Goal: Task Accomplishment & Management: Use online tool/utility

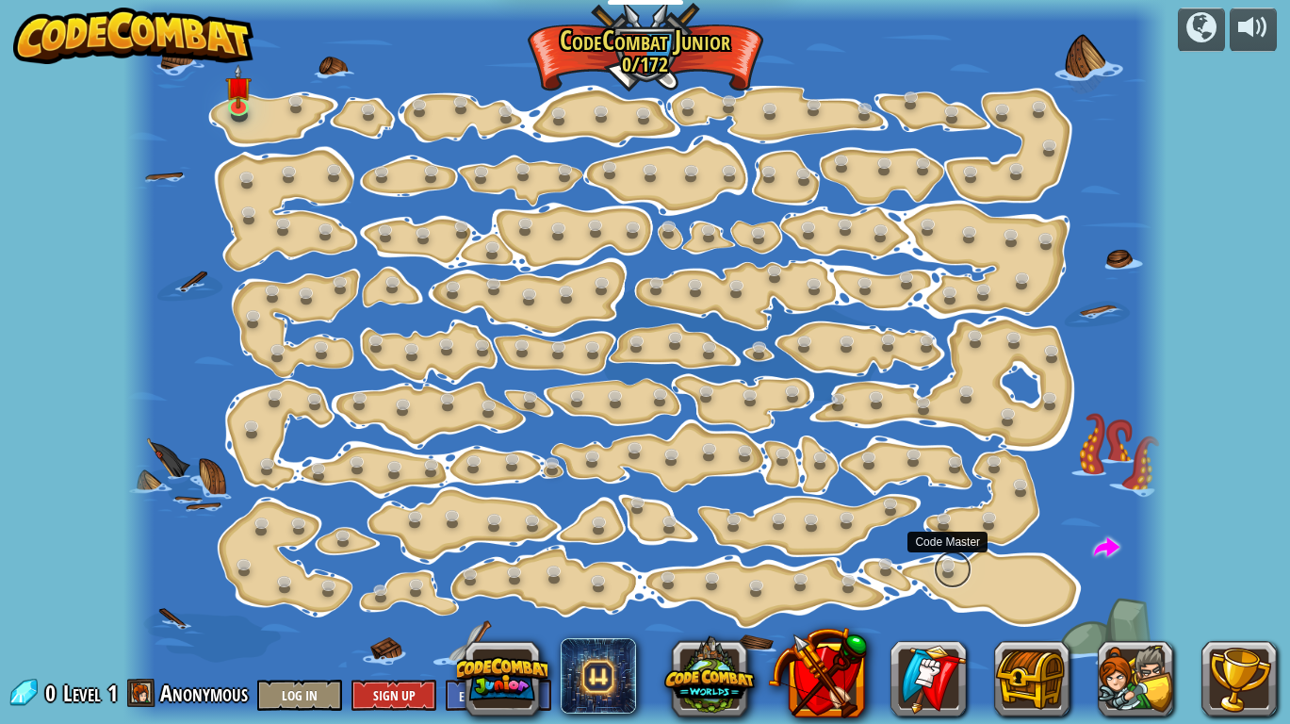
click at [945, 571] on link at bounding box center [953, 569] width 38 height 38
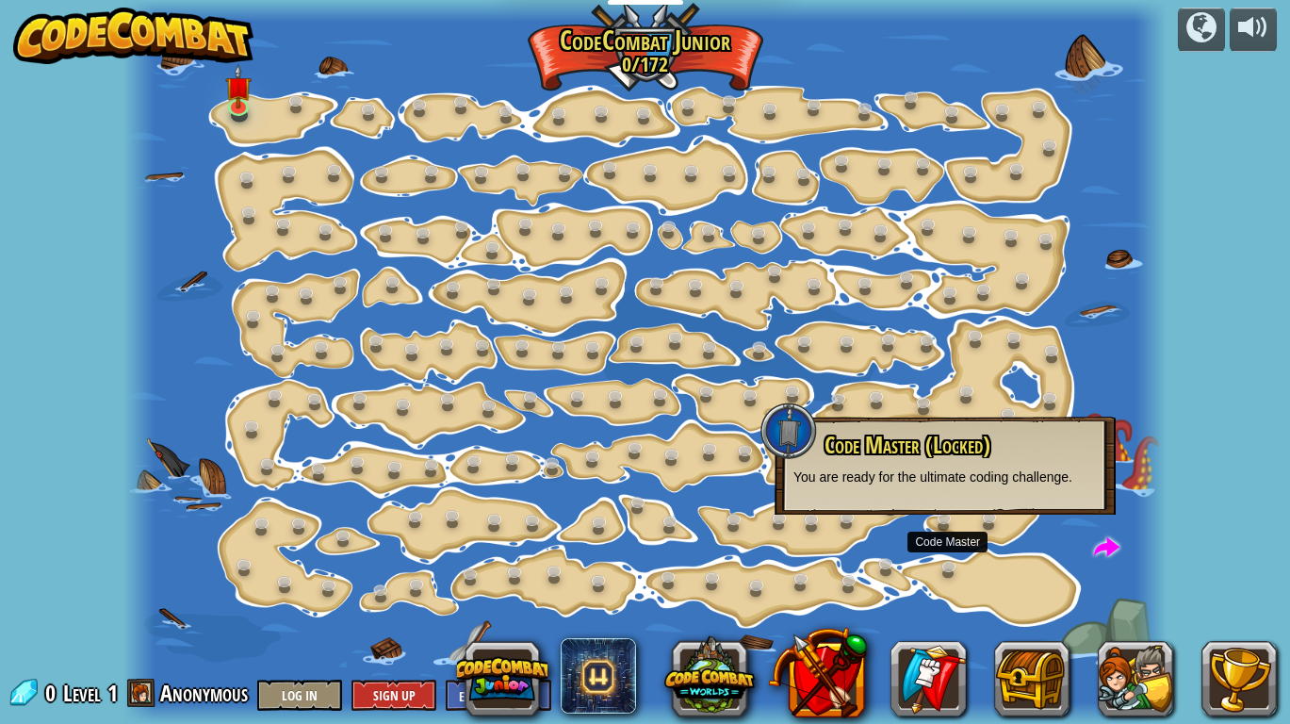
drag, startPoint x: 918, startPoint y: 476, endPoint x: 849, endPoint y: 473, distance: 68.8
click at [918, 476] on p "You are ready for the ultimate coding challenge." at bounding box center [944, 476] width 303 height 19
click at [1251, 169] on div "powered by Step Change (Locked) Change step arguments. Go Smart (Locked) Now we…" at bounding box center [645, 362] width 1290 height 724
click at [1105, 540] on span at bounding box center [1106, 547] width 25 height 25
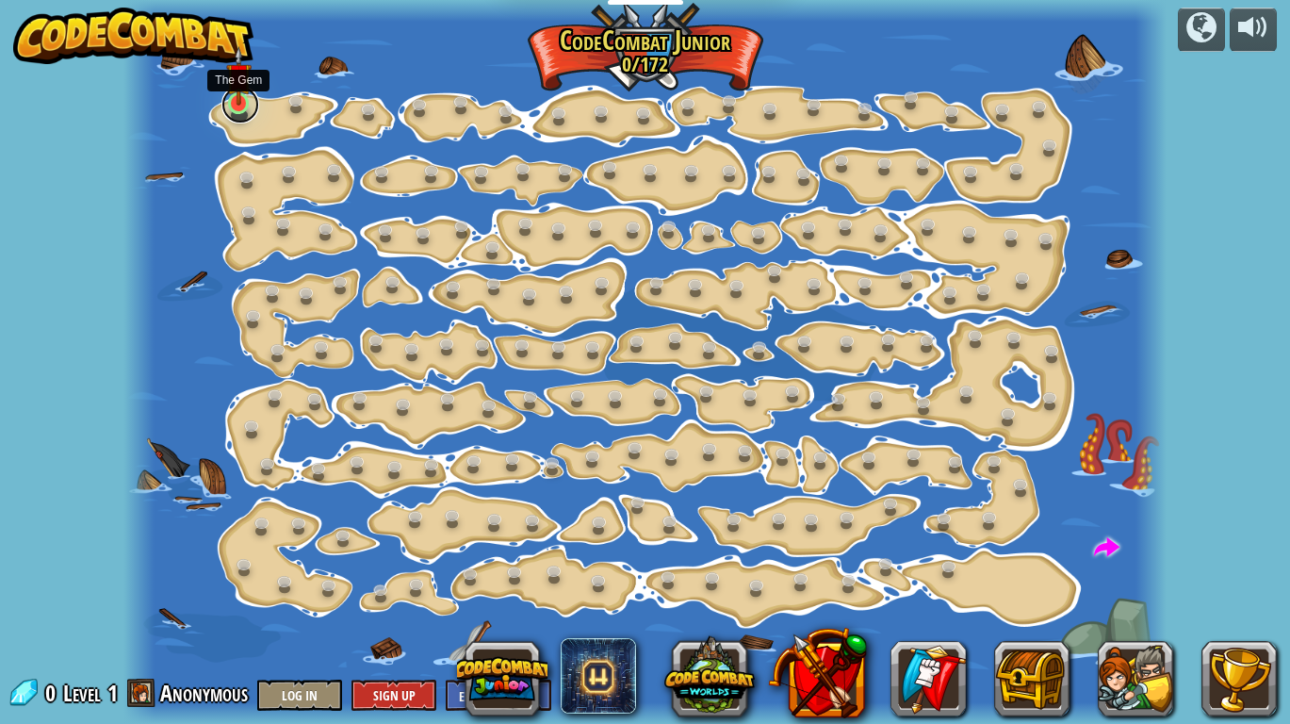
click at [248, 112] on link at bounding box center [240, 105] width 38 height 38
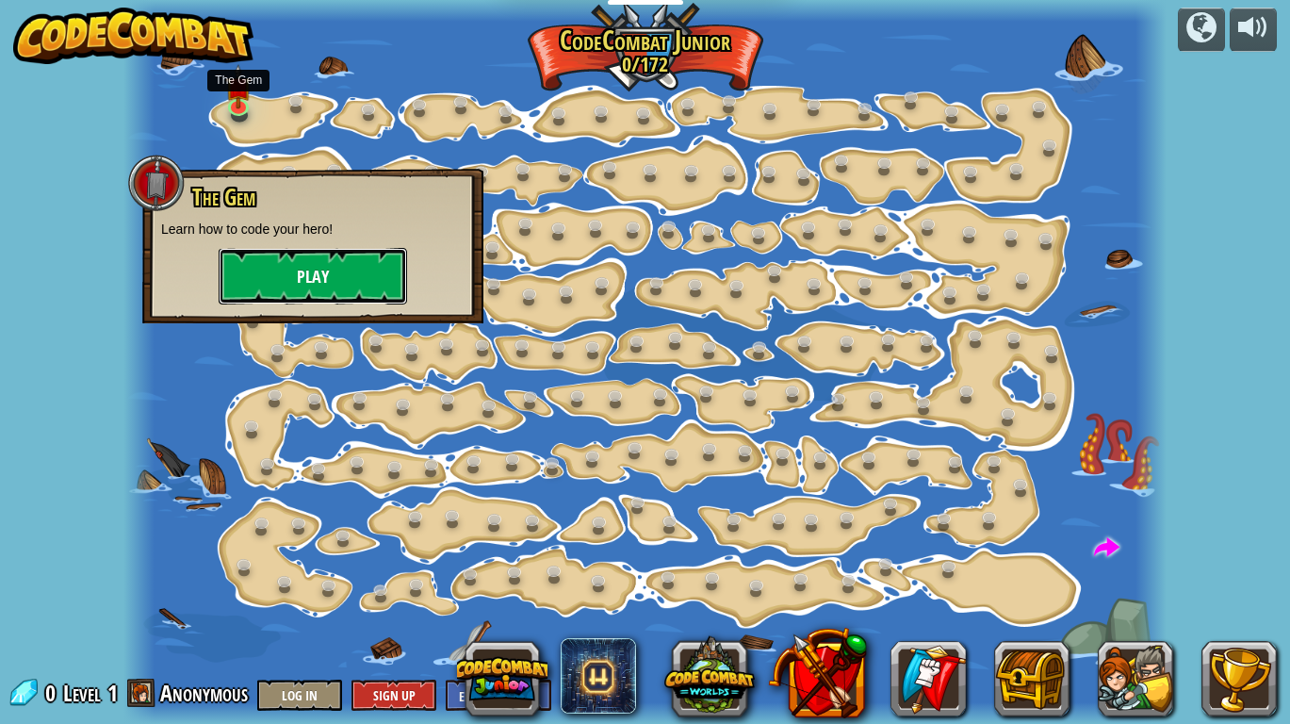
click at [349, 275] on button "Play" at bounding box center [313, 276] width 188 height 57
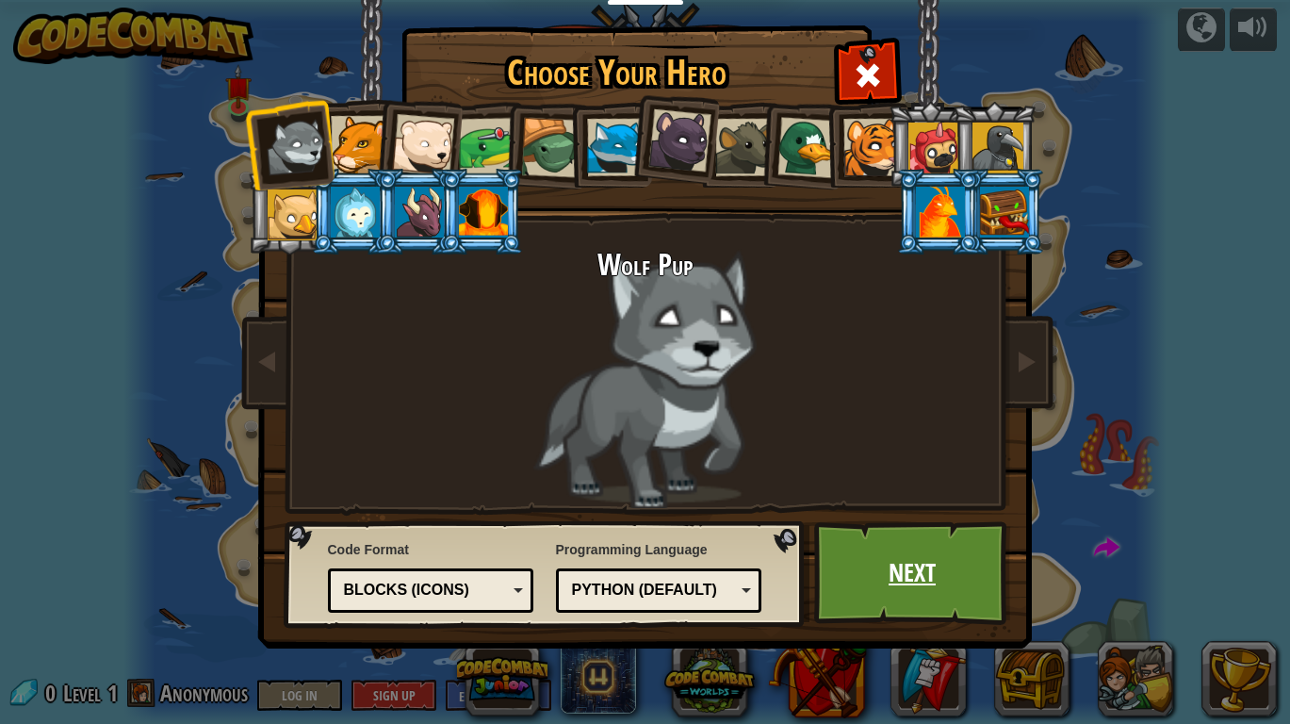
click at [889, 561] on link "Next" at bounding box center [912, 573] width 197 height 104
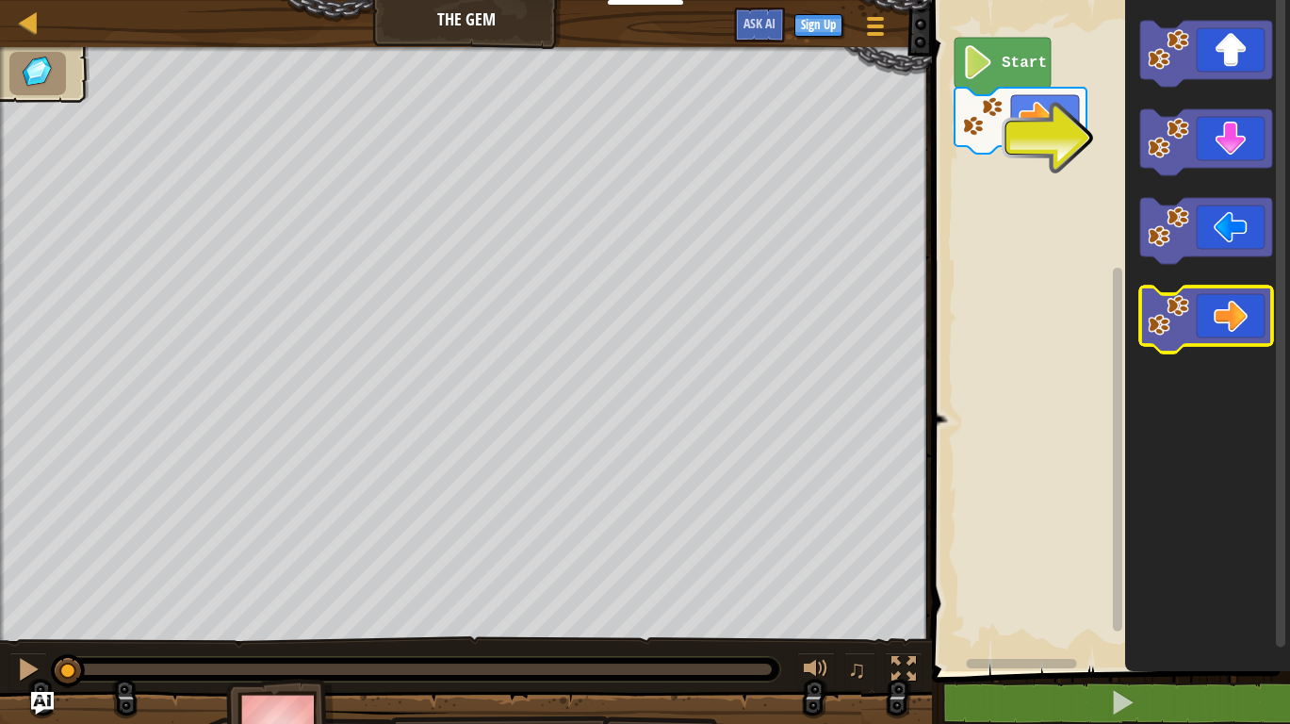
click at [1244, 324] on icon "Blockly Workspace" at bounding box center [1206, 319] width 132 height 66
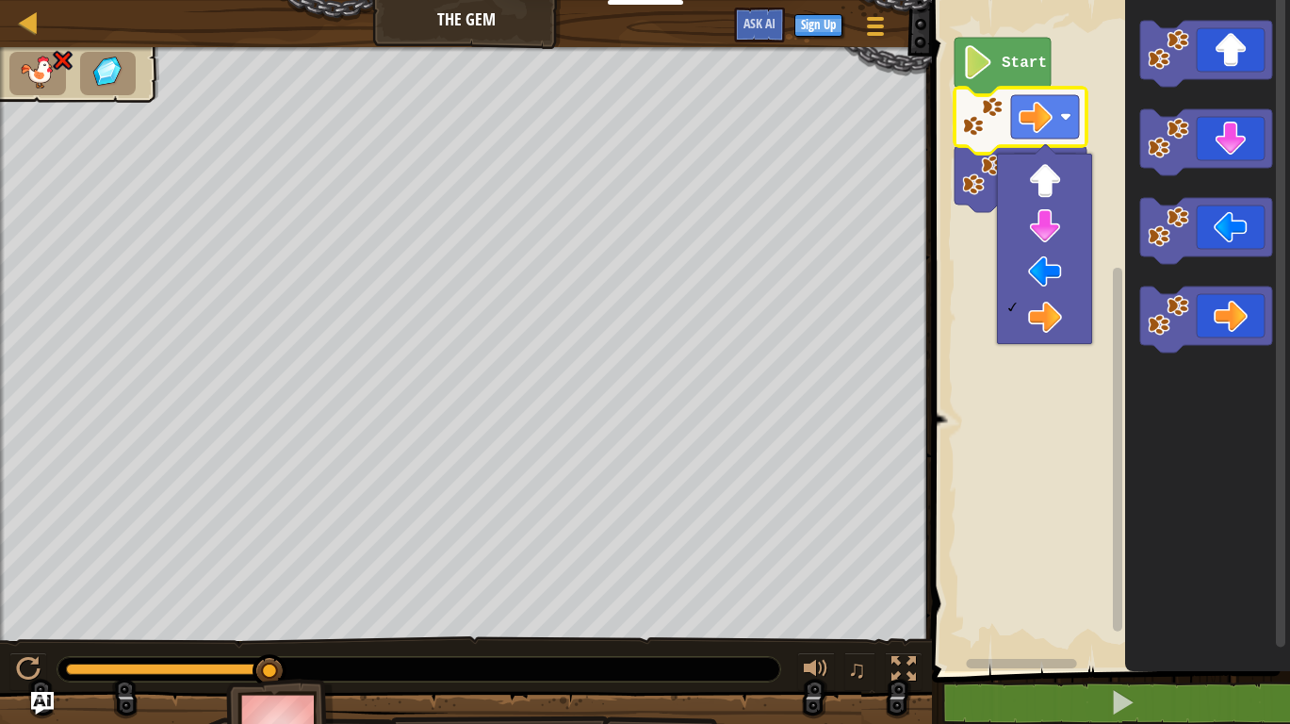
click at [998, 72] on icon "Blockly Workspace" at bounding box center [1002, 66] width 96 height 57
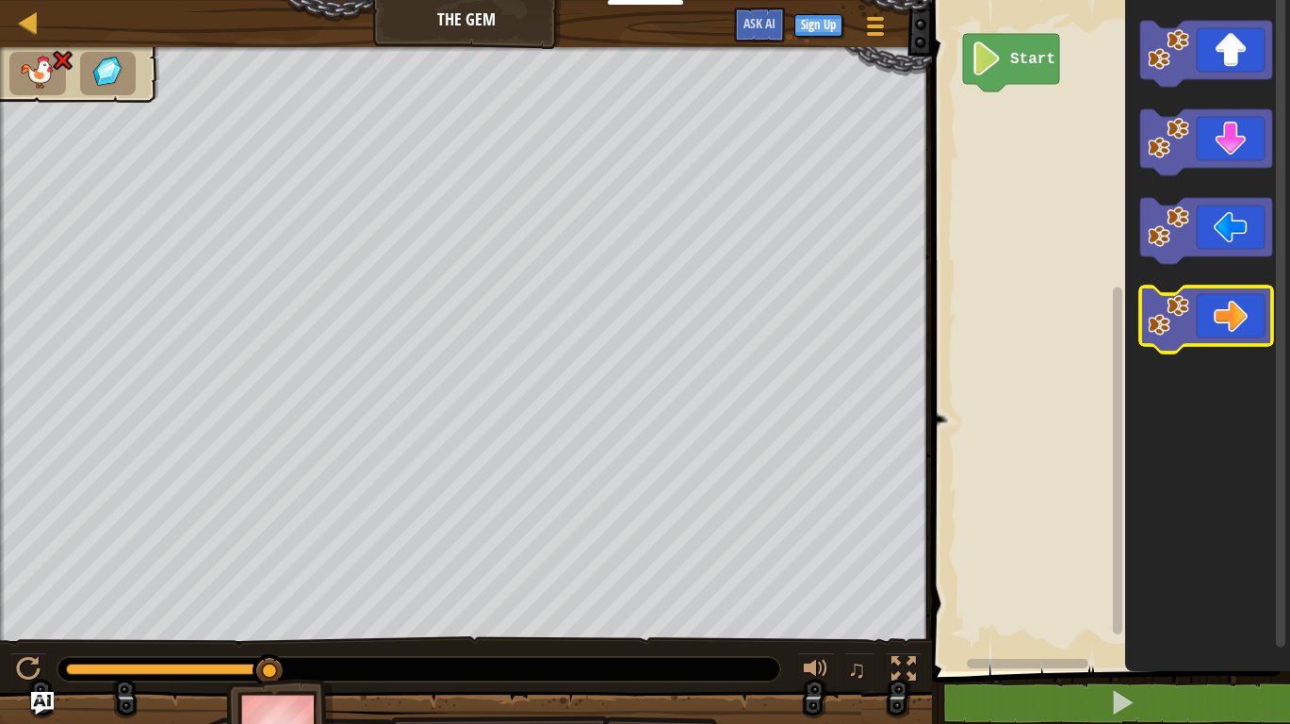
click at [1220, 319] on icon "Blockly Workspace" at bounding box center [1206, 319] width 132 height 66
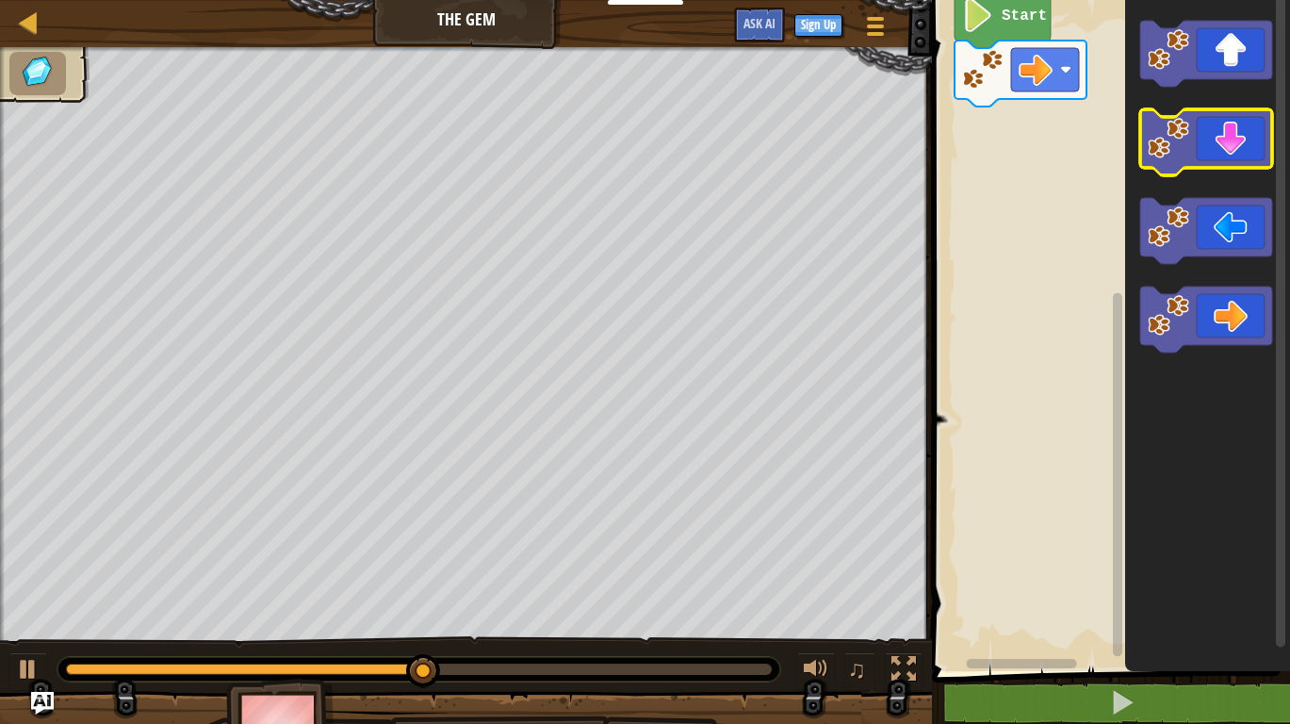
click at [1222, 142] on icon "Blockly Workspace" at bounding box center [1206, 142] width 132 height 66
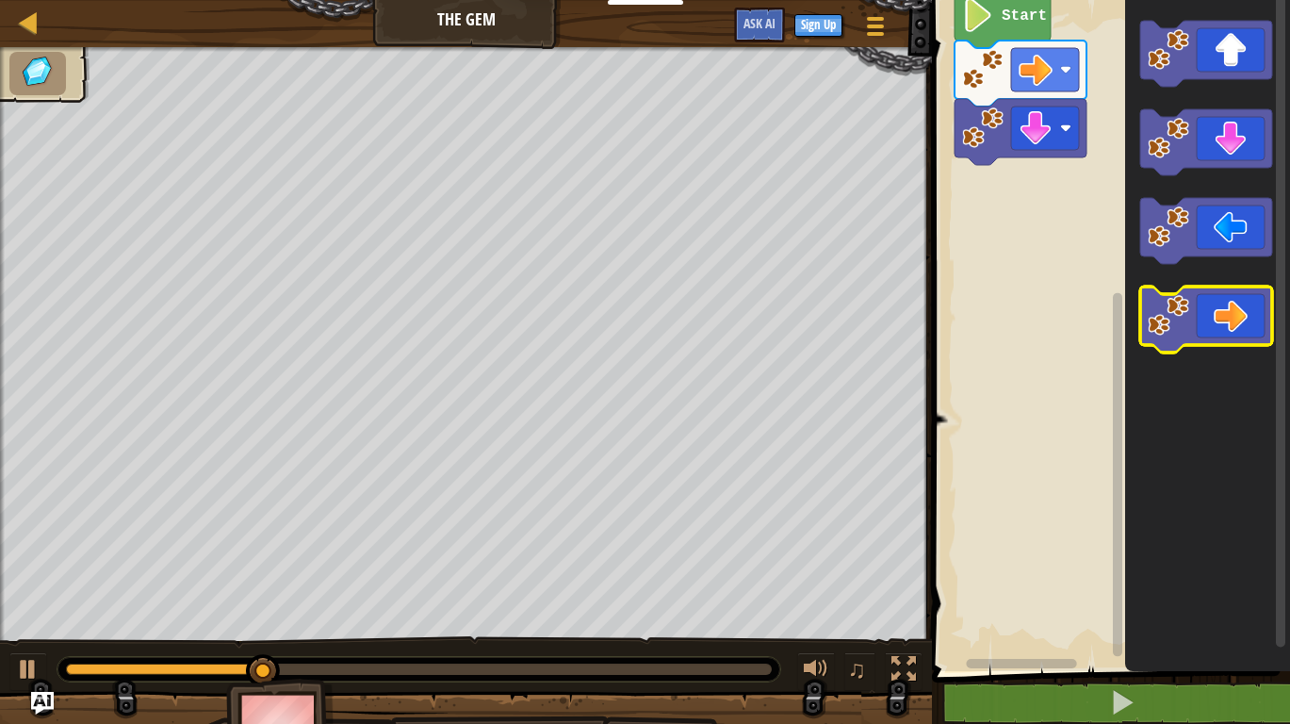
click at [1239, 305] on icon "Blockly Workspace" at bounding box center [1206, 319] width 132 height 66
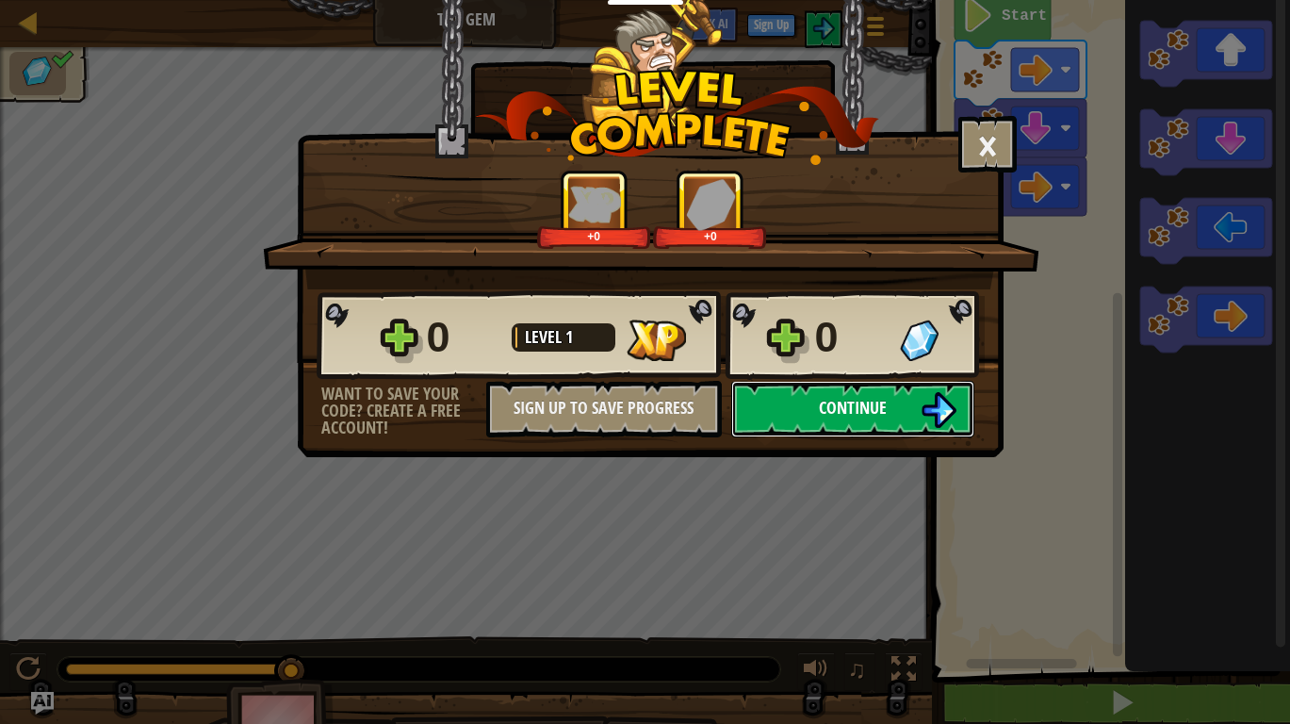
click at [873, 406] on span "Continue" at bounding box center [853, 408] width 68 height 24
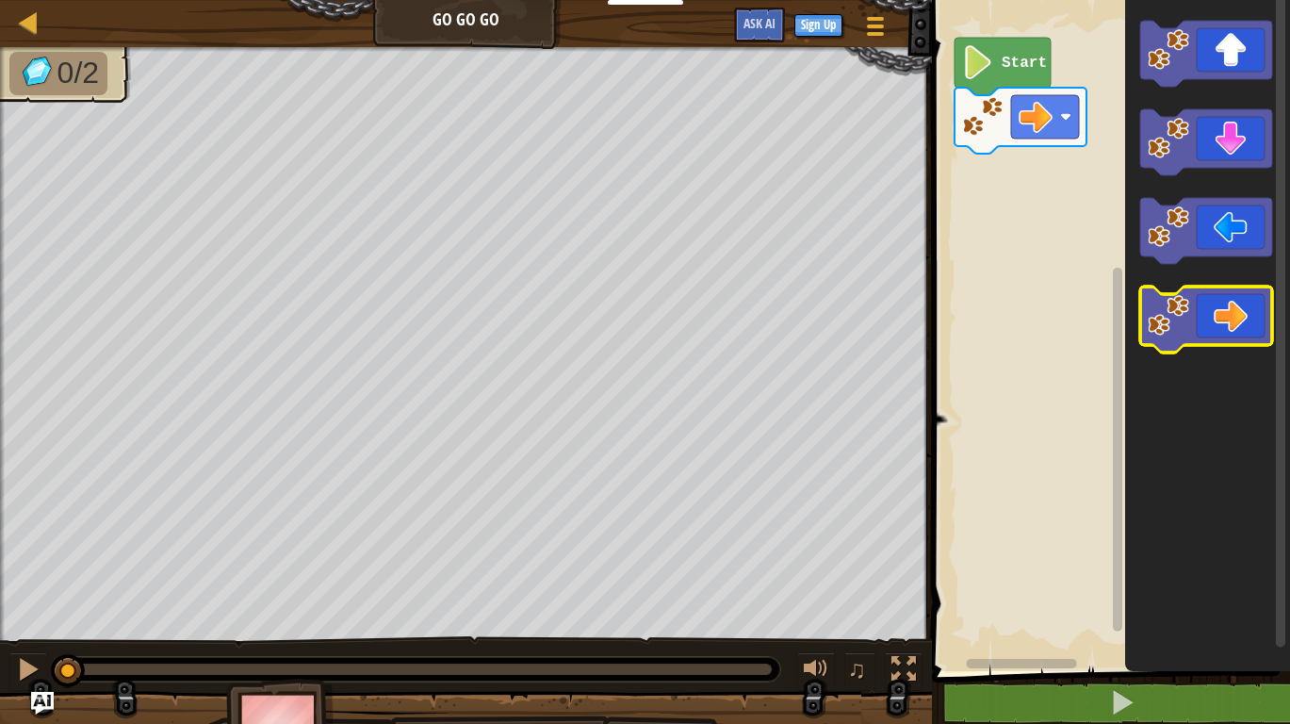
click at [1226, 314] on icon "Blockly Workspace" at bounding box center [1206, 319] width 132 height 66
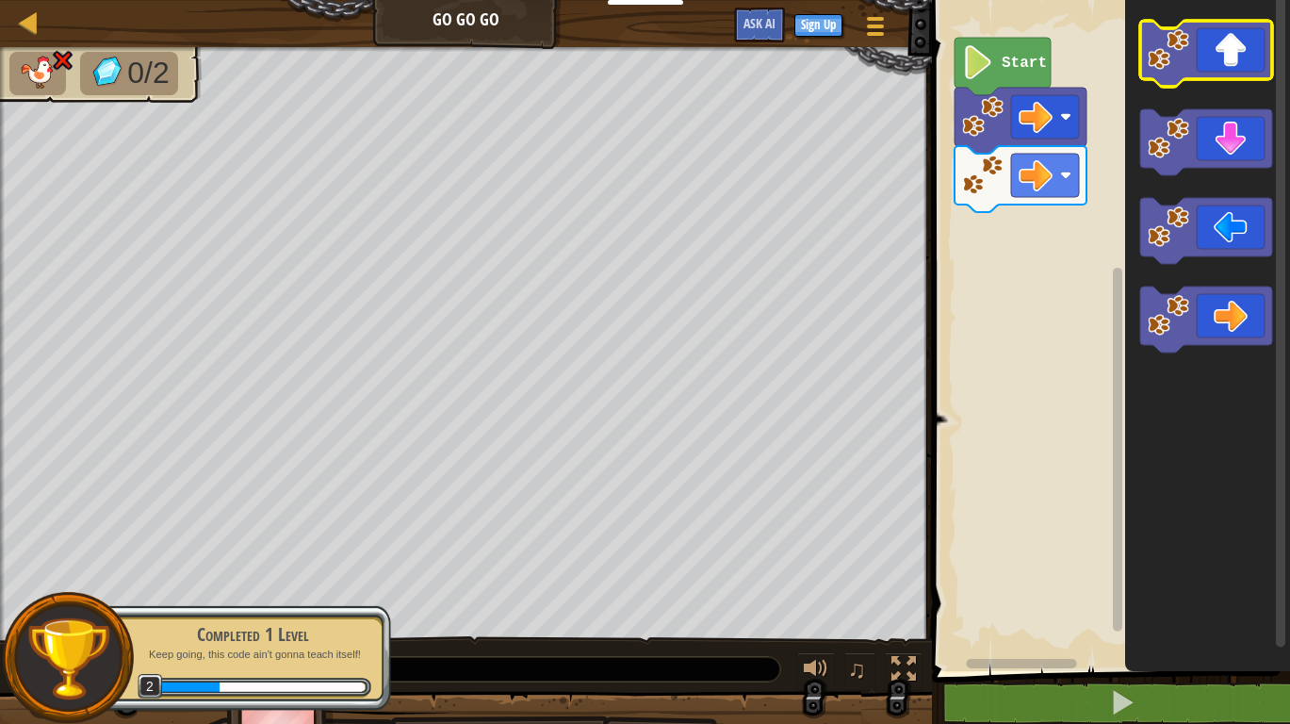
click at [1230, 57] on icon "Blockly Workspace" at bounding box center [1206, 54] width 132 height 66
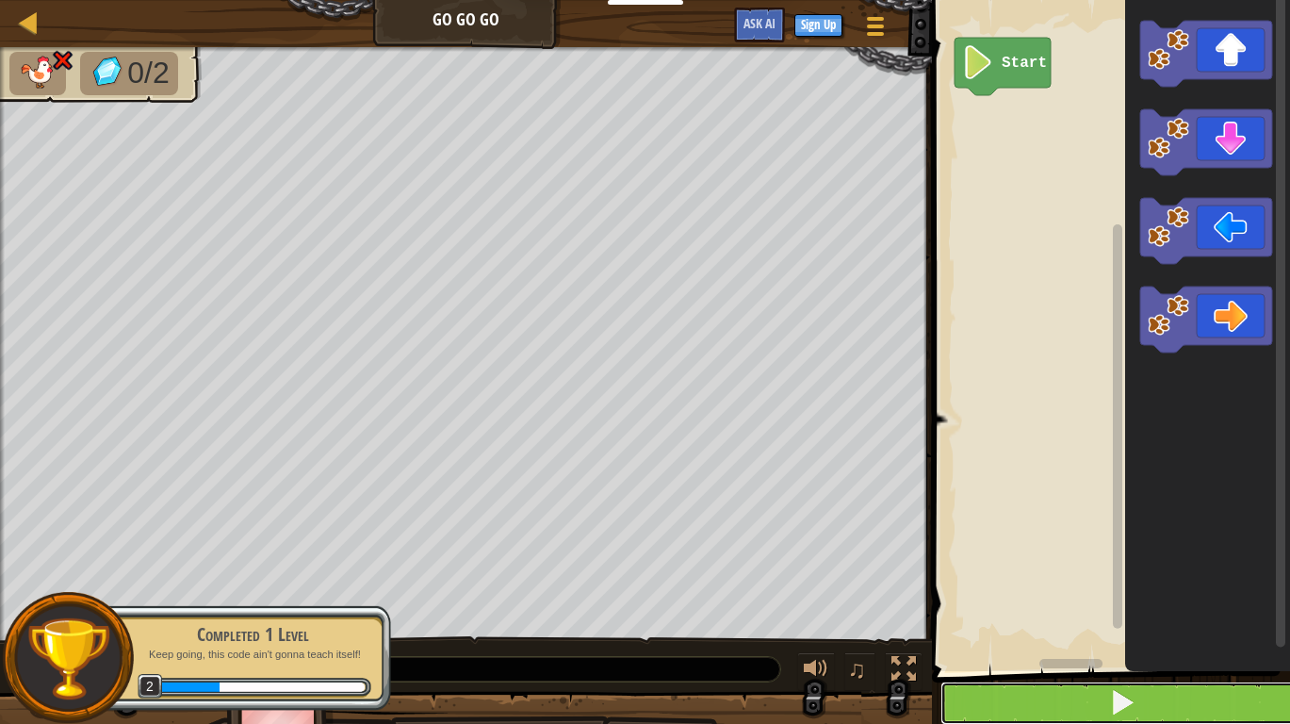
click at [1086, 691] on button at bounding box center [1122, 702] width 364 height 43
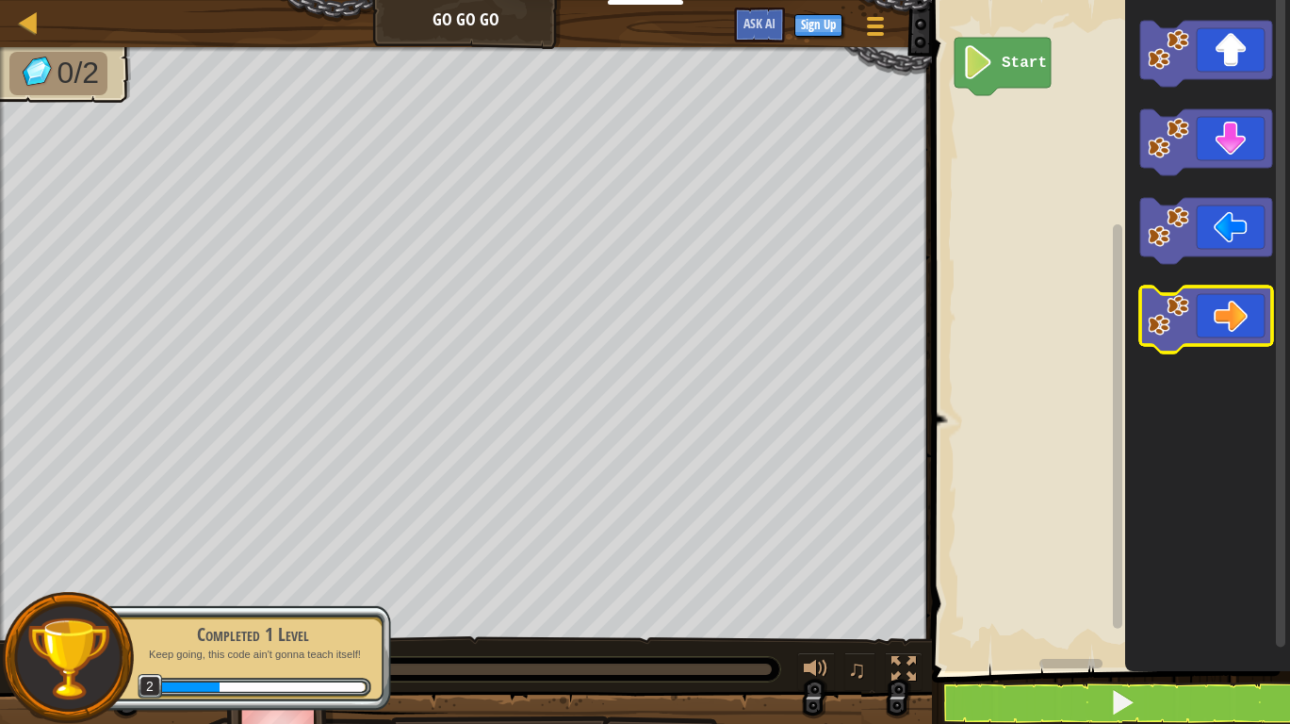
click at [1222, 323] on icon "Blockly Workspace" at bounding box center [1206, 319] width 132 height 66
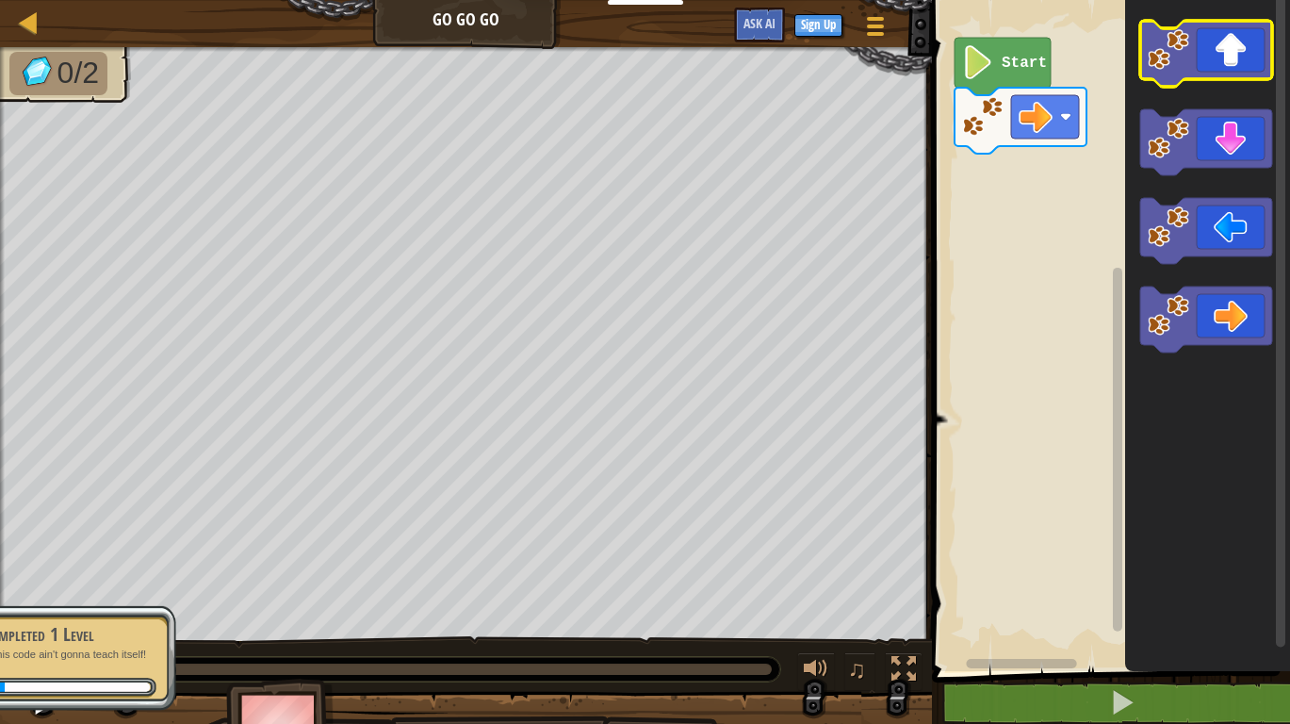
click at [1228, 52] on icon "Blockly Workspace" at bounding box center [1206, 54] width 132 height 66
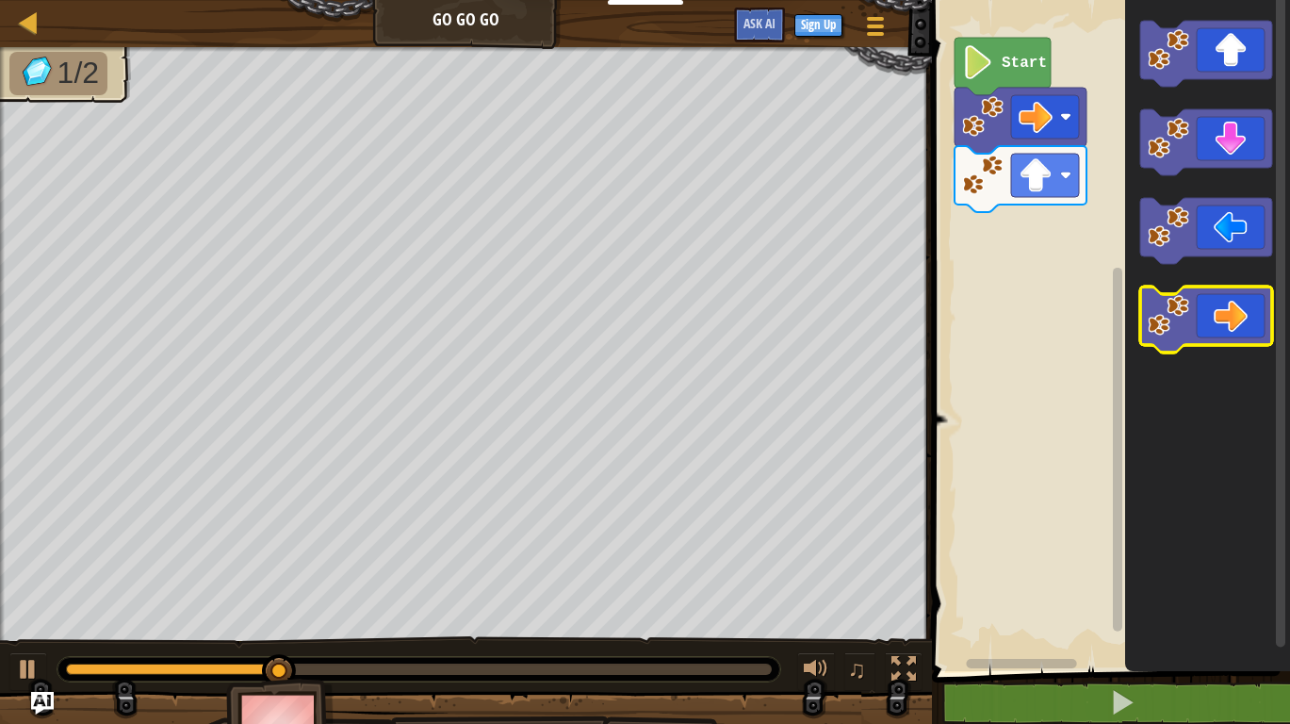
click at [1225, 310] on icon "Blockly Workspace" at bounding box center [1206, 319] width 132 height 66
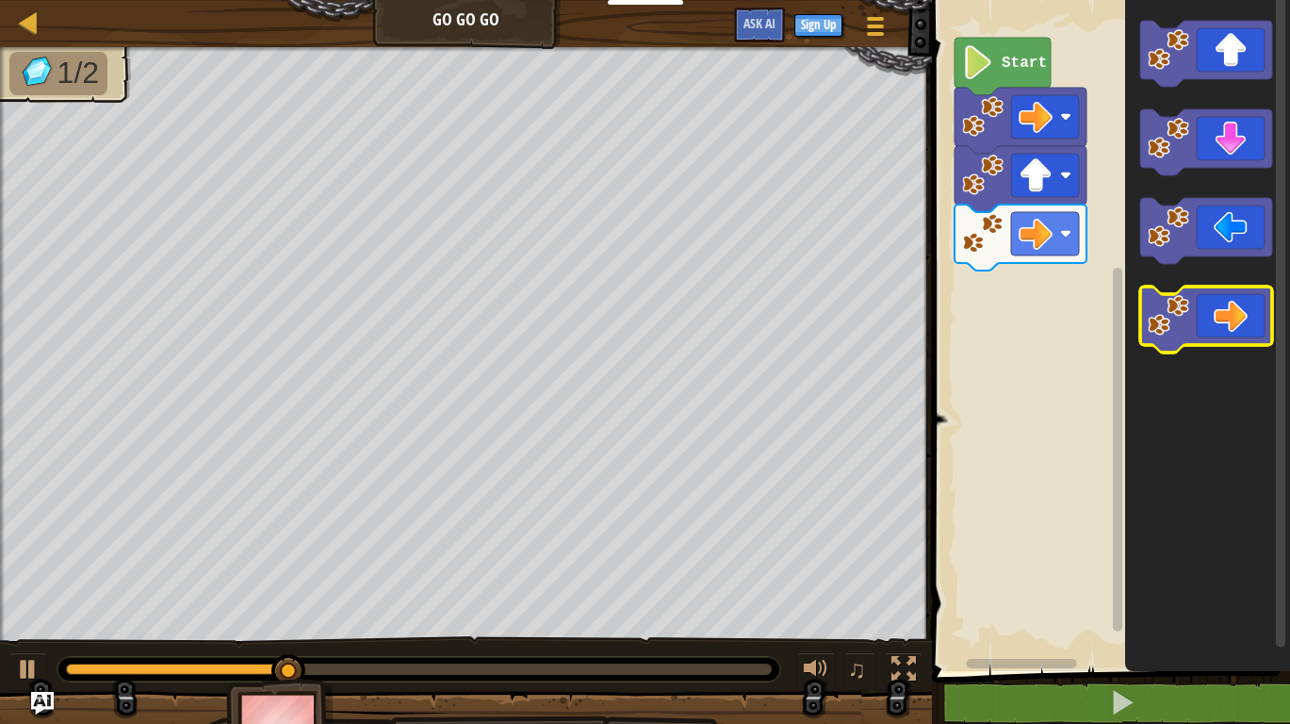
click at [1232, 315] on icon "Blockly Workspace" at bounding box center [1206, 319] width 132 height 66
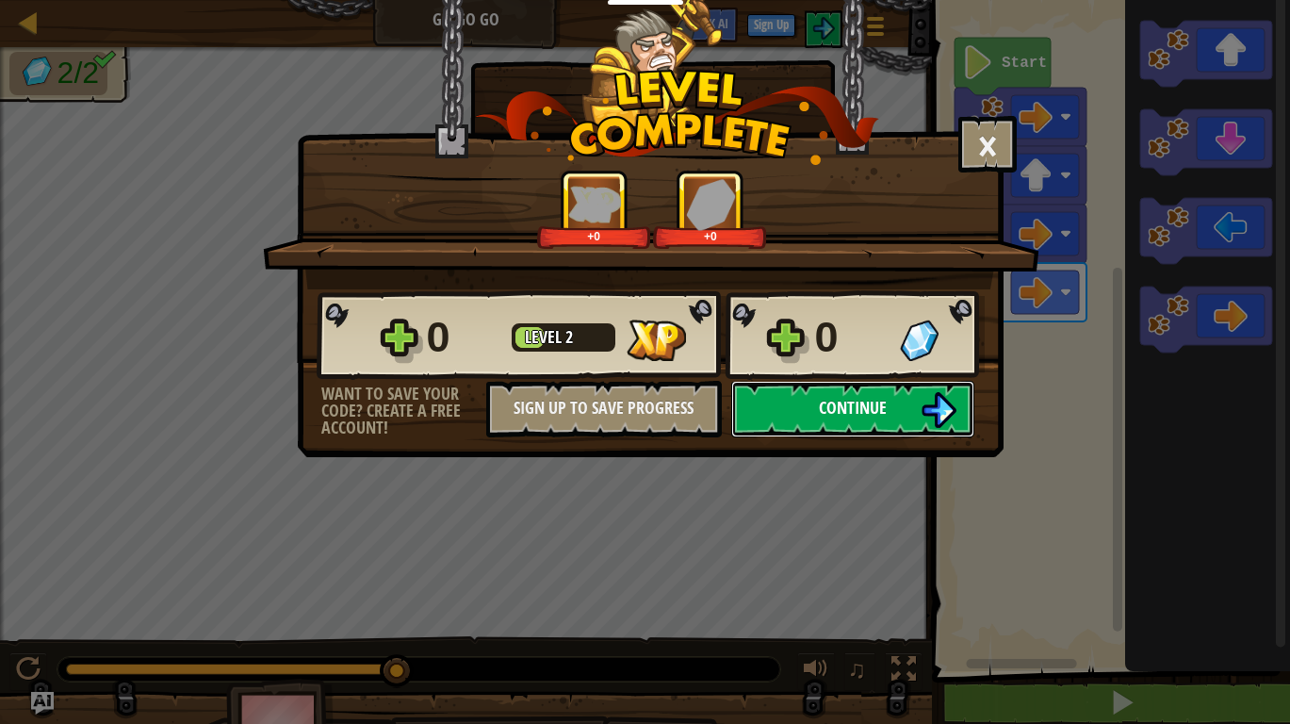
click at [815, 418] on button "Continue" at bounding box center [852, 409] width 243 height 57
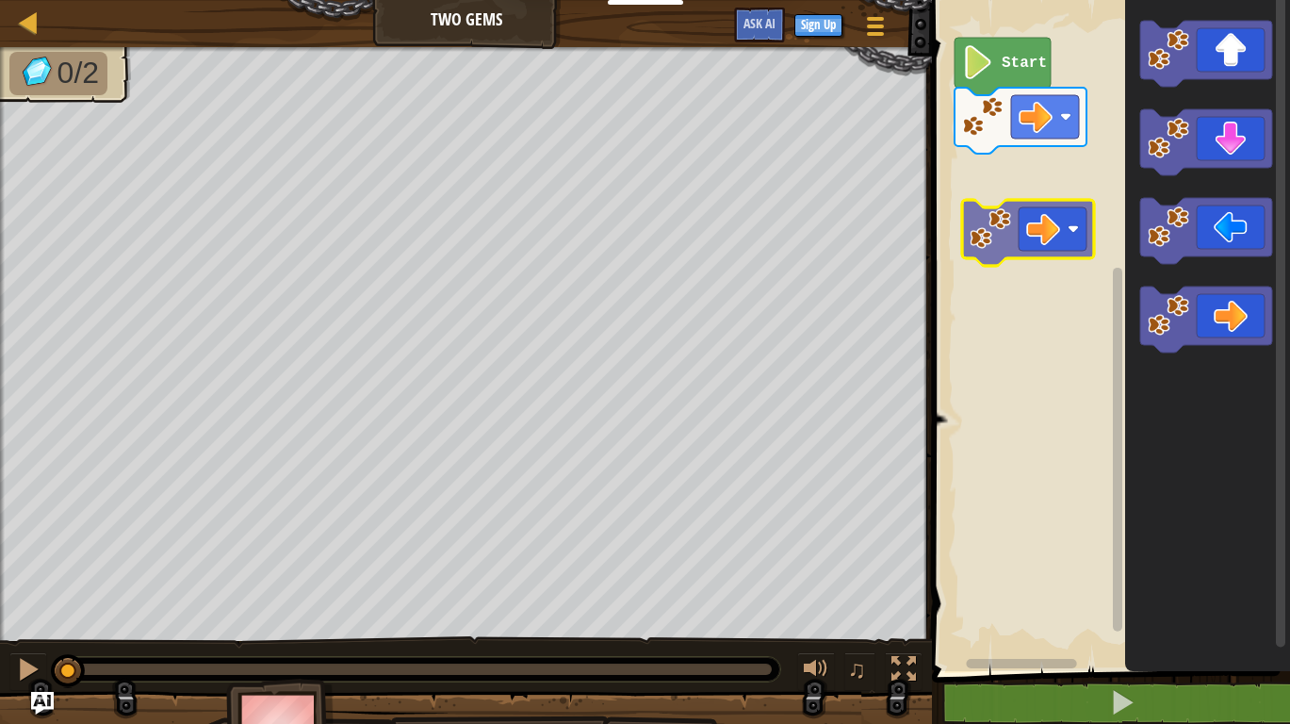
click at [1042, 193] on div "Start" at bounding box center [1108, 331] width 364 height 680
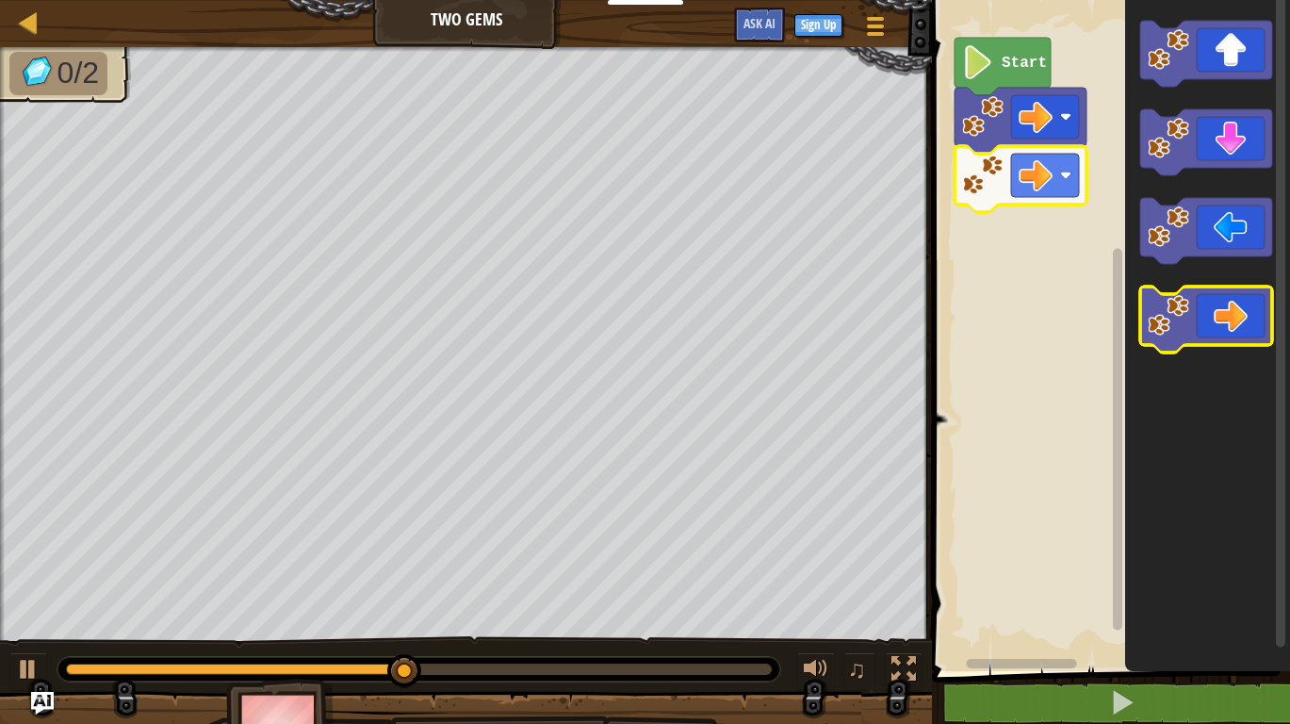
click at [1212, 329] on icon "Blockly Workspace" at bounding box center [1206, 319] width 132 height 66
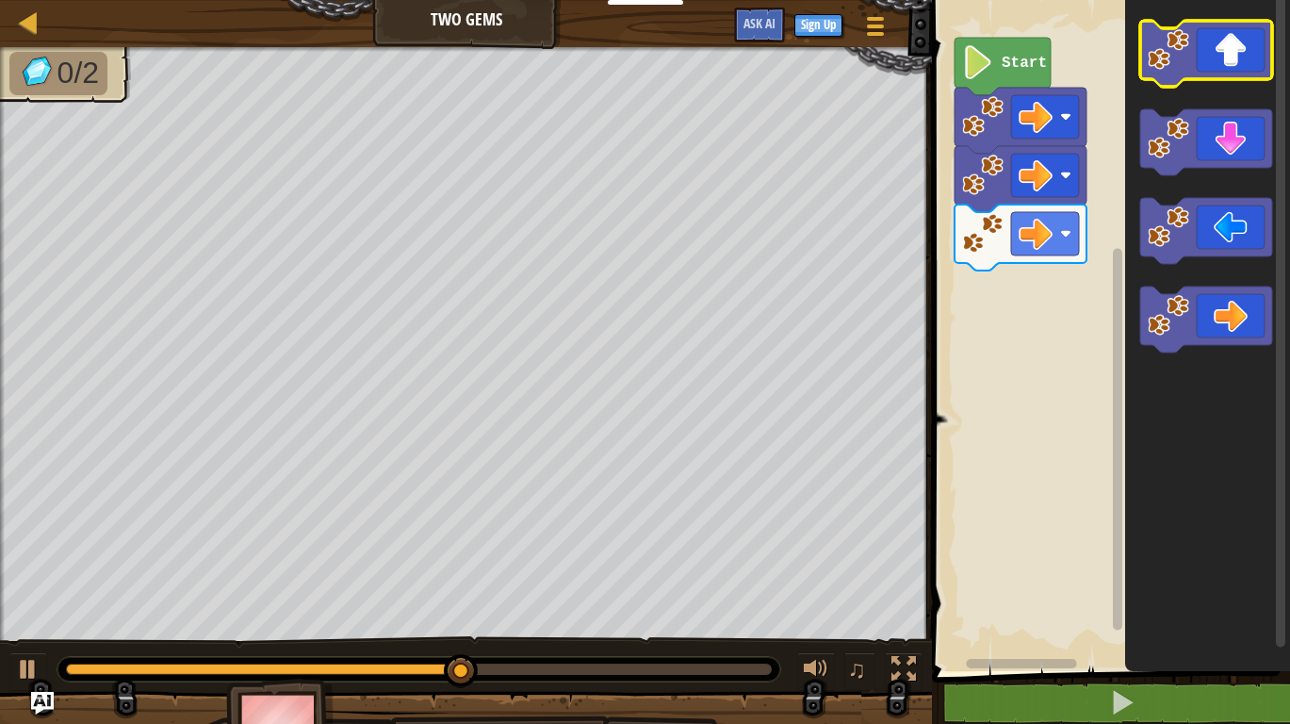
click at [1235, 60] on icon "Blockly Workspace" at bounding box center [1206, 54] width 132 height 66
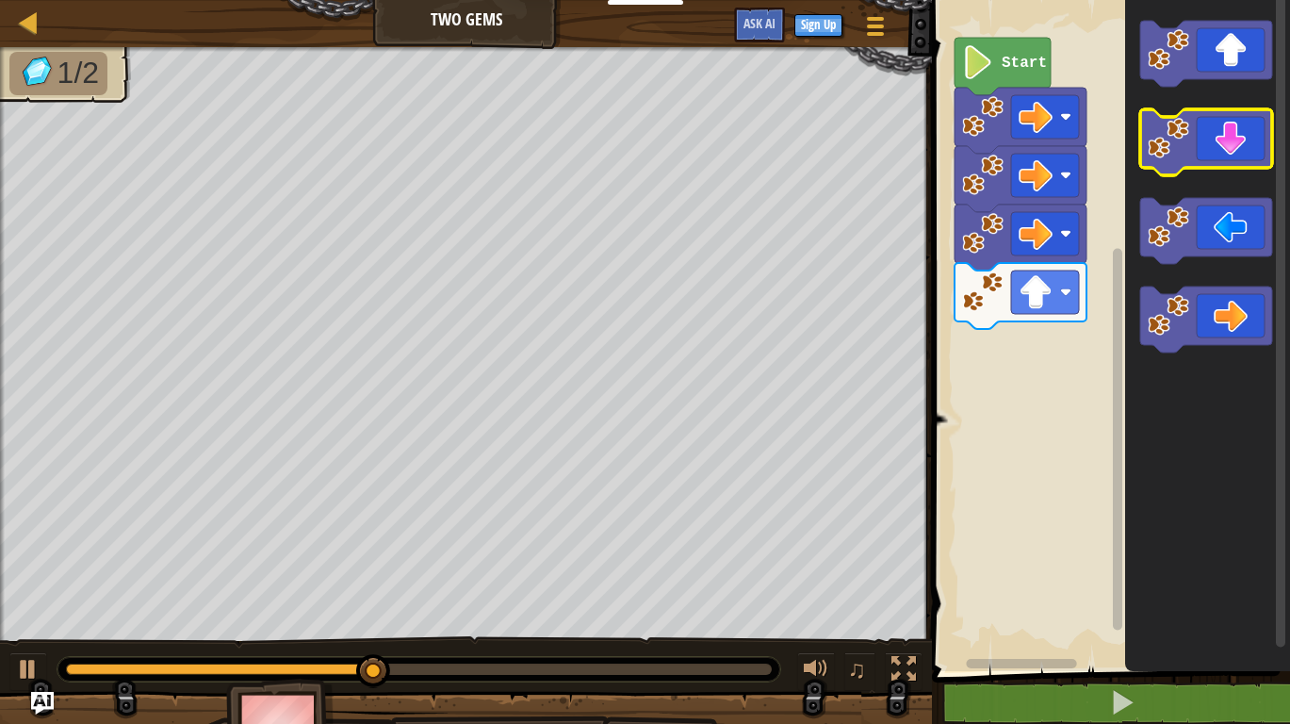
click at [1244, 150] on icon "Blockly Workspace" at bounding box center [1206, 142] width 132 height 66
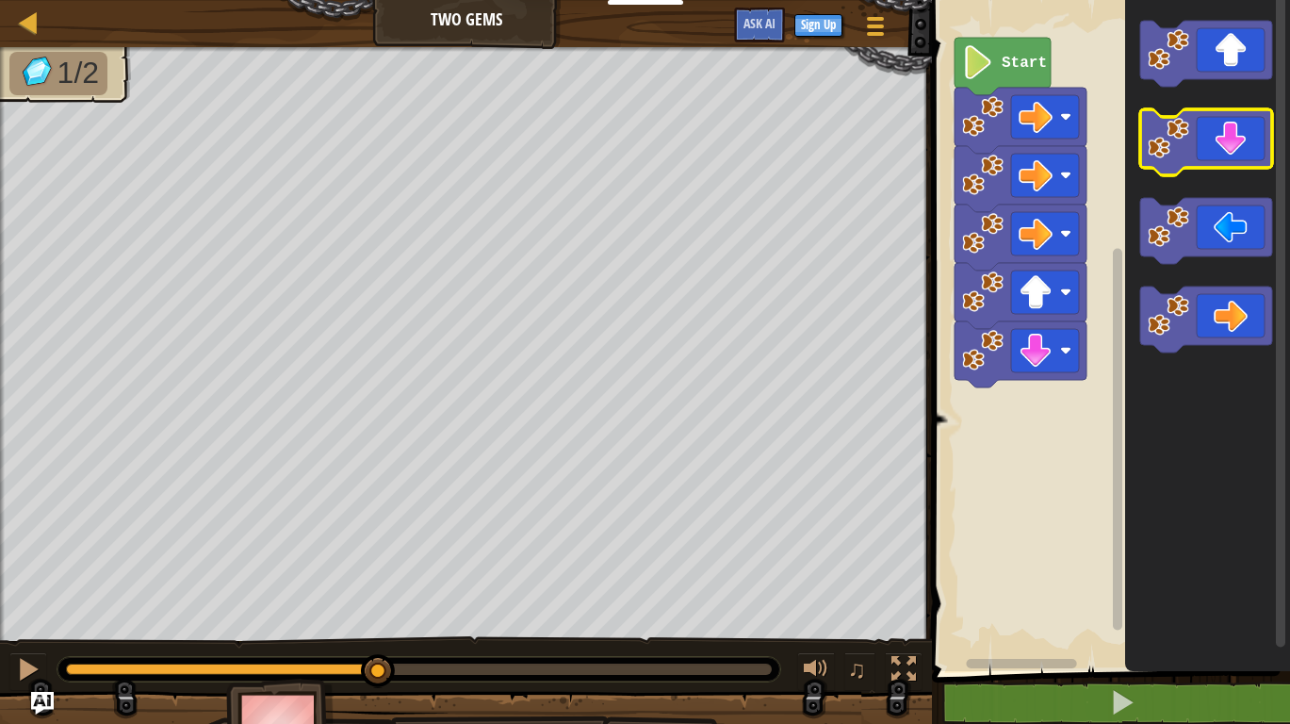
click at [1244, 150] on icon "Blockly Workspace" at bounding box center [1206, 142] width 132 height 66
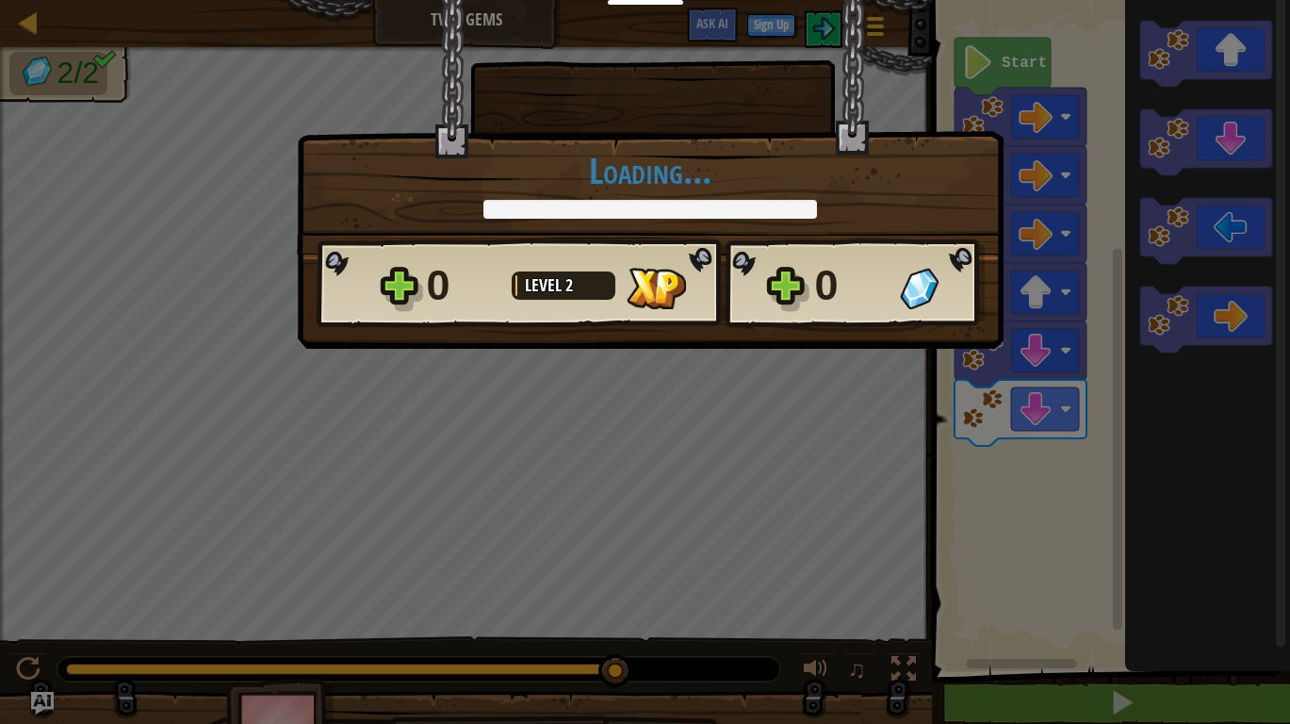
click at [769, 269] on div "0 Level 2 0" at bounding box center [651, 283] width 668 height 90
drag, startPoint x: 780, startPoint y: 274, endPoint x: 852, endPoint y: 290, distance: 73.4
click at [783, 273] on div "0 Level 2 0" at bounding box center [651, 283] width 668 height 90
click at [910, 284] on img at bounding box center [919, 288] width 39 height 41
click at [776, 278] on div "0 Level 2 0" at bounding box center [651, 283] width 668 height 90
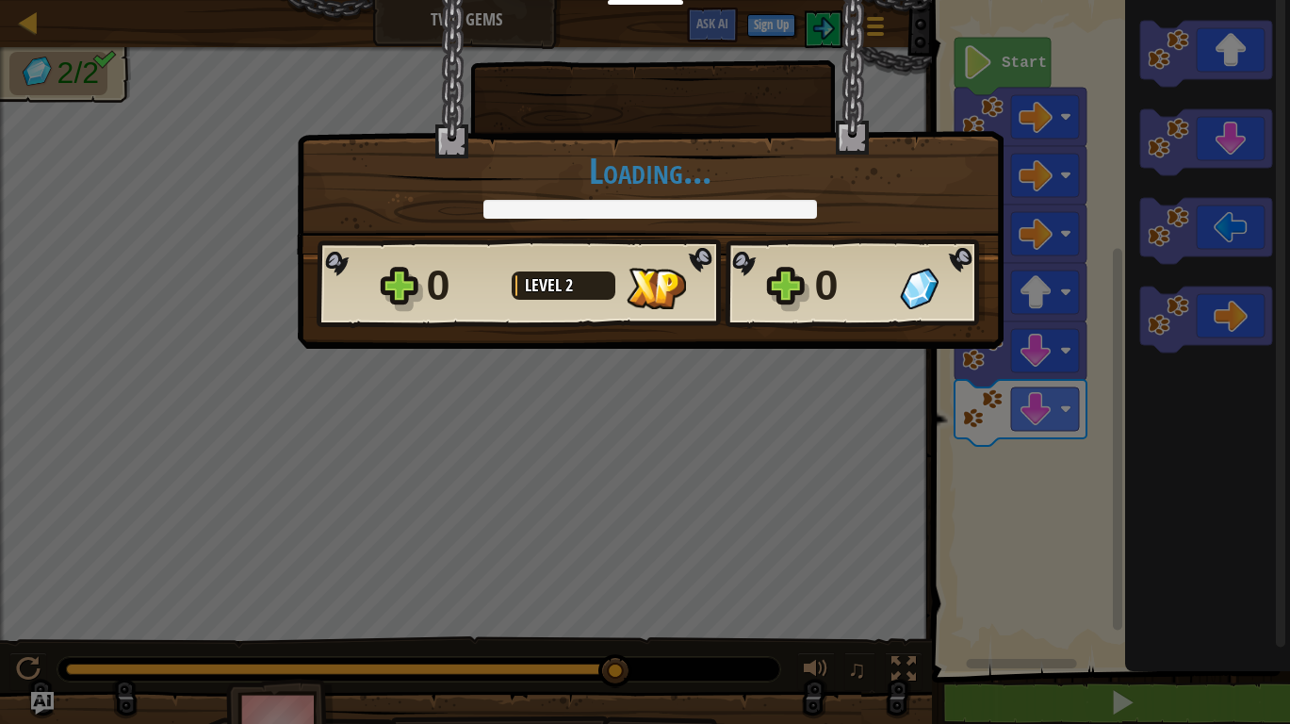
click at [706, 201] on div at bounding box center [650, 209] width 334 height 19
click at [591, 284] on div at bounding box center [564, 285] width 104 height 28
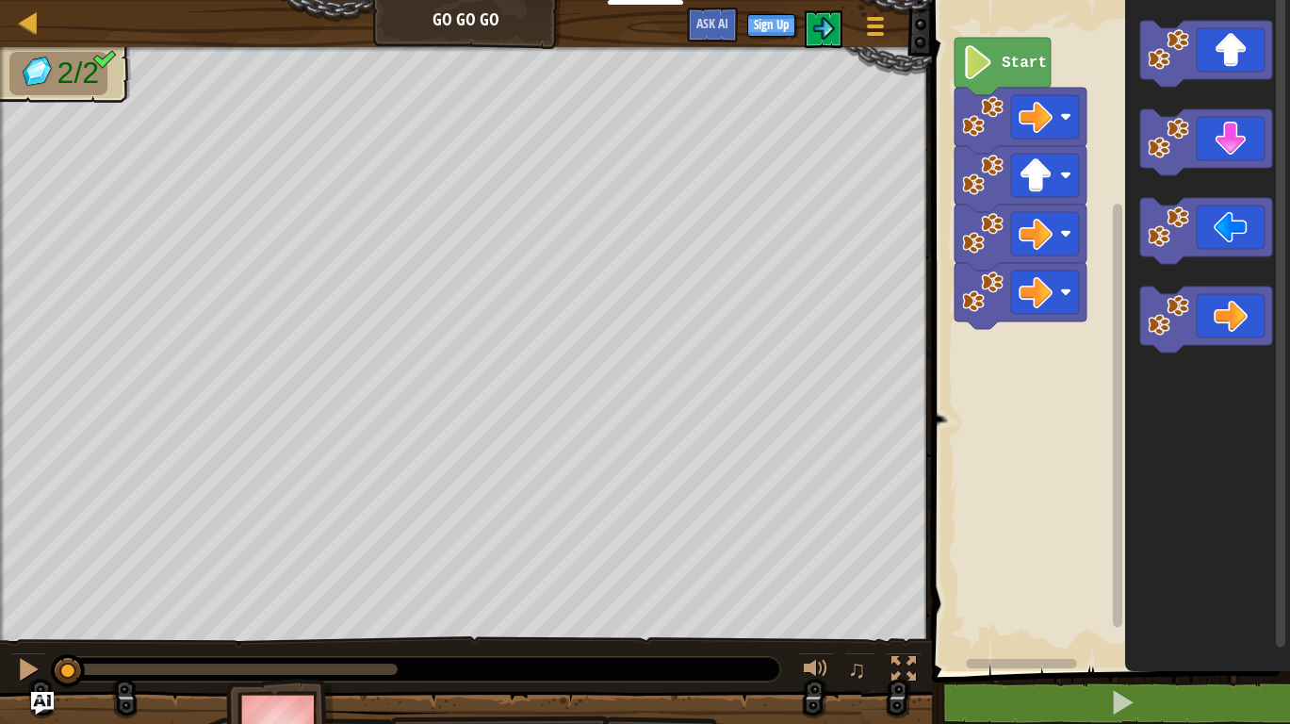
click at [995, 67] on icon "Blockly Workspace" at bounding box center [1002, 66] width 96 height 57
click at [1015, 686] on button at bounding box center [1122, 702] width 364 height 43
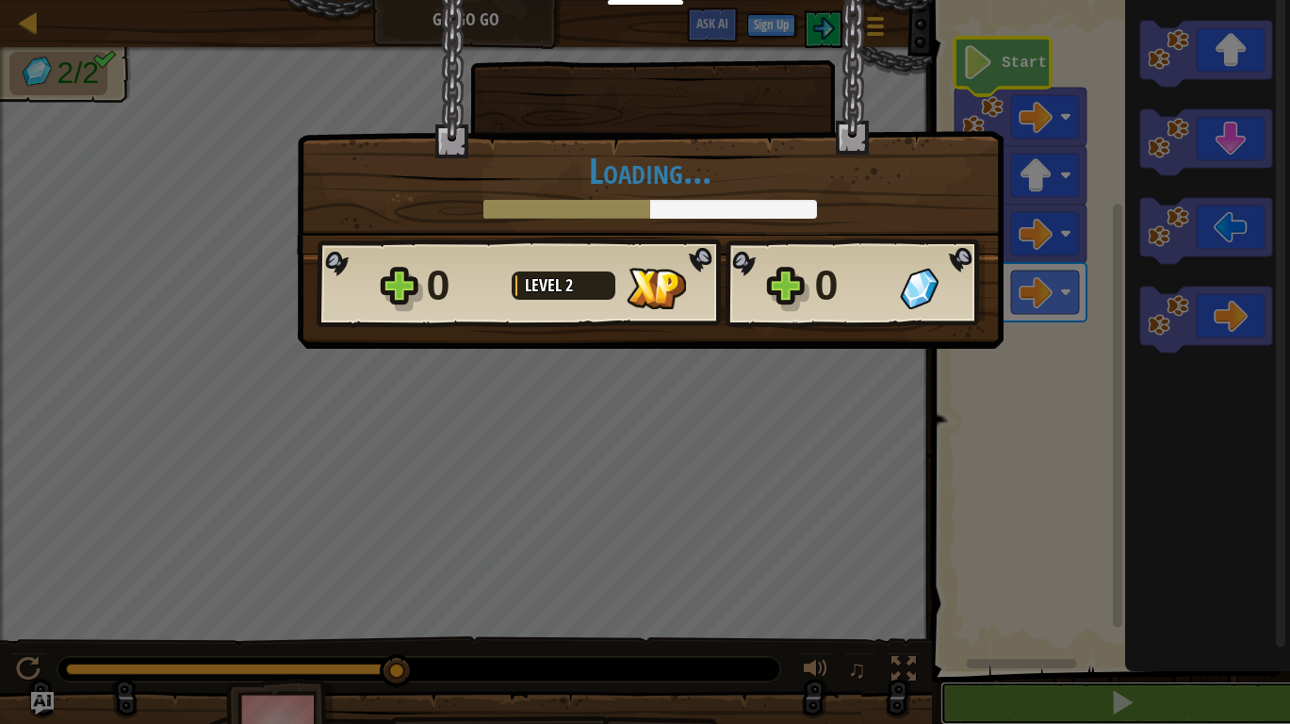
scroll to position [1, 0]
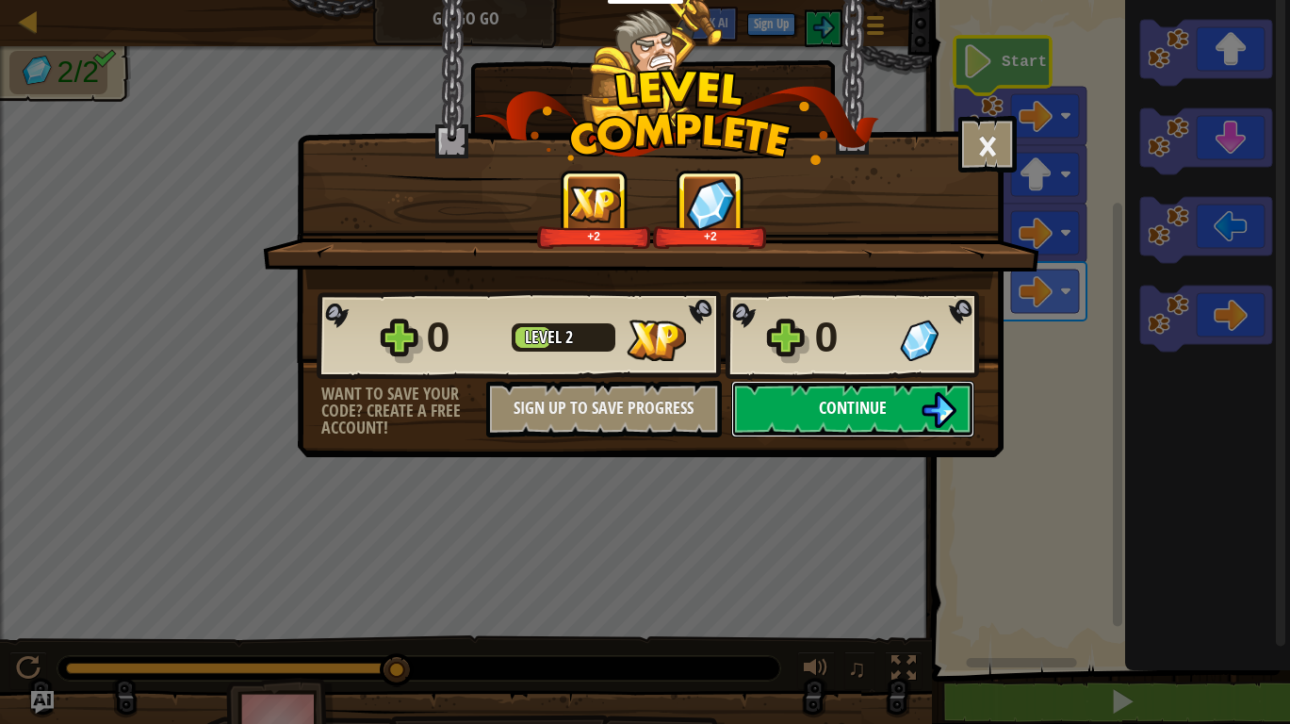
click at [855, 415] on span "Continue" at bounding box center [853, 408] width 68 height 24
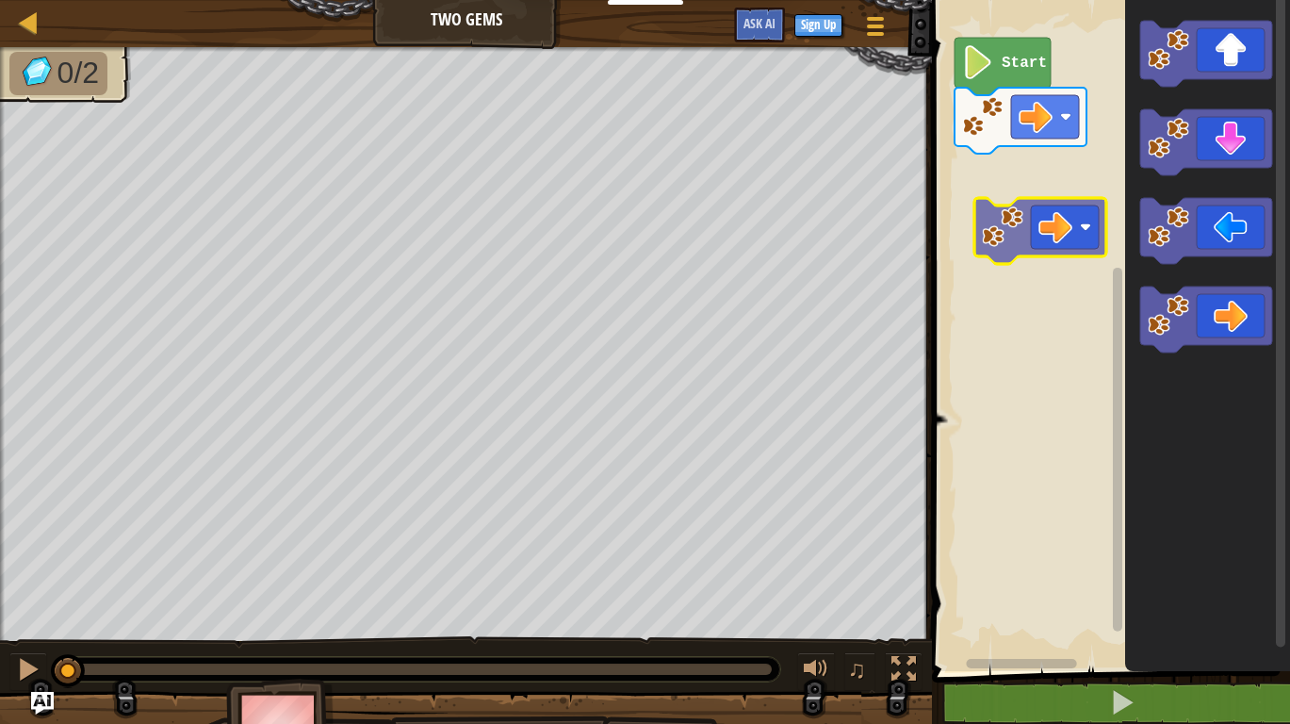
click at [1063, 234] on div "Start" at bounding box center [1108, 331] width 364 height 680
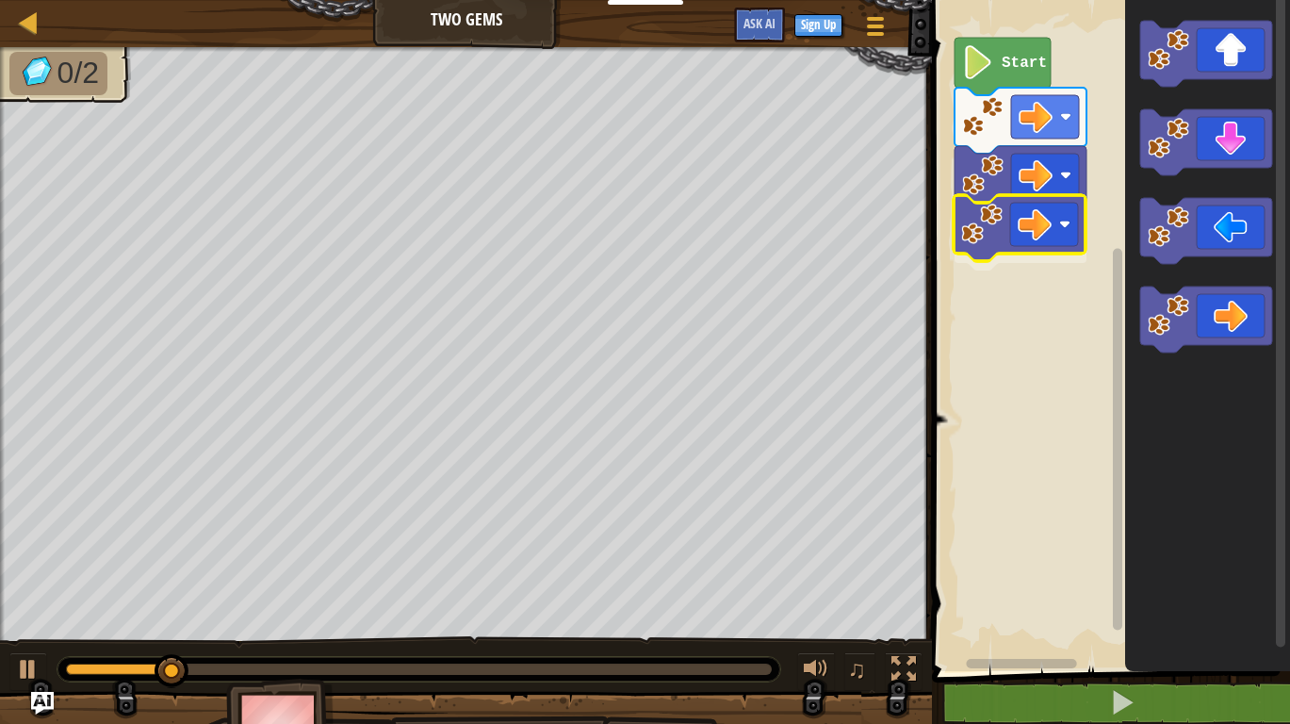
click at [1042, 235] on div "Start" at bounding box center [1108, 331] width 364 height 680
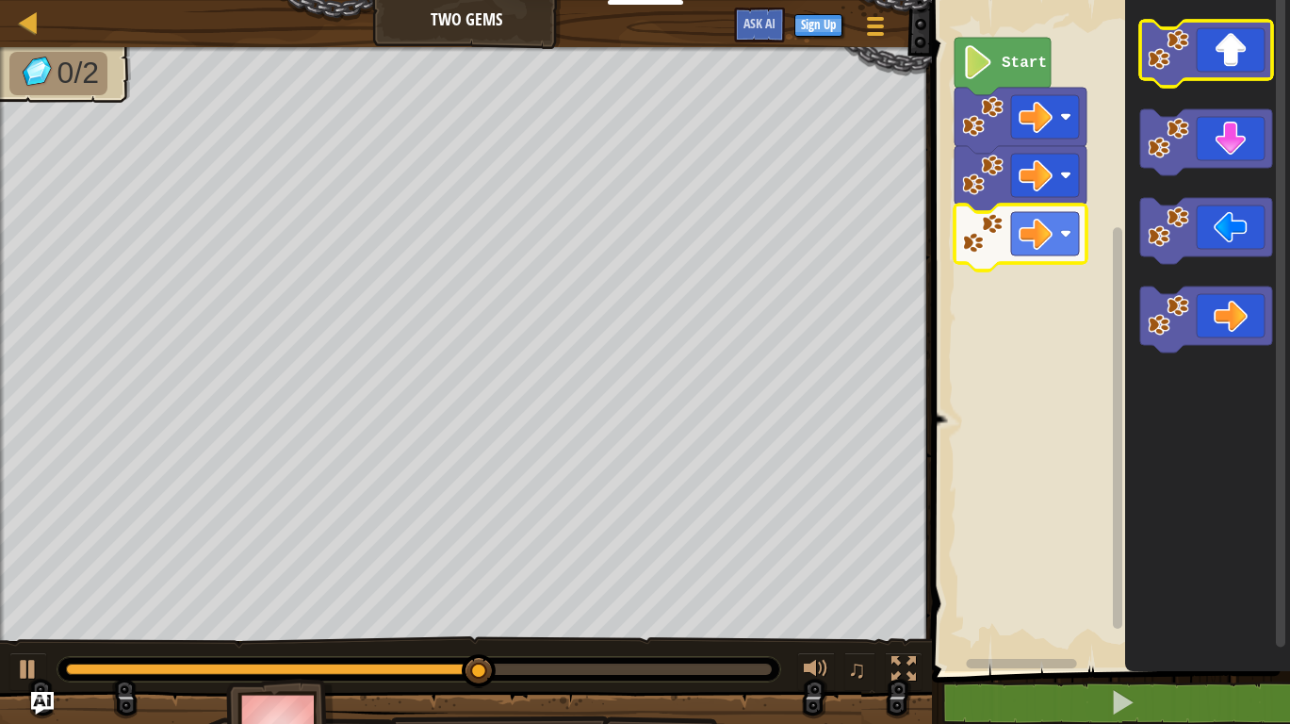
click at [1213, 44] on icon "Blockly Workspace" at bounding box center [1206, 54] width 132 height 66
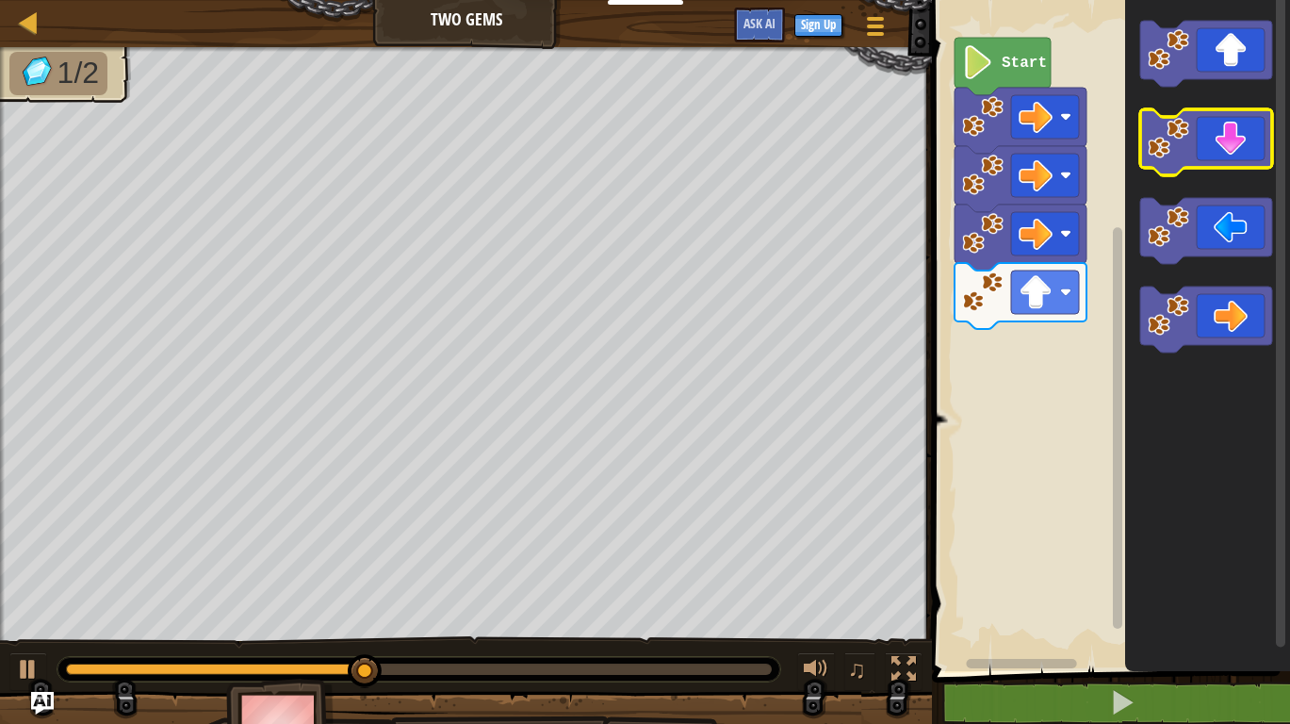
click at [1238, 152] on icon "Blockly Workspace" at bounding box center [1206, 142] width 132 height 66
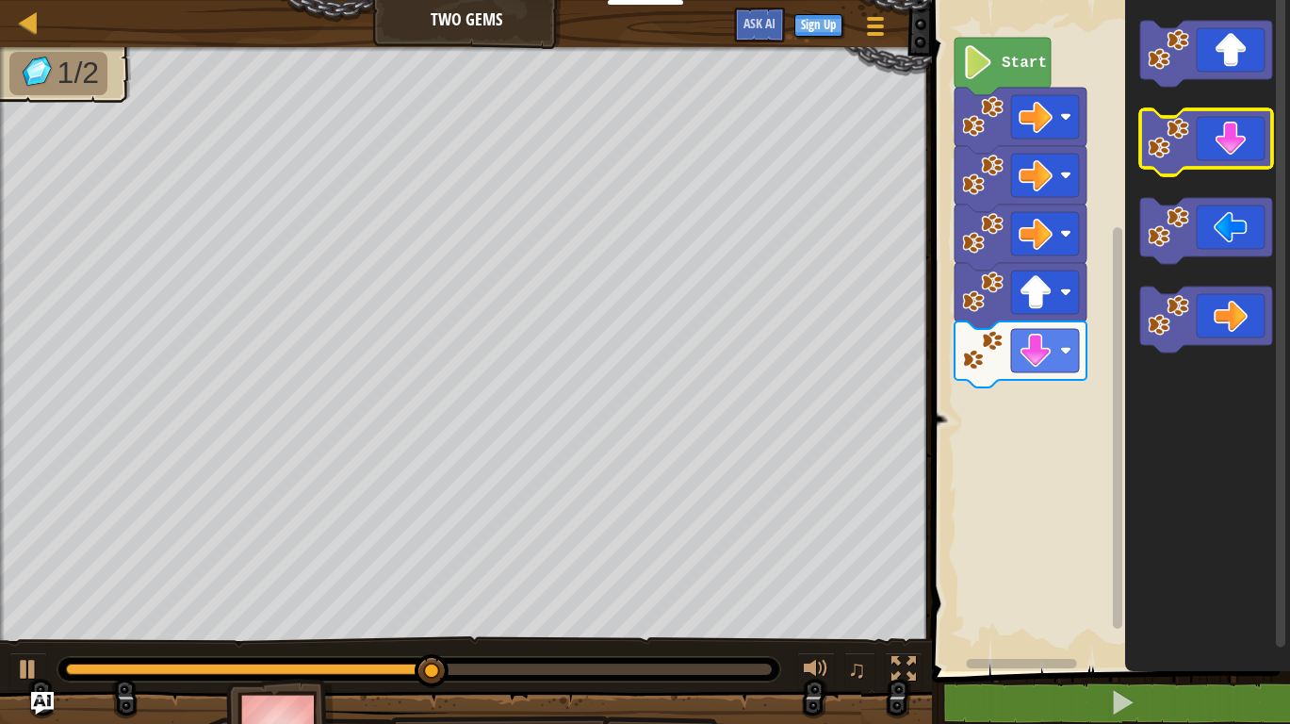
click at [1235, 140] on icon "Blockly Workspace" at bounding box center [1206, 142] width 132 height 66
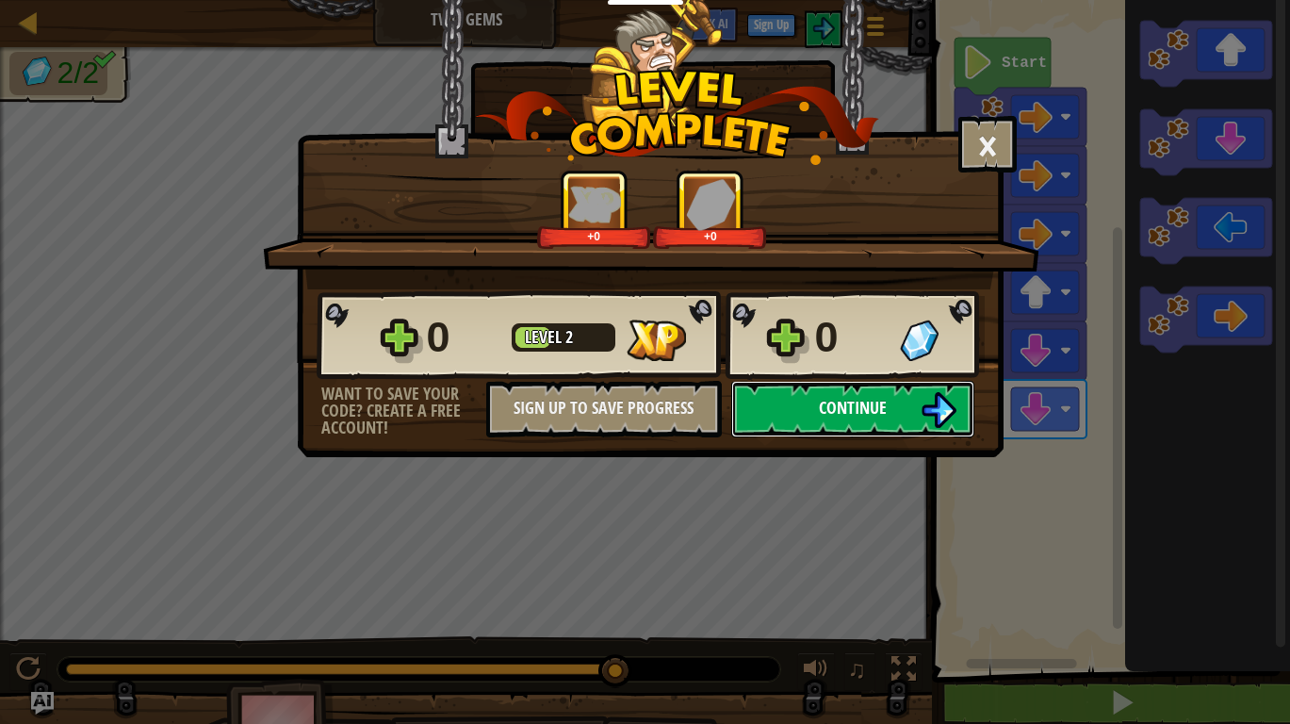
click at [807, 399] on button "Continue" at bounding box center [852, 409] width 243 height 57
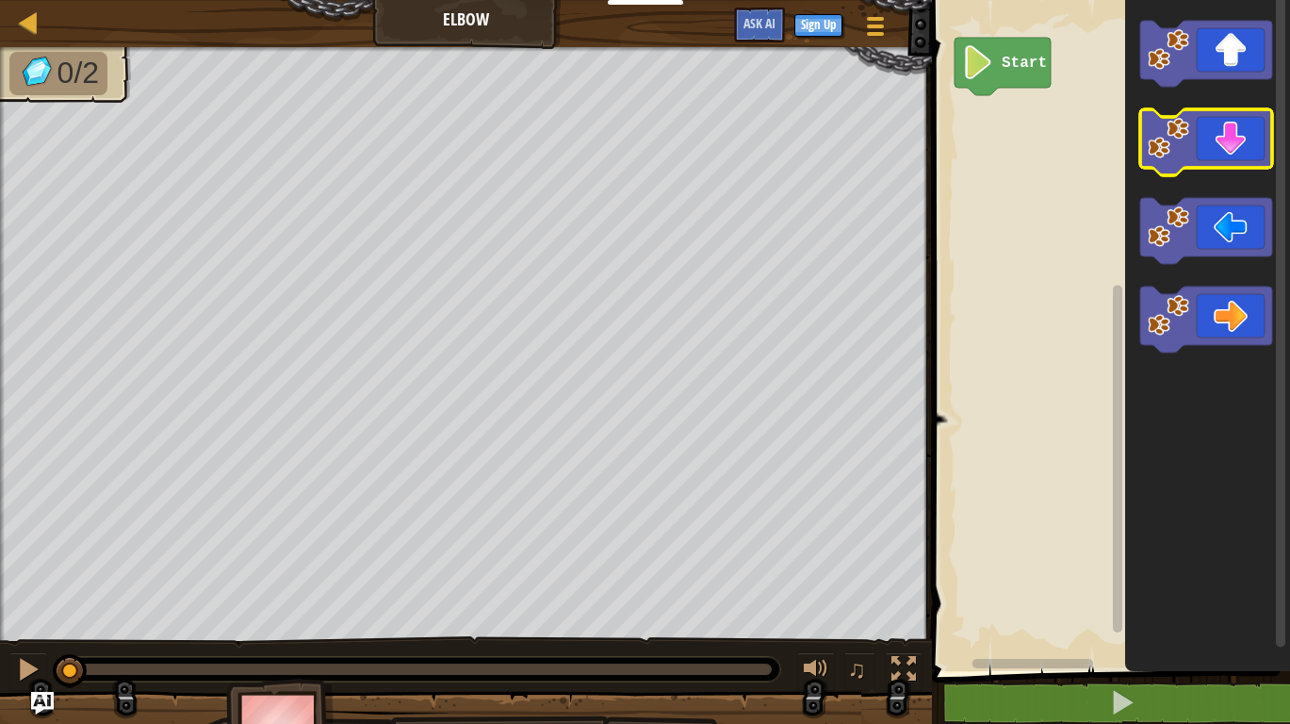
click at [1206, 138] on icon "Blockly Workspace" at bounding box center [1206, 142] width 132 height 66
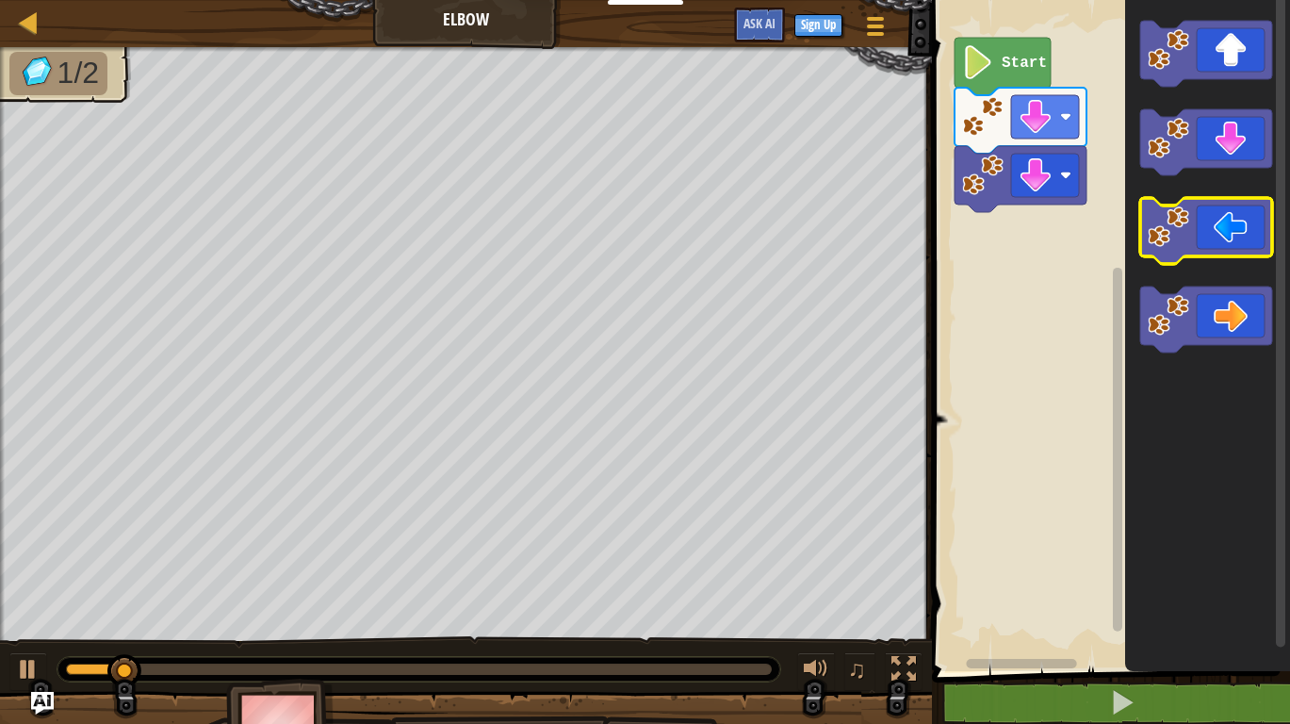
click at [1223, 229] on icon "Blockly Workspace" at bounding box center [1206, 231] width 132 height 66
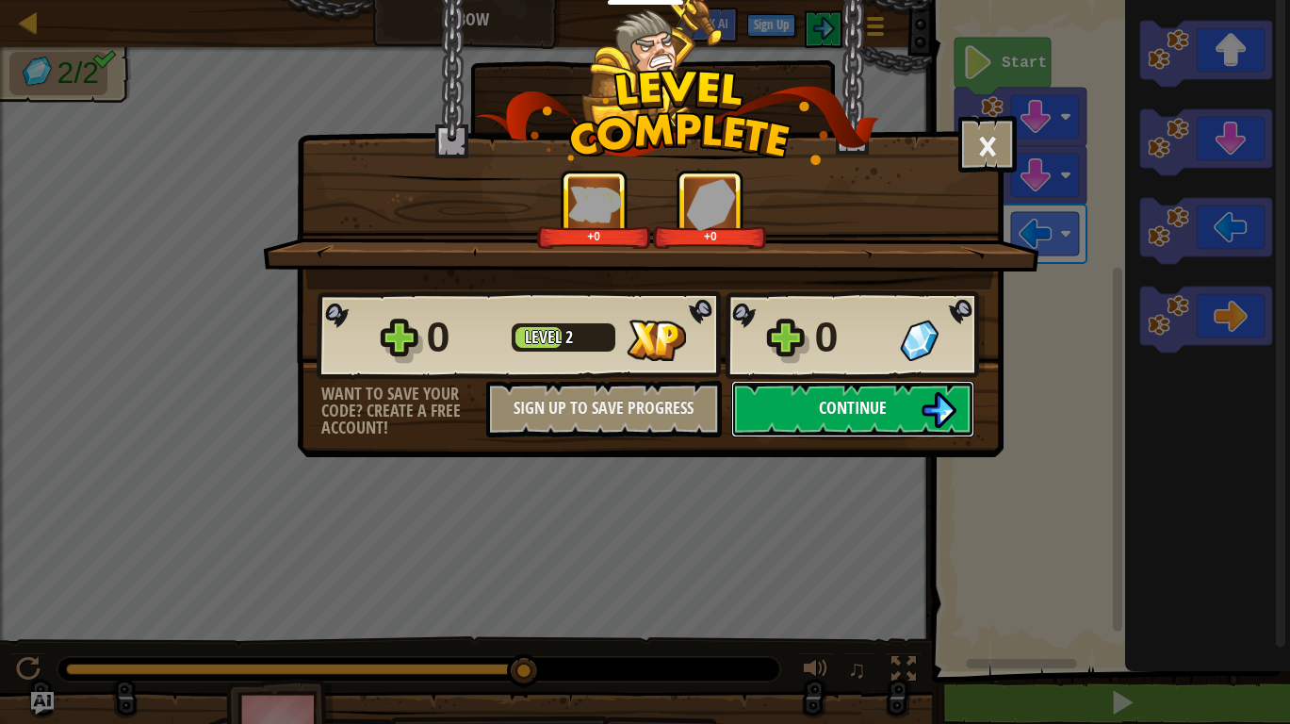
click at [888, 412] on button "Continue" at bounding box center [852, 409] width 243 height 57
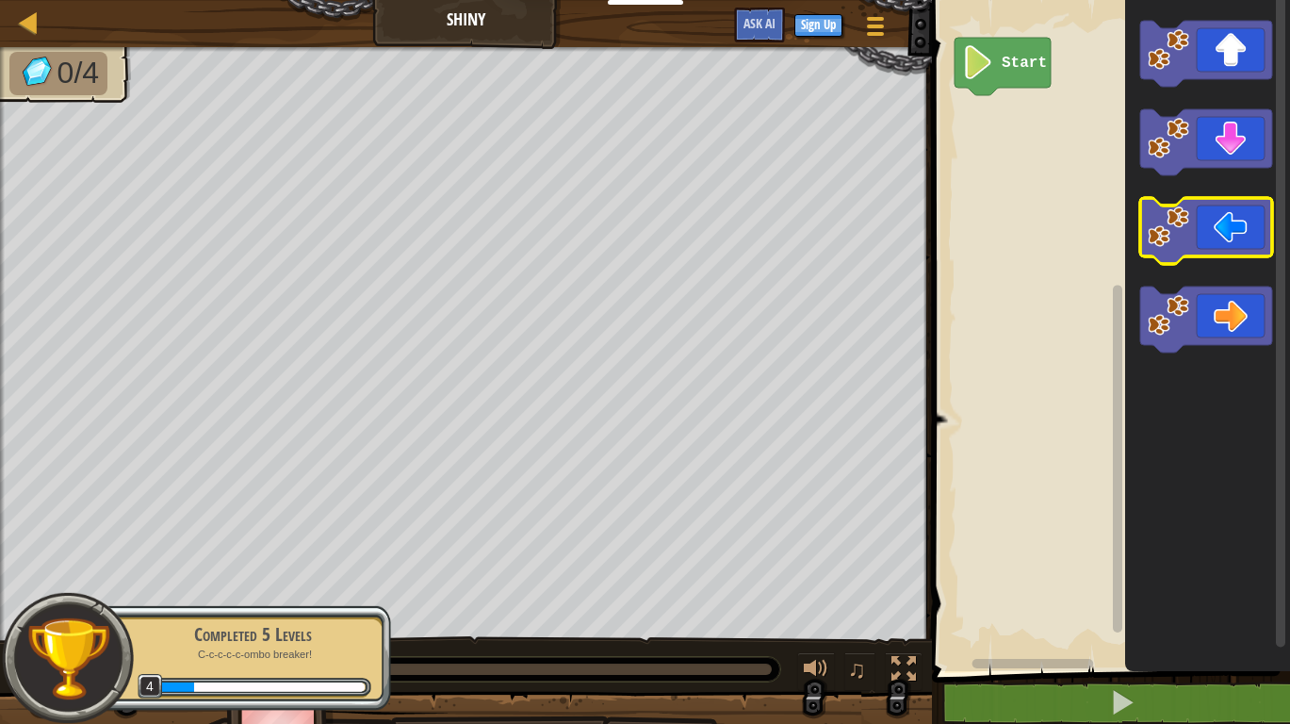
click at [1210, 231] on icon "Blockly Workspace" at bounding box center [1206, 231] width 132 height 66
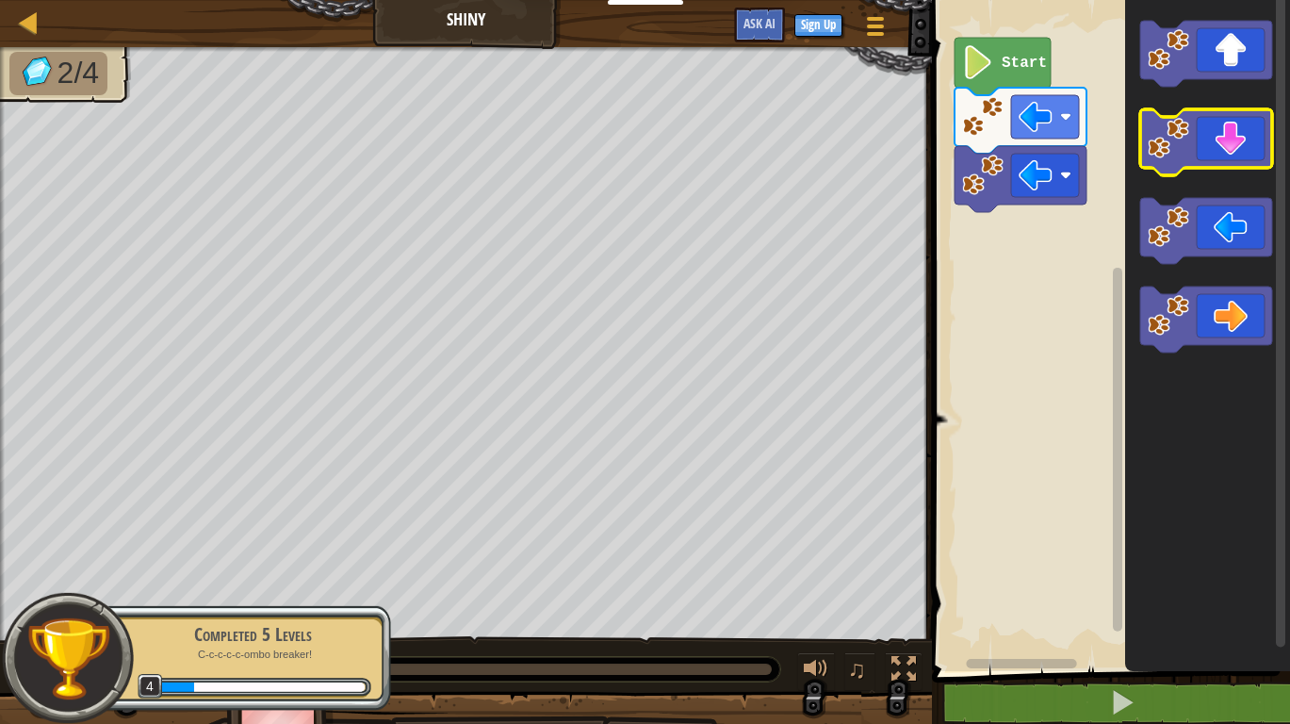
click at [1203, 134] on icon "Blockly Workspace" at bounding box center [1206, 142] width 132 height 66
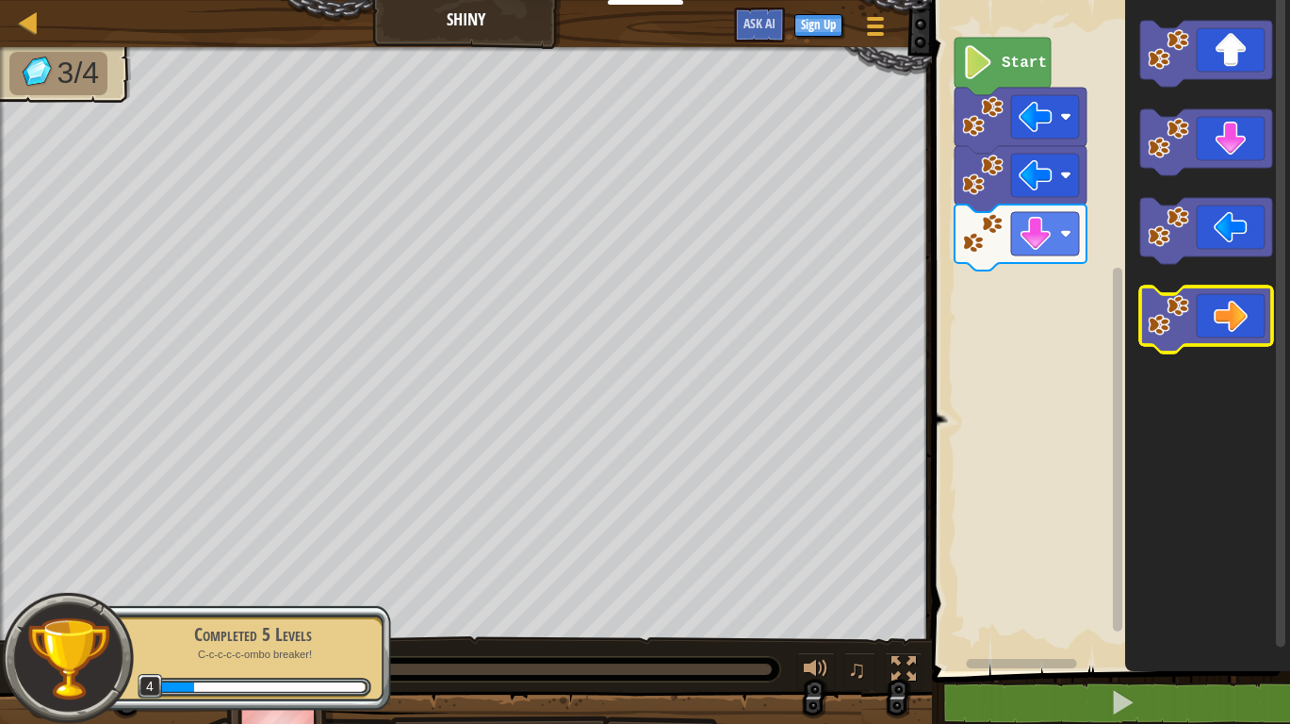
click at [1237, 340] on icon "Blockly Workspace" at bounding box center [1206, 319] width 132 height 66
click at [1235, 331] on icon "Blockly Workspace" at bounding box center [1206, 319] width 132 height 66
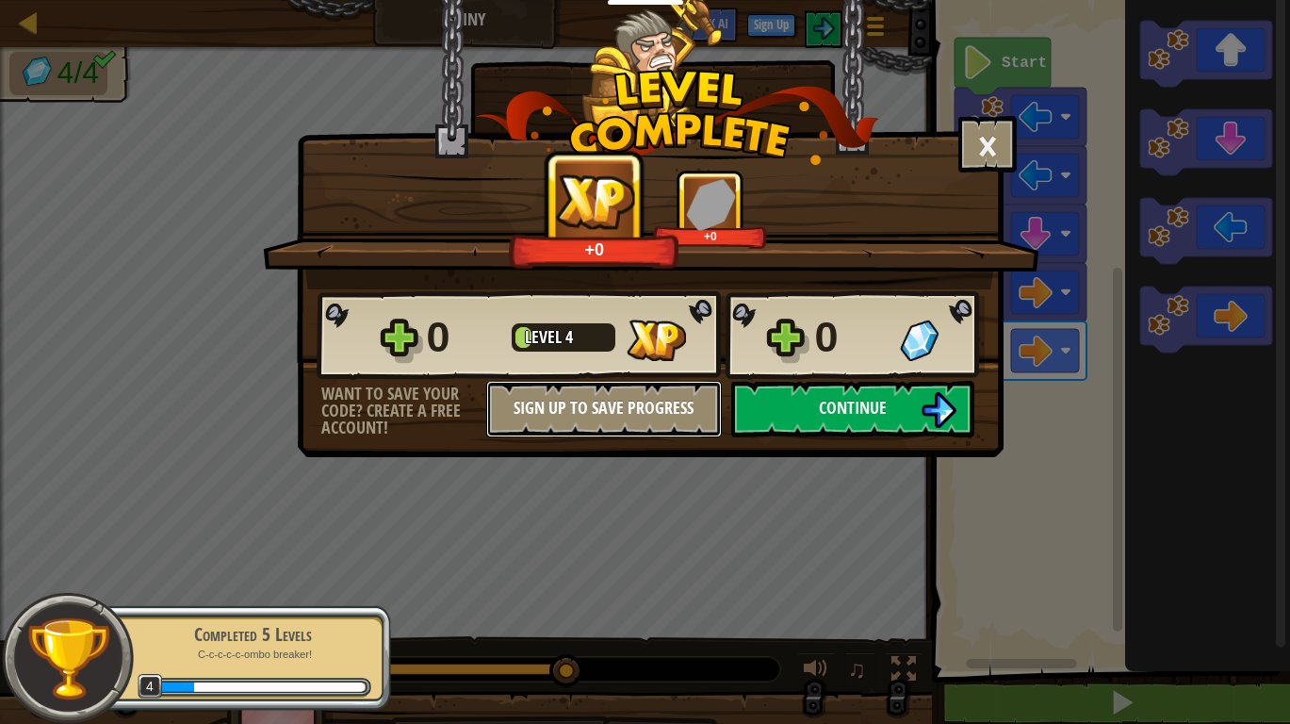
click at [667, 399] on button "Sign Up to Save Progress" at bounding box center [604, 409] width 236 height 57
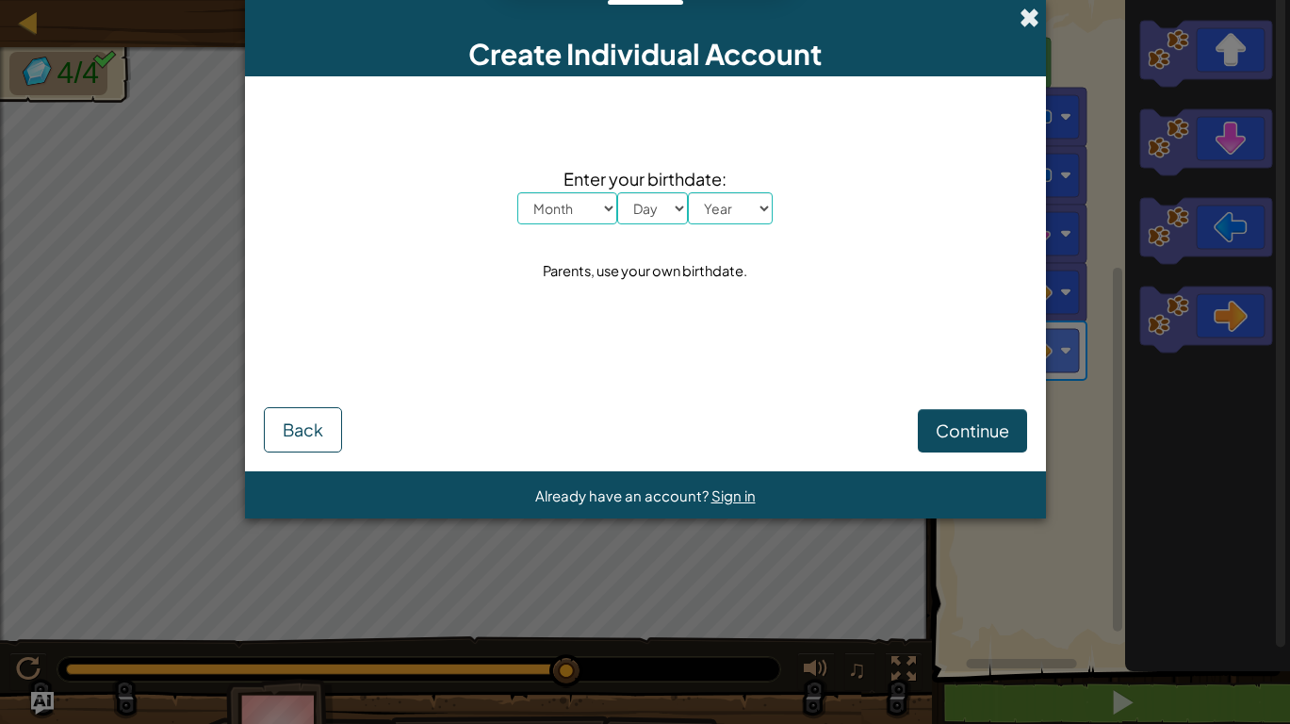
click at [1030, 19] on span at bounding box center [1029, 18] width 20 height 20
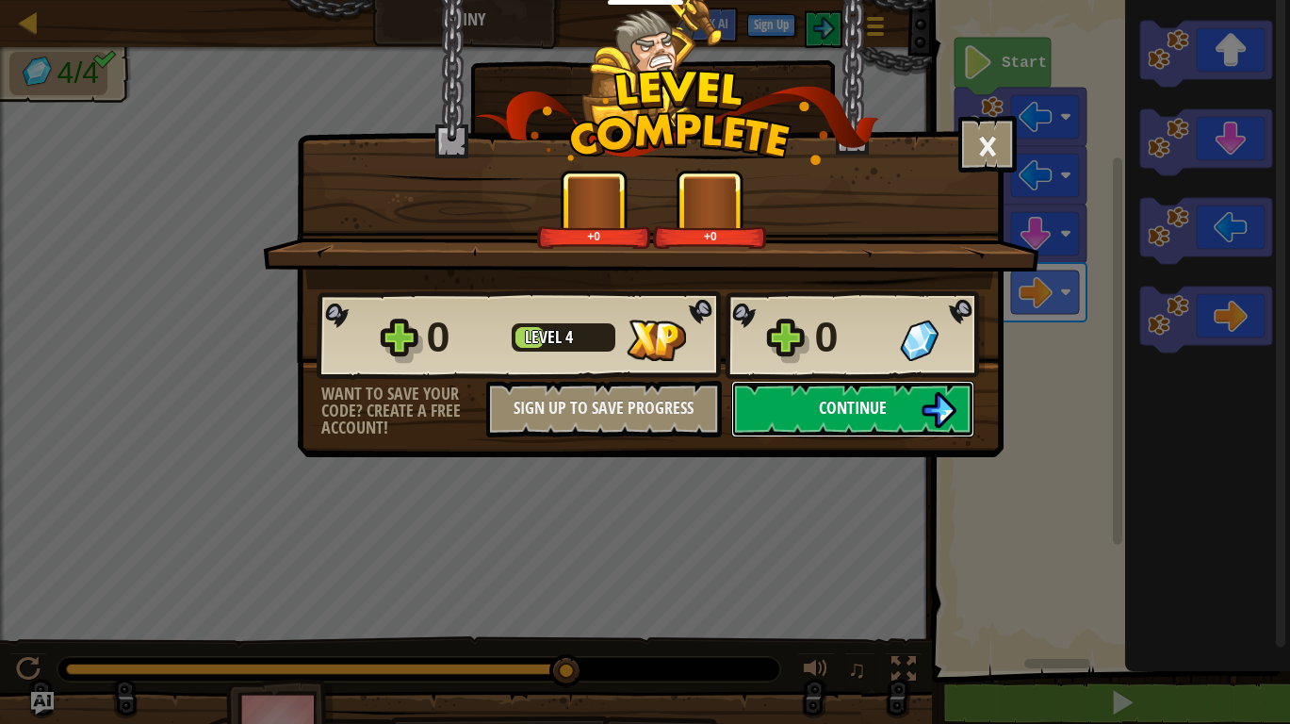
click at [825, 393] on button "Continue" at bounding box center [852, 409] width 243 height 57
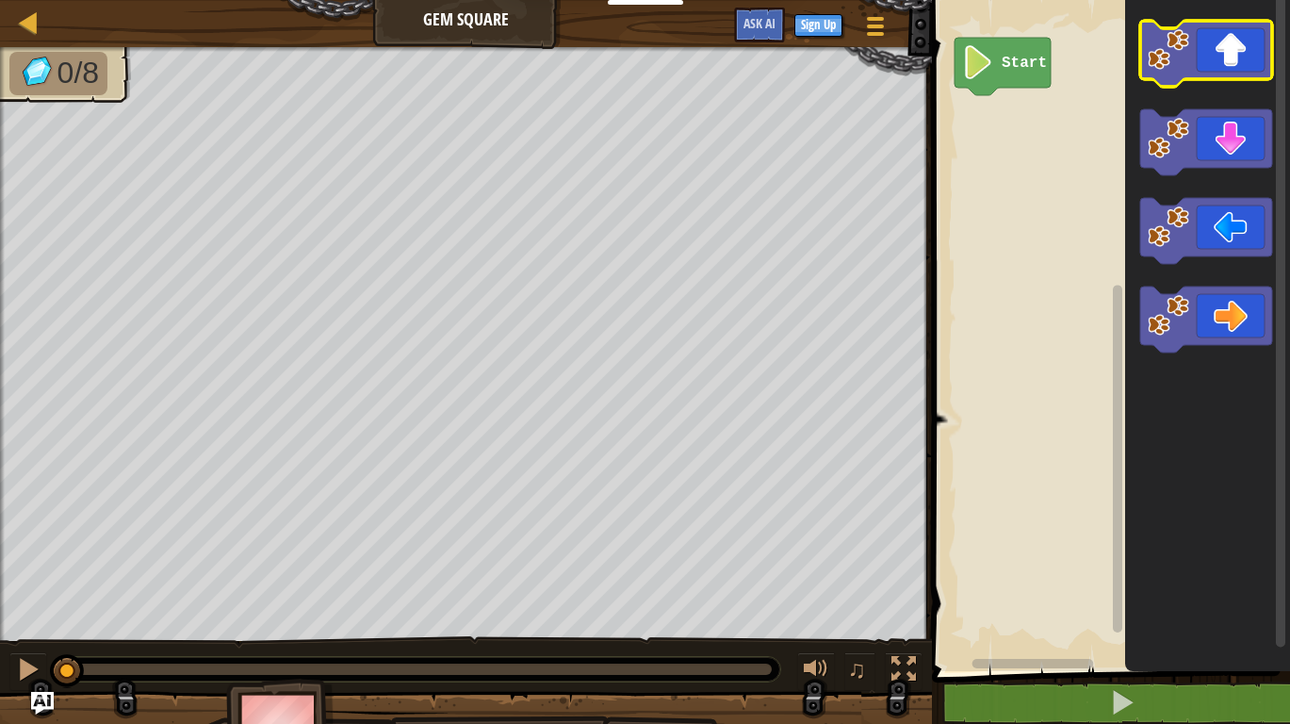
click at [1230, 62] on icon "Blockly Workspace" at bounding box center [1206, 54] width 132 height 66
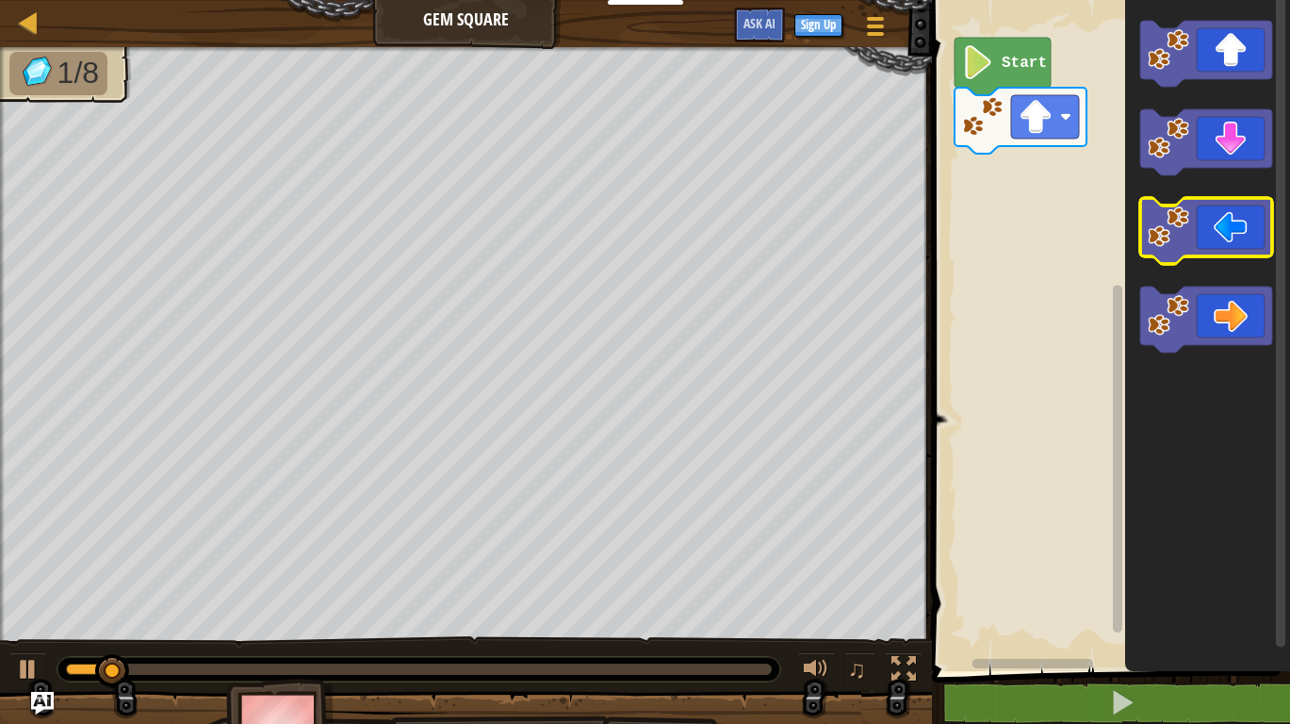
click at [1234, 227] on icon "Blockly Workspace" at bounding box center [1206, 231] width 132 height 66
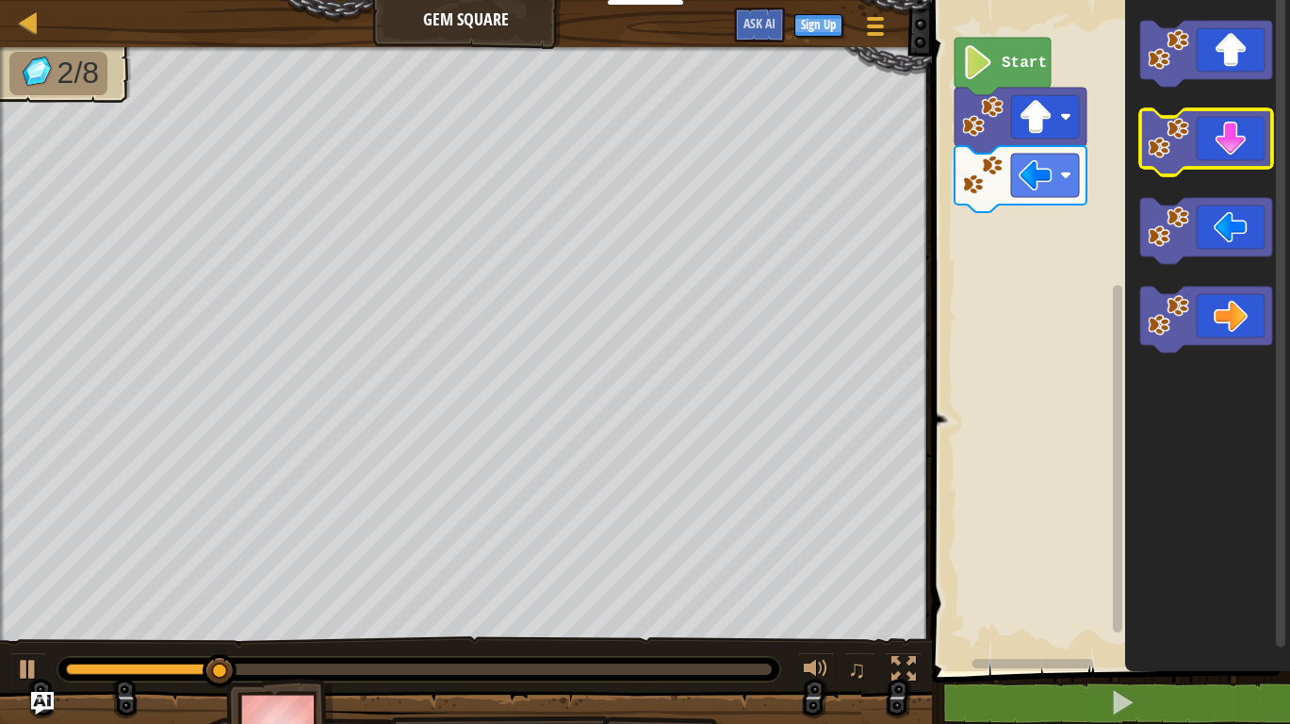
click at [1220, 137] on icon "Blockly Workspace" at bounding box center [1206, 142] width 132 height 66
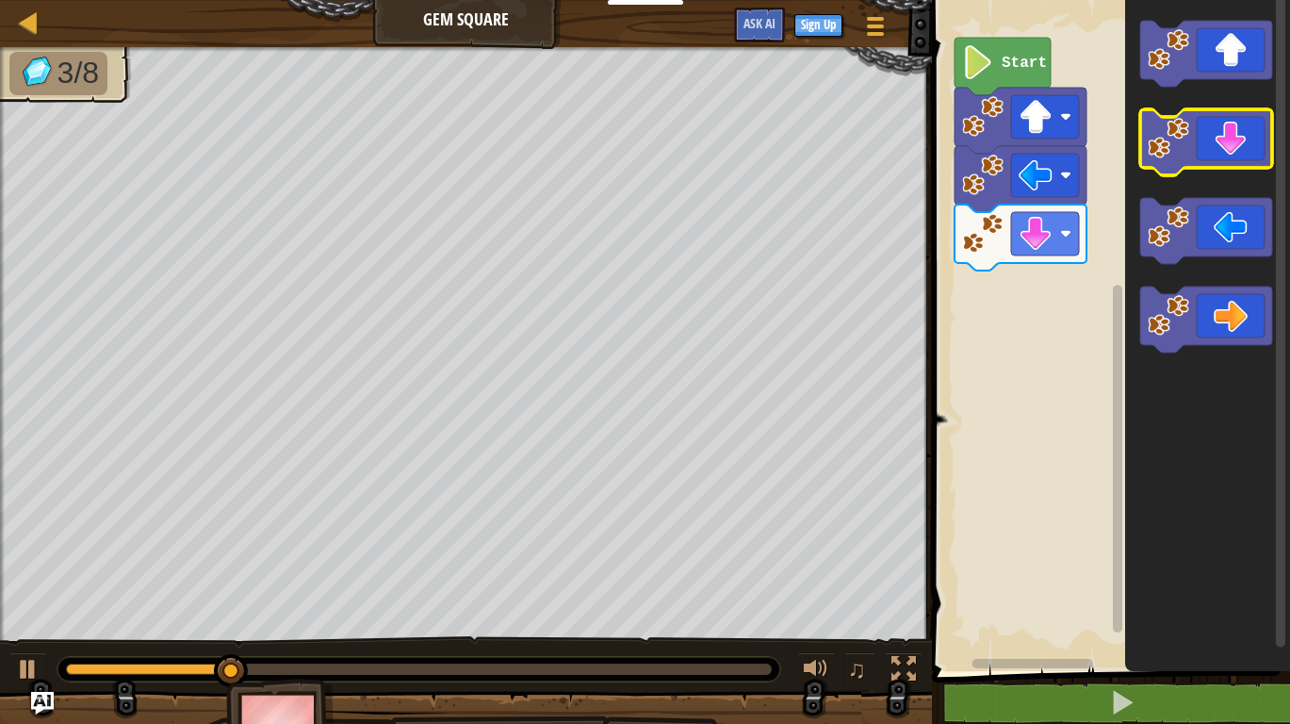
click at [1224, 144] on icon "Blockly Workspace" at bounding box center [1206, 142] width 132 height 66
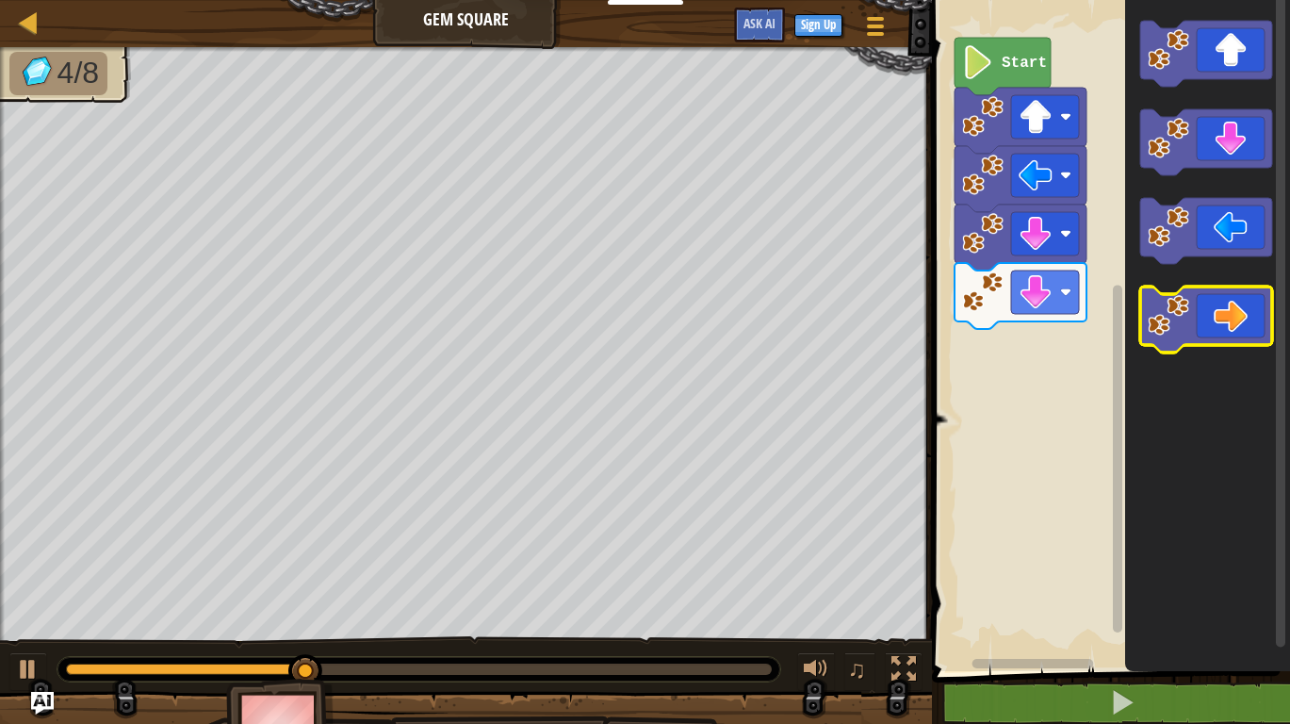
click at [1216, 328] on icon "Blockly Workspace" at bounding box center [1206, 319] width 132 height 66
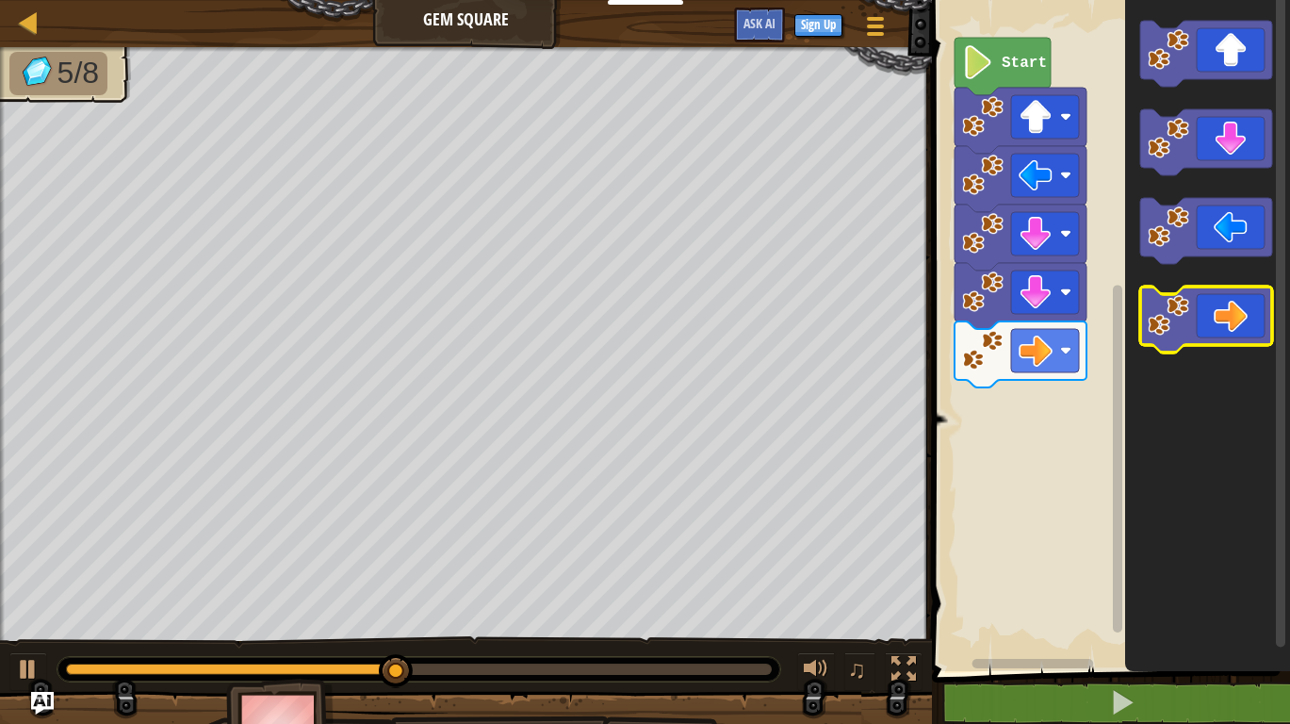
click at [1222, 327] on icon "Blockly Workspace" at bounding box center [1206, 319] width 132 height 66
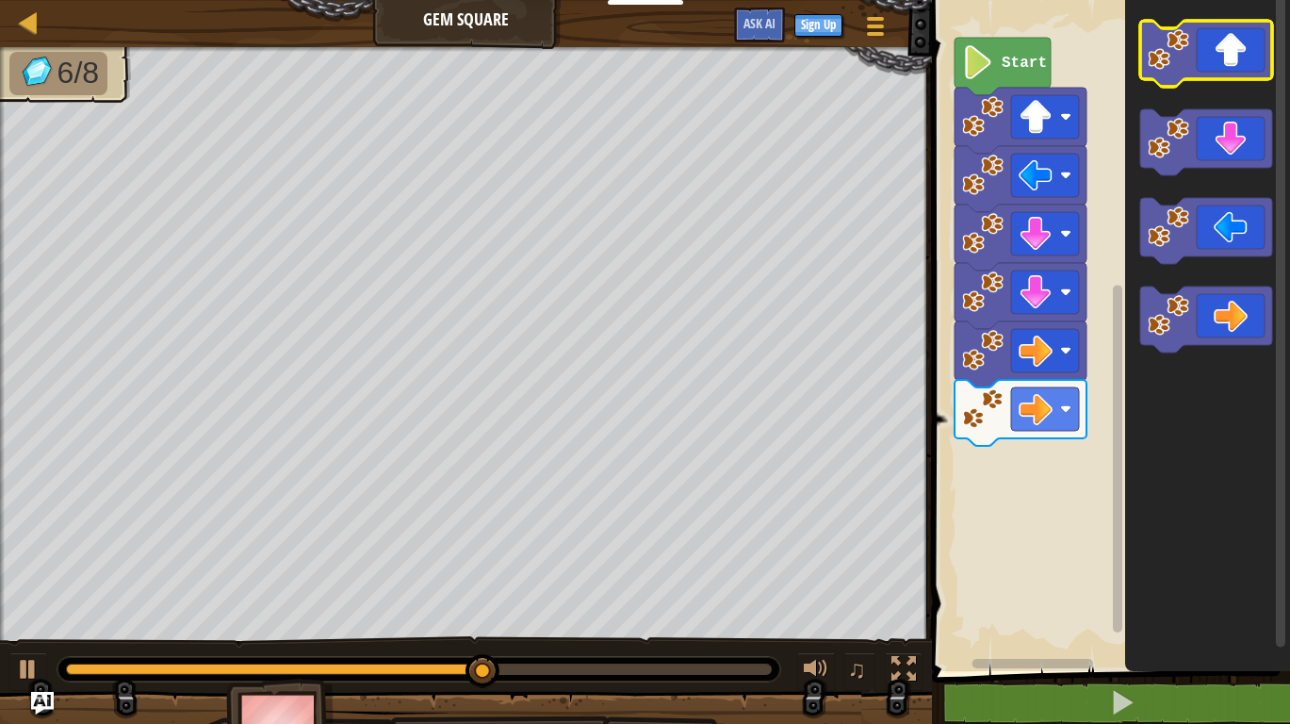
click at [1240, 51] on icon "Blockly Workspace" at bounding box center [1206, 54] width 132 height 66
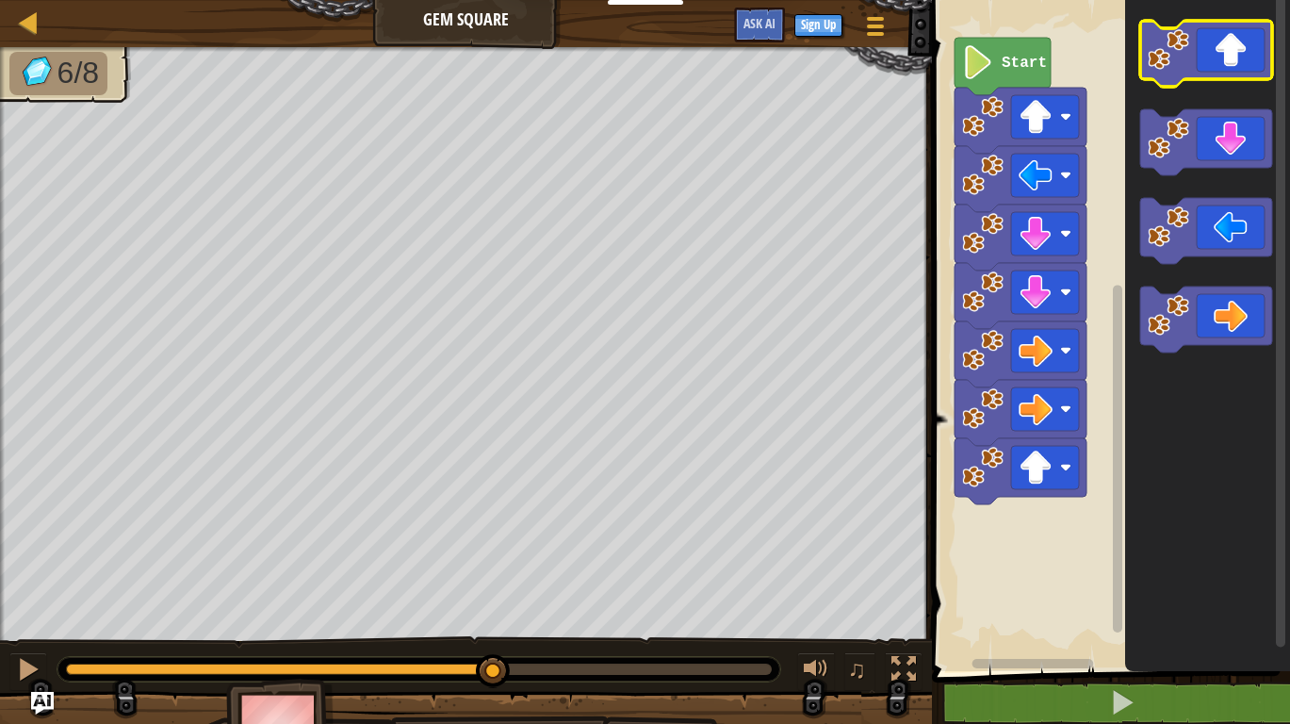
click at [1237, 51] on icon "Blockly Workspace" at bounding box center [1206, 54] width 132 height 66
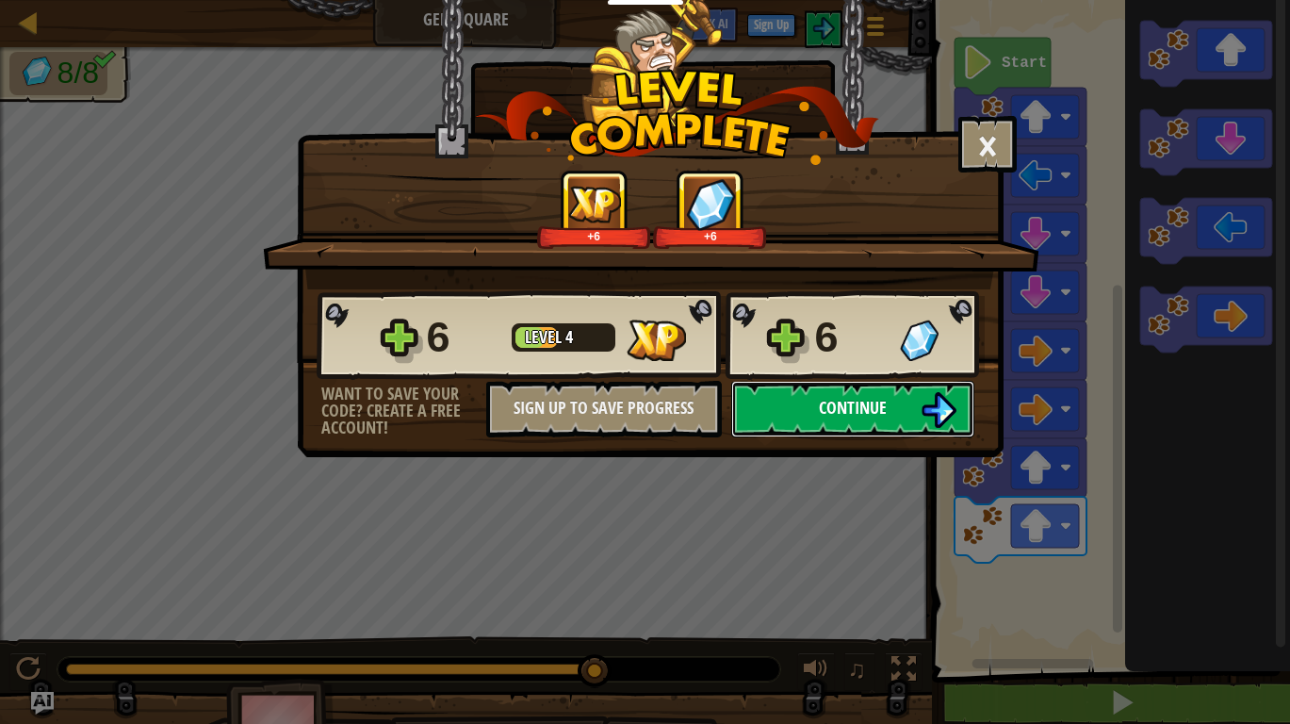
click at [857, 411] on span "Continue" at bounding box center [853, 408] width 68 height 24
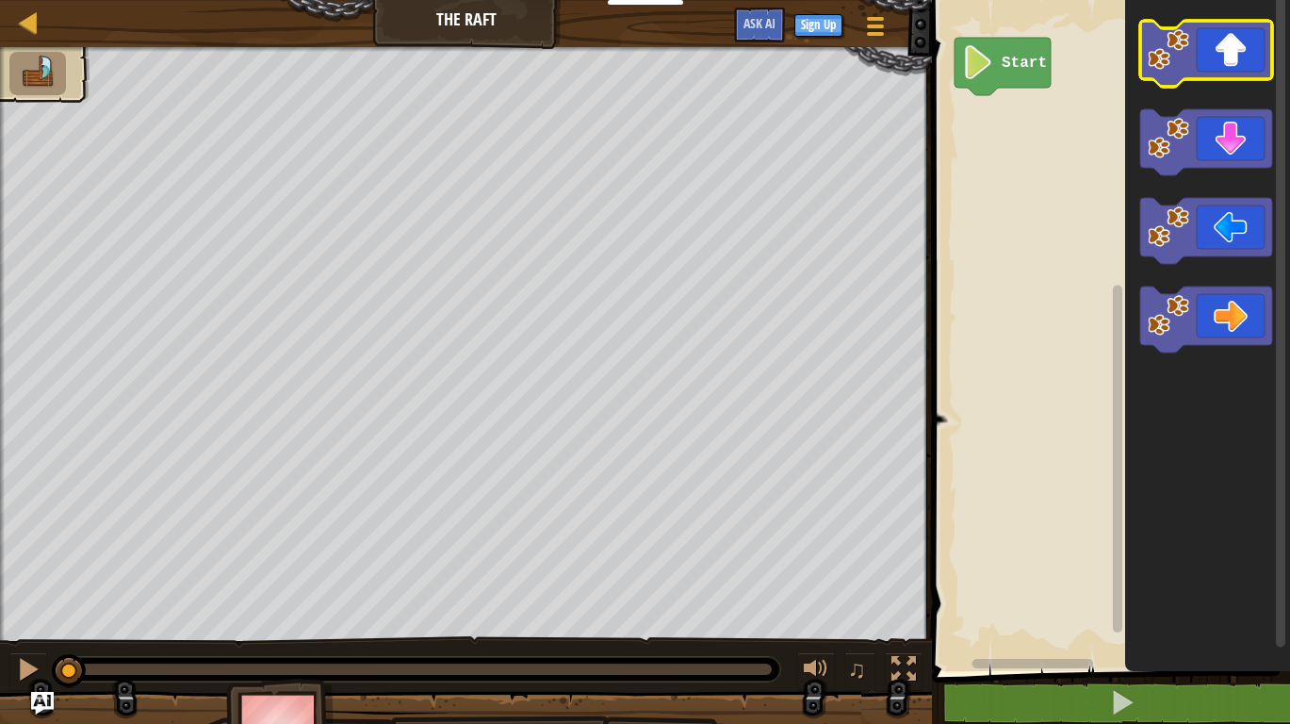
click at [1226, 50] on icon "Blockly Workspace" at bounding box center [1206, 54] width 132 height 66
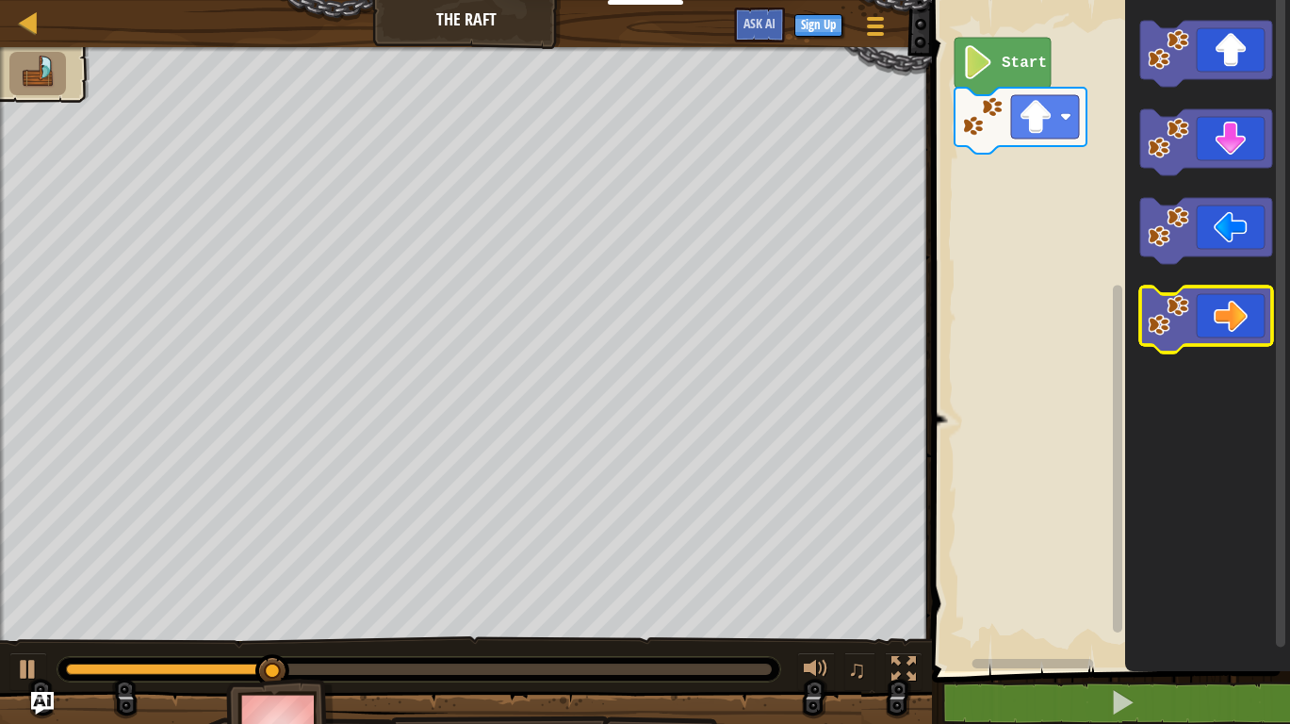
click at [1229, 326] on icon "Blockly Workspace" at bounding box center [1206, 319] width 132 height 66
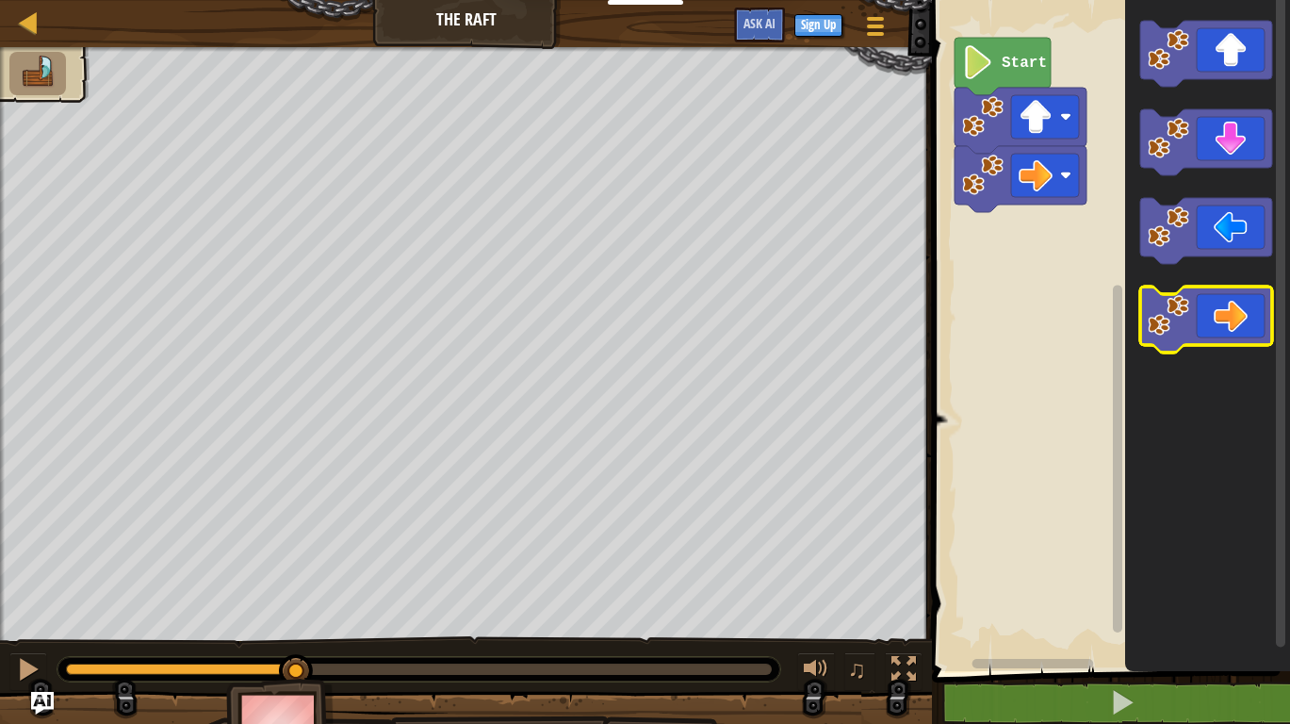
click at [1228, 327] on icon "Blockly Workspace" at bounding box center [1206, 319] width 132 height 66
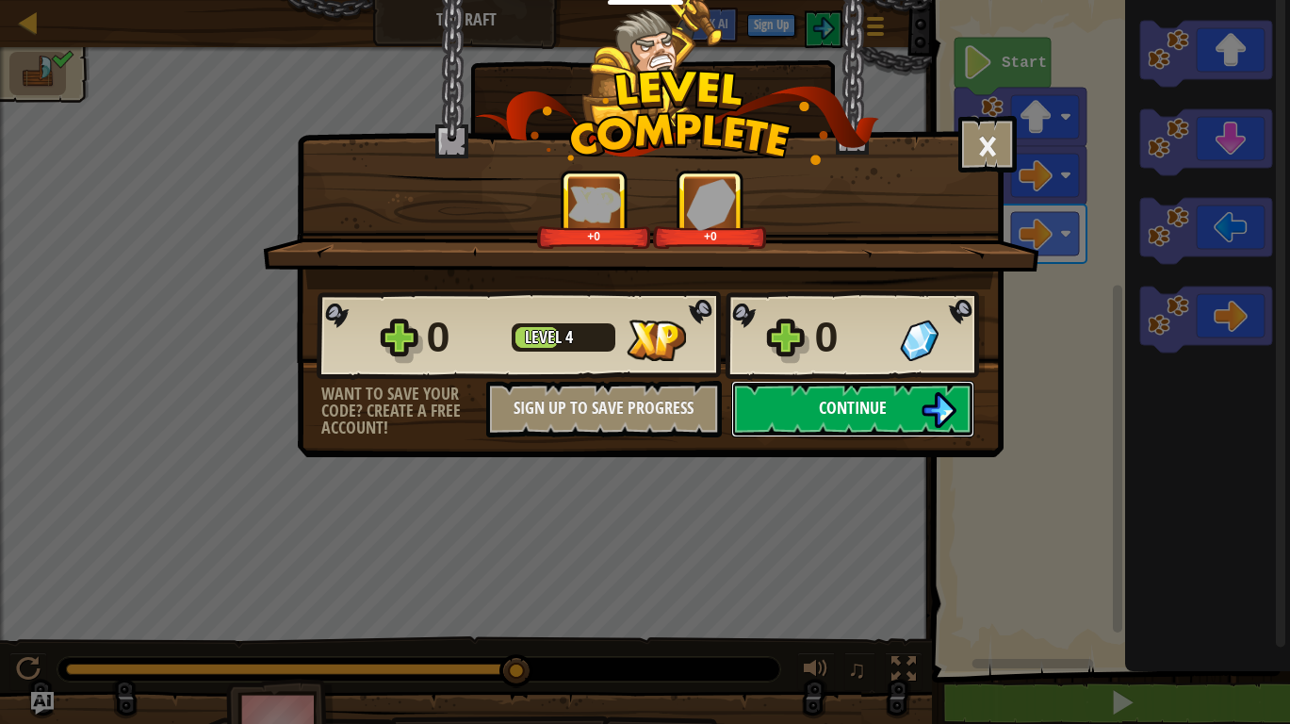
click at [825, 402] on span "Continue" at bounding box center [853, 408] width 68 height 24
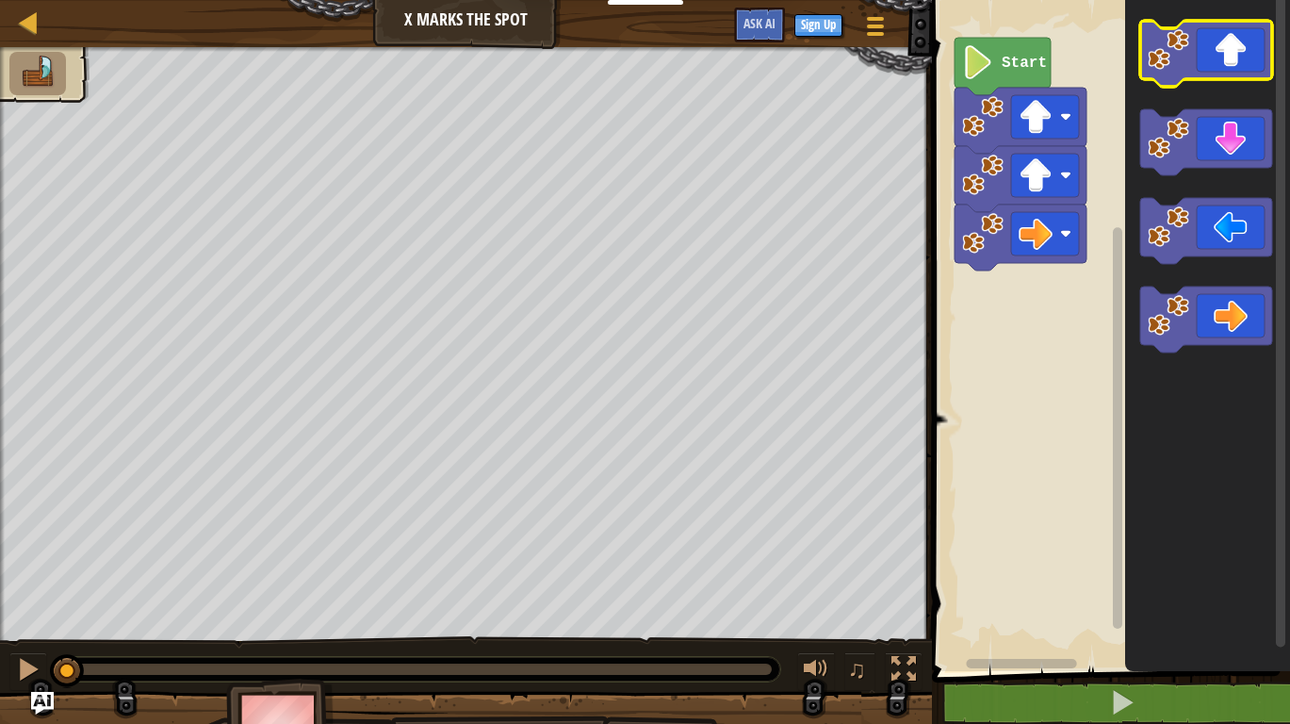
click at [1227, 61] on icon "Blockly Workspace" at bounding box center [1206, 54] width 132 height 66
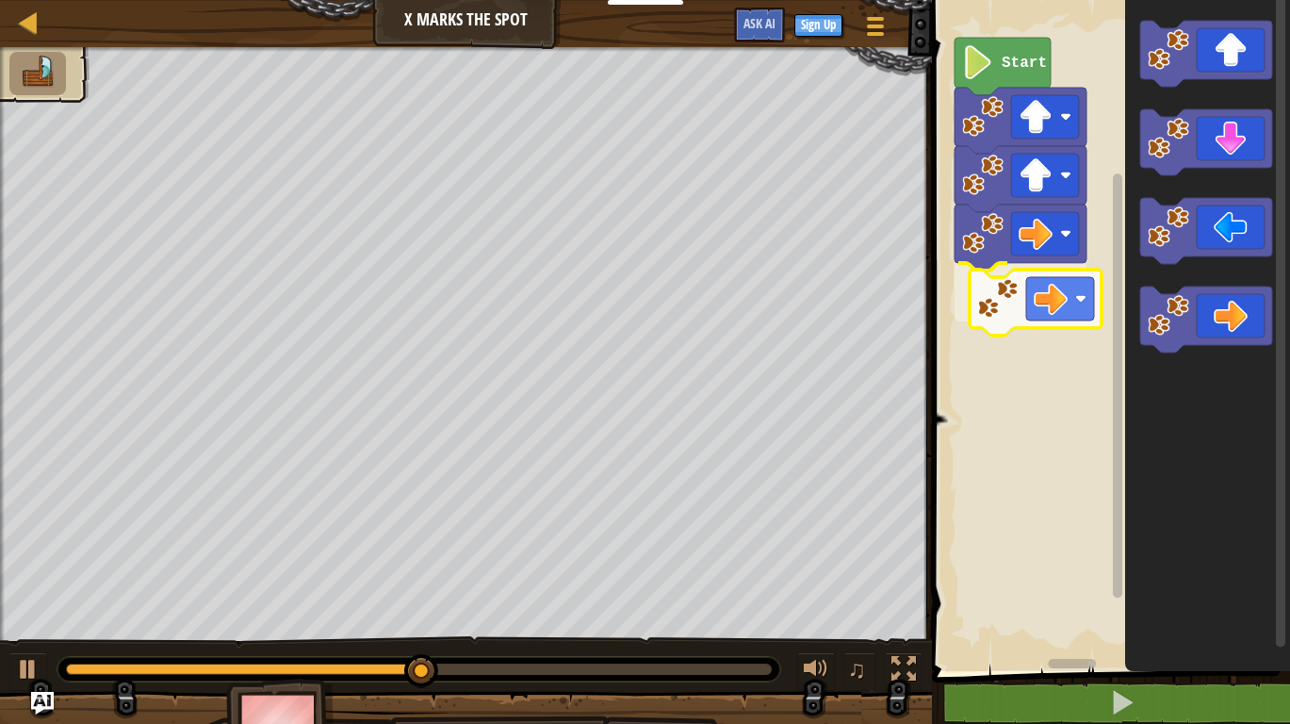
click at [1050, 282] on div "Start" at bounding box center [1108, 331] width 364 height 680
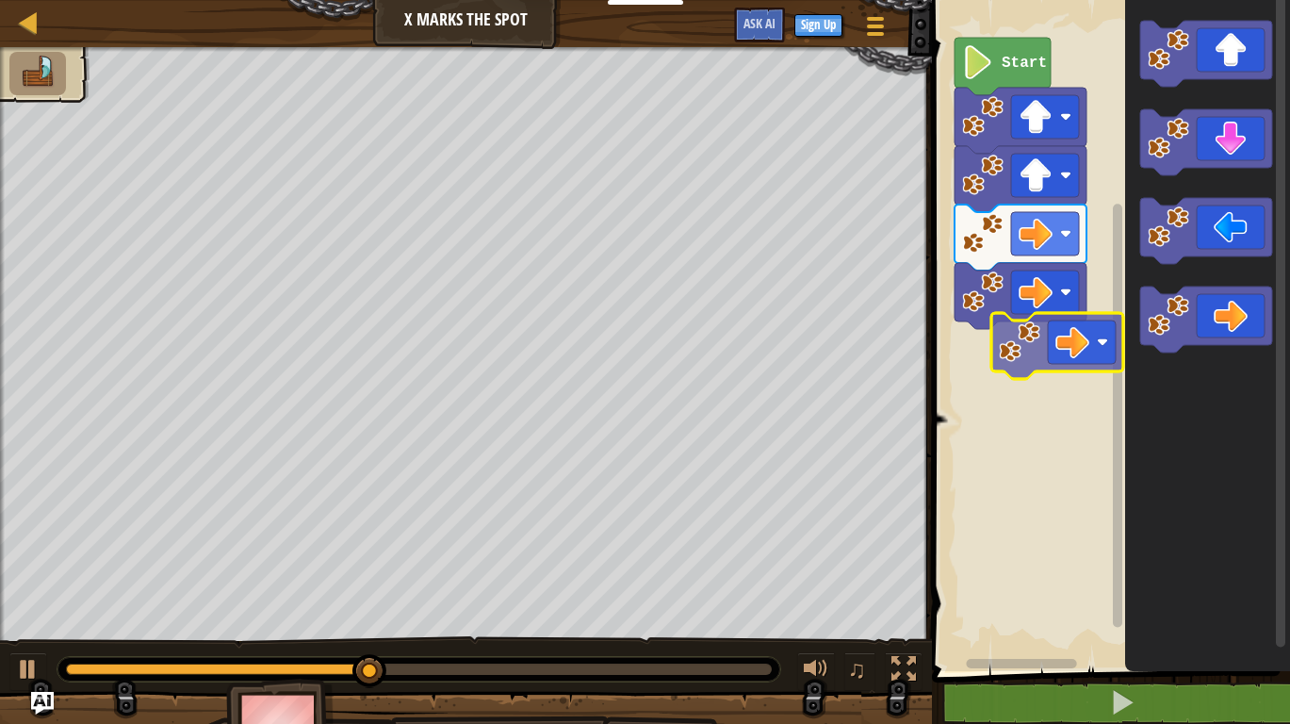
click at [1072, 333] on div "Start" at bounding box center [1108, 331] width 364 height 680
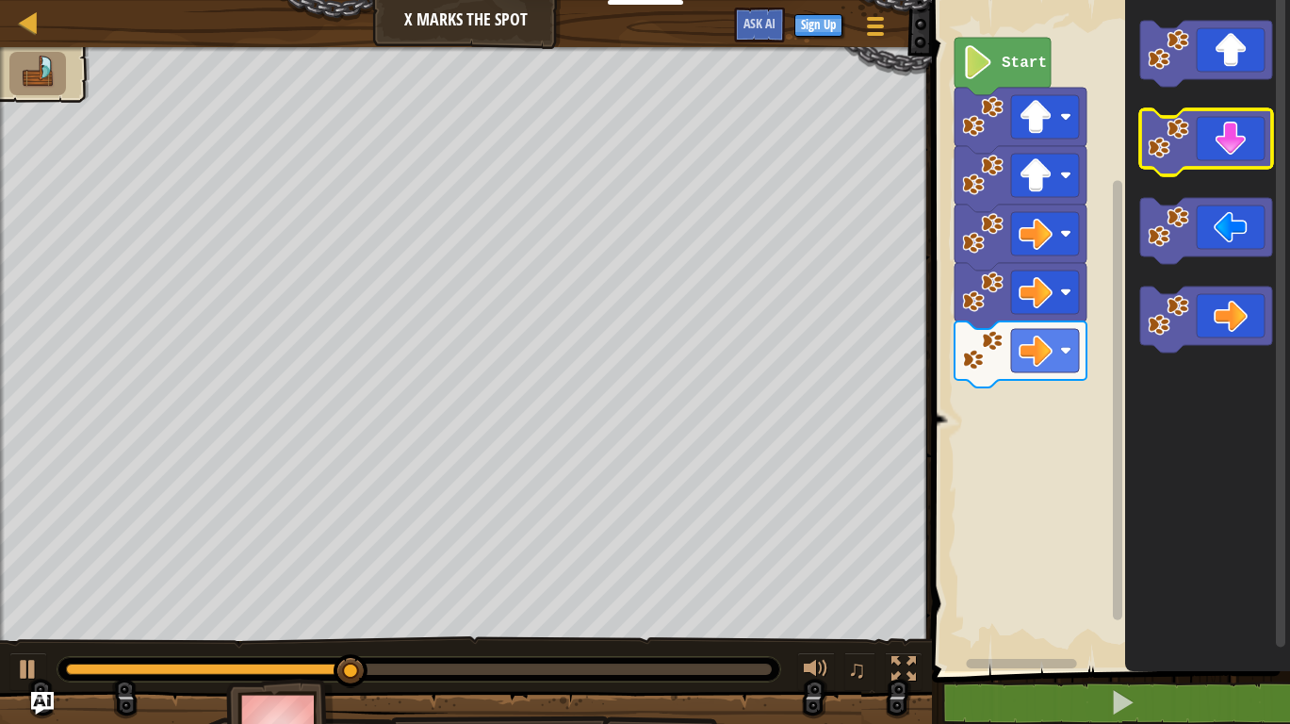
click at [1174, 163] on g "Blockly Workspace" at bounding box center [1206, 142] width 132 height 66
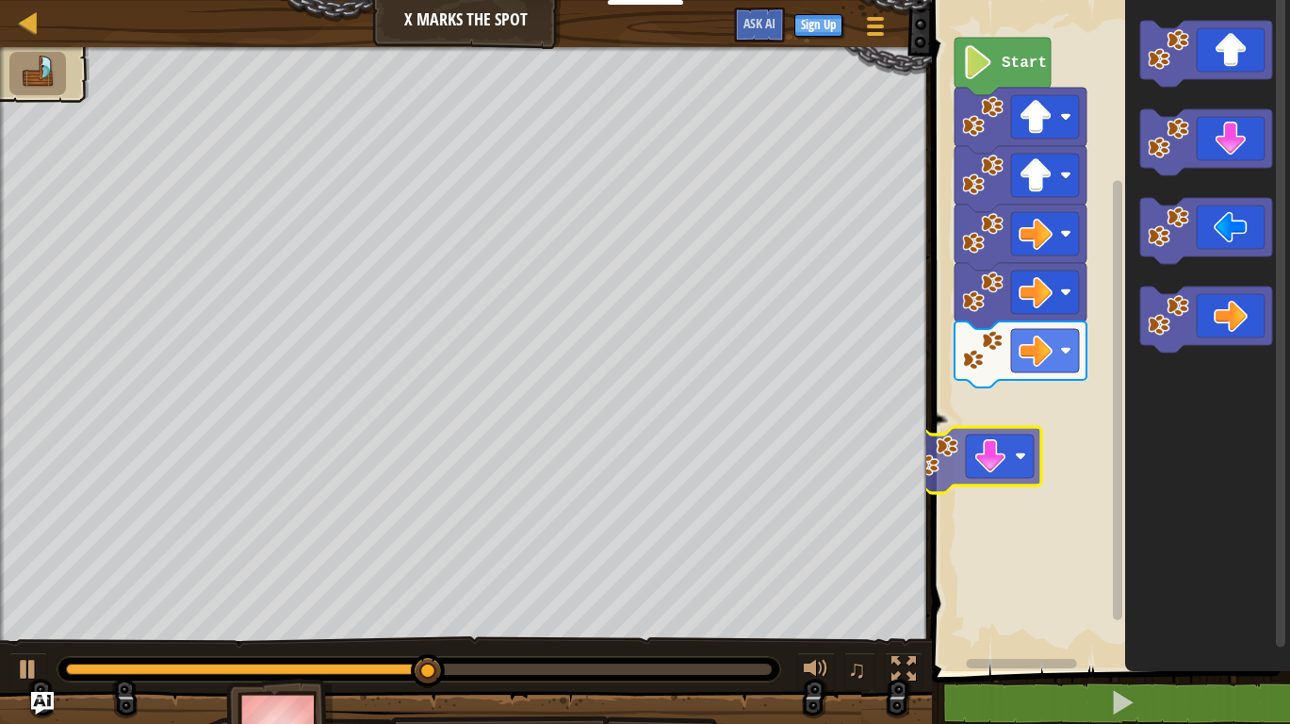
click at [988, 451] on div "Start" at bounding box center [1108, 331] width 364 height 680
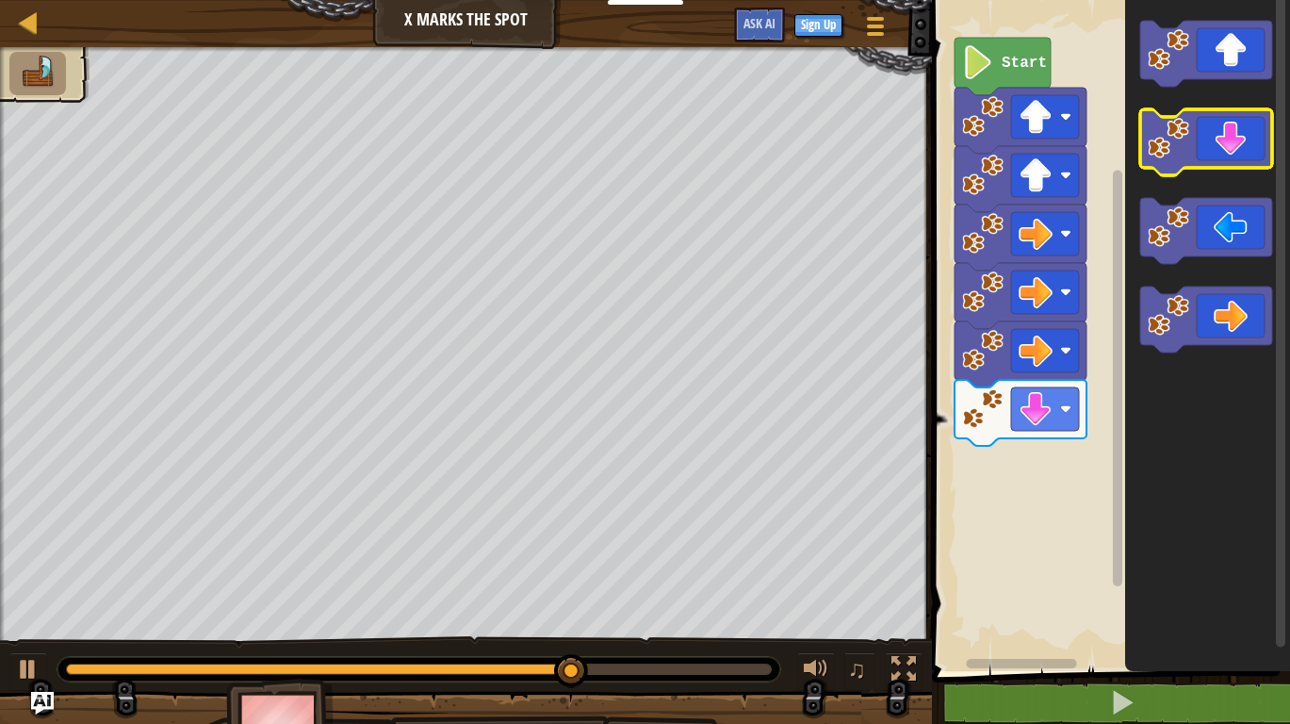
click at [1230, 129] on icon "Blockly Workspace" at bounding box center [1206, 142] width 132 height 66
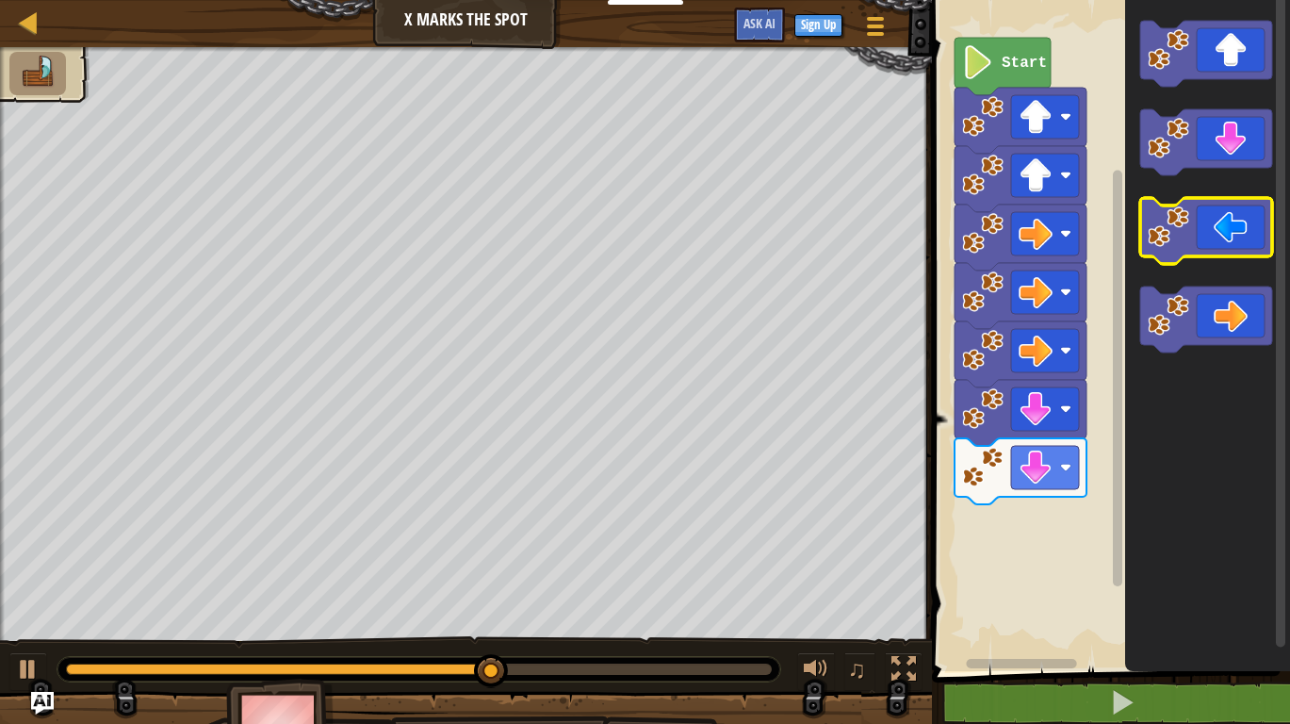
click at [1231, 243] on icon "Blockly Workspace" at bounding box center [1206, 231] width 132 height 66
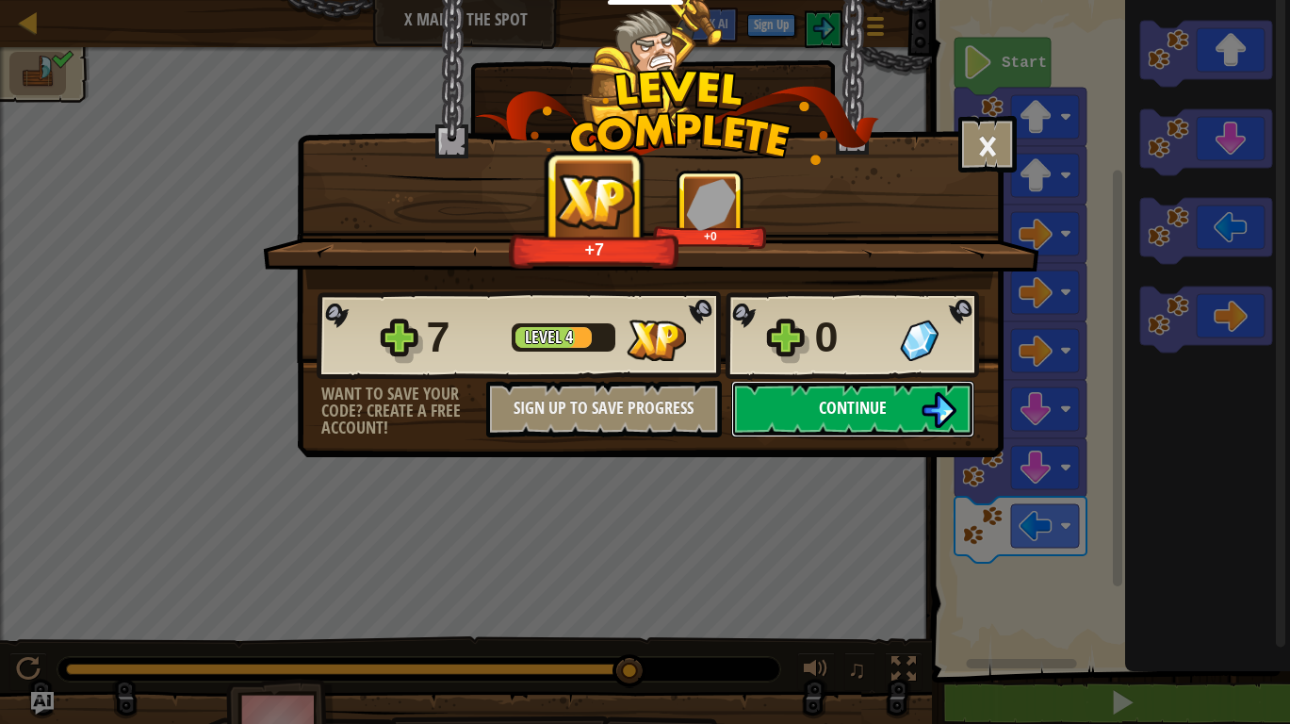
click at [880, 401] on span "Continue" at bounding box center [853, 408] width 68 height 24
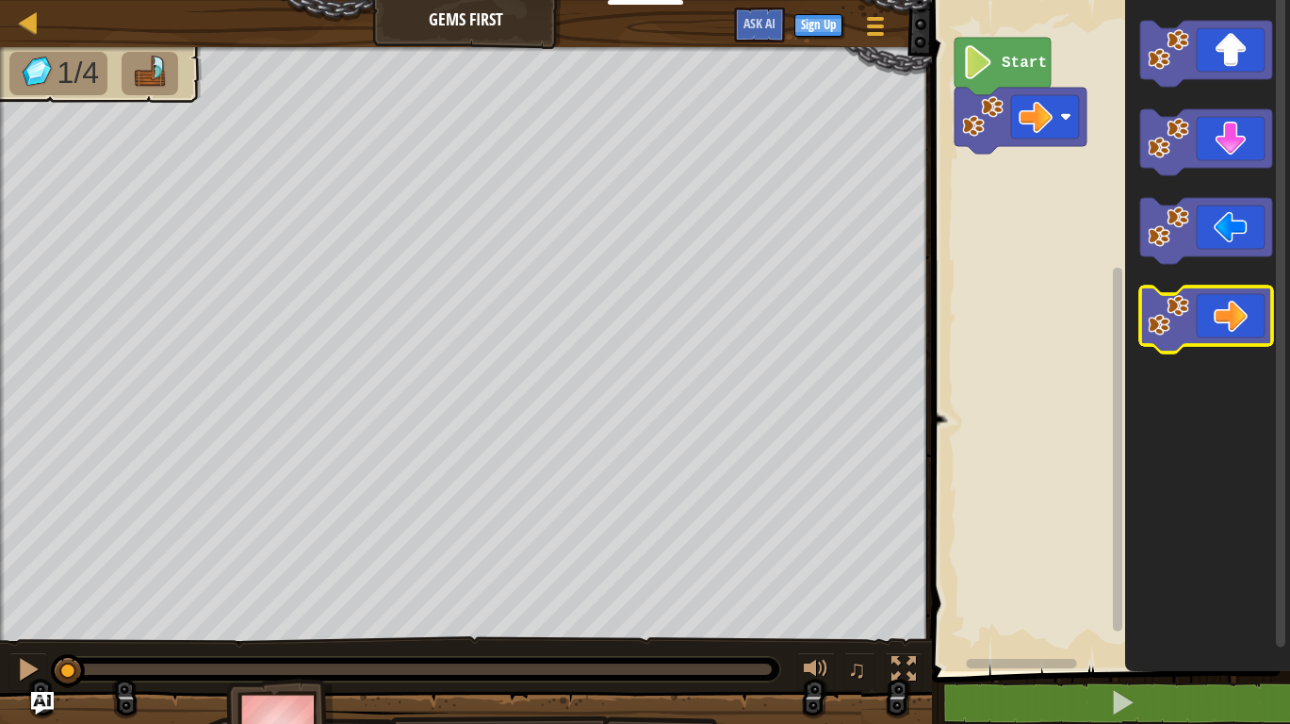
click at [1230, 311] on icon "Blockly Workspace" at bounding box center [1206, 319] width 132 height 66
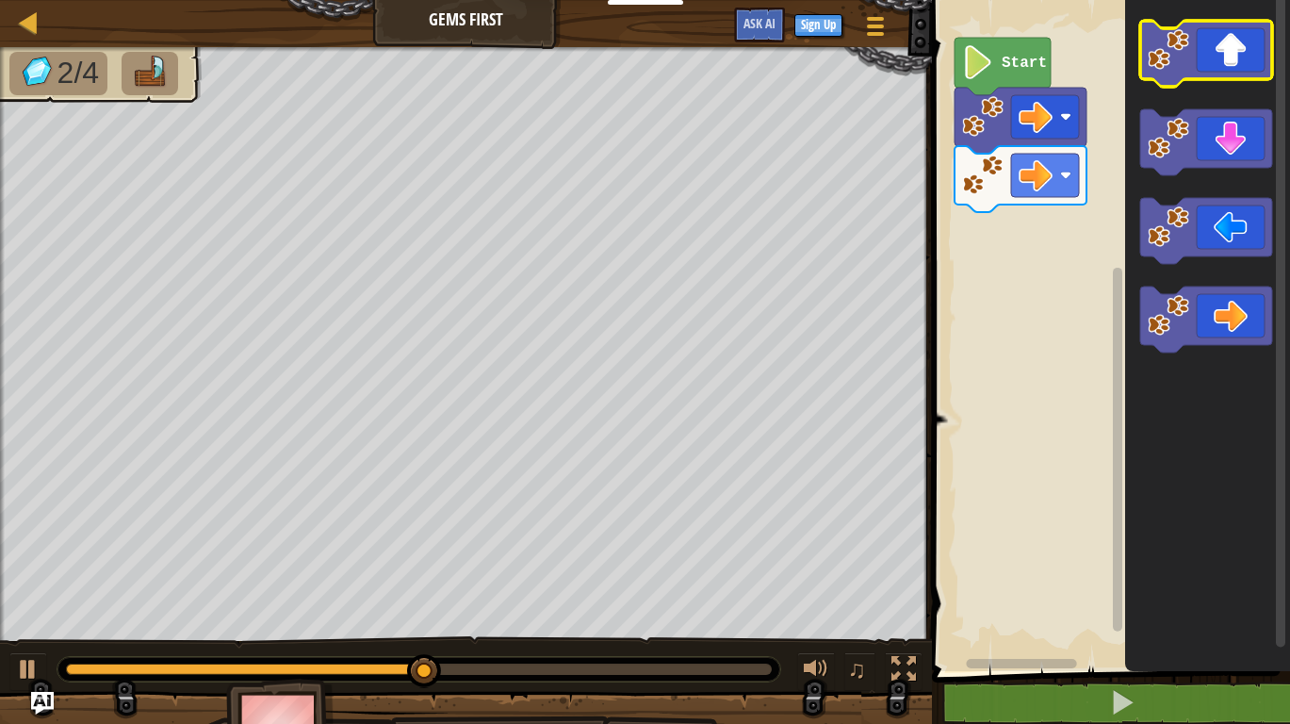
click at [1228, 53] on icon "Blockly Workspace" at bounding box center [1206, 54] width 132 height 66
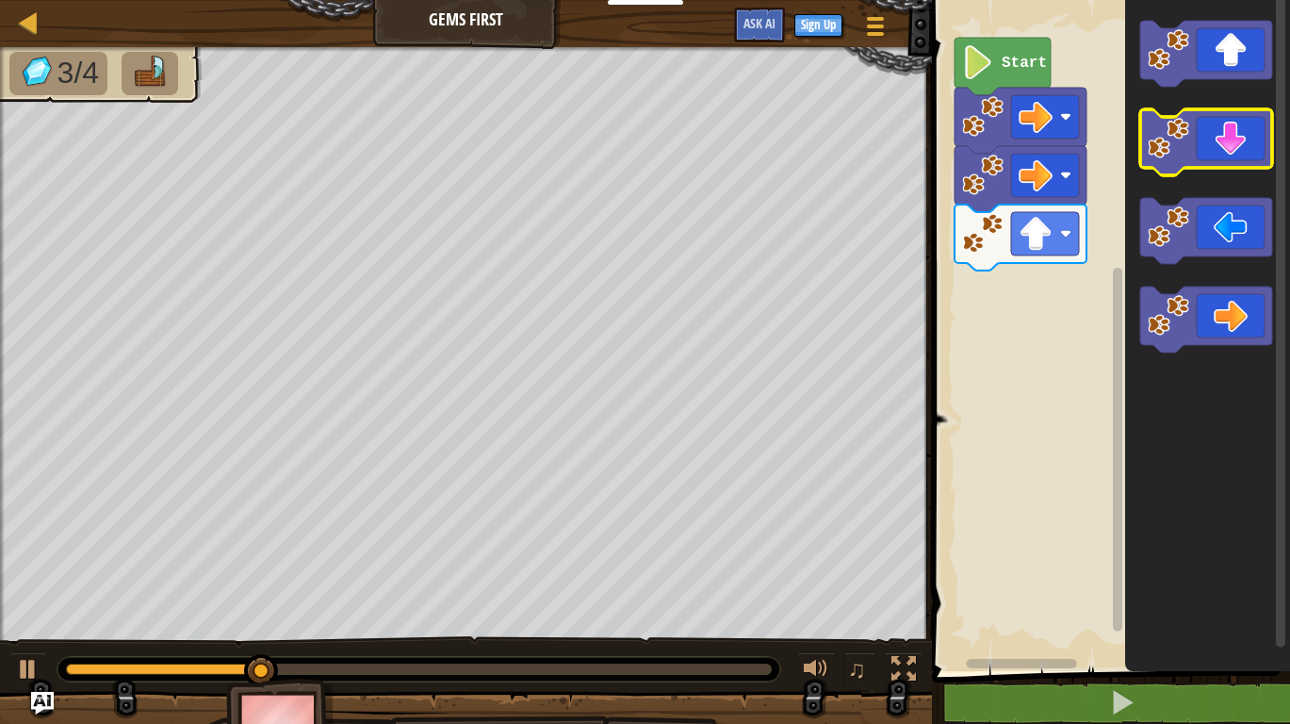
click at [1242, 138] on icon "Blockly Workspace" at bounding box center [1206, 142] width 132 height 66
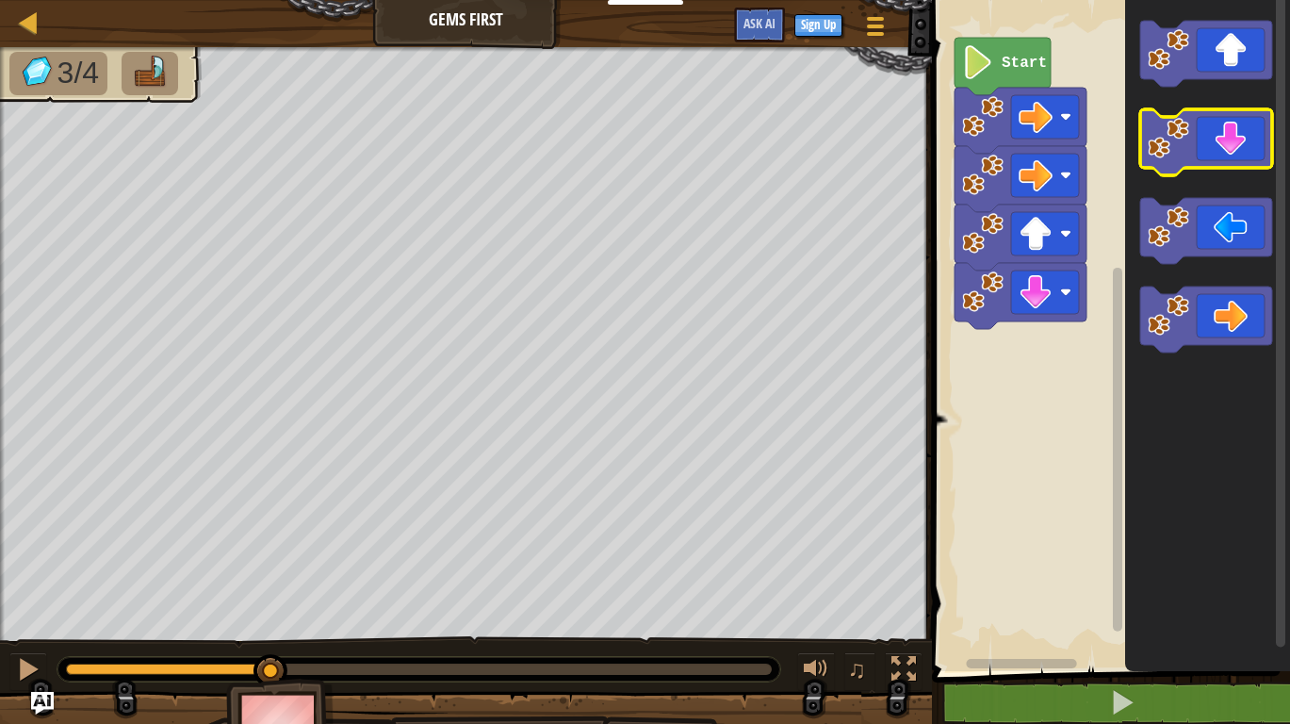
click at [1241, 142] on icon "Blockly Workspace" at bounding box center [1206, 142] width 132 height 66
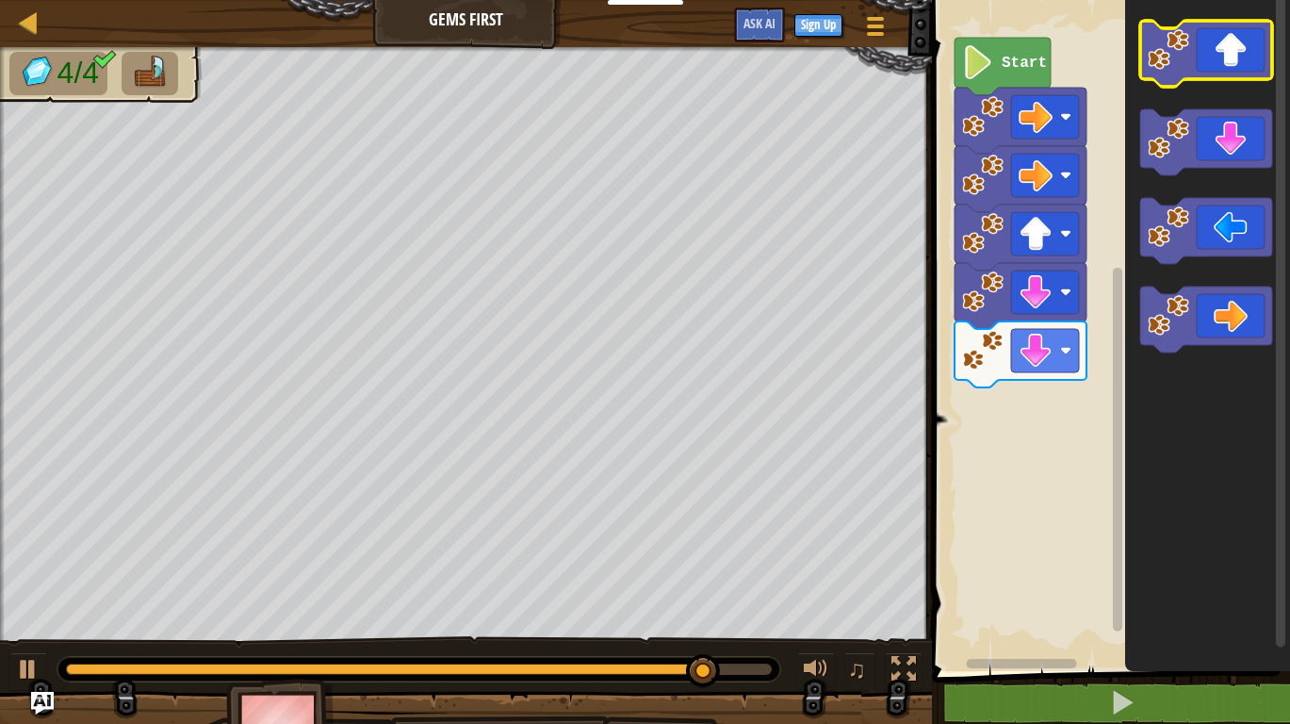
click at [1217, 30] on icon "Blockly Workspace" at bounding box center [1206, 54] width 132 height 66
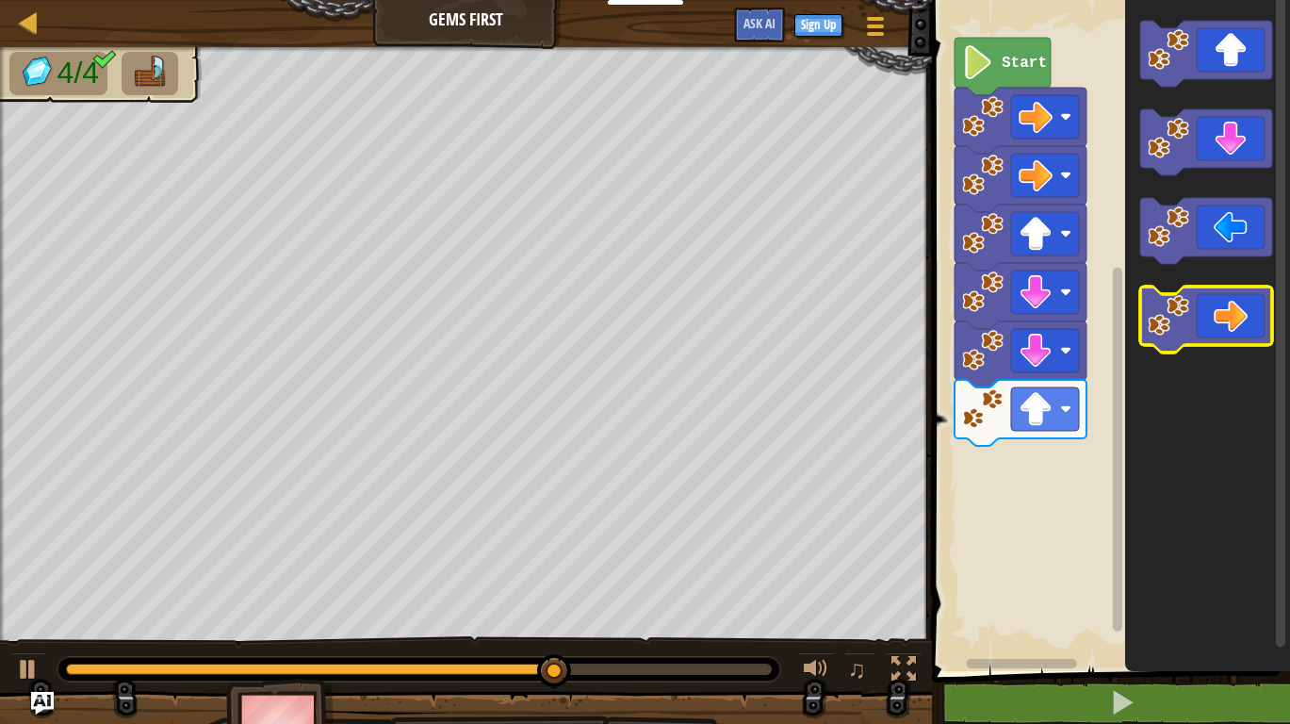
click at [1231, 314] on icon "Blockly Workspace" at bounding box center [1206, 319] width 132 height 66
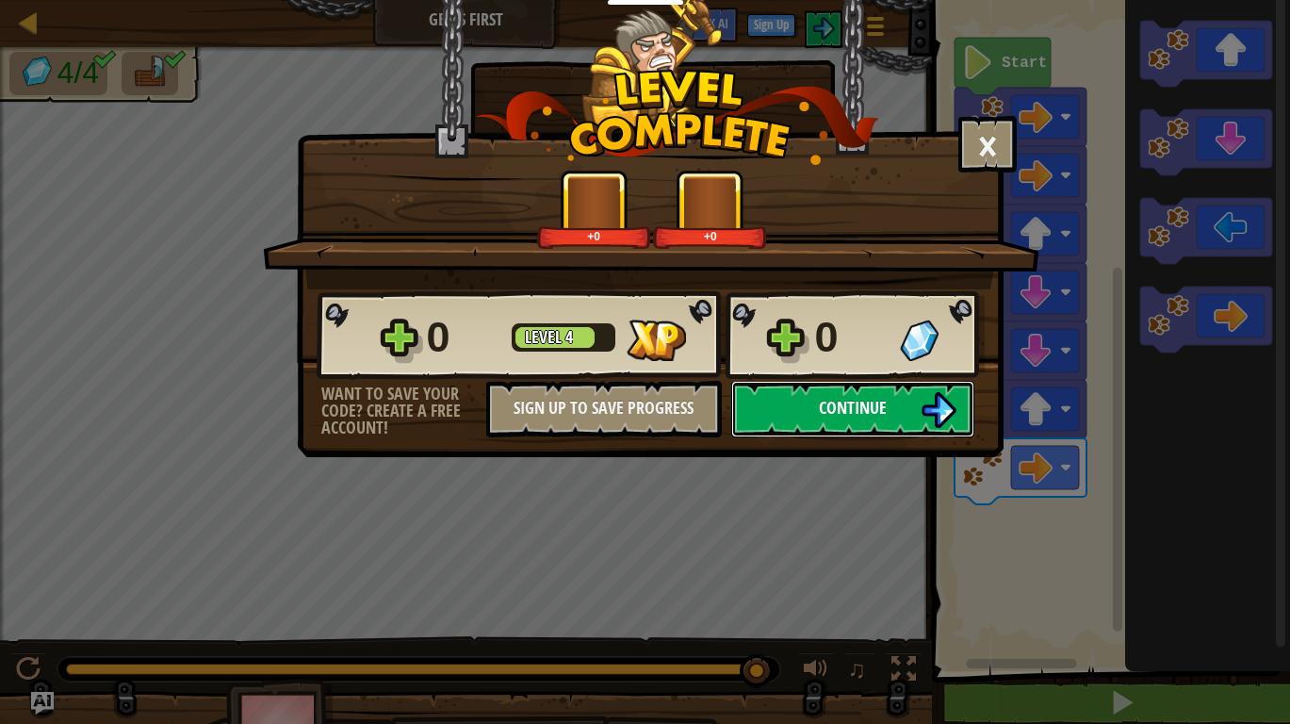
click at [904, 401] on button "Continue" at bounding box center [852, 409] width 243 height 57
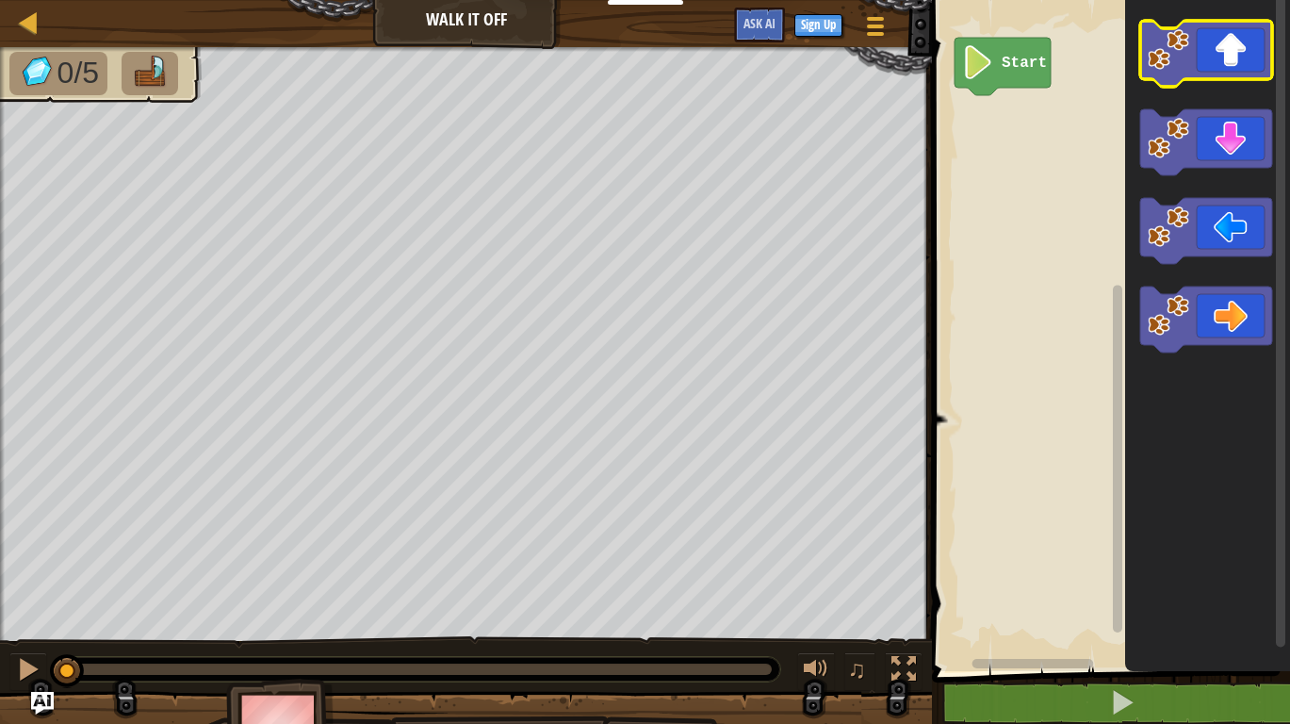
click at [1254, 37] on icon "Blockly Workspace" at bounding box center [1206, 54] width 132 height 66
click at [1252, 37] on icon "Blockly Workspace" at bounding box center [1206, 54] width 132 height 66
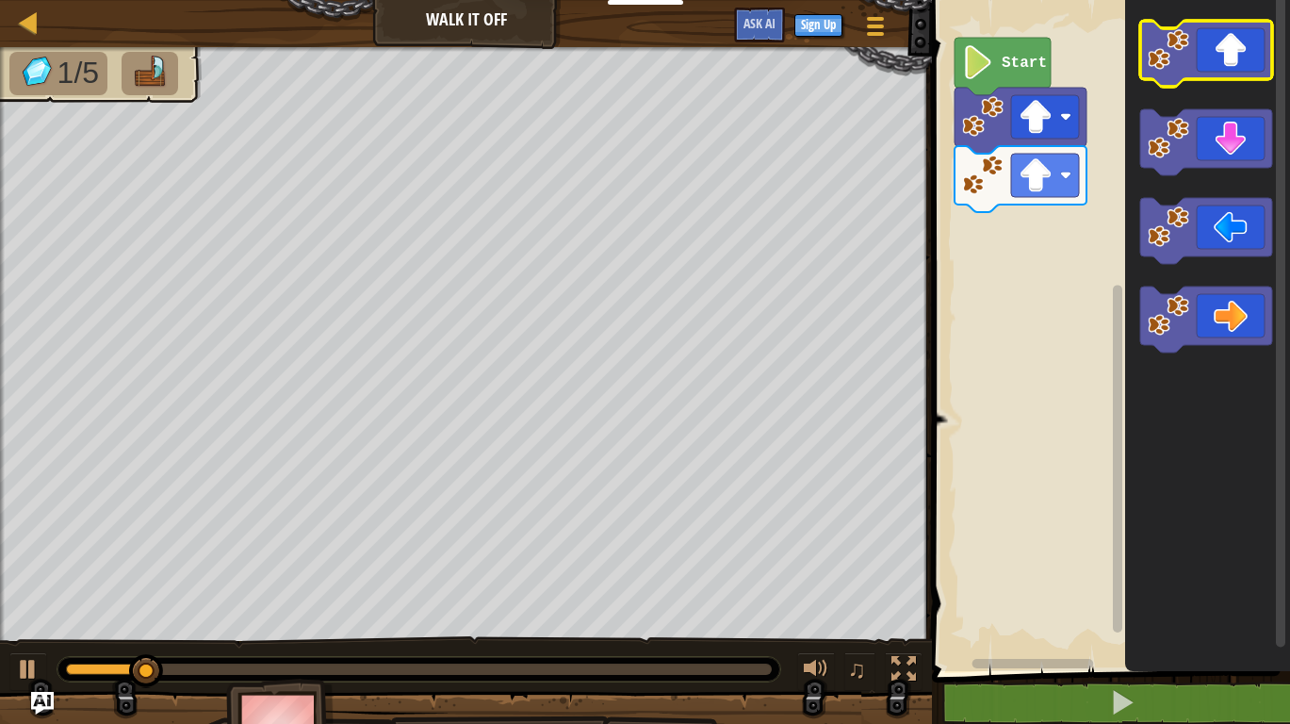
click at [1250, 39] on icon "Blockly Workspace" at bounding box center [1206, 54] width 132 height 66
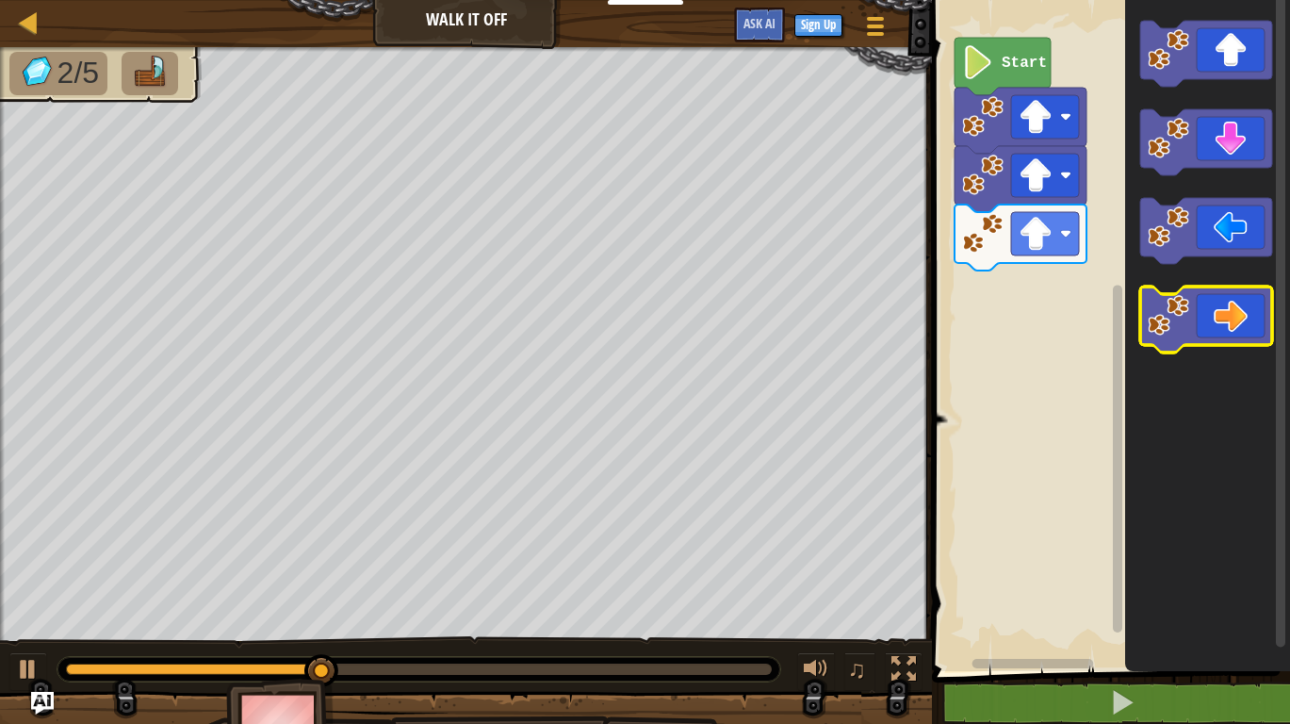
click at [1235, 301] on icon "Blockly Workspace" at bounding box center [1206, 319] width 132 height 66
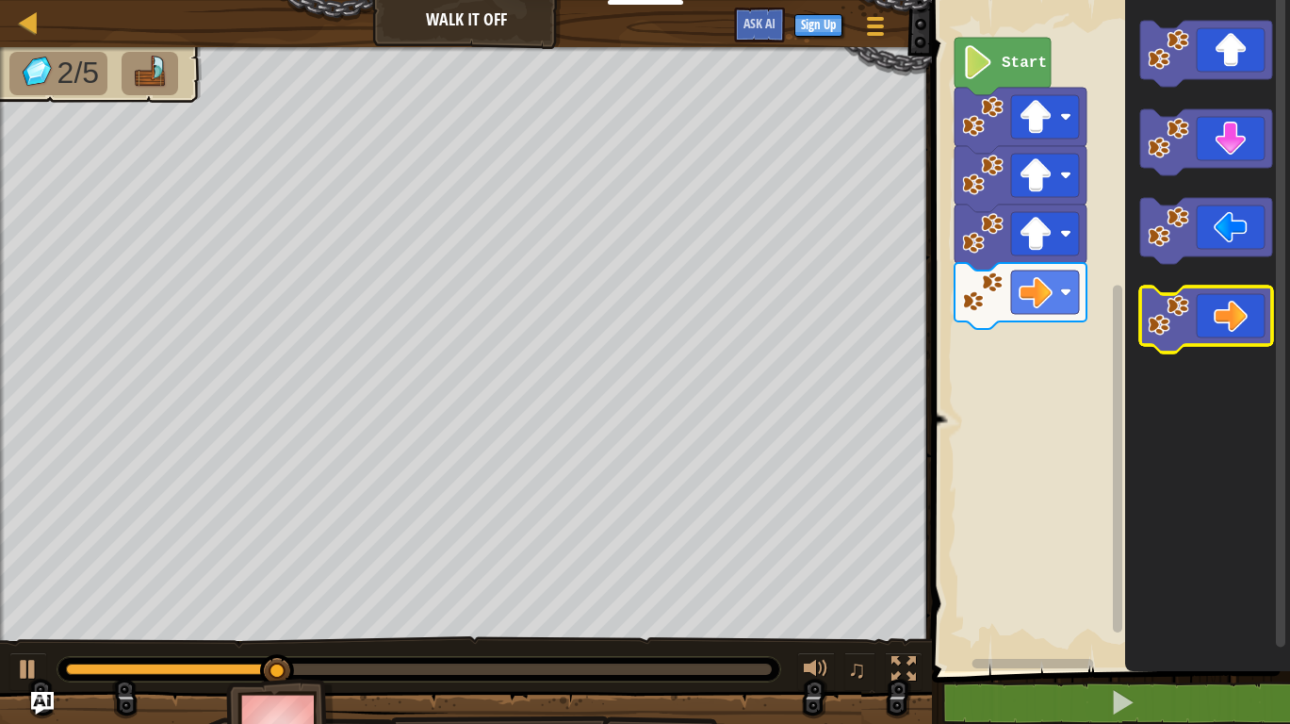
click at [1235, 301] on icon "Blockly Workspace" at bounding box center [1206, 319] width 132 height 66
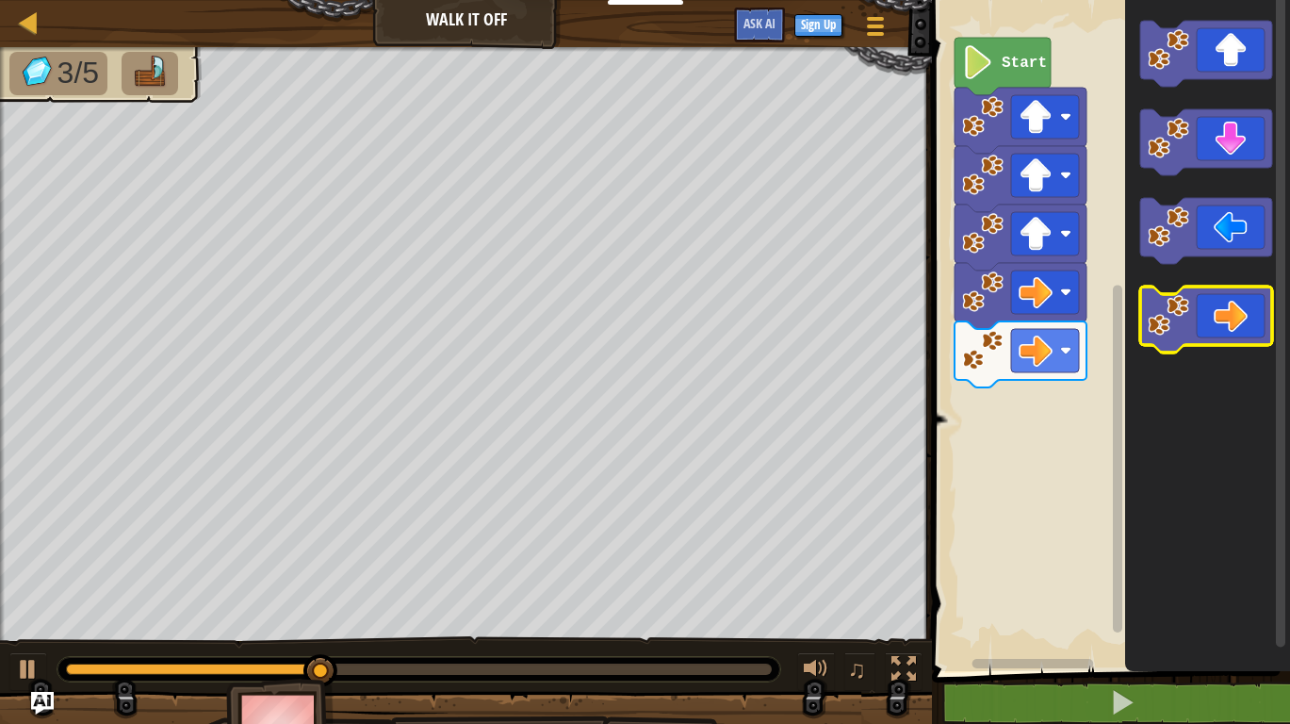
click at [1235, 301] on icon "Blockly Workspace" at bounding box center [1206, 319] width 132 height 66
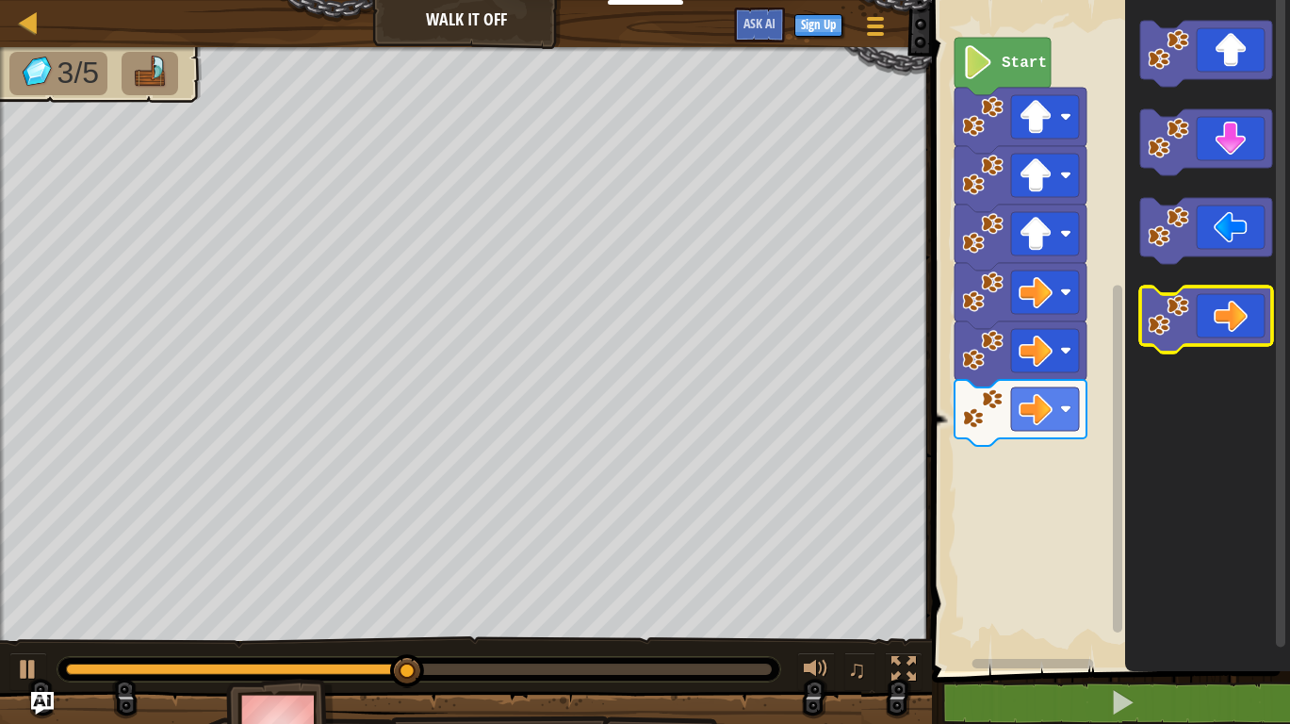
click at [1235, 301] on icon "Blockly Workspace" at bounding box center [1206, 319] width 132 height 66
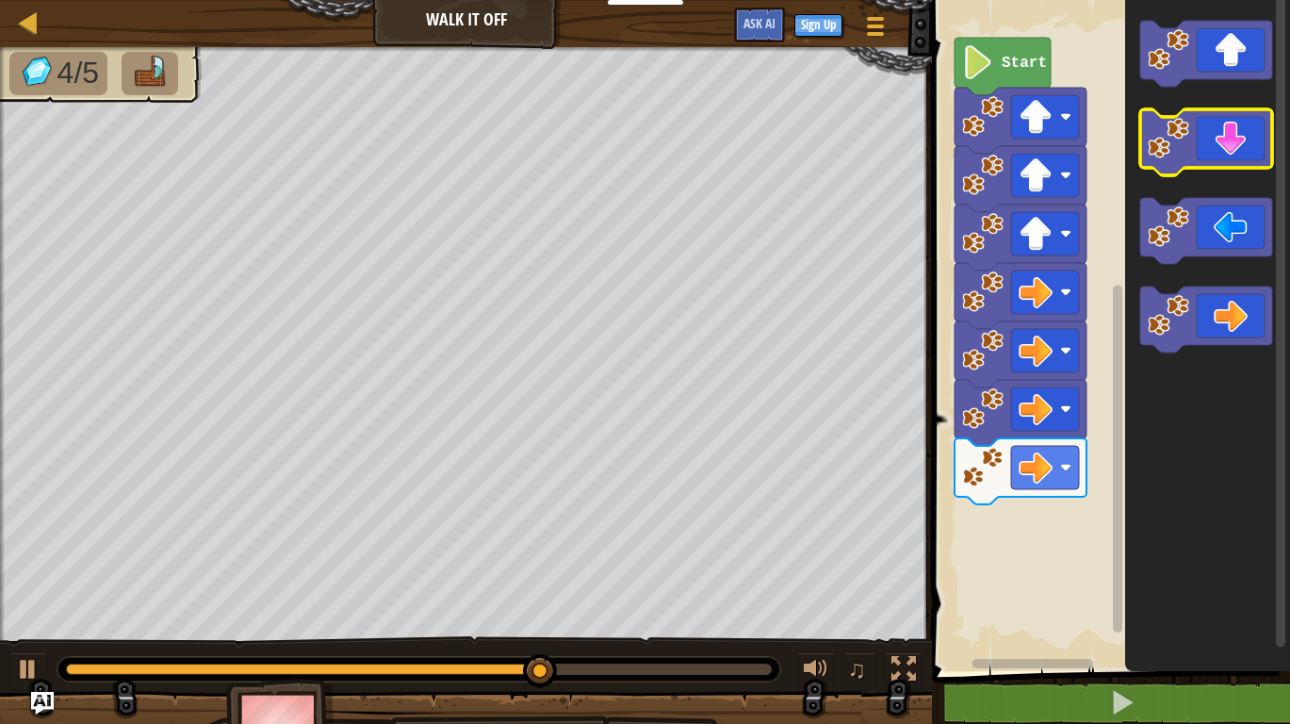
click at [1250, 157] on icon "Blockly Workspace" at bounding box center [1206, 142] width 132 height 66
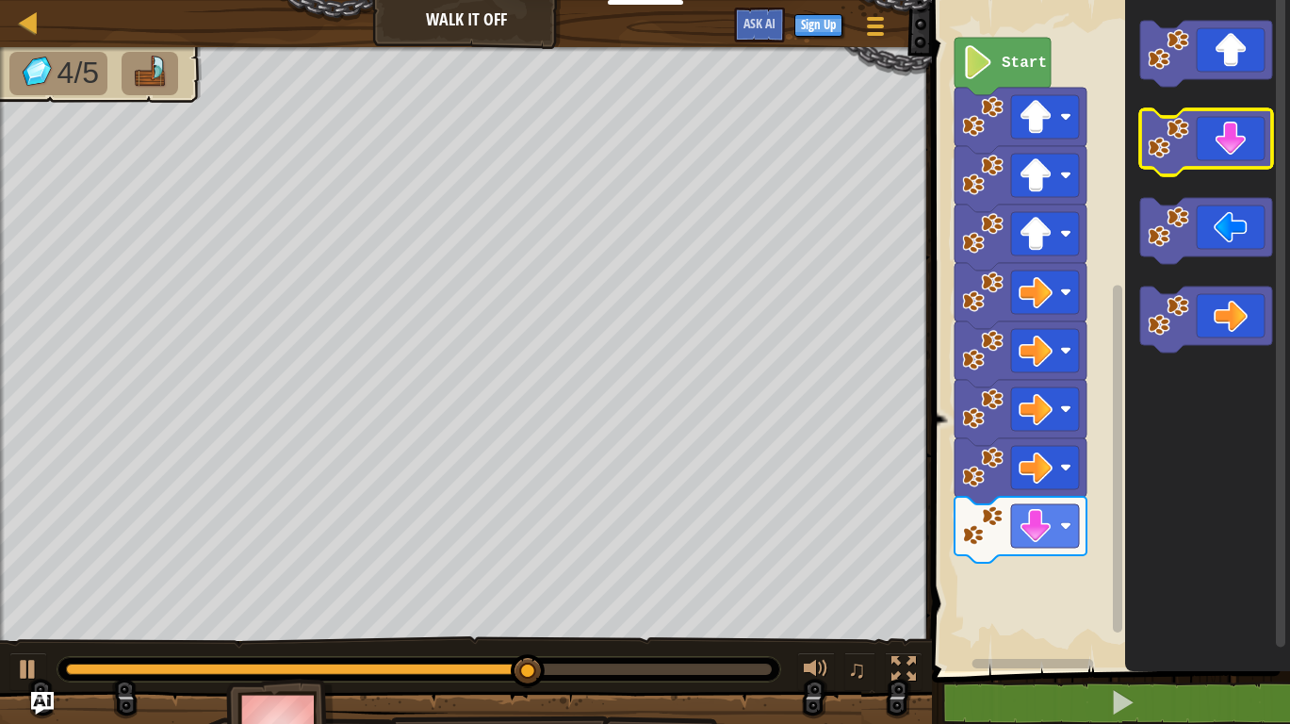
click at [1250, 157] on icon "Blockly Workspace" at bounding box center [1206, 142] width 132 height 66
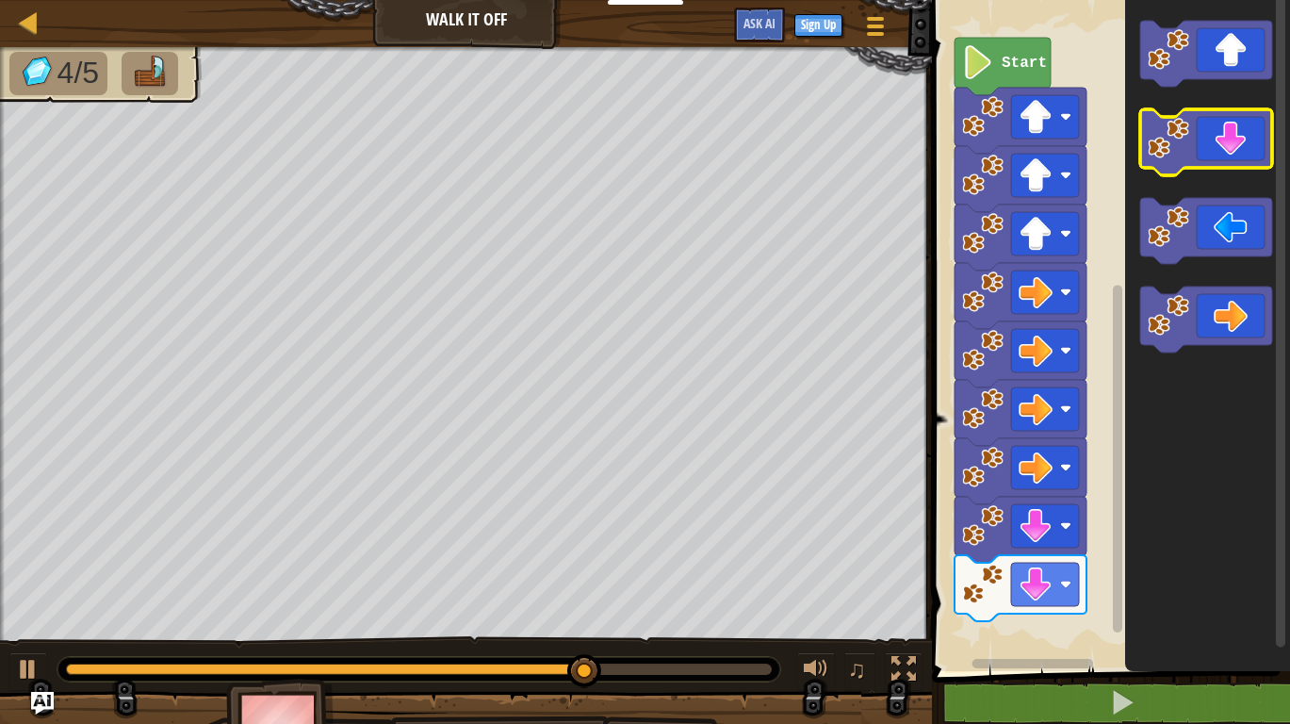
click at [1250, 157] on icon "Blockly Workspace" at bounding box center [1206, 142] width 132 height 66
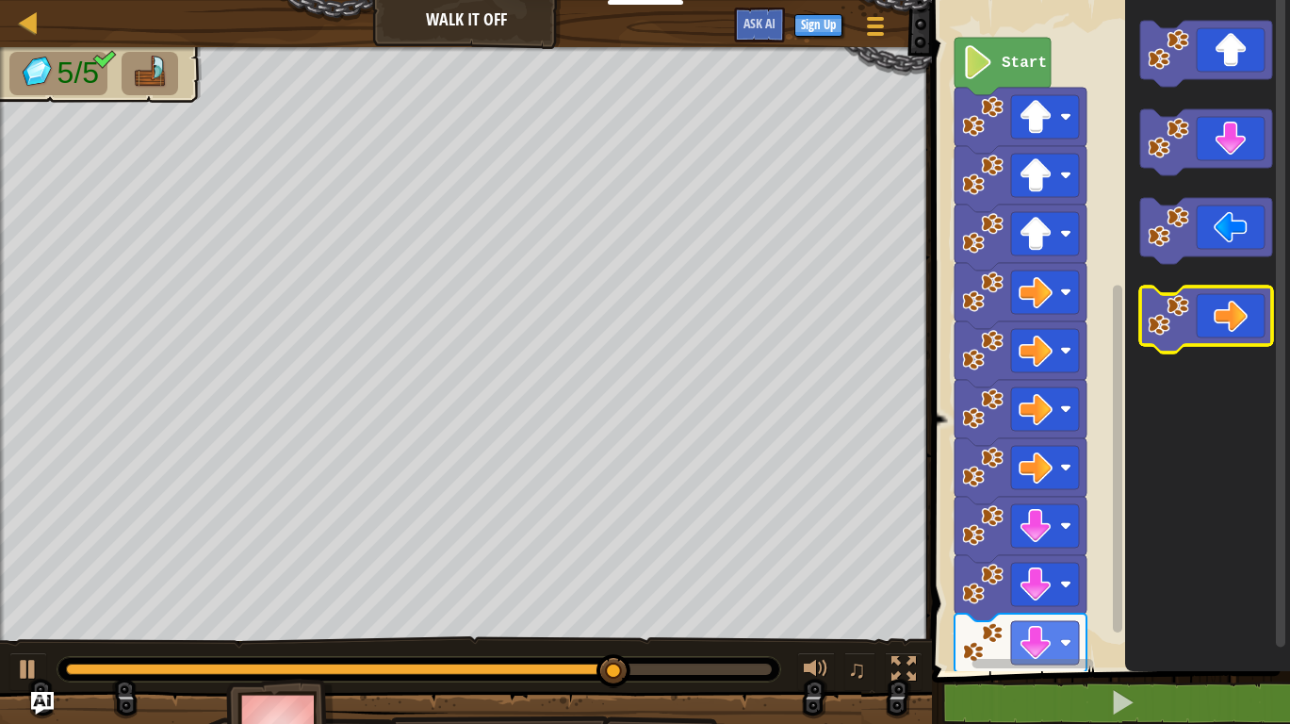
click at [1237, 328] on icon "Blockly Workspace" at bounding box center [1206, 319] width 132 height 66
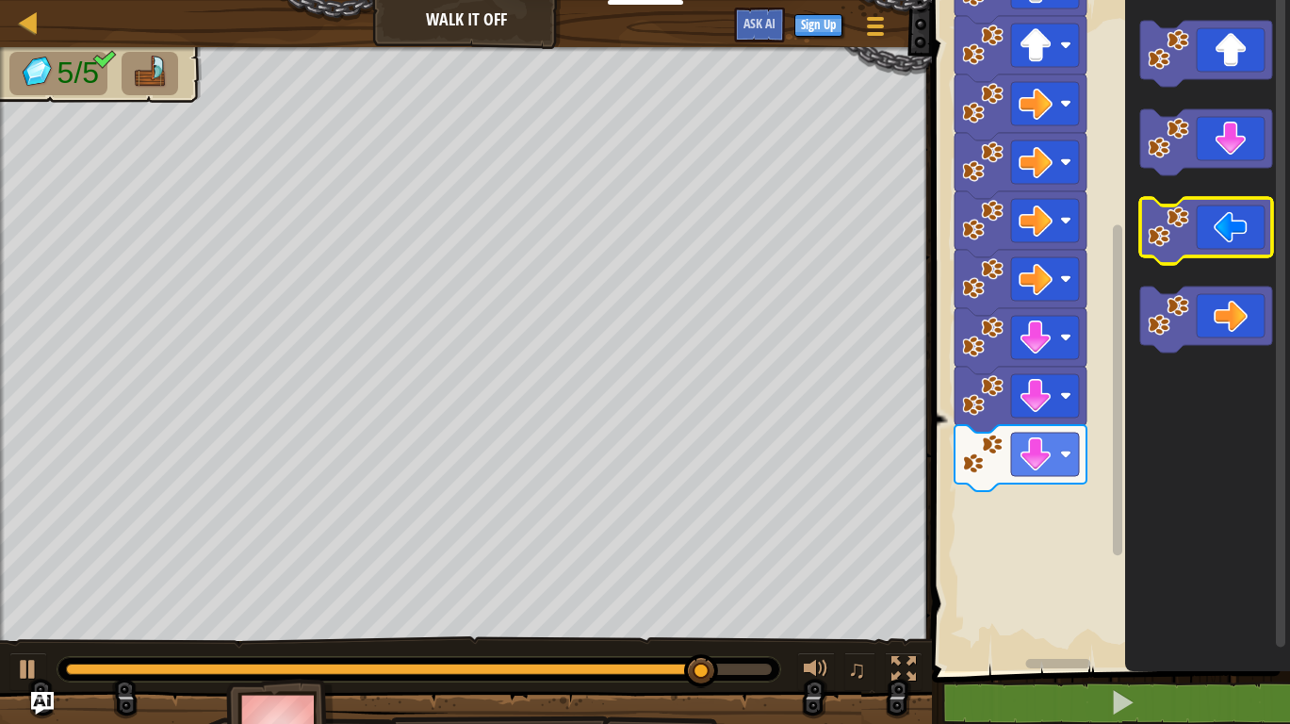
click at [1253, 218] on icon "Blockly Workspace" at bounding box center [1206, 231] width 132 height 66
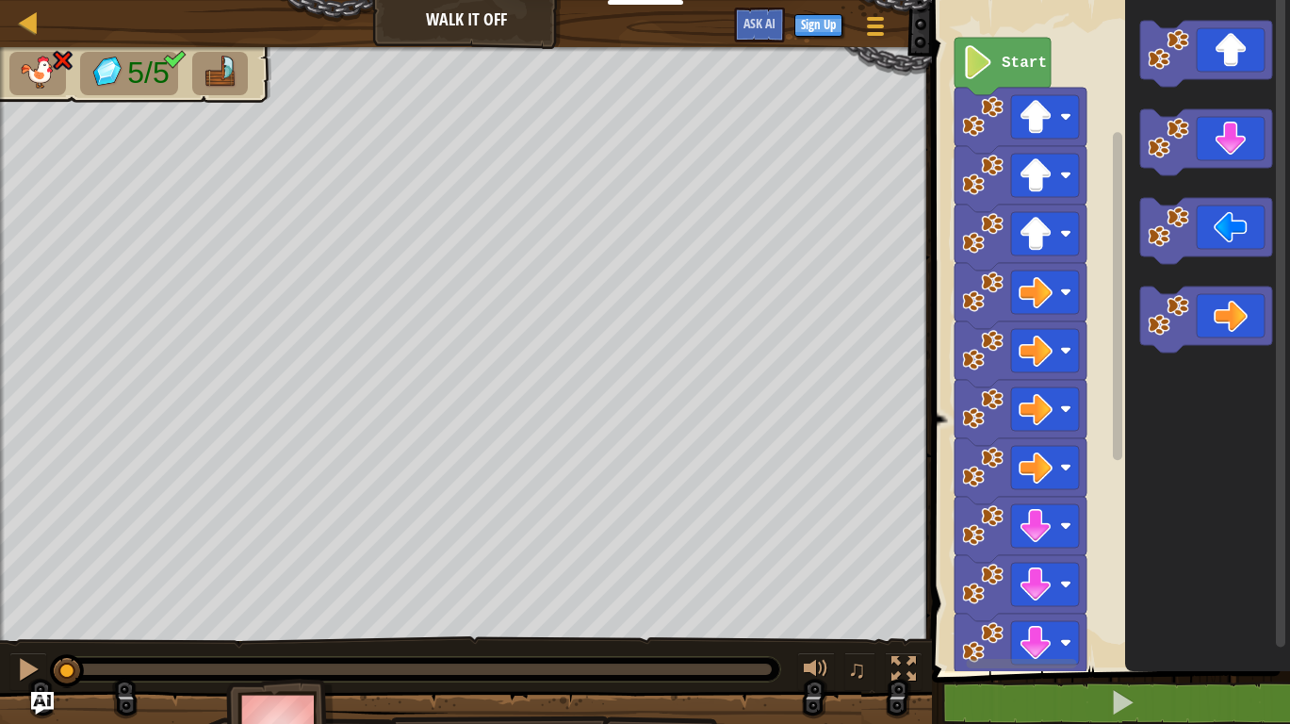
click at [34, 644] on div "♫" at bounding box center [466, 664] width 932 height 57
click at [27, 659] on div at bounding box center [28, 669] width 24 height 24
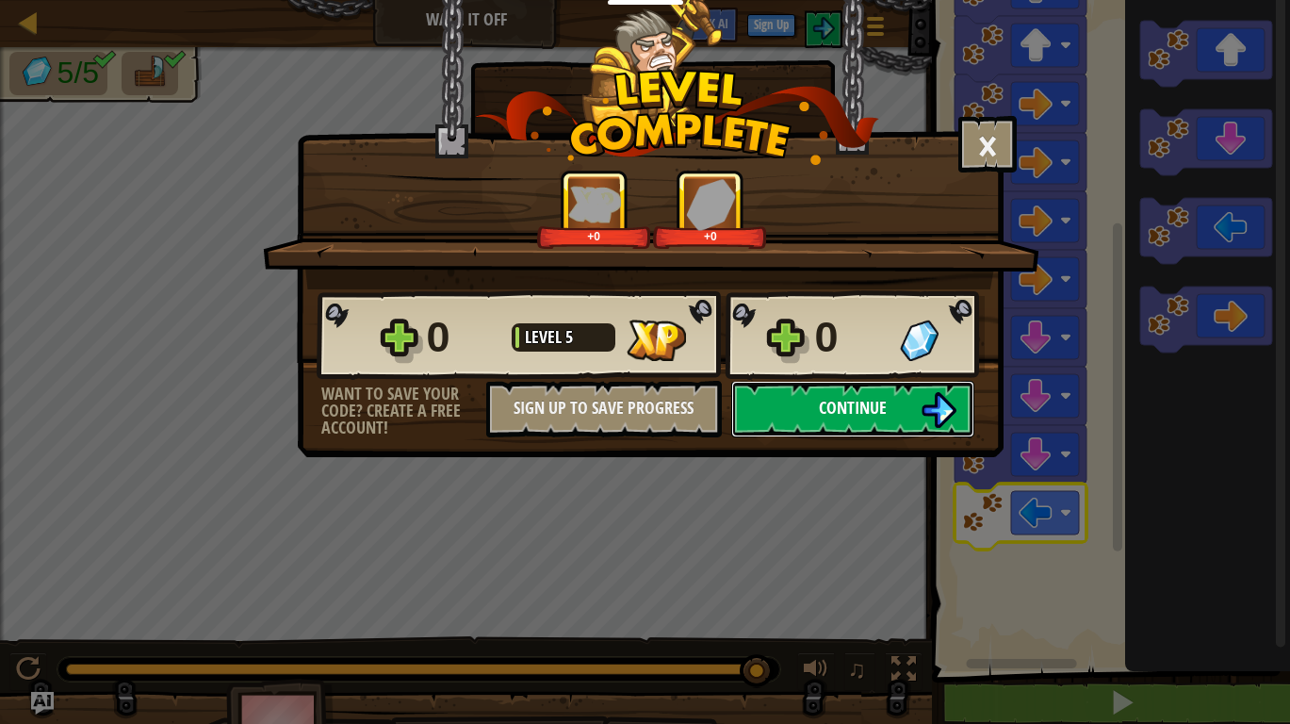
click at [793, 411] on button "Continue" at bounding box center [852, 409] width 243 height 57
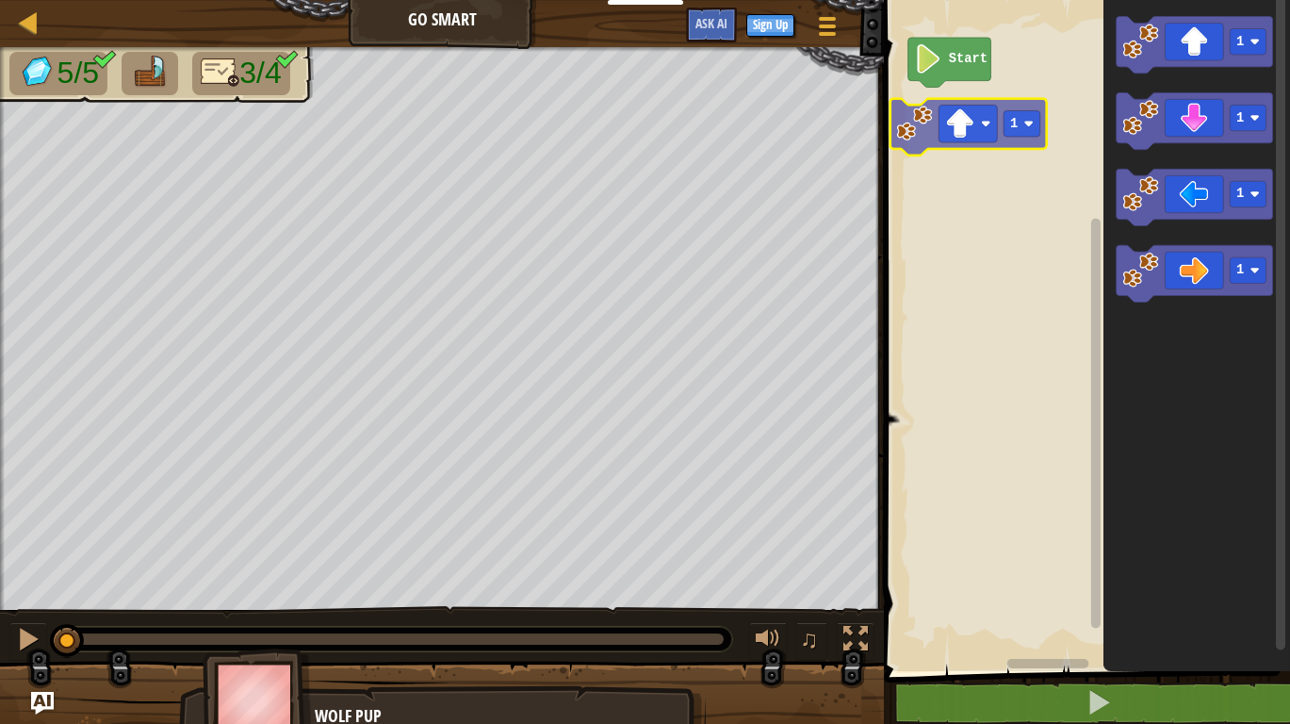
click at [953, 132] on div "Start 1 1 1 1 1 1" at bounding box center [1084, 331] width 412 height 680
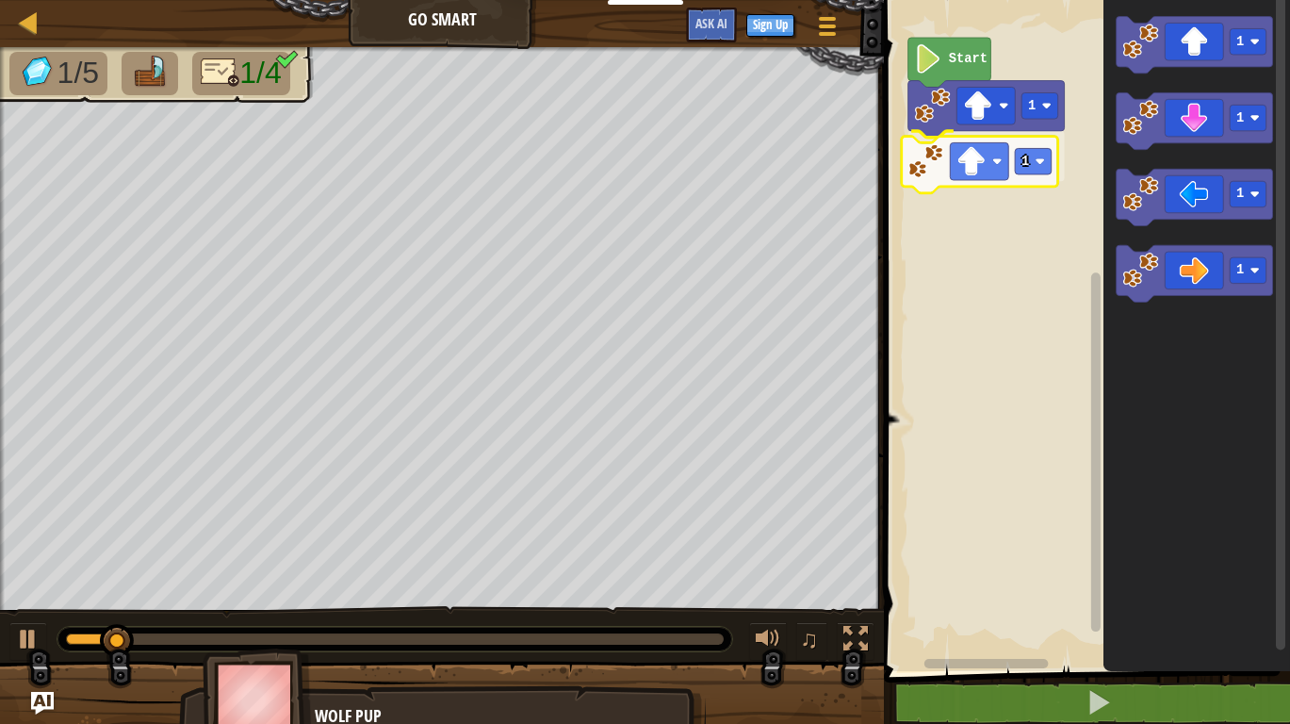
click at [943, 174] on div "1 1 Start 1 1 1 1 1" at bounding box center [1084, 331] width 412 height 680
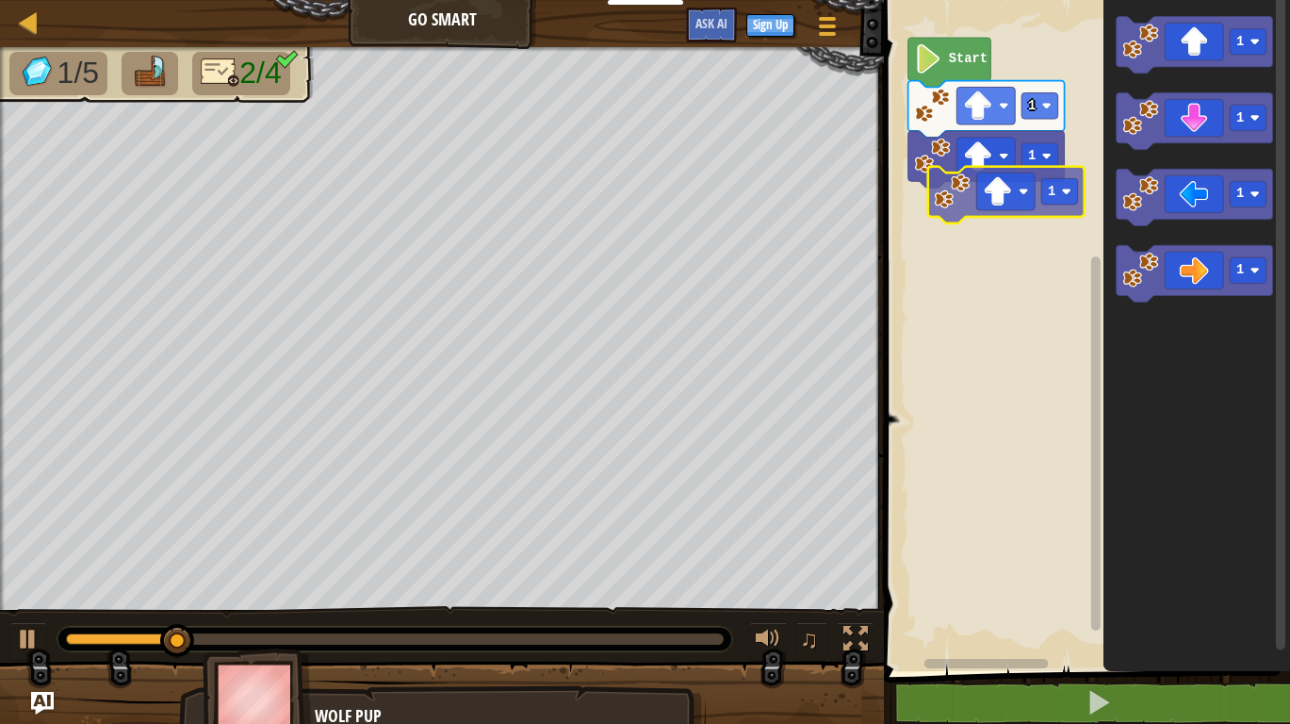
click at [964, 203] on div "1 1 Start 1 1 1 1 1" at bounding box center [1084, 331] width 412 height 680
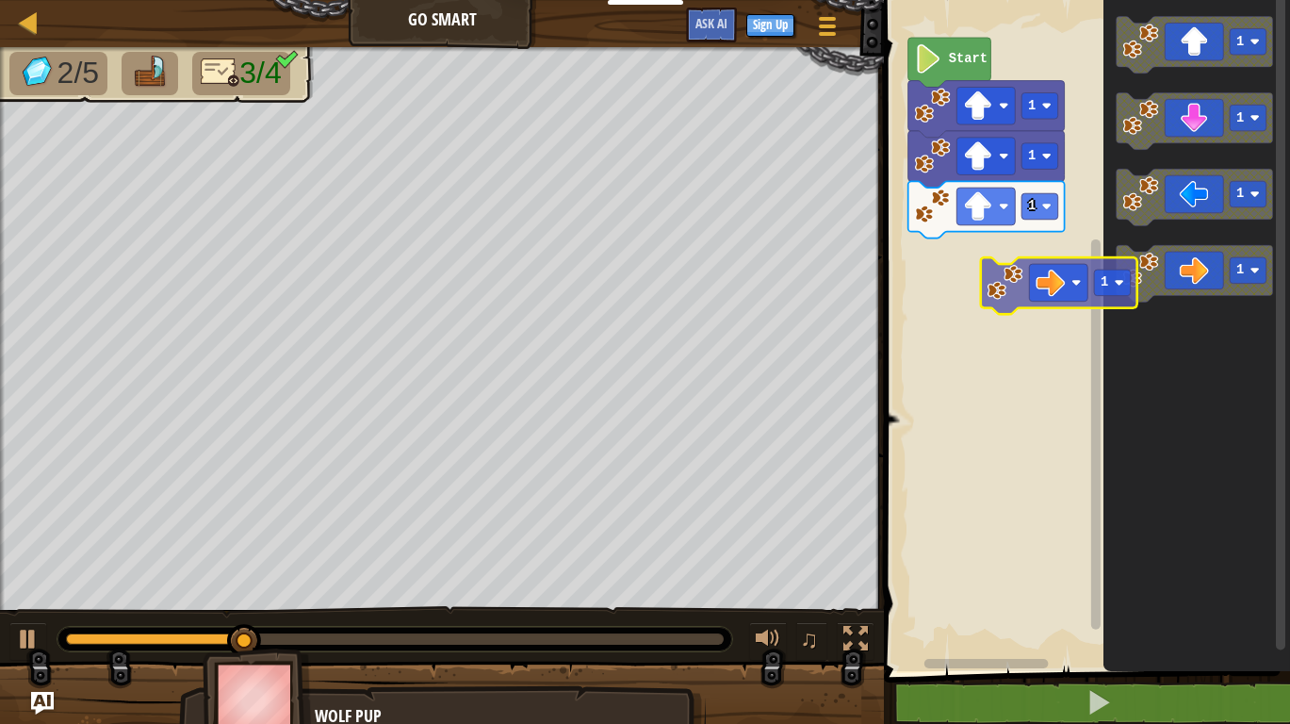
click at [991, 283] on div "1 1 1 Start 1 1 1 1 1" at bounding box center [1084, 331] width 412 height 680
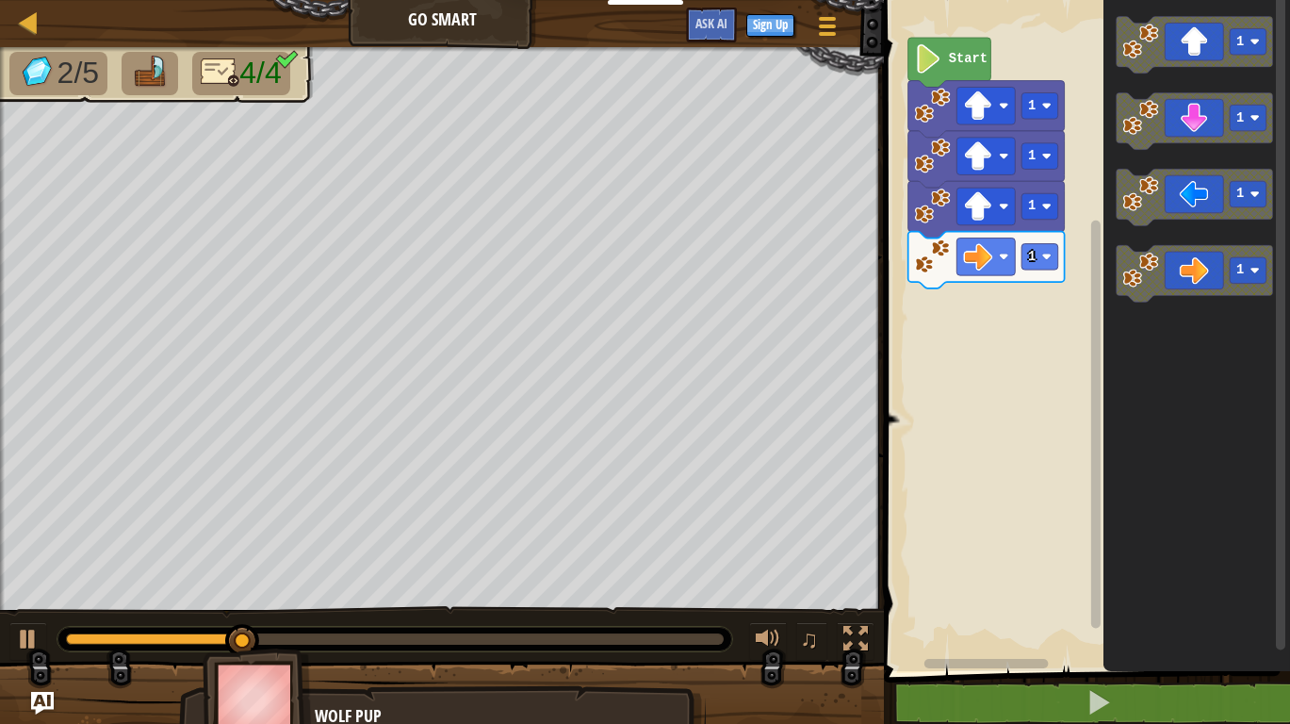
click at [940, 311] on div "1 1 1 1 Start 1 1 1 1" at bounding box center [1084, 331] width 412 height 680
click at [1192, 264] on icon "Blockly Workspace" at bounding box center [1194, 273] width 156 height 57
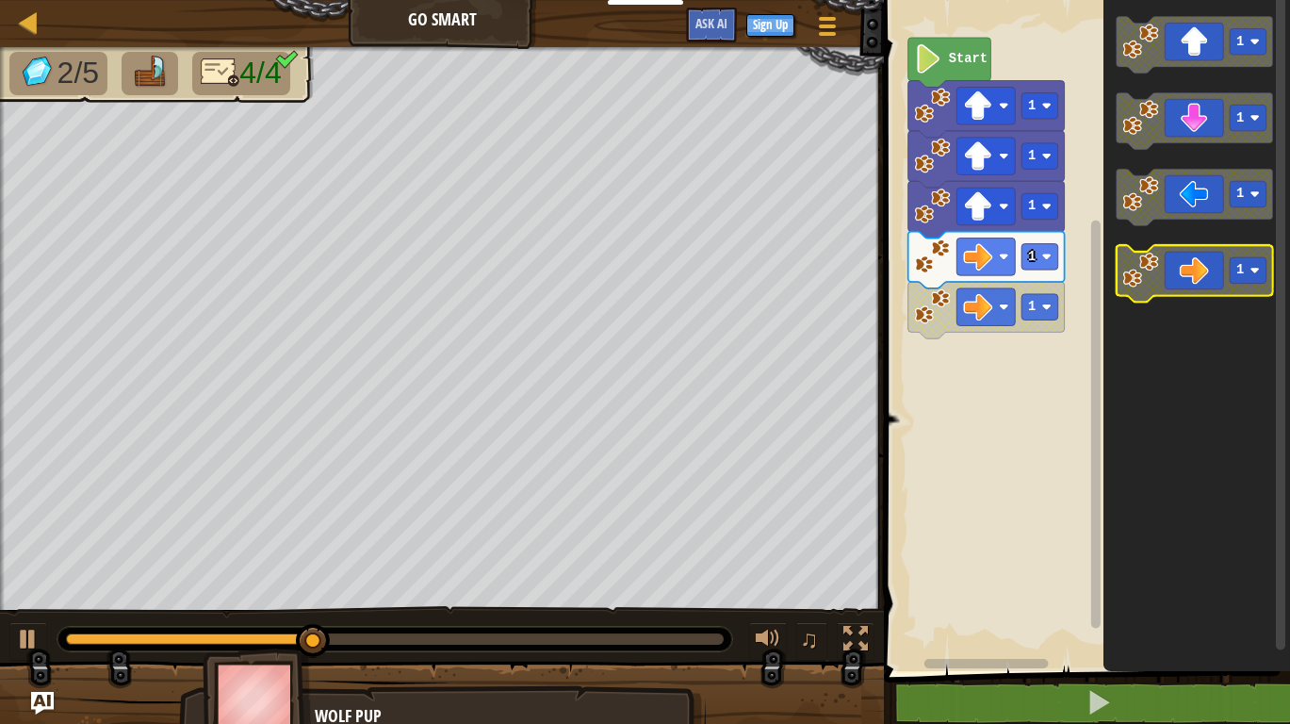
click at [1182, 264] on icon "Blockly Workspace" at bounding box center [1194, 273] width 156 height 57
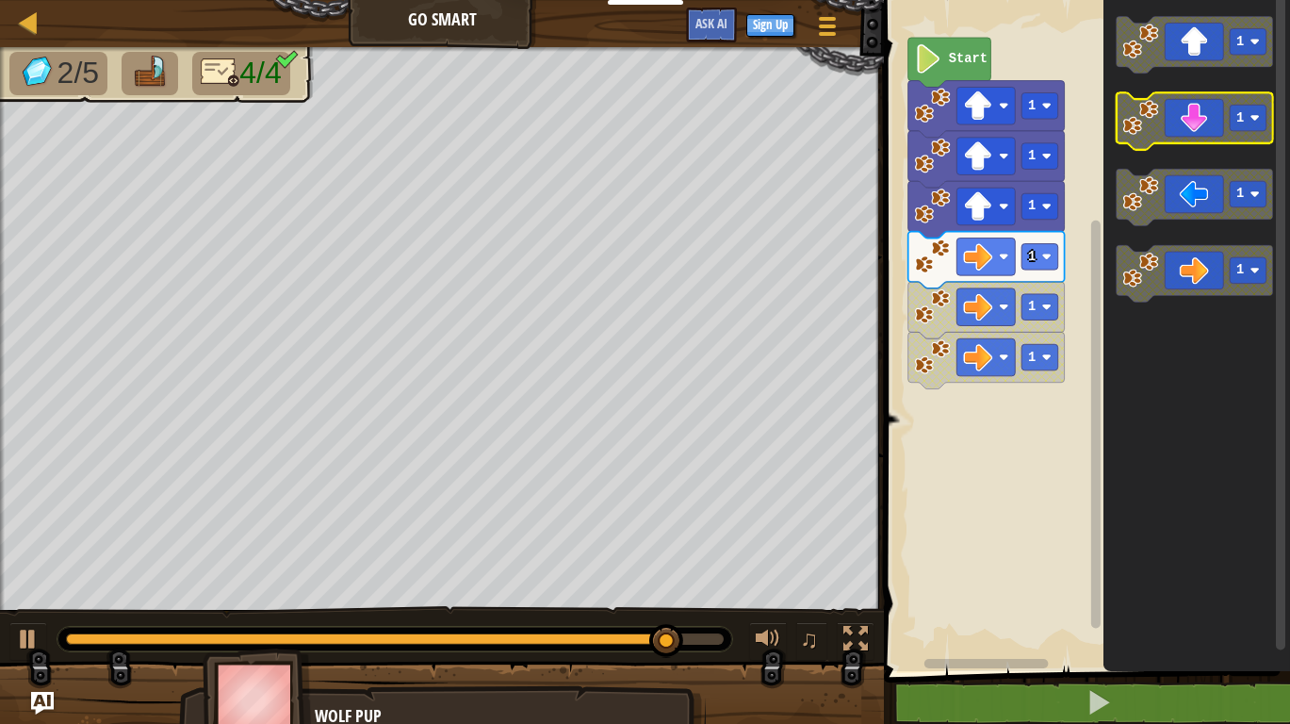
click at [1205, 131] on icon "Blockly Workspace" at bounding box center [1194, 120] width 156 height 57
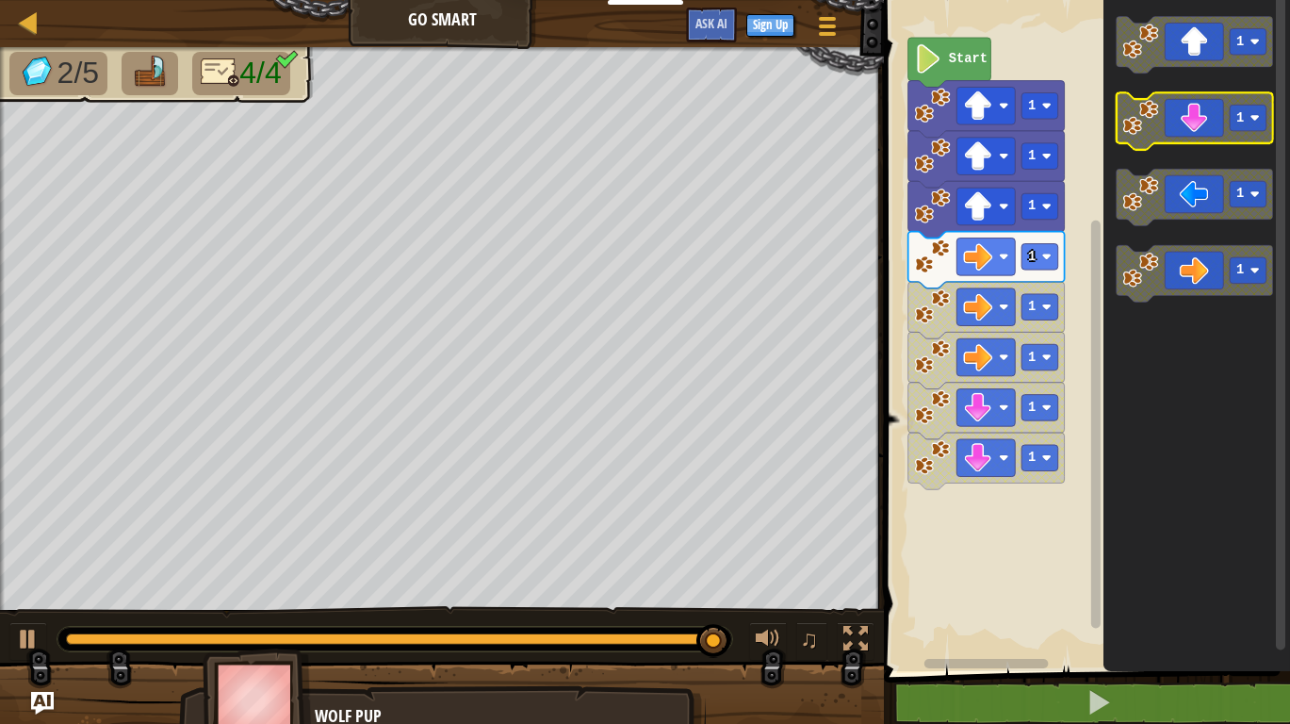
click at [1205, 131] on icon "Blockly Workspace" at bounding box center [1194, 120] width 156 height 57
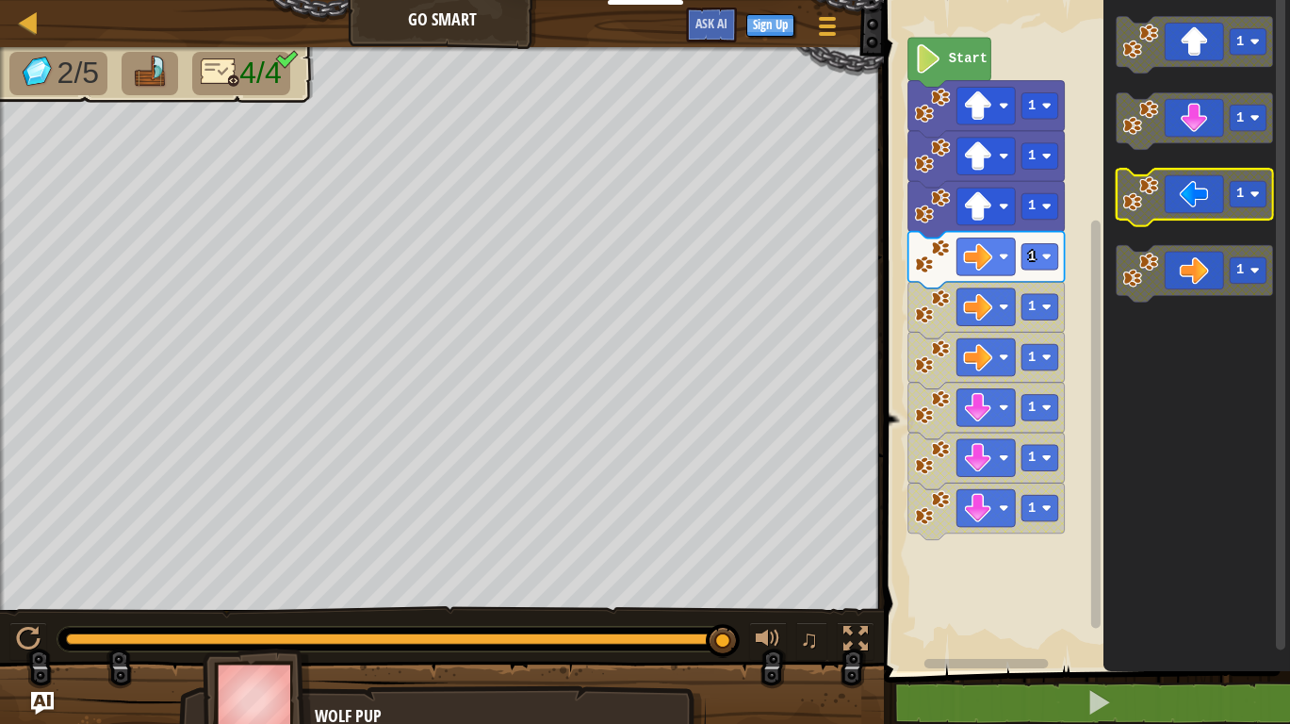
click at [1204, 195] on icon "Blockly Workspace" at bounding box center [1194, 197] width 156 height 57
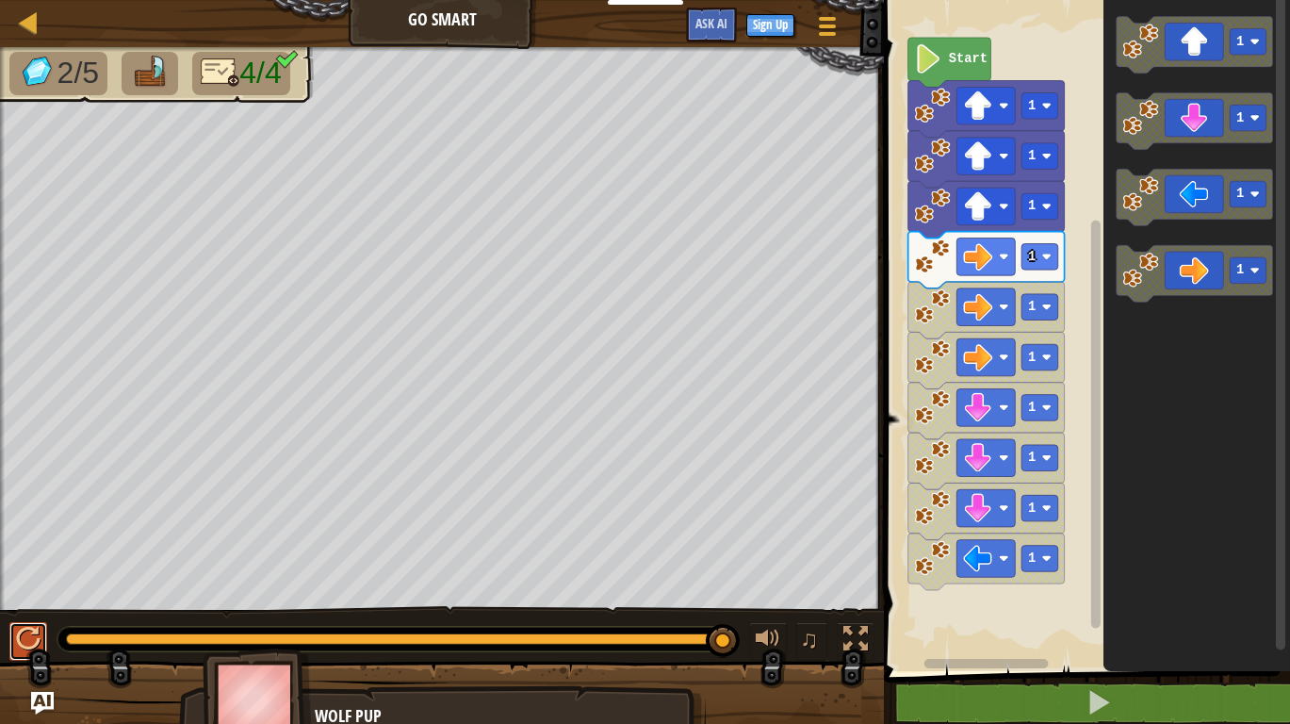
click at [26, 633] on div at bounding box center [28, 639] width 24 height 24
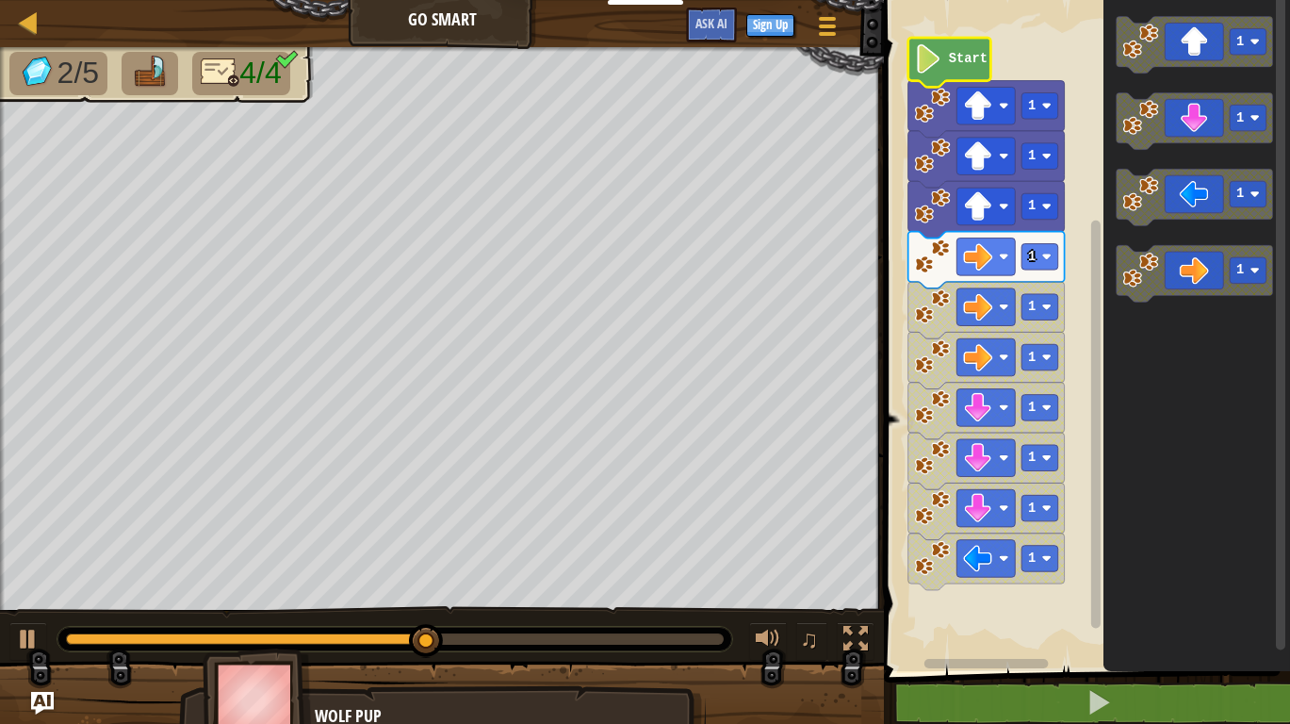
click at [924, 53] on image "Blockly Workspace" at bounding box center [928, 58] width 27 height 29
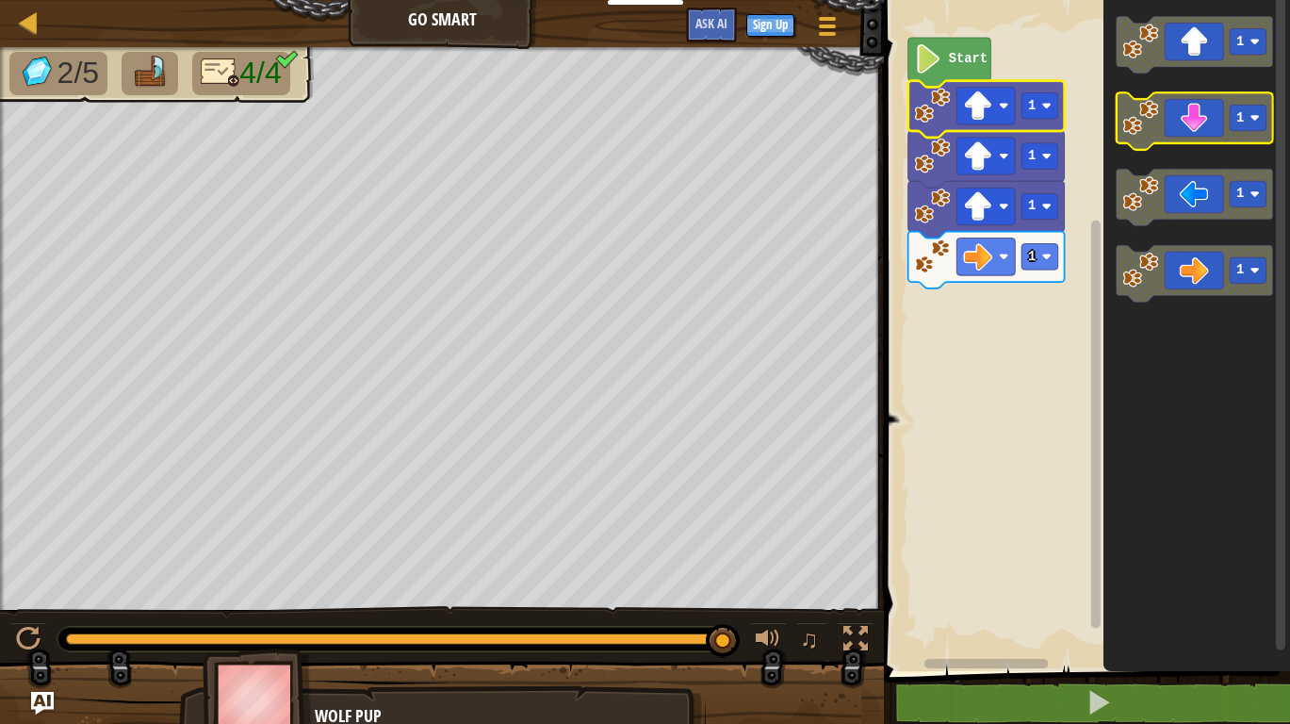
click at [1257, 123] on rect "Blockly Workspace" at bounding box center [1248, 118] width 37 height 26
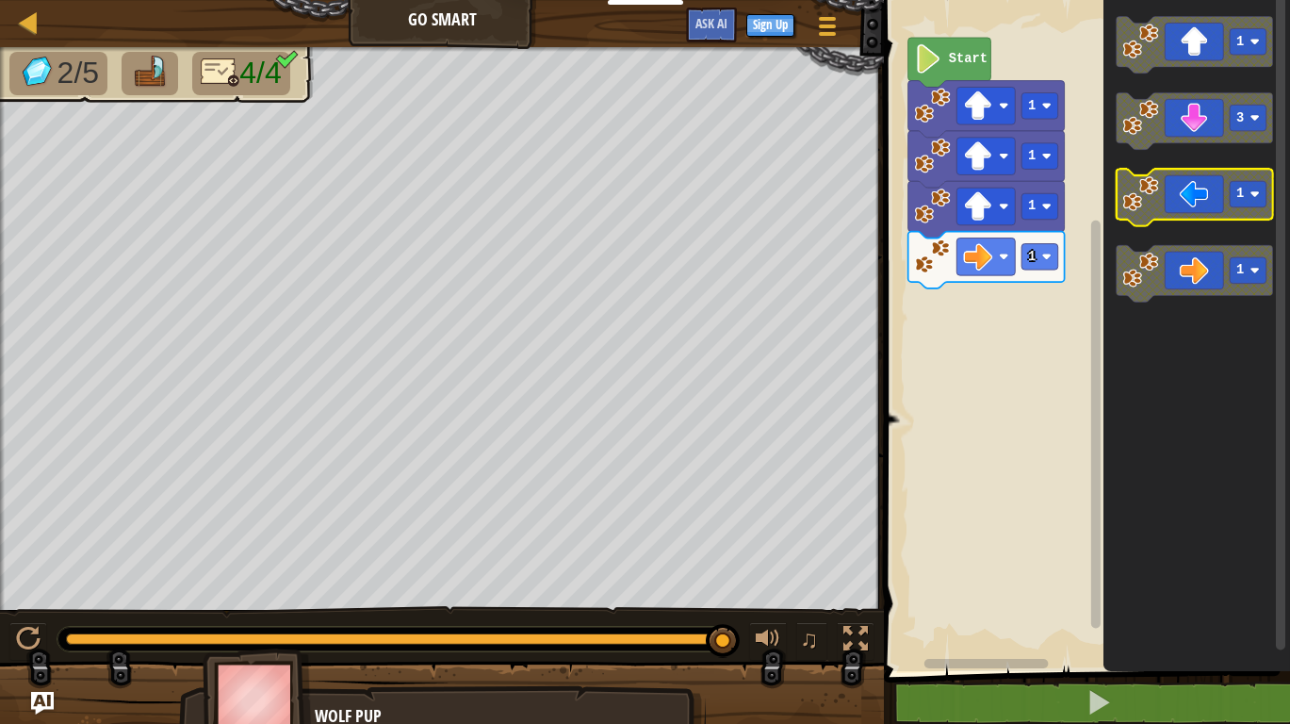
click at [1258, 196] on g "1 3 1 1" at bounding box center [1194, 159] width 156 height 285
click at [1246, 272] on rect "Blockly Workspace" at bounding box center [1248, 270] width 37 height 26
click at [1035, 304] on div "Start 1 1 1 1 1 3 1 3" at bounding box center [1084, 331] width 412 height 680
click at [1018, 302] on rect "Blockly Workspace" at bounding box center [1084, 331] width 412 height 680
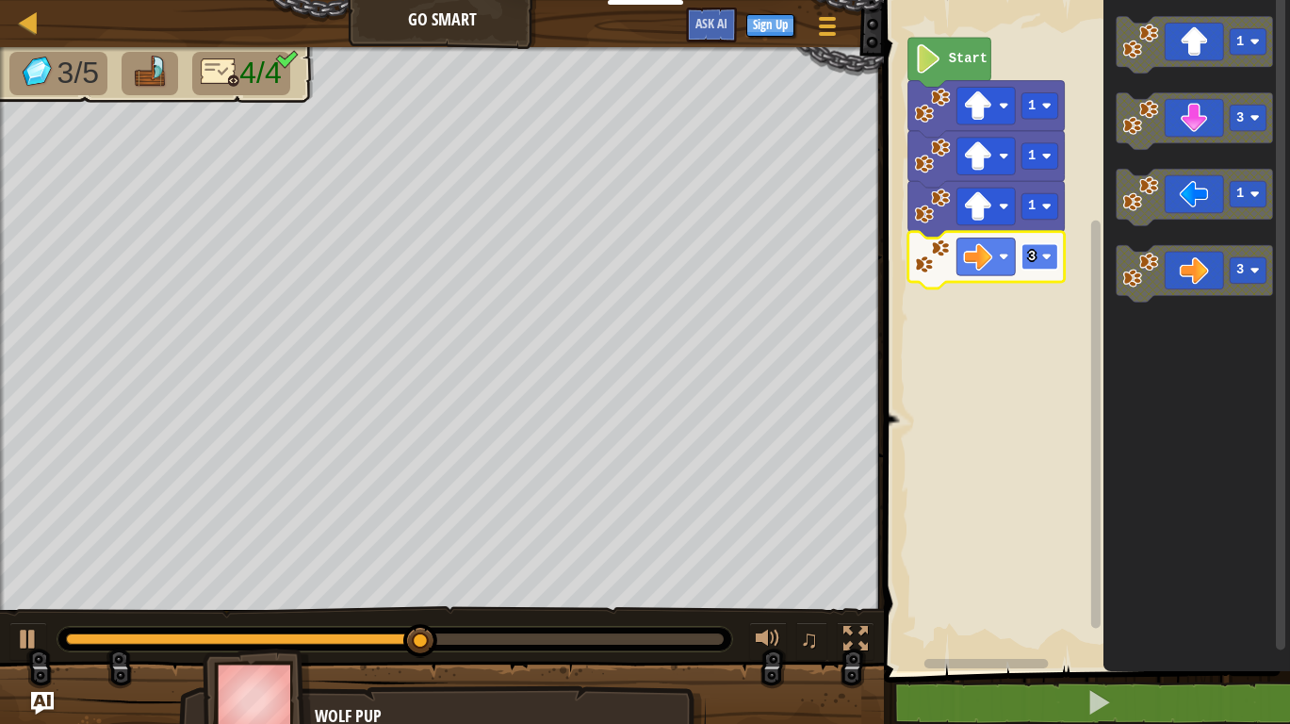
click at [1040, 254] on rect "Blockly Workspace" at bounding box center [1040, 257] width 37 height 26
click at [1048, 262] on g "1" at bounding box center [1040, 257] width 37 height 26
click at [1031, 298] on div "Start 1 1 1 4 1 3 1 3" at bounding box center [1084, 331] width 412 height 680
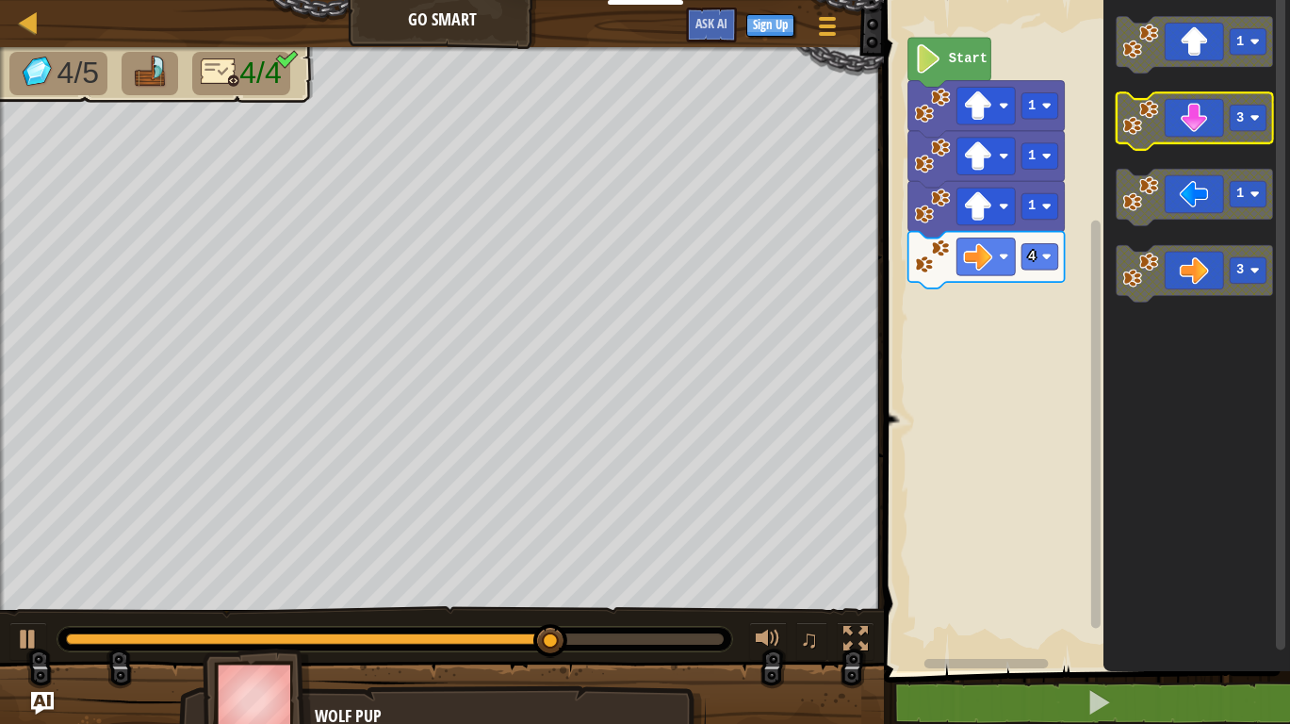
click at [1206, 129] on icon "Blockly Workspace" at bounding box center [1194, 120] width 156 height 57
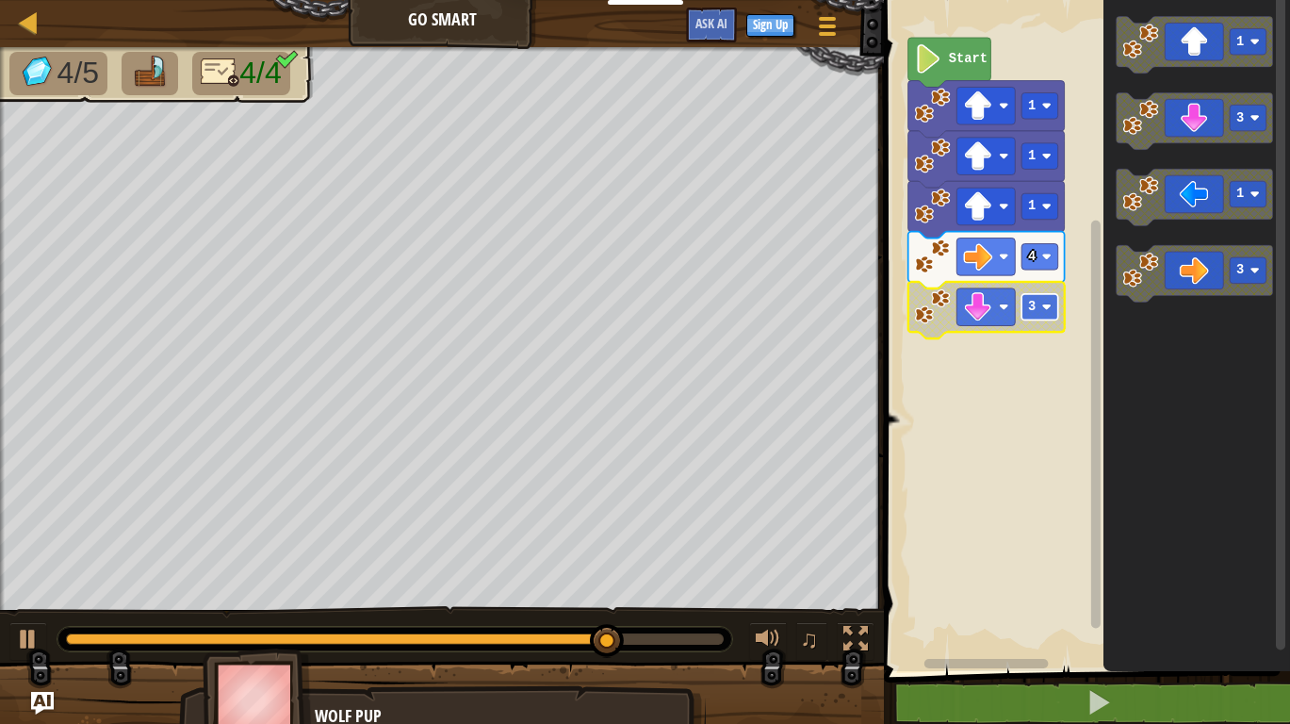
click at [1039, 309] on rect "Blockly Workspace" at bounding box center [1040, 307] width 37 height 26
click at [26, 637] on div at bounding box center [28, 639] width 24 height 24
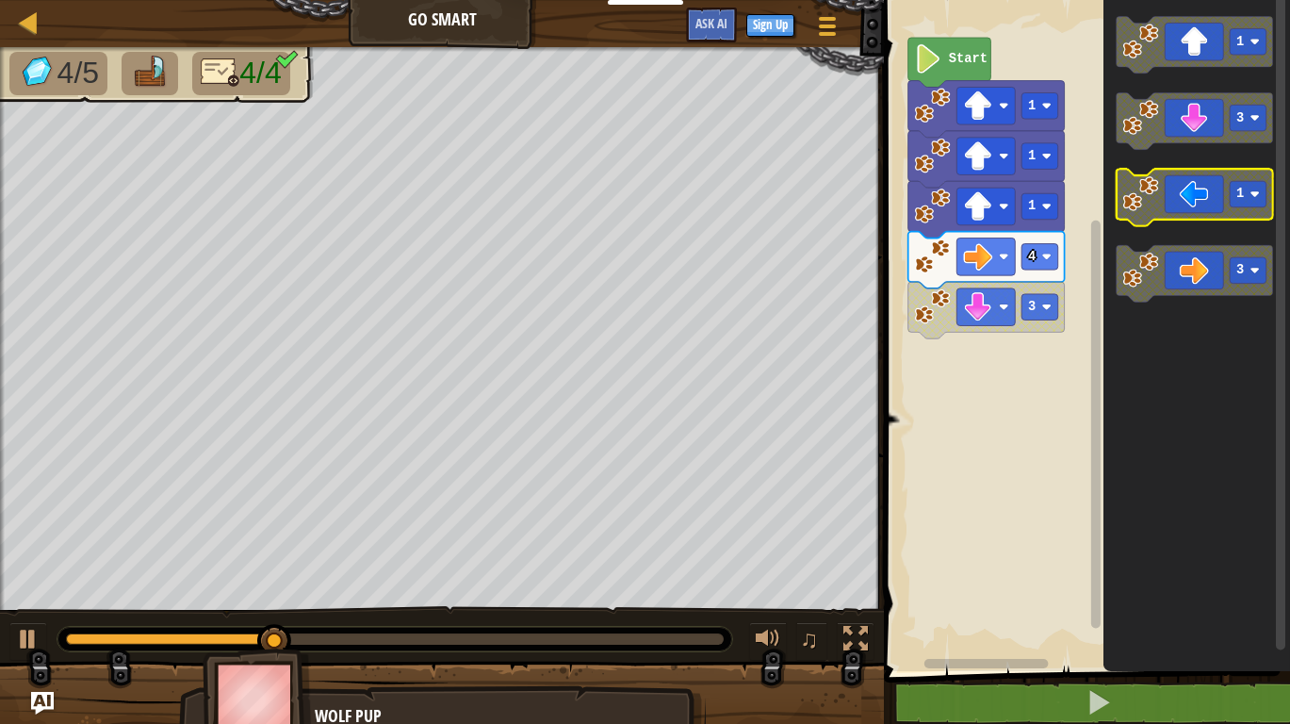
click at [1221, 209] on g "1" at bounding box center [1194, 197] width 156 height 57
click at [1058, 293] on div "Start 1 1 1 4 3 1 3 1 3" at bounding box center [1084, 331] width 412 height 680
click at [998, 357] on div "Start 1 1 1 4 3 1 3 1 3" at bounding box center [1084, 331] width 412 height 680
click at [1037, 331] on div "Start 1 1 1 4 3 1 3 1 3" at bounding box center [1084, 331] width 412 height 680
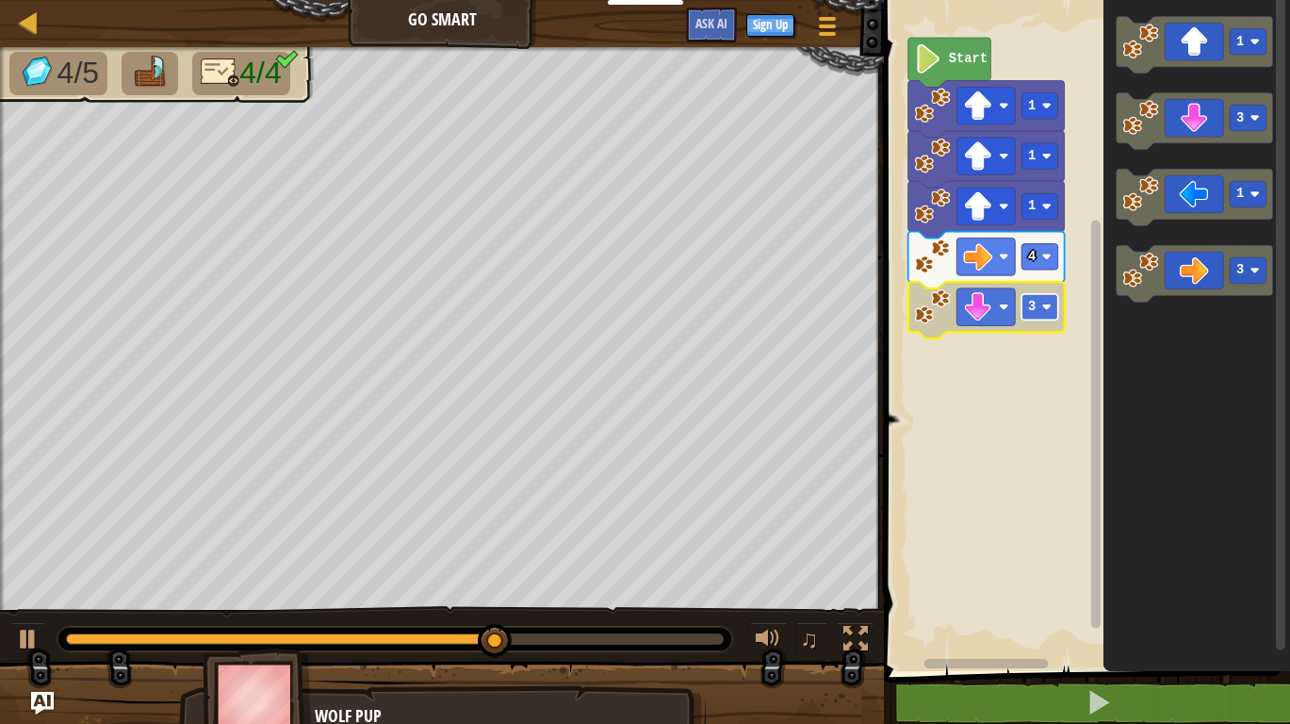
click at [1037, 311] on rect "Blockly Workspace" at bounding box center [1040, 307] width 37 height 26
click at [1041, 307] on rect "Blockly Workspace" at bounding box center [1040, 307] width 37 height 26
click at [994, 300] on rect "Blockly Workspace" at bounding box center [986, 307] width 58 height 38
click at [937, 309] on image "Blockly Workspace" at bounding box center [933, 306] width 36 height 36
click at [936, 318] on image "Blockly Workspace" at bounding box center [933, 306] width 36 height 36
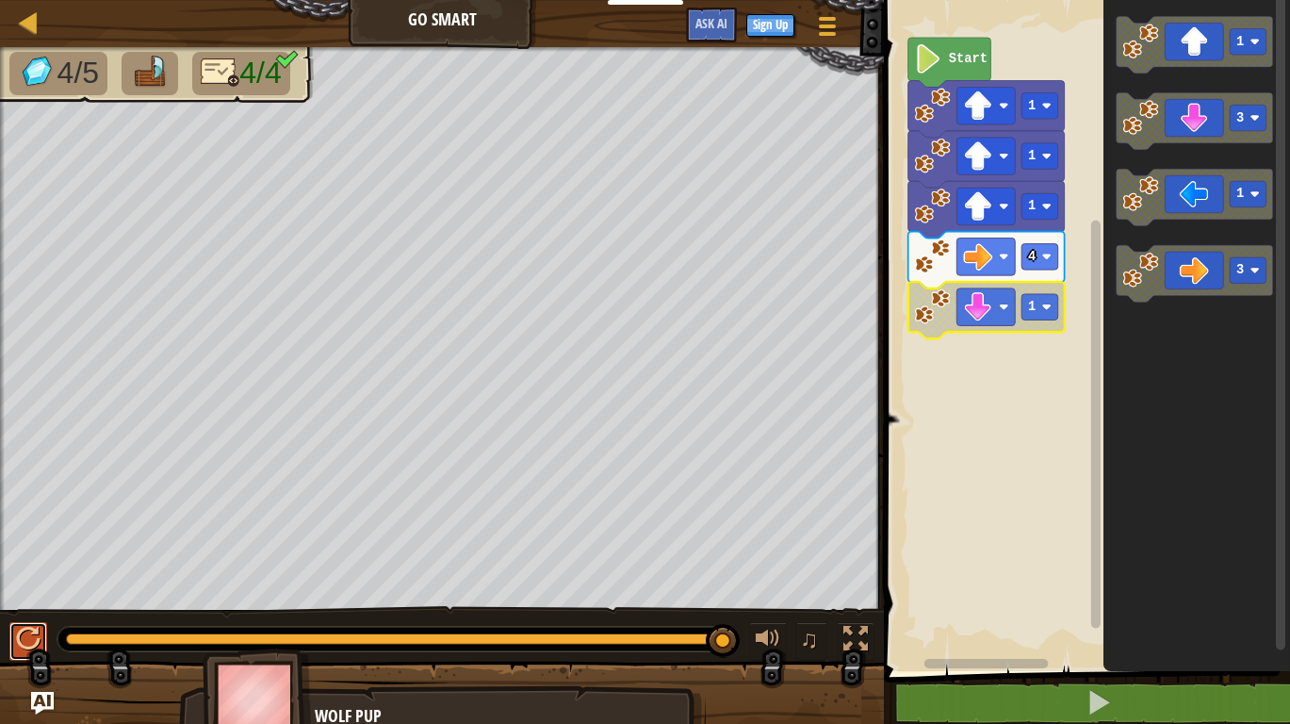
click at [12, 647] on button at bounding box center [28, 641] width 38 height 39
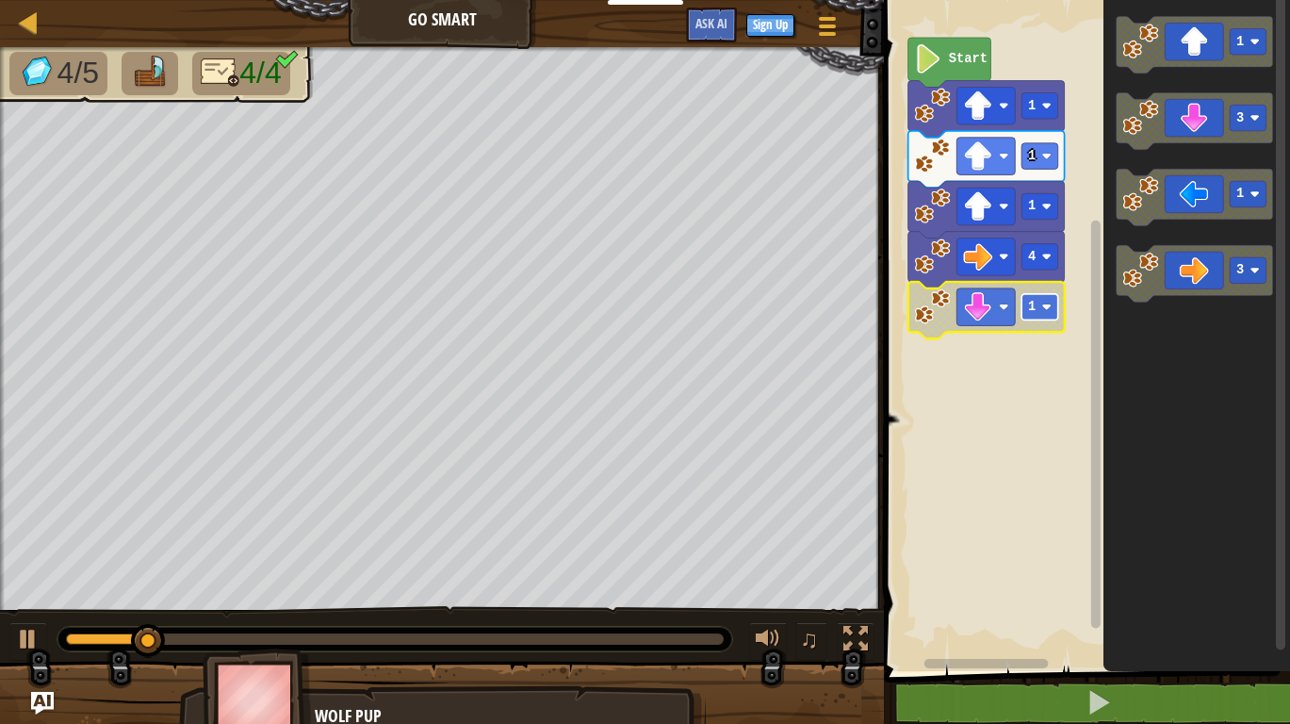
click at [1038, 301] on rect "Blockly Workspace" at bounding box center [1040, 307] width 37 height 26
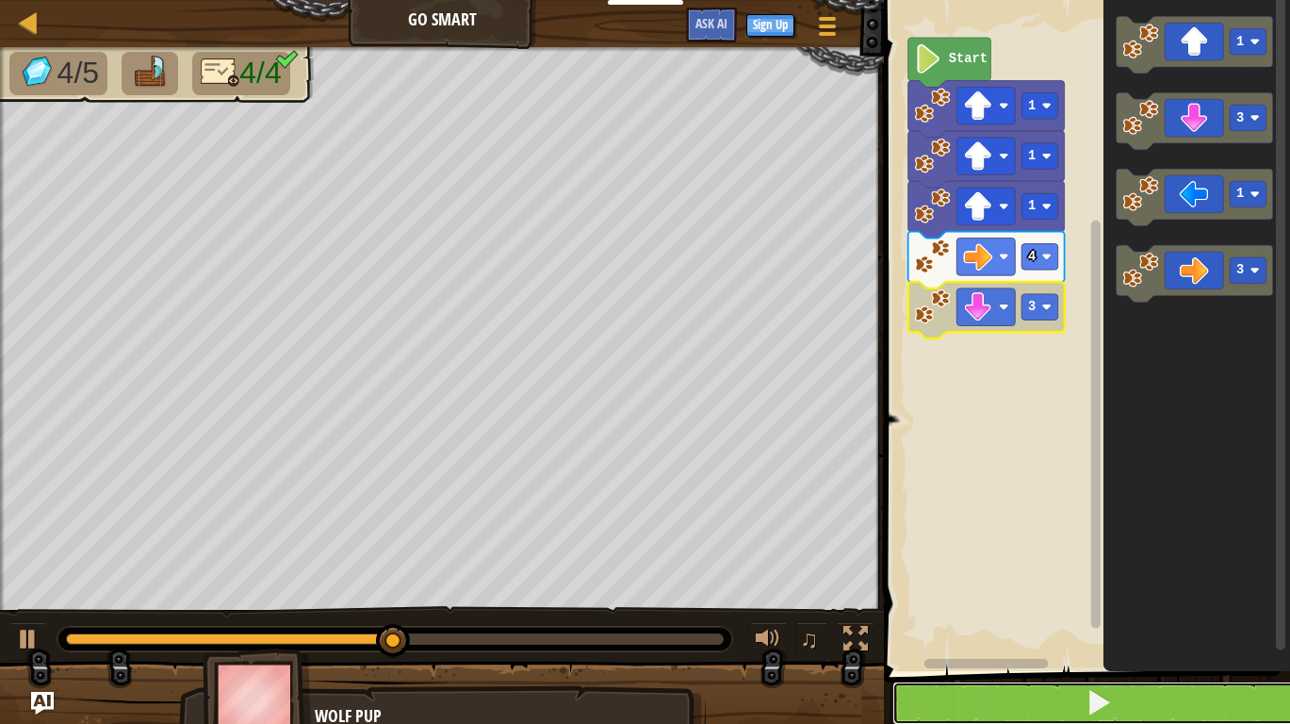
click at [1009, 703] on button at bounding box center [1098, 702] width 412 height 43
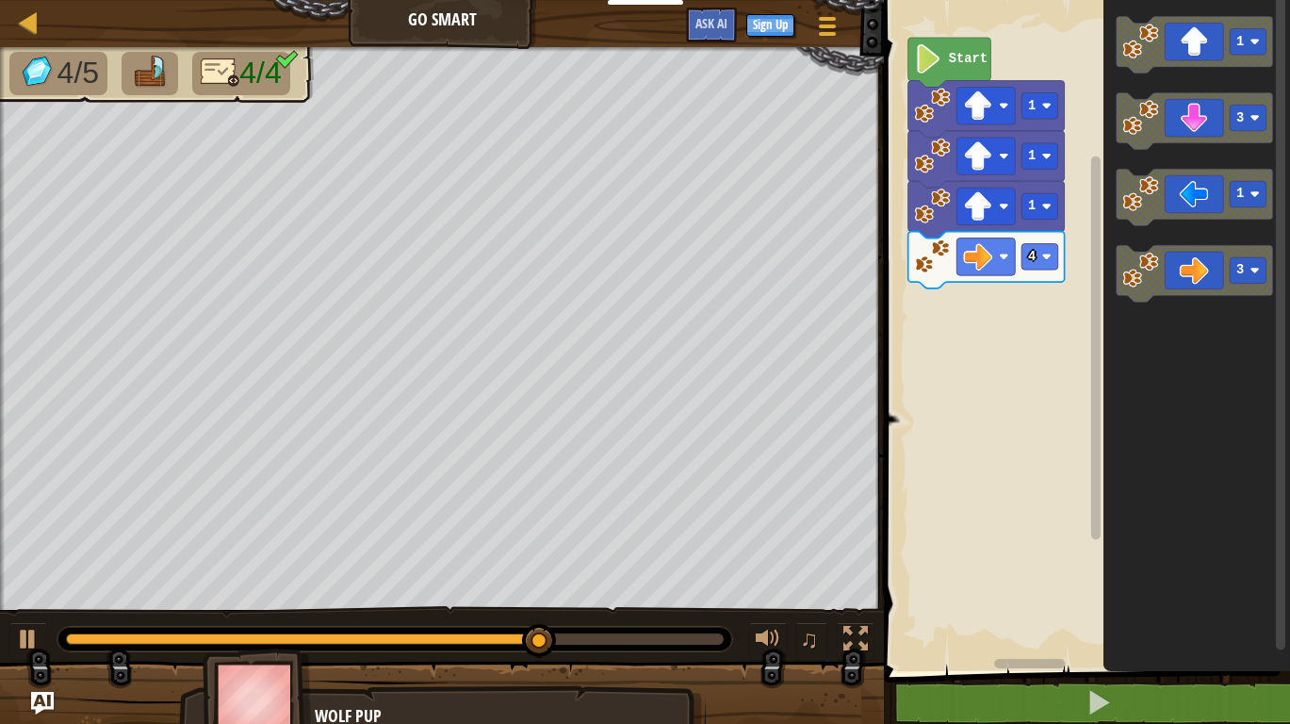
click at [940, 67] on image "Blockly Workspace" at bounding box center [928, 58] width 27 height 29
drag, startPoint x: 6, startPoint y: 631, endPoint x: 18, endPoint y: 633, distance: 12.4
click at [8, 631] on div "♫" at bounding box center [442, 634] width 884 height 57
click at [19, 633] on div at bounding box center [28, 639] width 24 height 24
click at [1195, 116] on icon "Blockly Workspace" at bounding box center [1194, 120] width 156 height 57
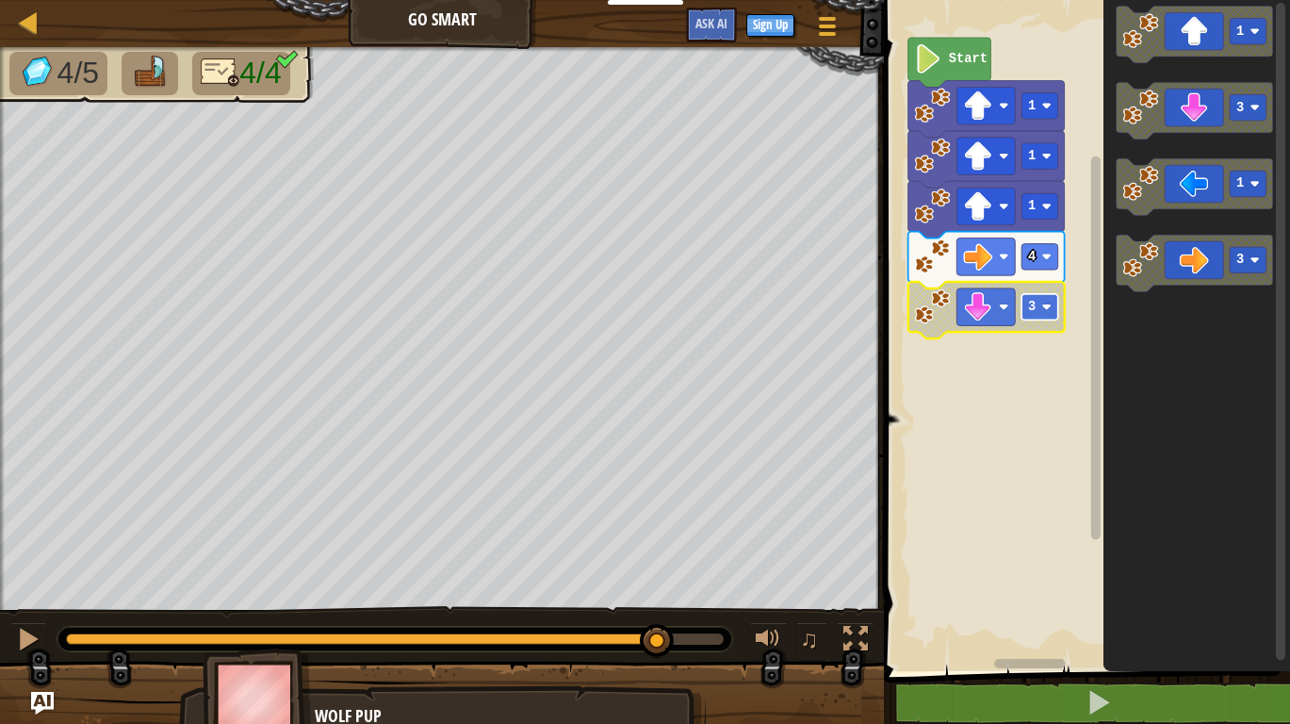
click at [1037, 303] on rect "Blockly Workspace" at bounding box center [1040, 307] width 37 height 26
click at [35, 641] on div at bounding box center [28, 639] width 24 height 24
click at [33, 631] on div at bounding box center [28, 639] width 24 height 24
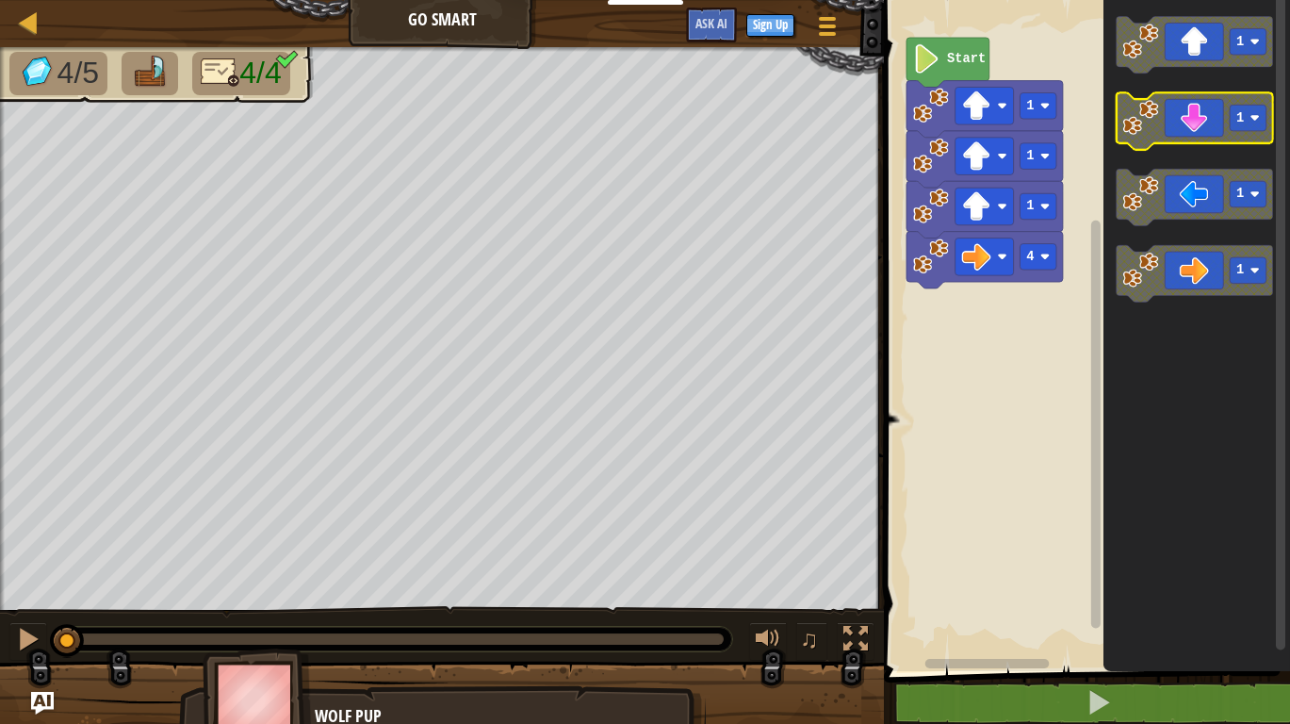
click at [1218, 121] on icon "Blockly Workspace" at bounding box center [1194, 120] width 156 height 57
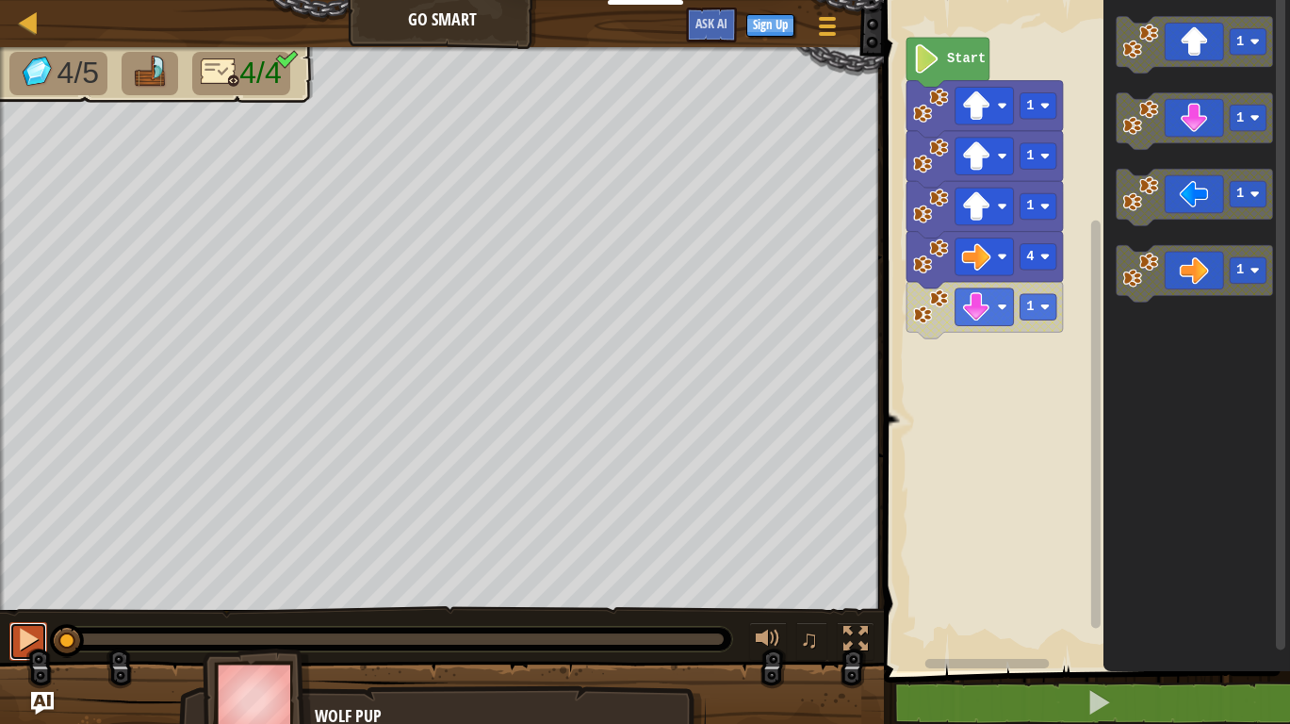
click at [36, 627] on div at bounding box center [28, 639] width 24 height 24
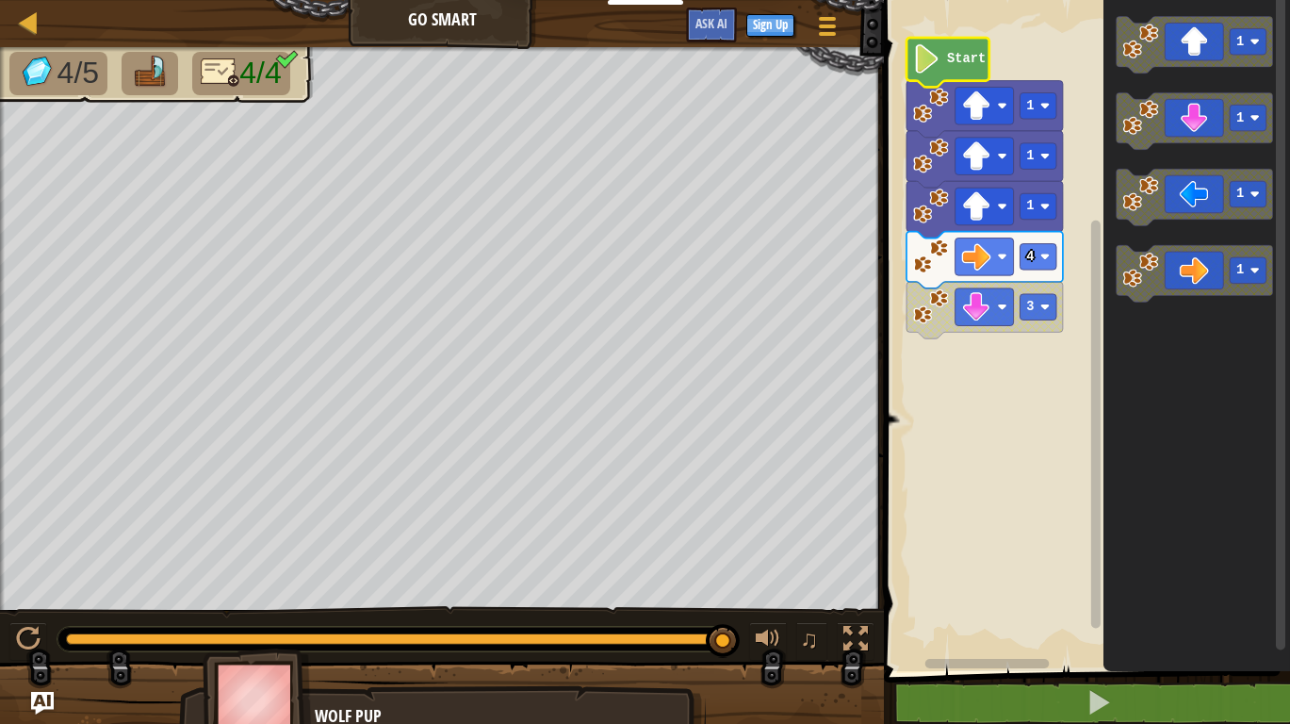
click at [939, 68] on image "Blockly Workspace" at bounding box center [926, 58] width 27 height 29
click at [939, 63] on image "Blockly Workspace" at bounding box center [926, 58] width 27 height 29
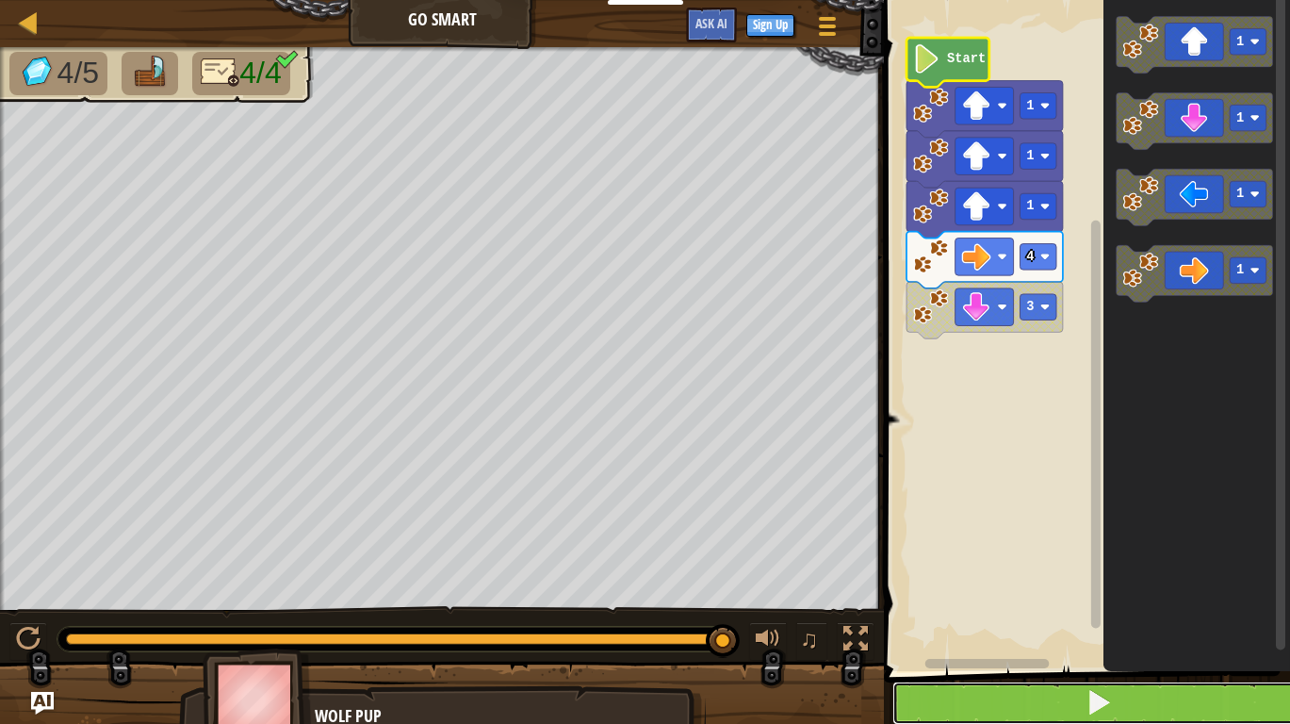
click at [1139, 707] on button at bounding box center [1098, 702] width 412 height 43
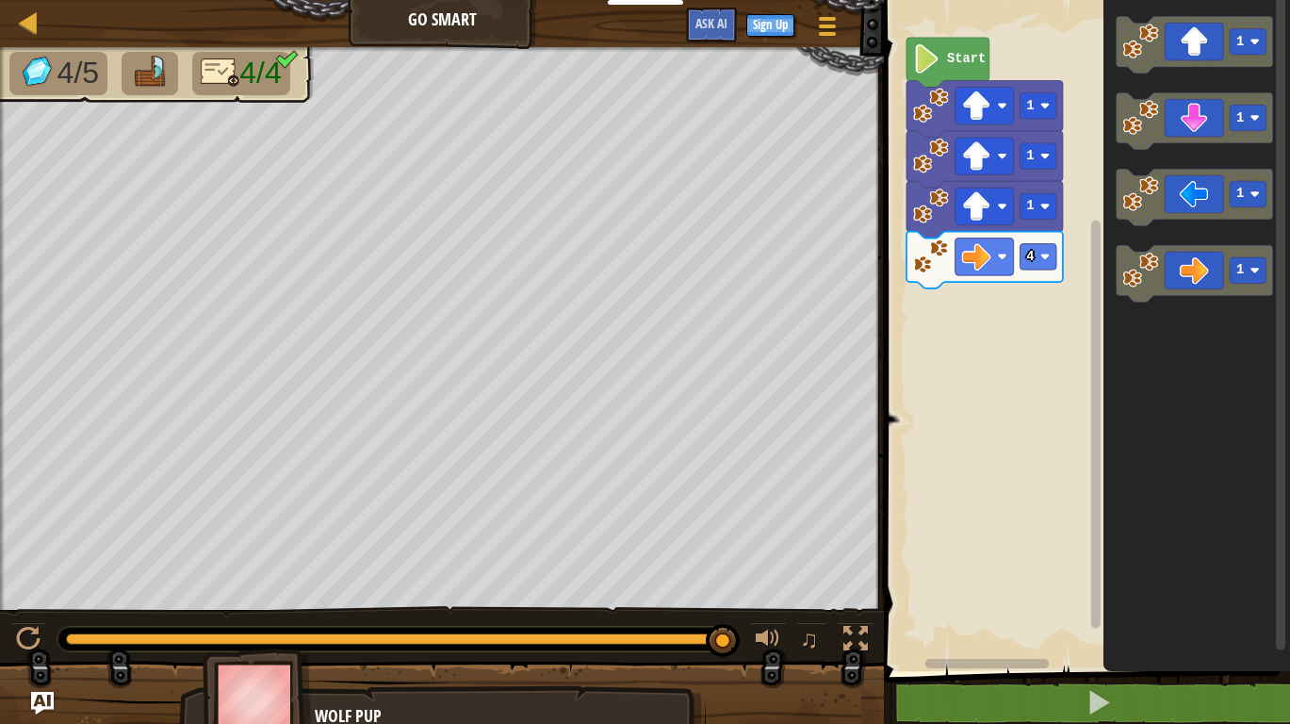
click at [934, 227] on icon "Blockly Workspace" at bounding box center [984, 209] width 156 height 57
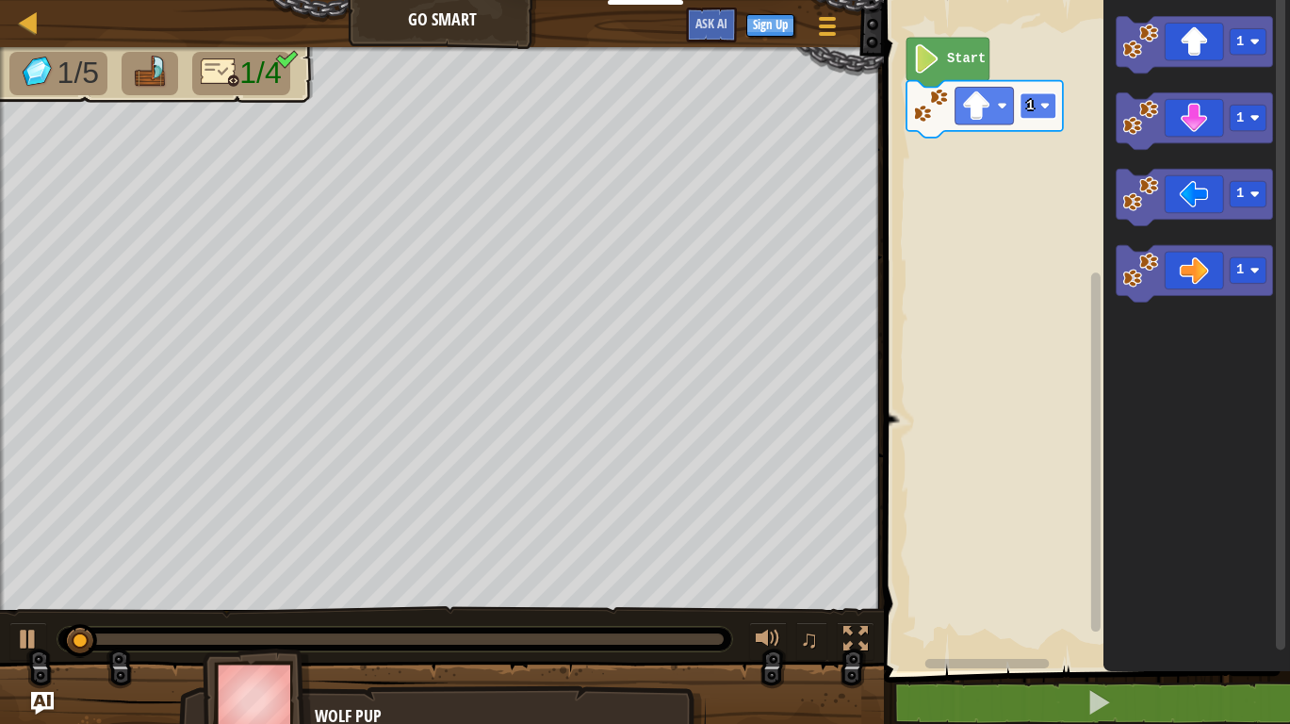
click at [1045, 109] on image "Blockly Workspace" at bounding box center [1044, 105] width 9 height 9
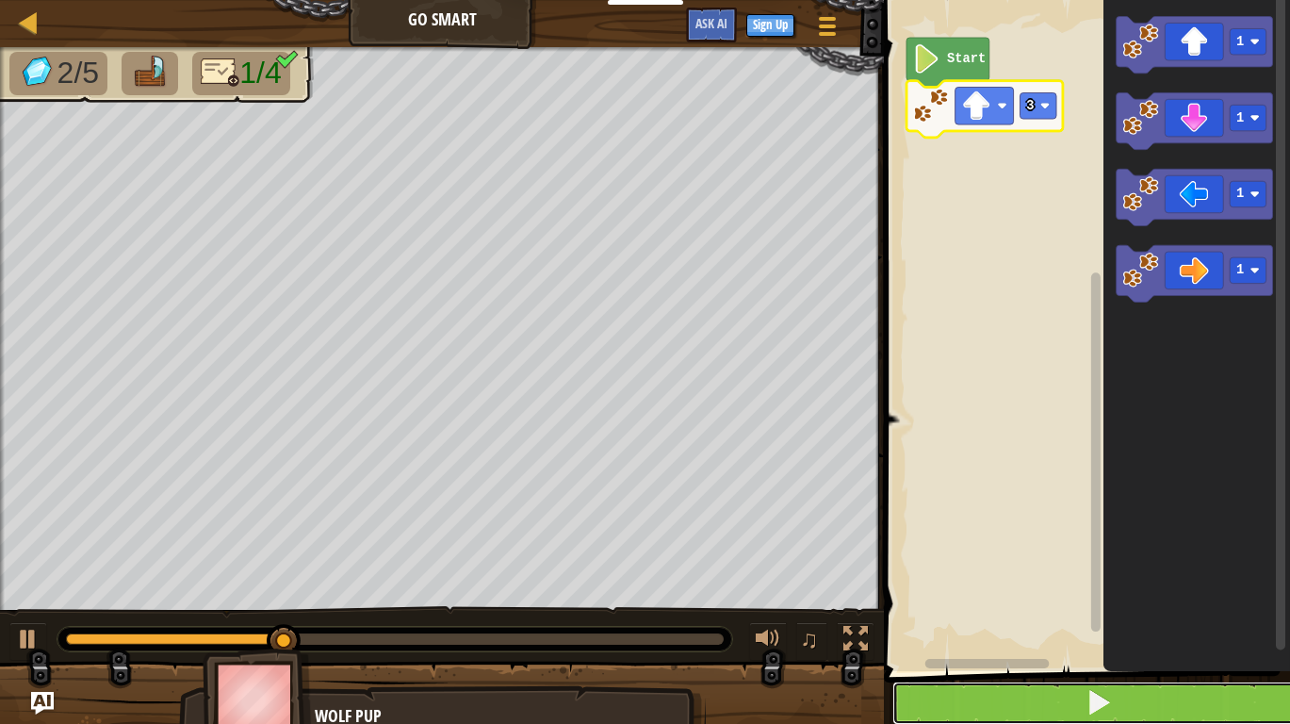
click at [1099, 705] on span at bounding box center [1098, 702] width 26 height 26
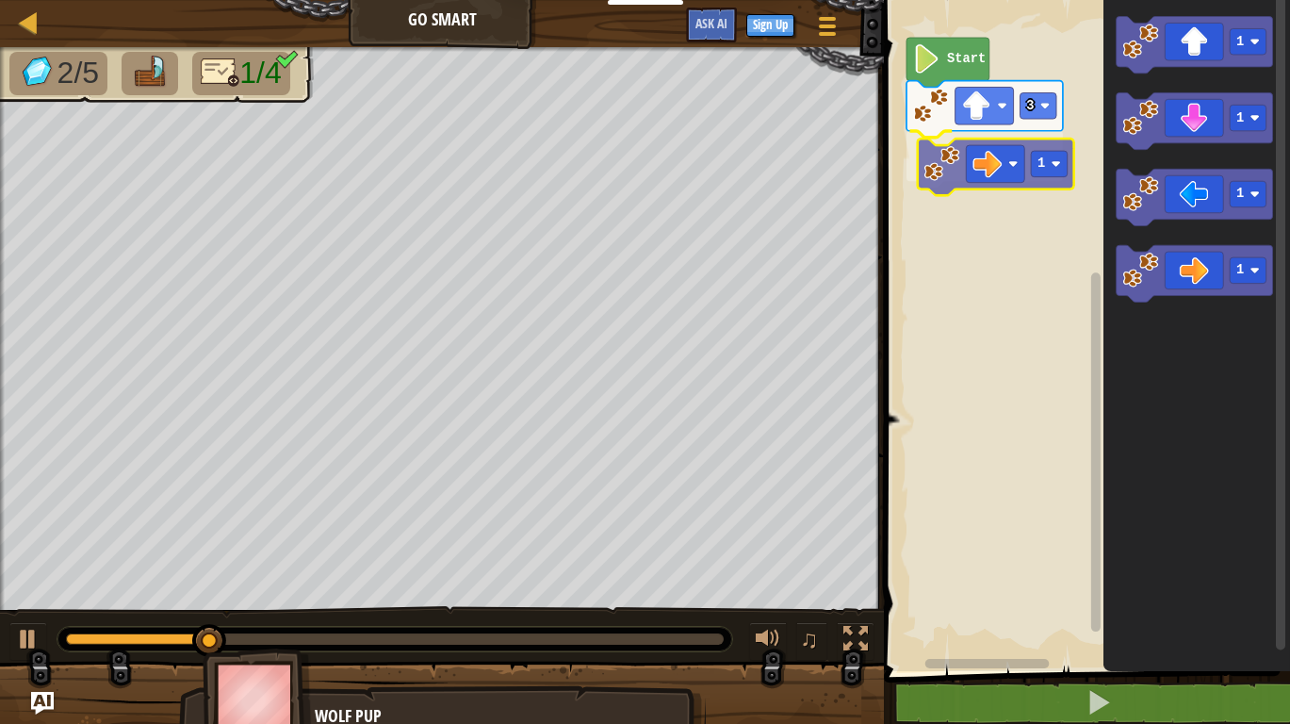
click at [996, 164] on div "Start 3 1 1 1 1 1 1" at bounding box center [1084, 331] width 412 height 680
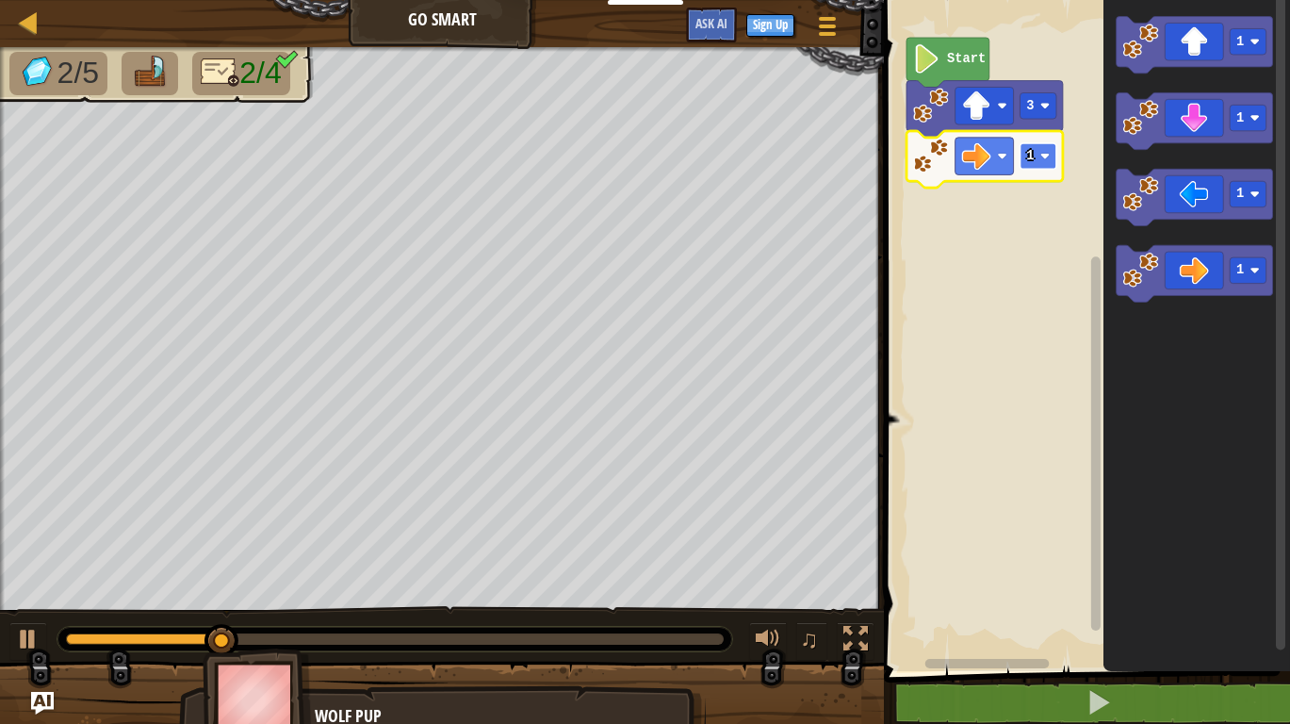
click at [1036, 162] on rect "Blockly Workspace" at bounding box center [1038, 156] width 37 height 26
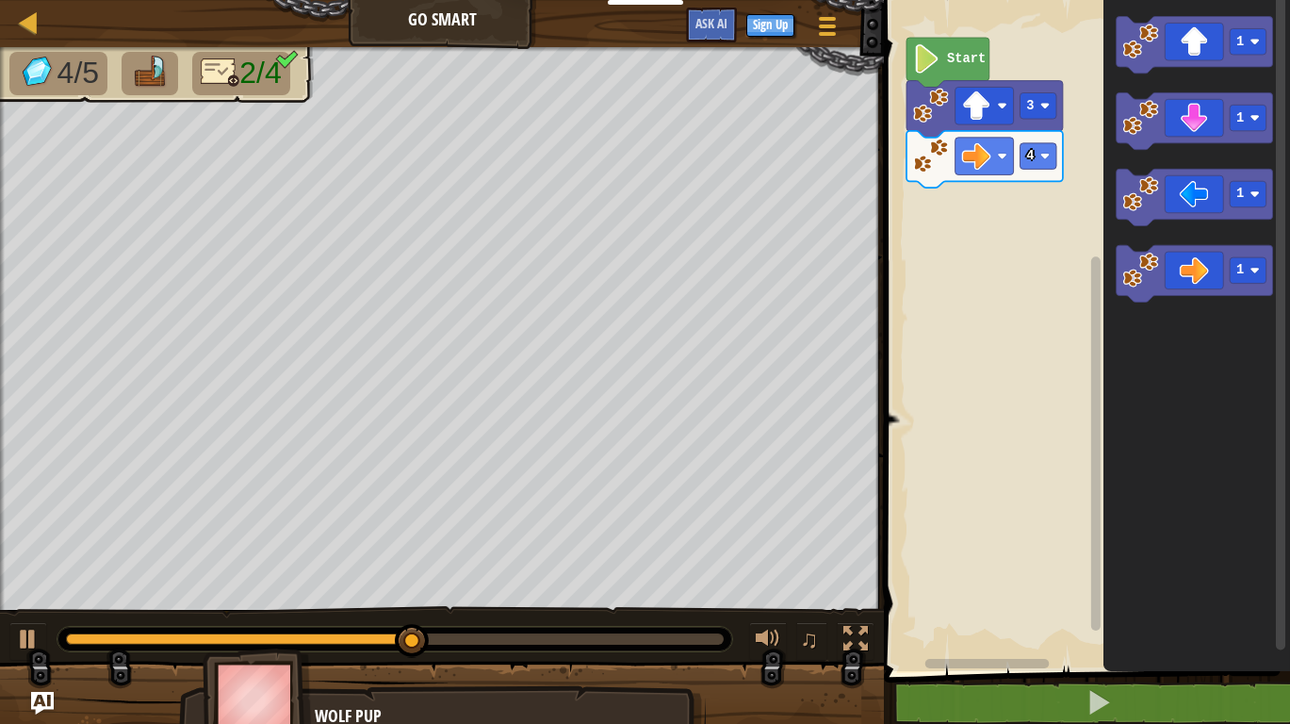
click at [983, 213] on div "Start 3 4 1 1 1 1" at bounding box center [1084, 331] width 412 height 680
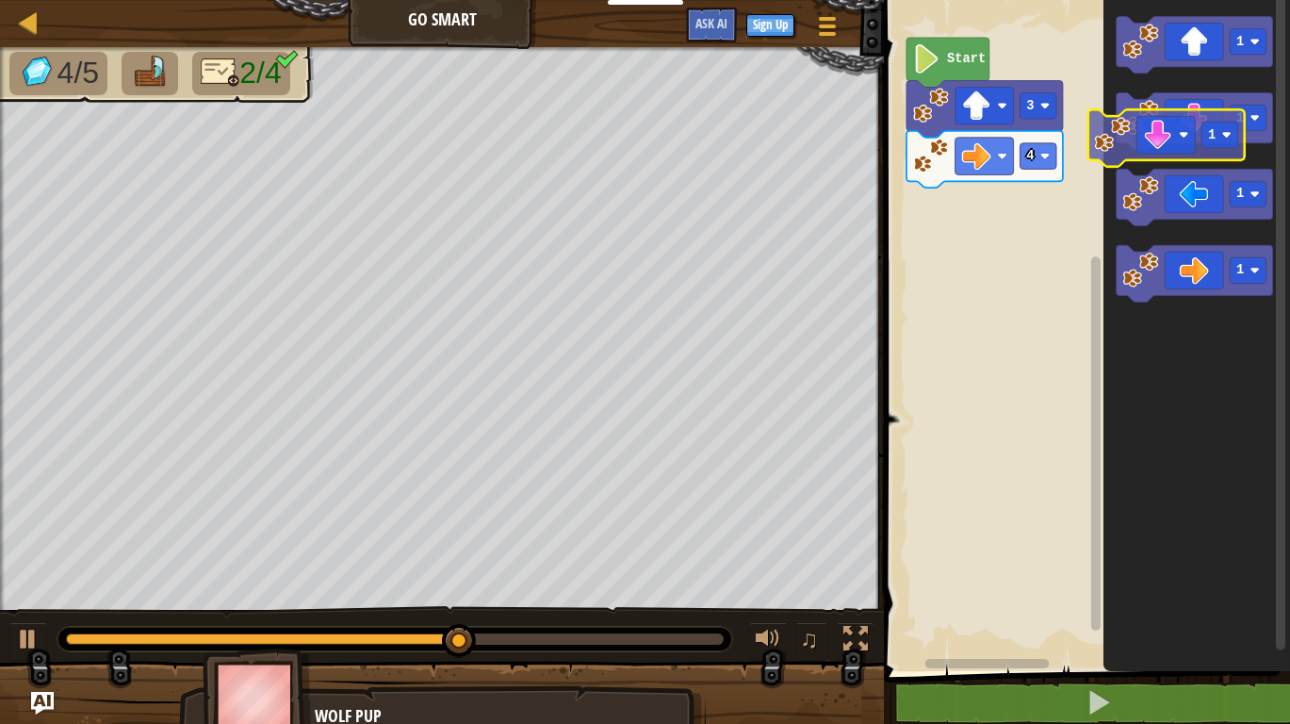
click at [1073, 175] on div "Start 3 4 1 1 1 1 1" at bounding box center [1084, 331] width 412 height 680
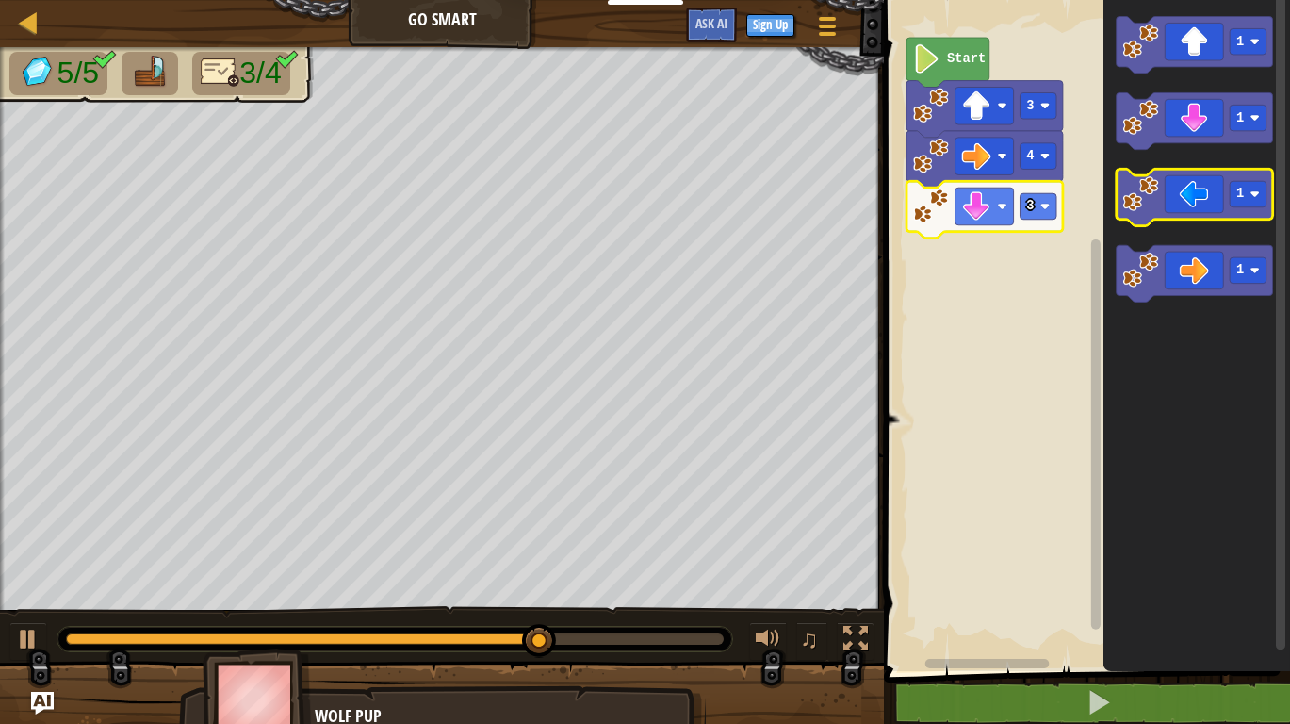
click at [1138, 212] on icon "Blockly Workspace" at bounding box center [1194, 197] width 156 height 57
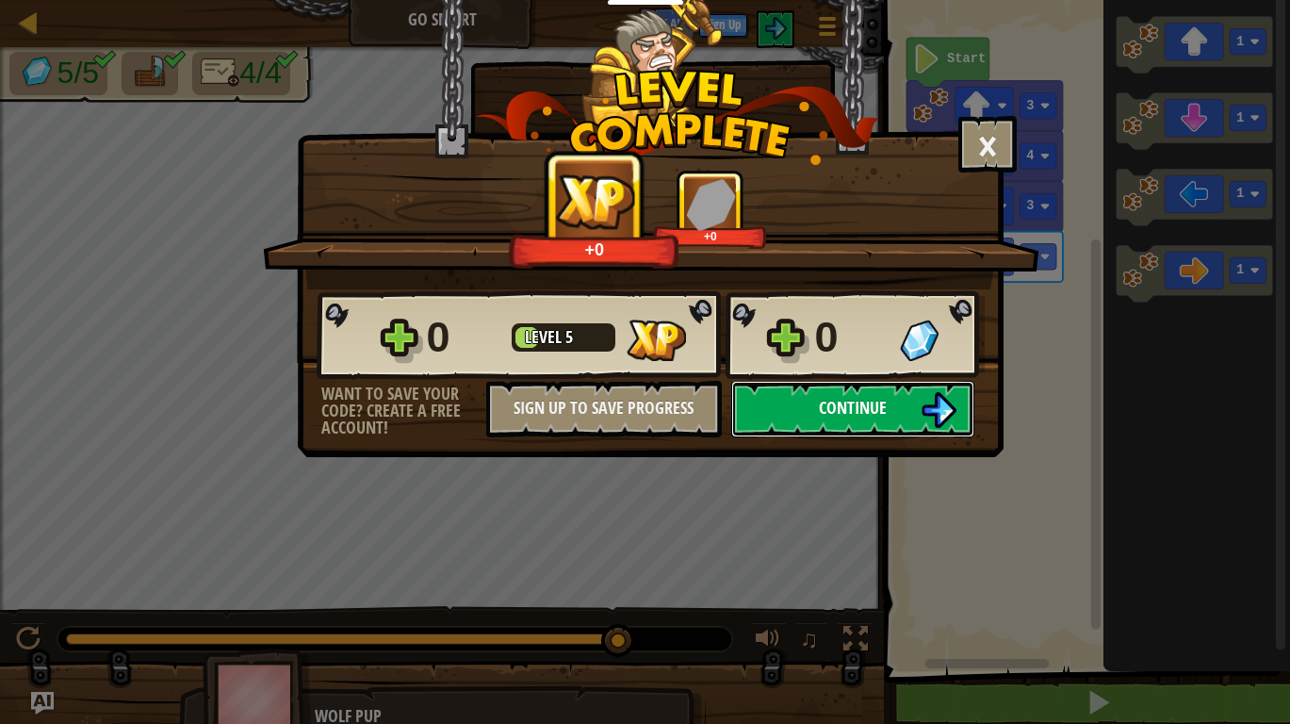
click at [805, 397] on button "Continue" at bounding box center [852, 409] width 243 height 57
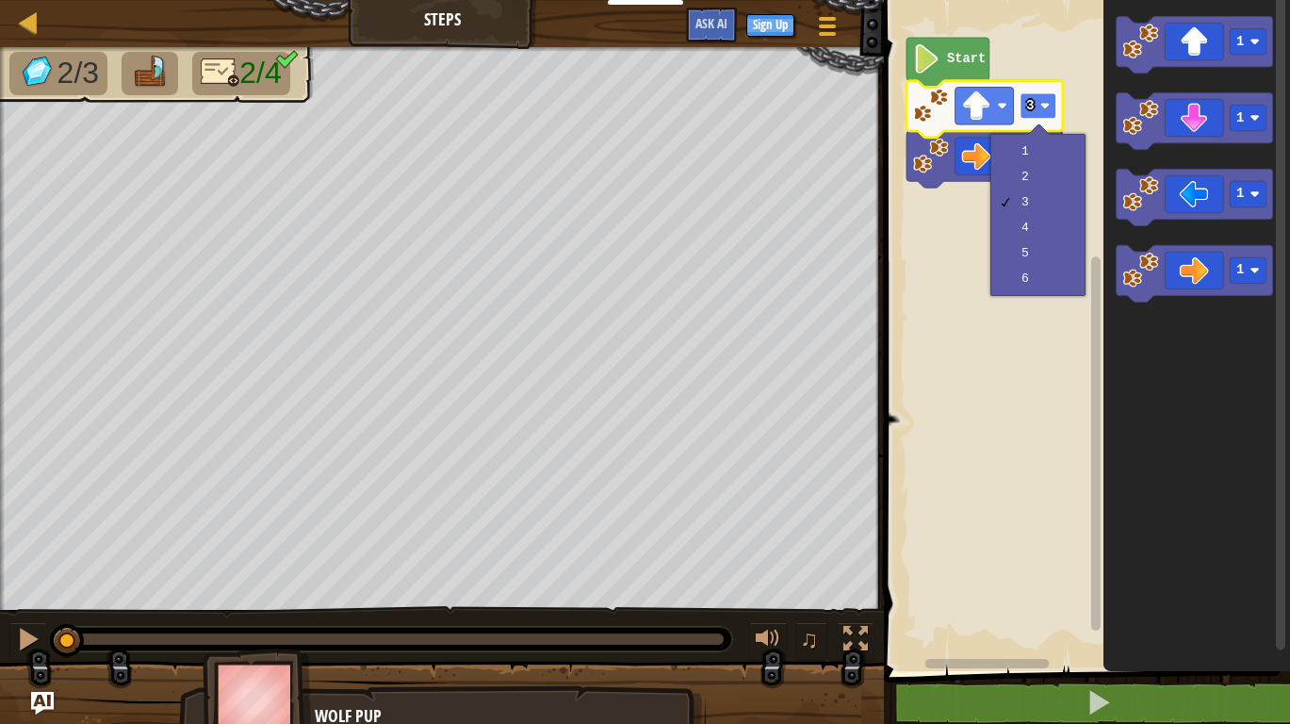
click at [1027, 106] on text "3" at bounding box center [1031, 106] width 8 height 14
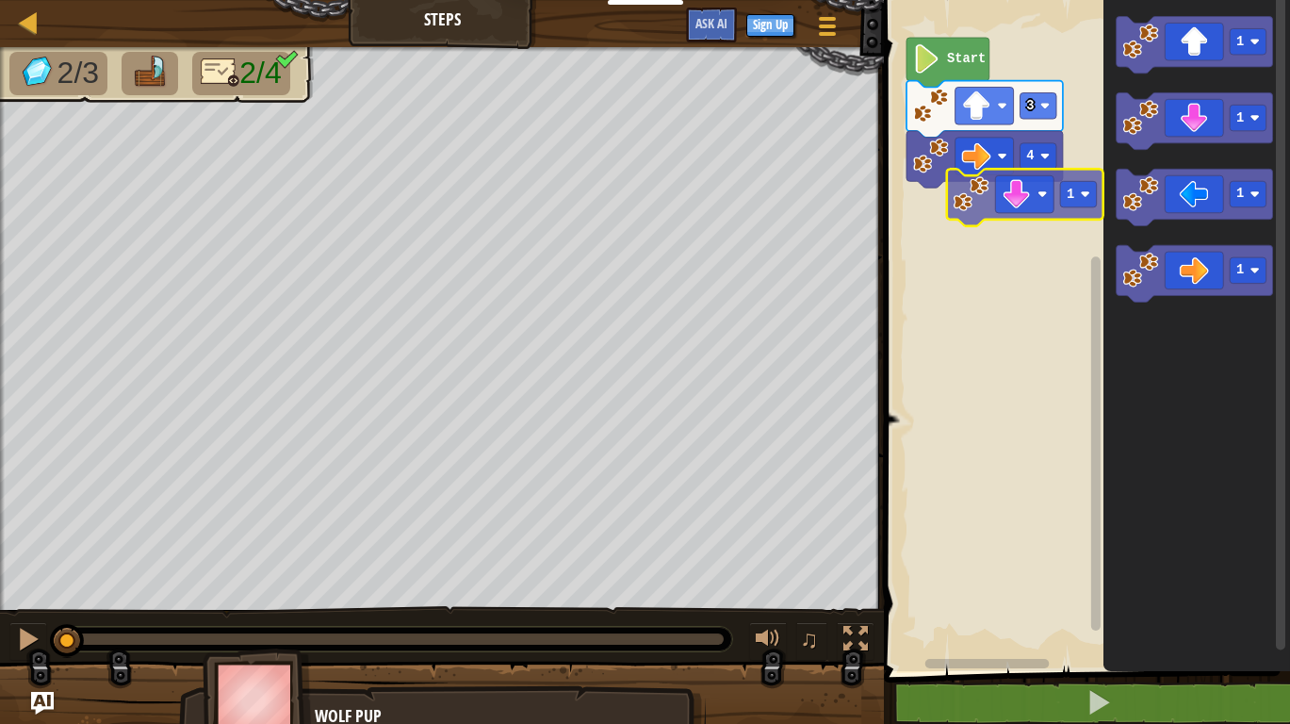
click at [1043, 205] on div "Start 4 3 1 1 1 1 1" at bounding box center [1084, 331] width 412 height 680
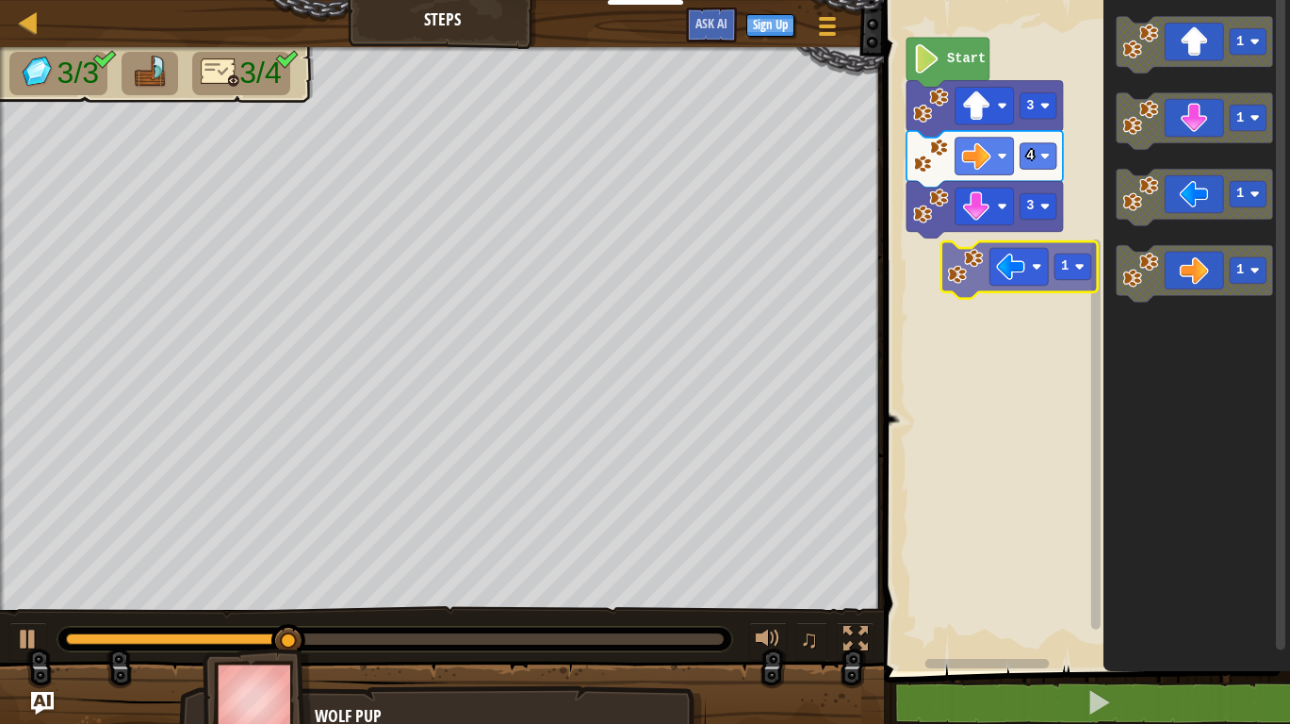
click at [989, 279] on div "Start 3 4 3 1 1 1 1 1" at bounding box center [1084, 331] width 412 height 680
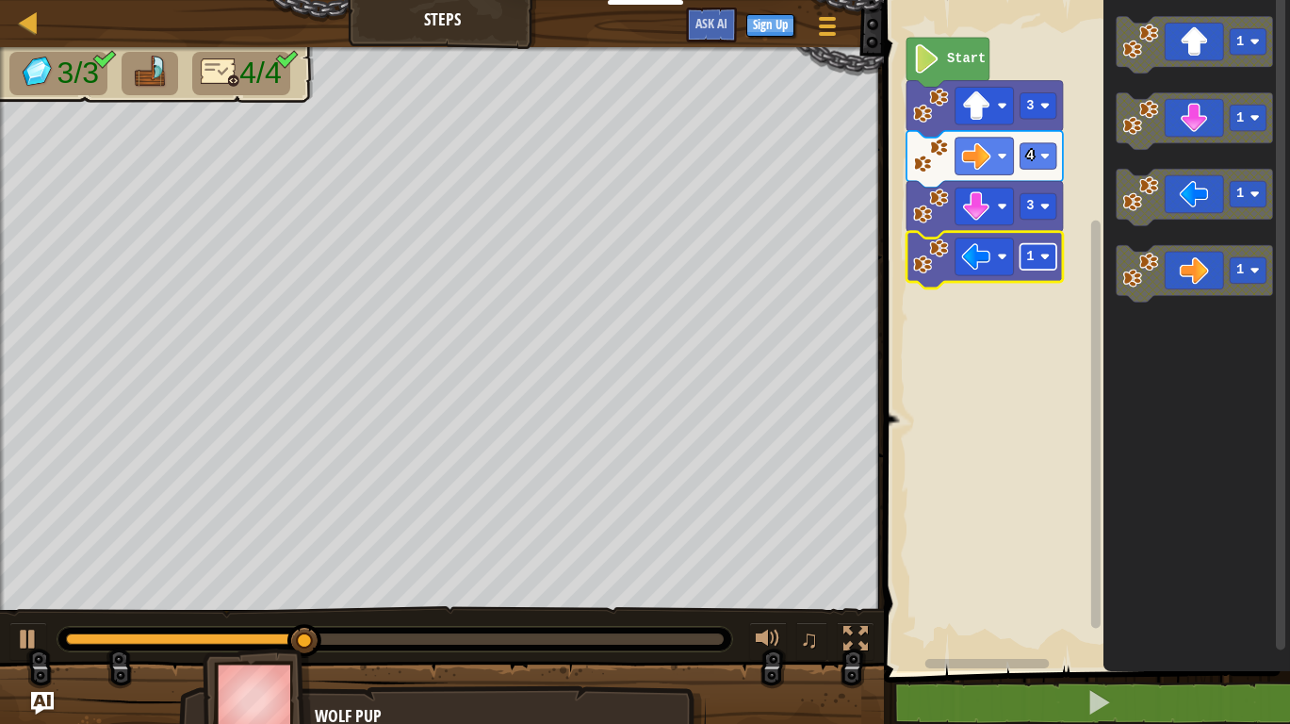
click at [1040, 269] on rect "Blockly Workspace" at bounding box center [1038, 257] width 37 height 26
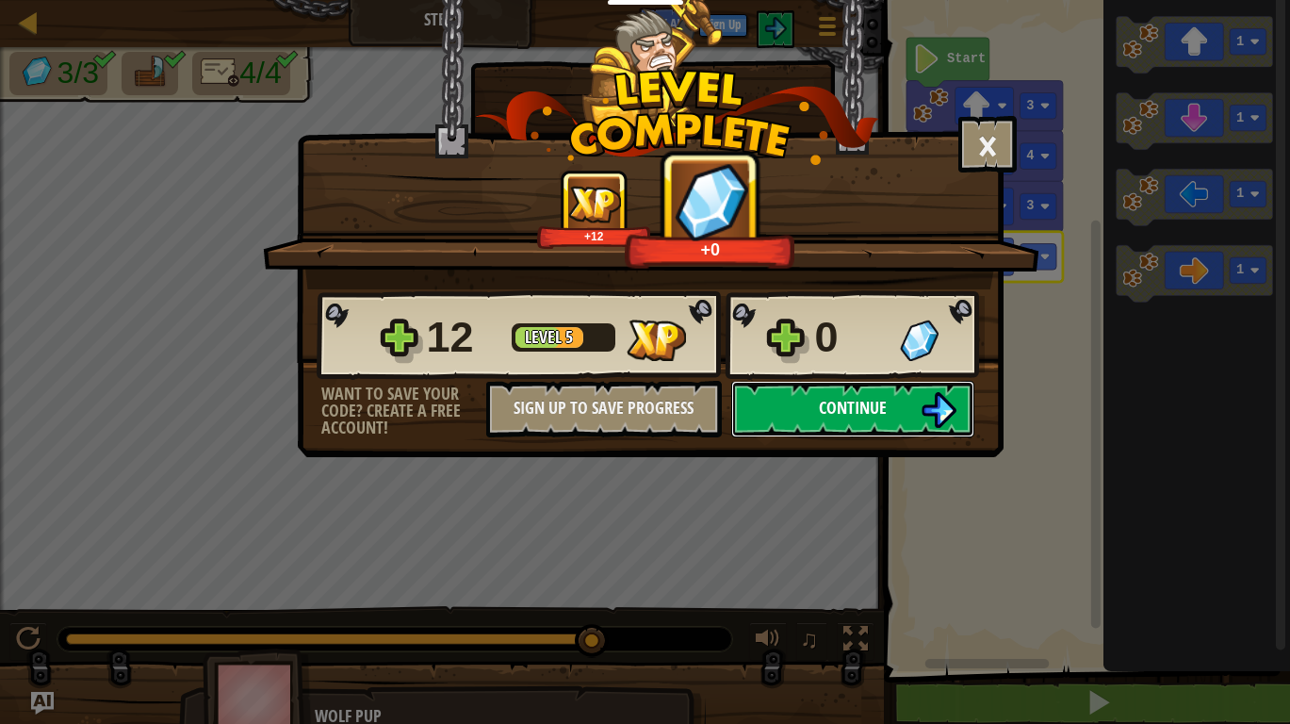
click at [912, 395] on button "Continue" at bounding box center [852, 409] width 243 height 57
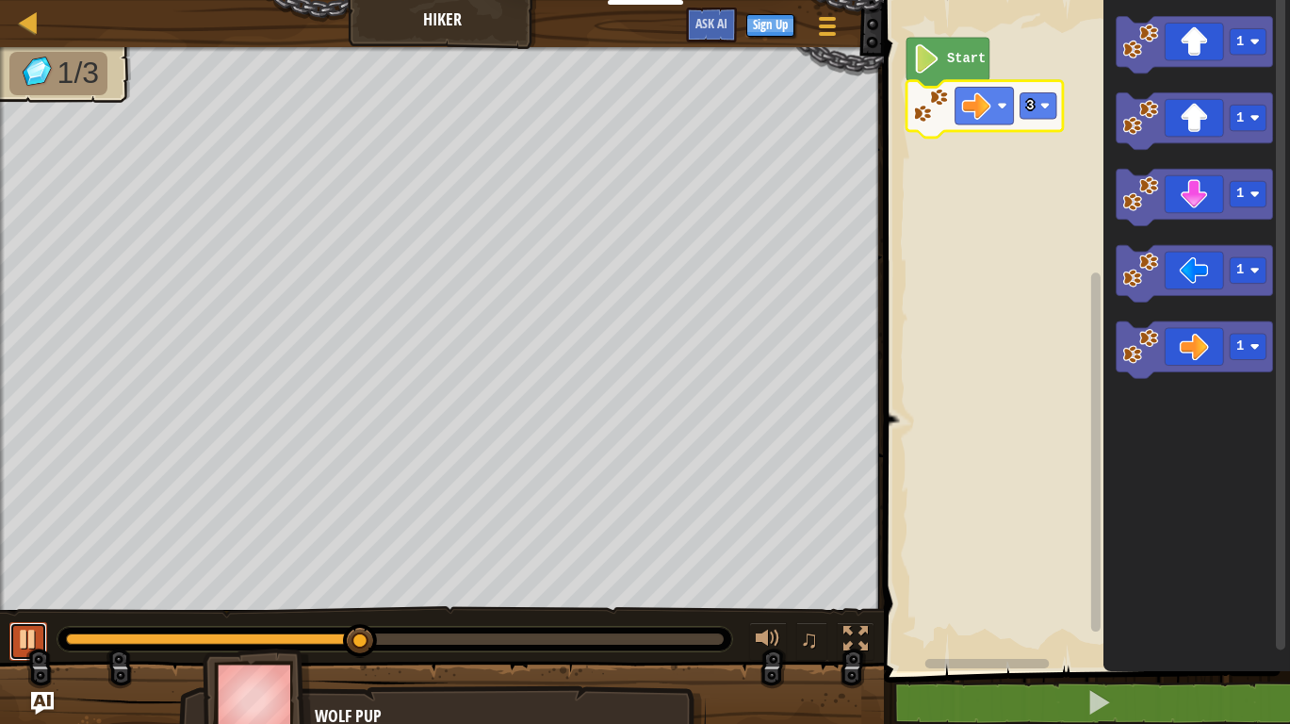
click at [10, 633] on button at bounding box center [28, 641] width 38 height 39
click at [11, 634] on button at bounding box center [28, 641] width 38 height 39
click at [12, 634] on button at bounding box center [28, 641] width 38 height 39
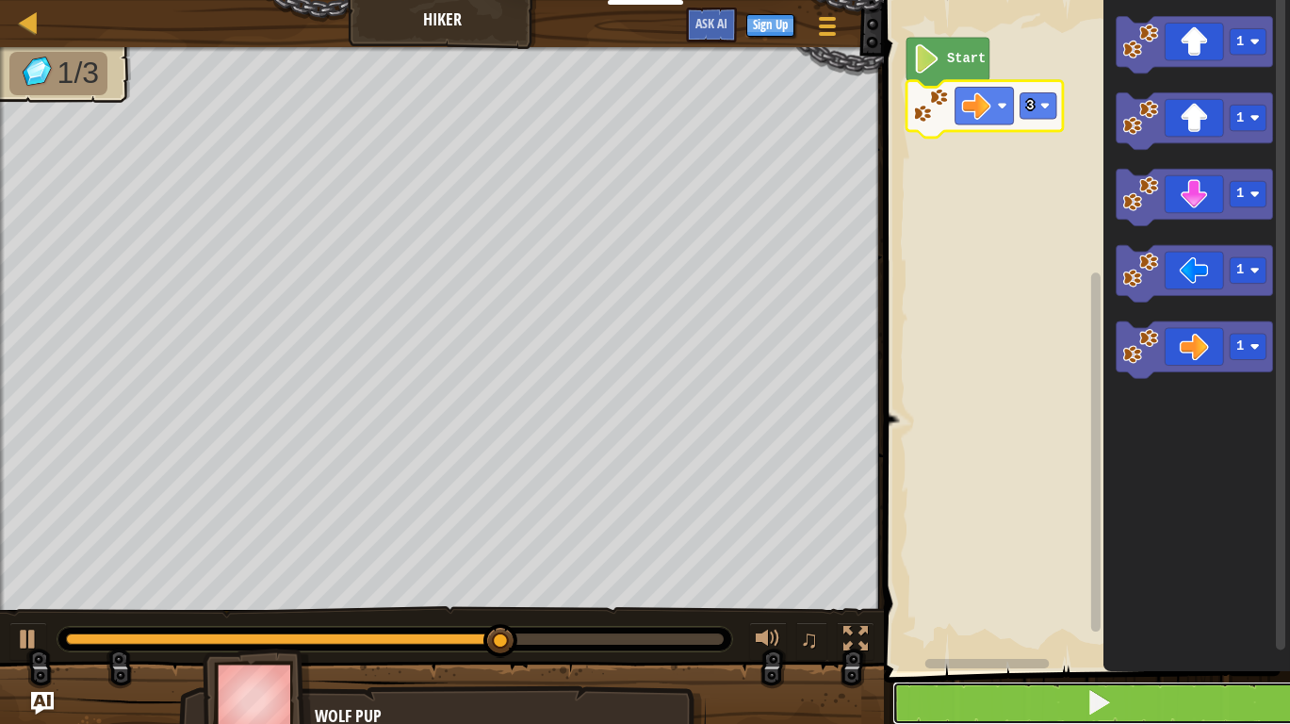
click at [1176, 689] on button at bounding box center [1098, 702] width 412 height 43
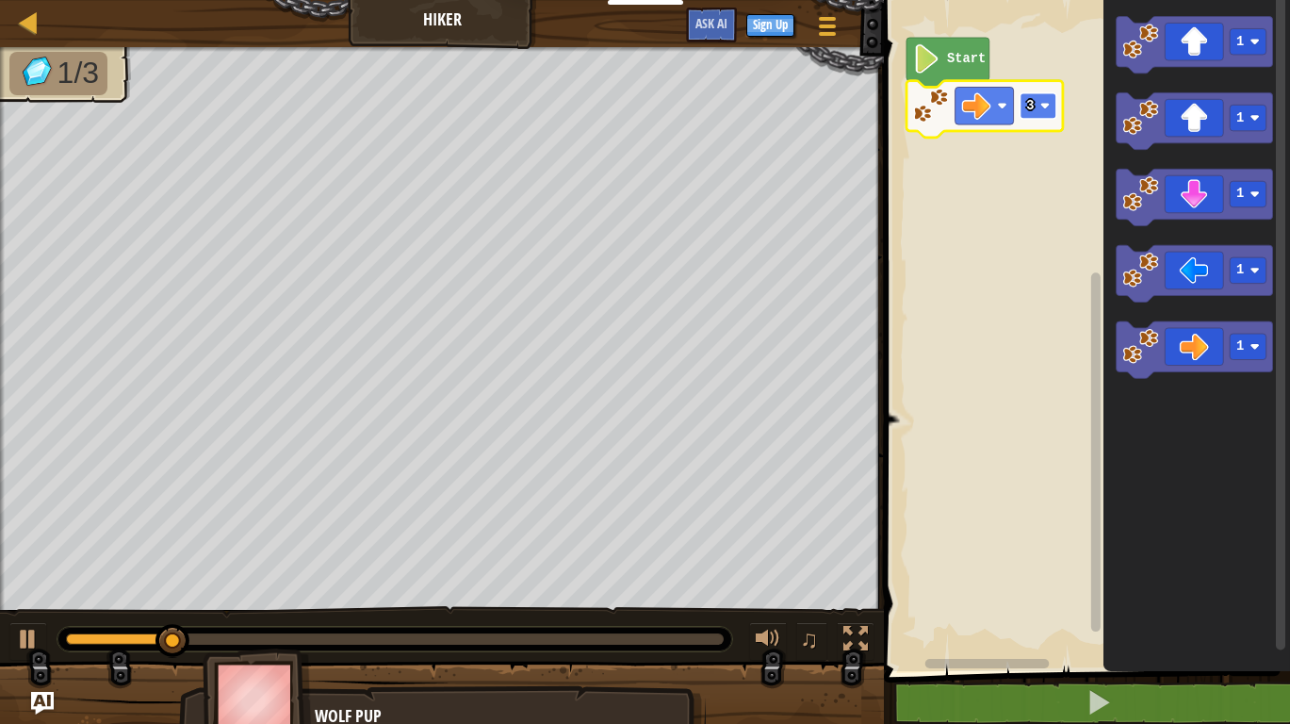
click at [1032, 113] on text "3" at bounding box center [1031, 106] width 8 height 14
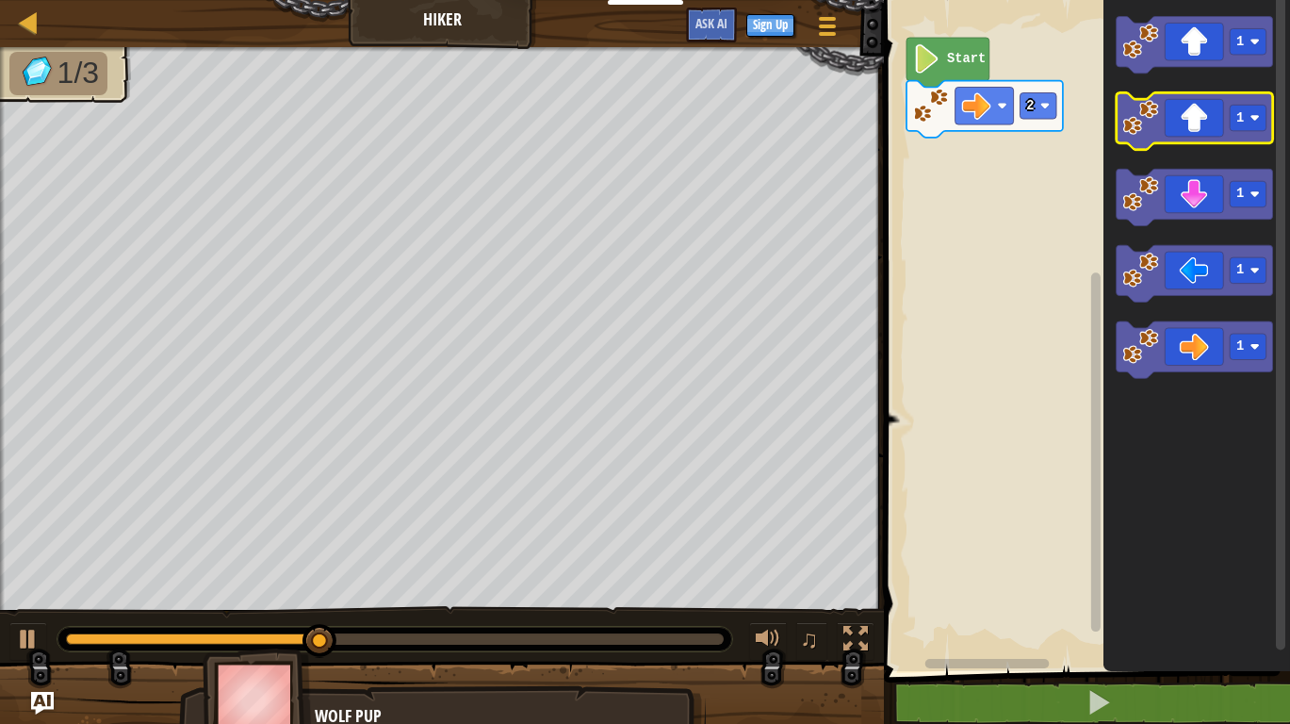
click at [1227, 129] on icon "Blockly Workspace" at bounding box center [1194, 120] width 156 height 57
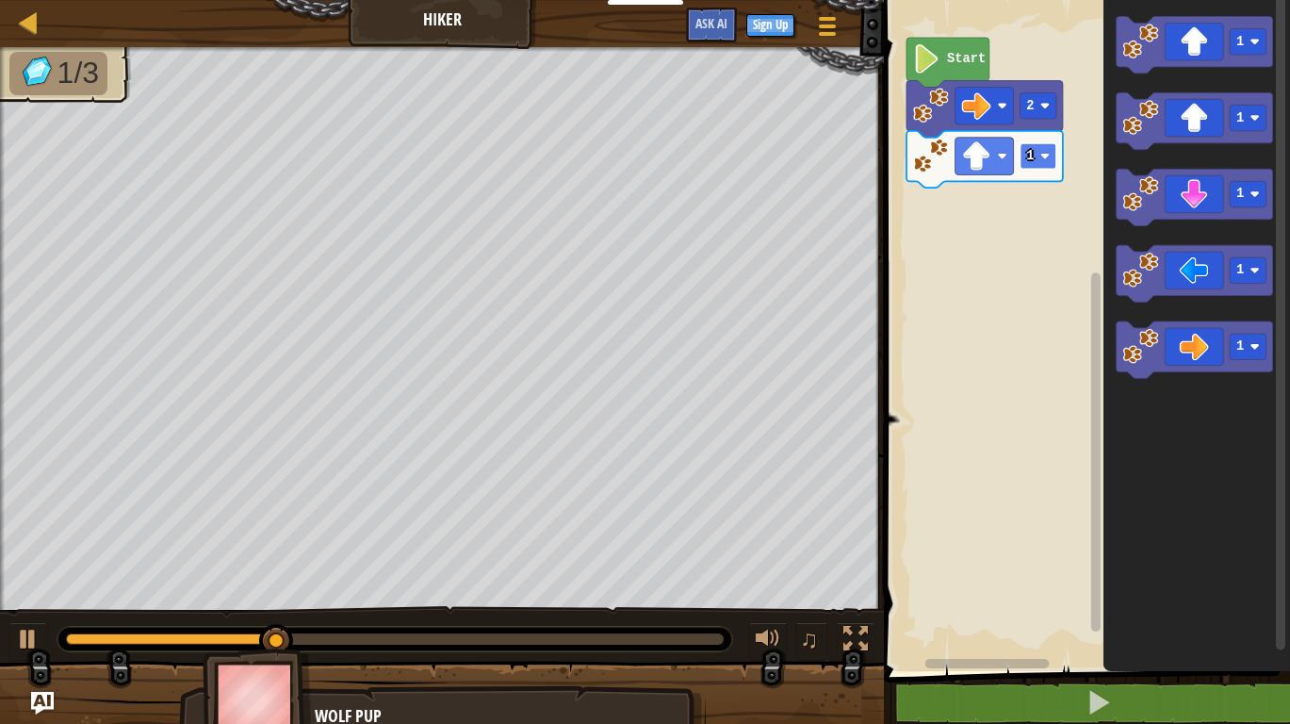
click at [1037, 143] on rect "Blockly Workspace" at bounding box center [1038, 156] width 37 height 26
click at [1028, 170] on icon "Blockly Workspace" at bounding box center [984, 159] width 156 height 57
click at [1042, 168] on rect "Blockly Workspace" at bounding box center [1038, 156] width 37 height 26
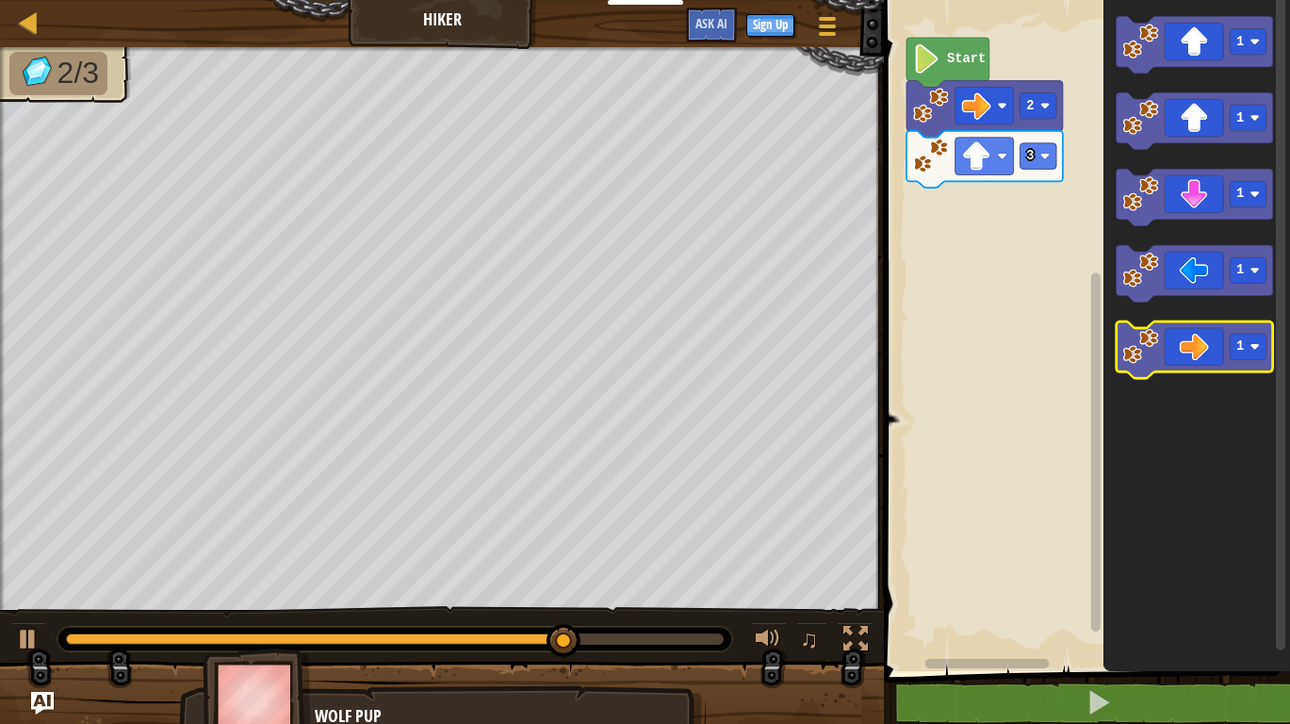
click at [1203, 345] on icon "Blockly Workspace" at bounding box center [1194, 349] width 156 height 57
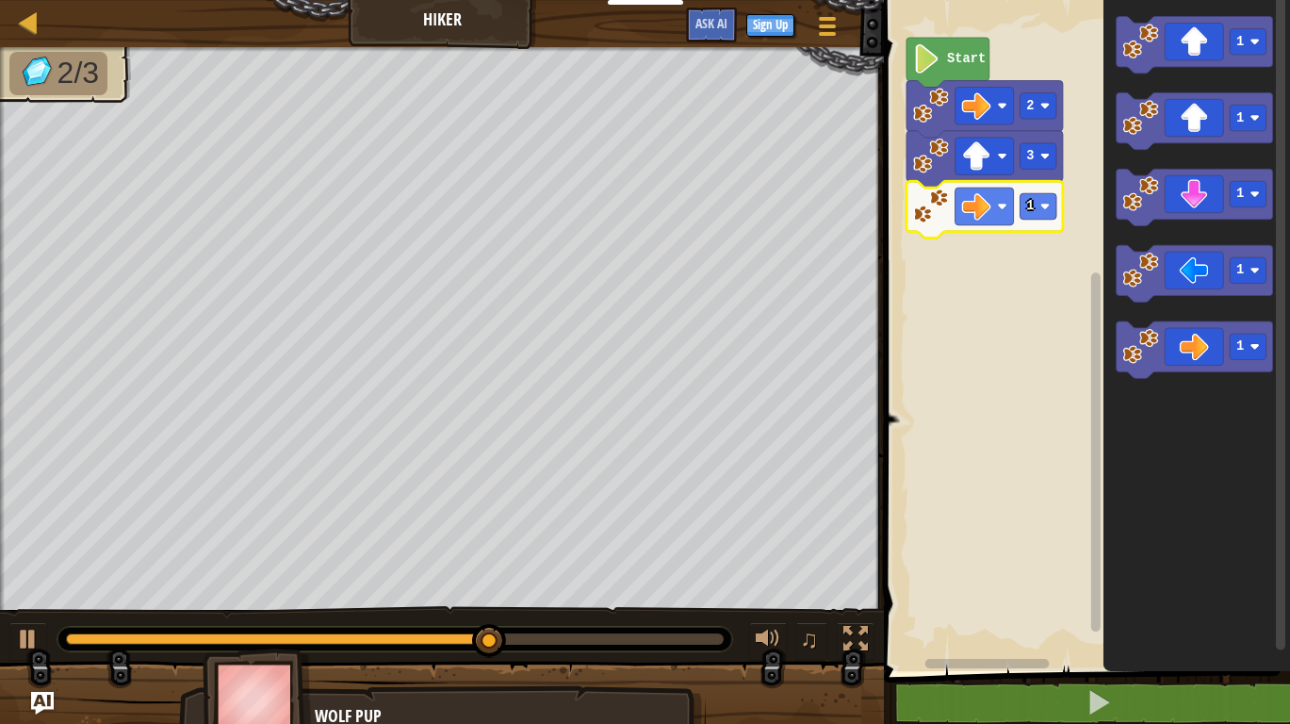
click at [1063, 212] on g "1" at bounding box center [984, 209] width 156 height 57
click at [1035, 214] on rect "Blockly Workspace" at bounding box center [1038, 206] width 37 height 26
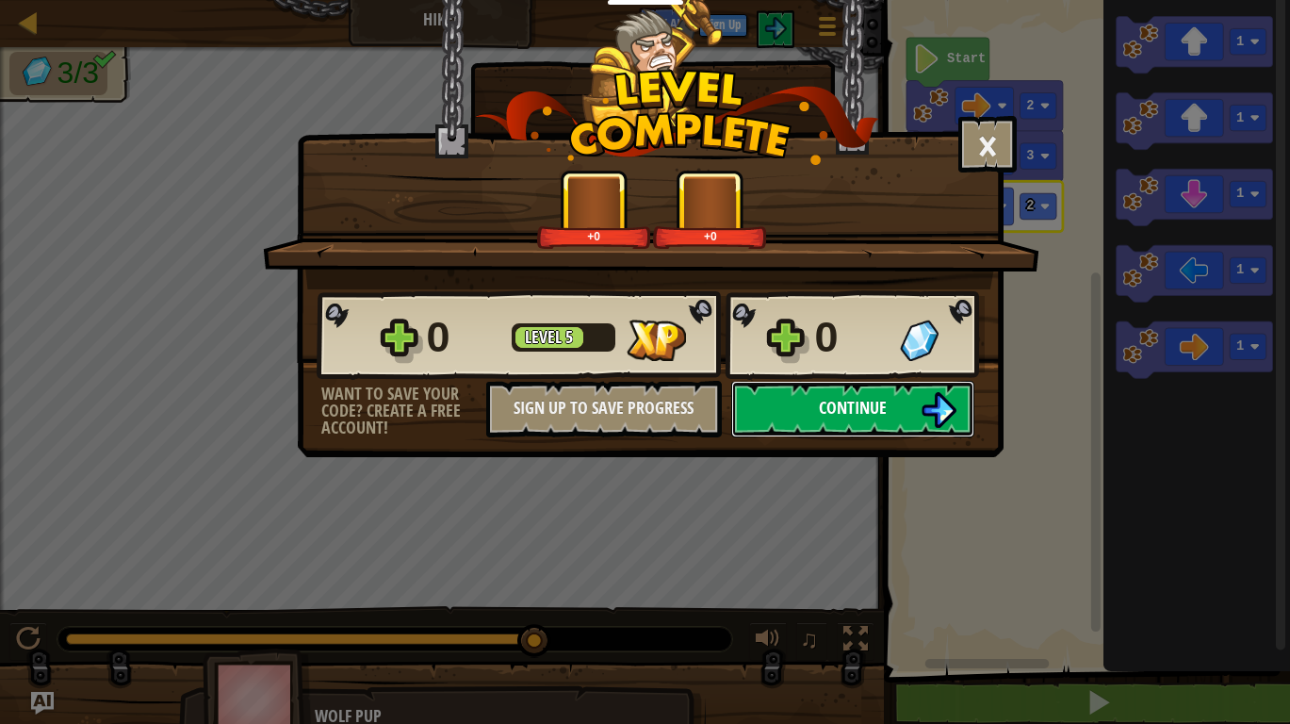
click at [820, 402] on button "Continue" at bounding box center [852, 409] width 243 height 57
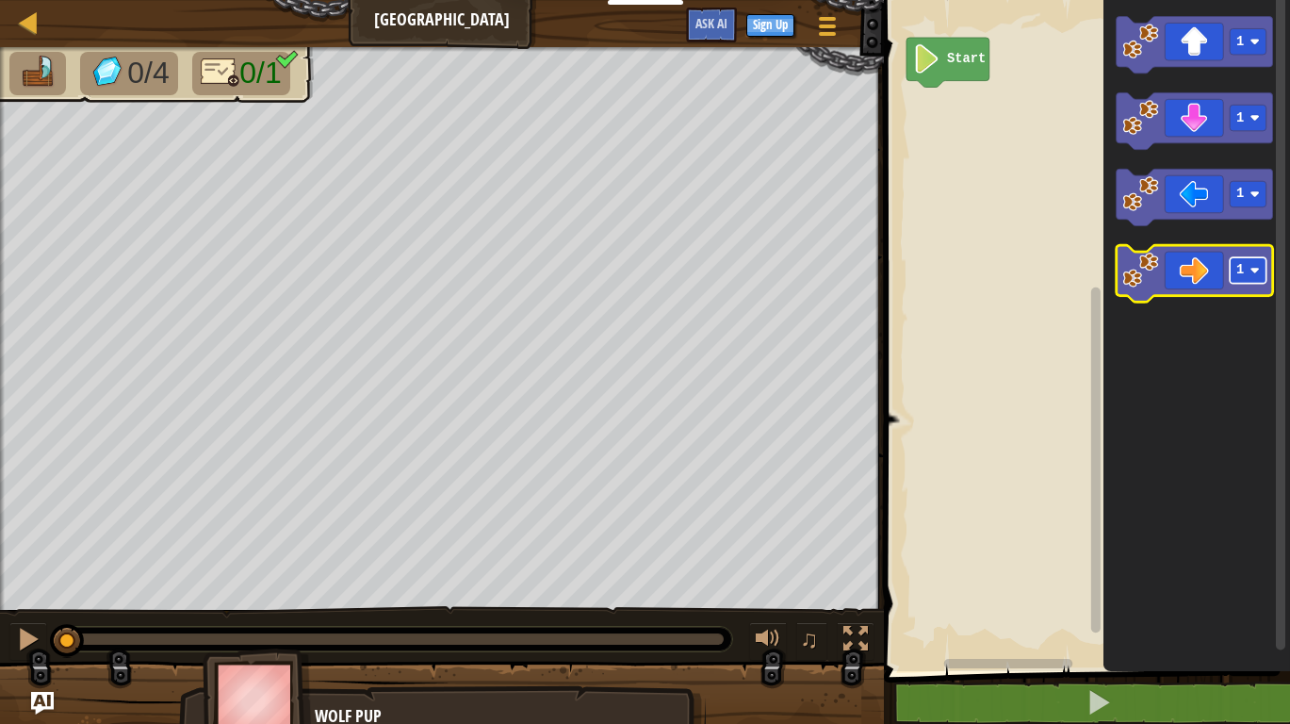
click at [1248, 281] on rect "Blockly Workspace" at bounding box center [1248, 270] width 37 height 26
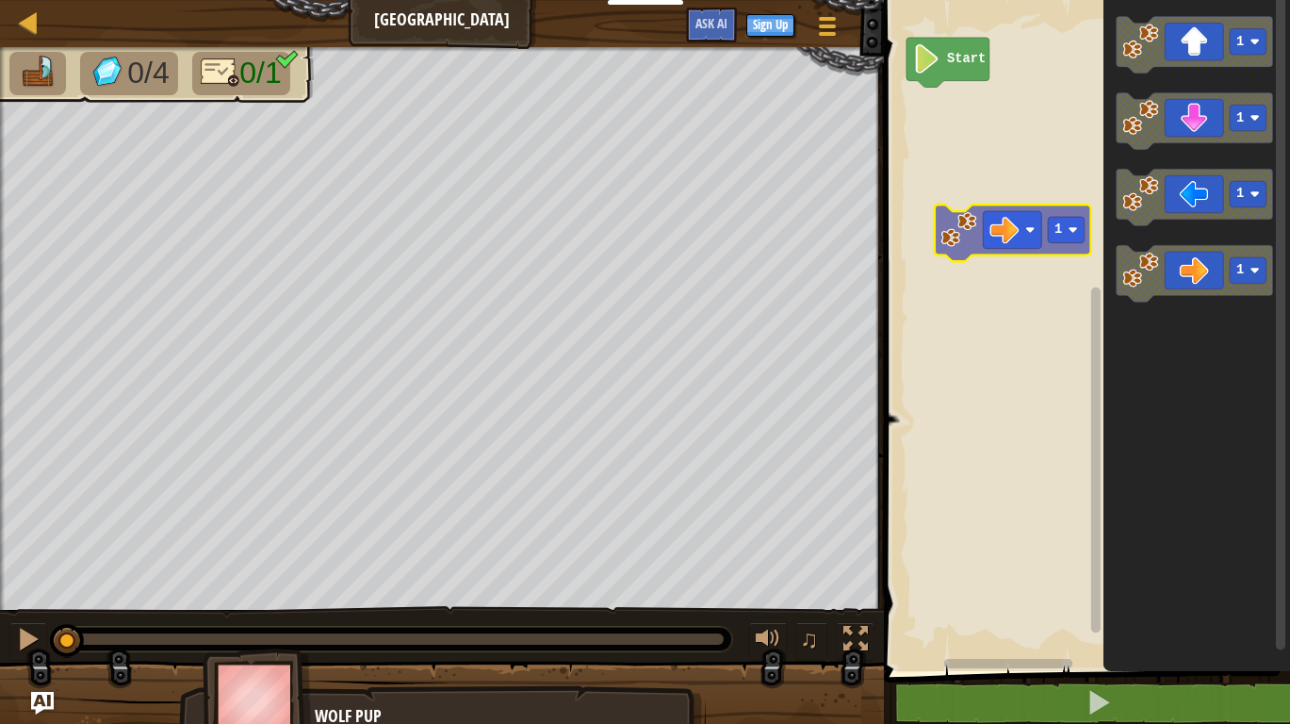
click at [1056, 231] on div "Start 1 1 1 1 1" at bounding box center [1084, 331] width 412 height 680
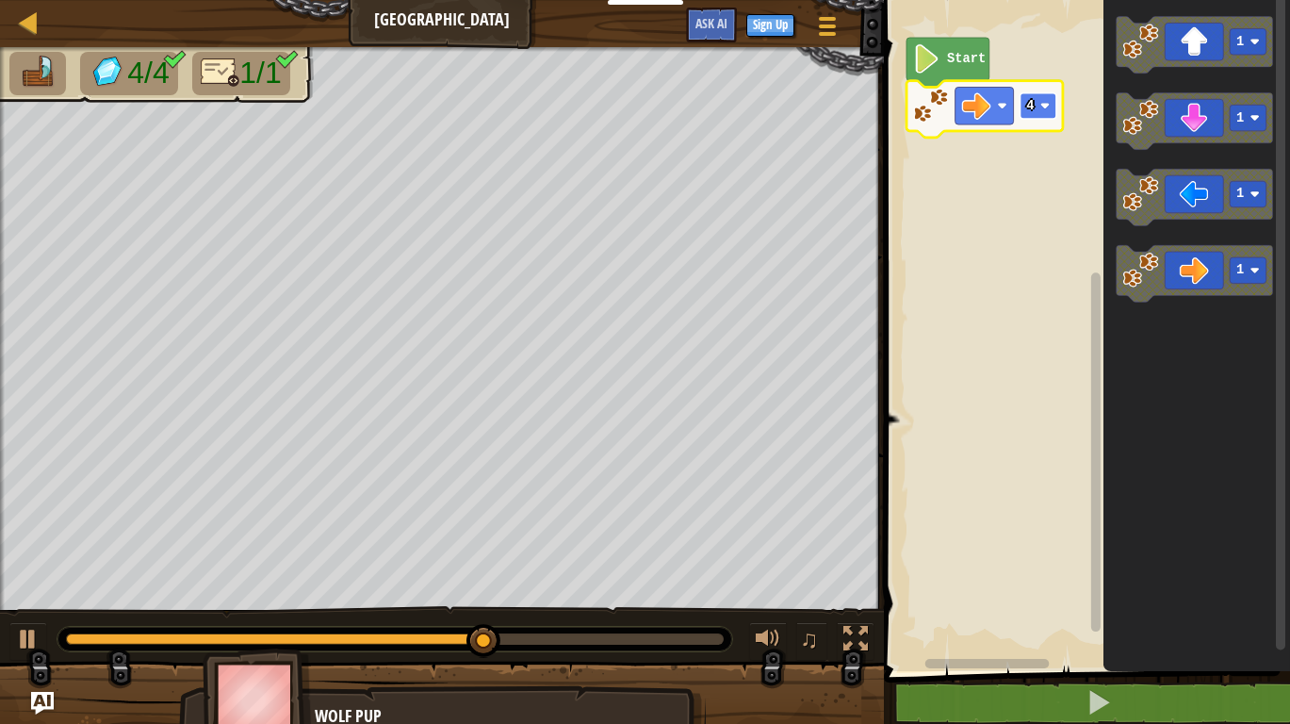
click at [1024, 108] on rect "Blockly Workspace" at bounding box center [1038, 106] width 37 height 26
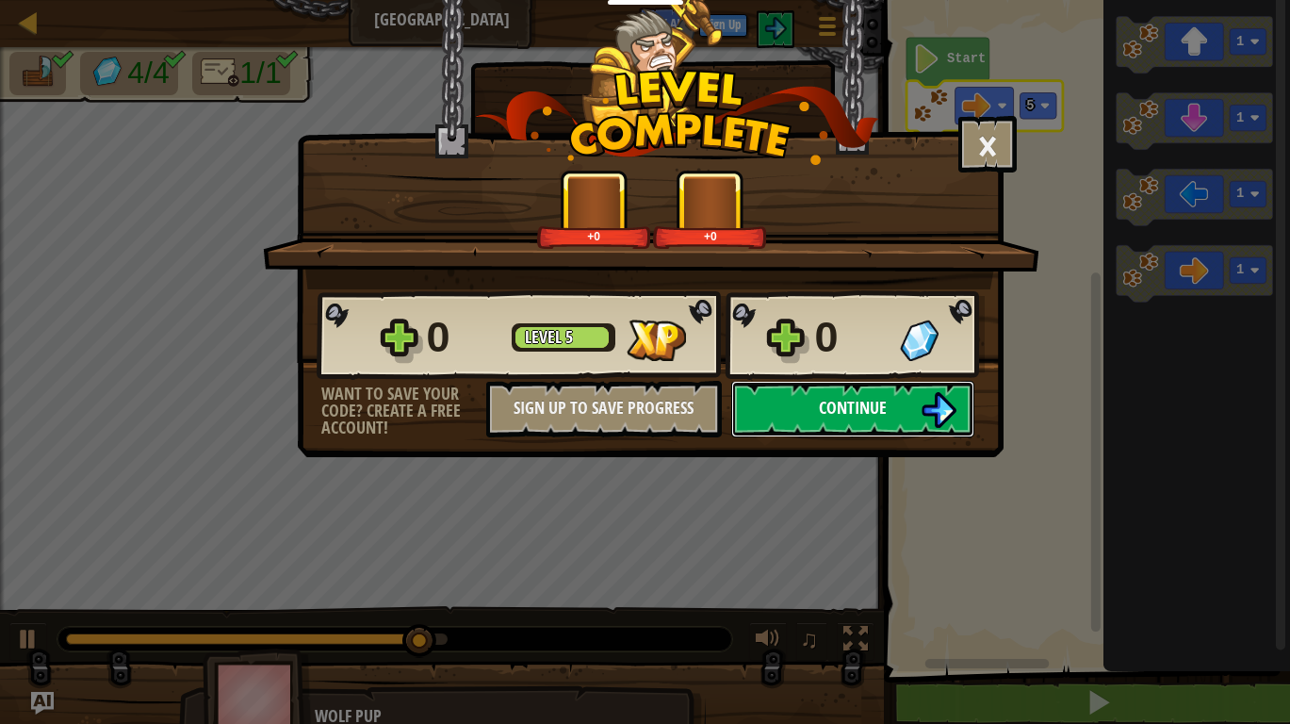
click at [858, 416] on span "Continue" at bounding box center [853, 408] width 68 height 24
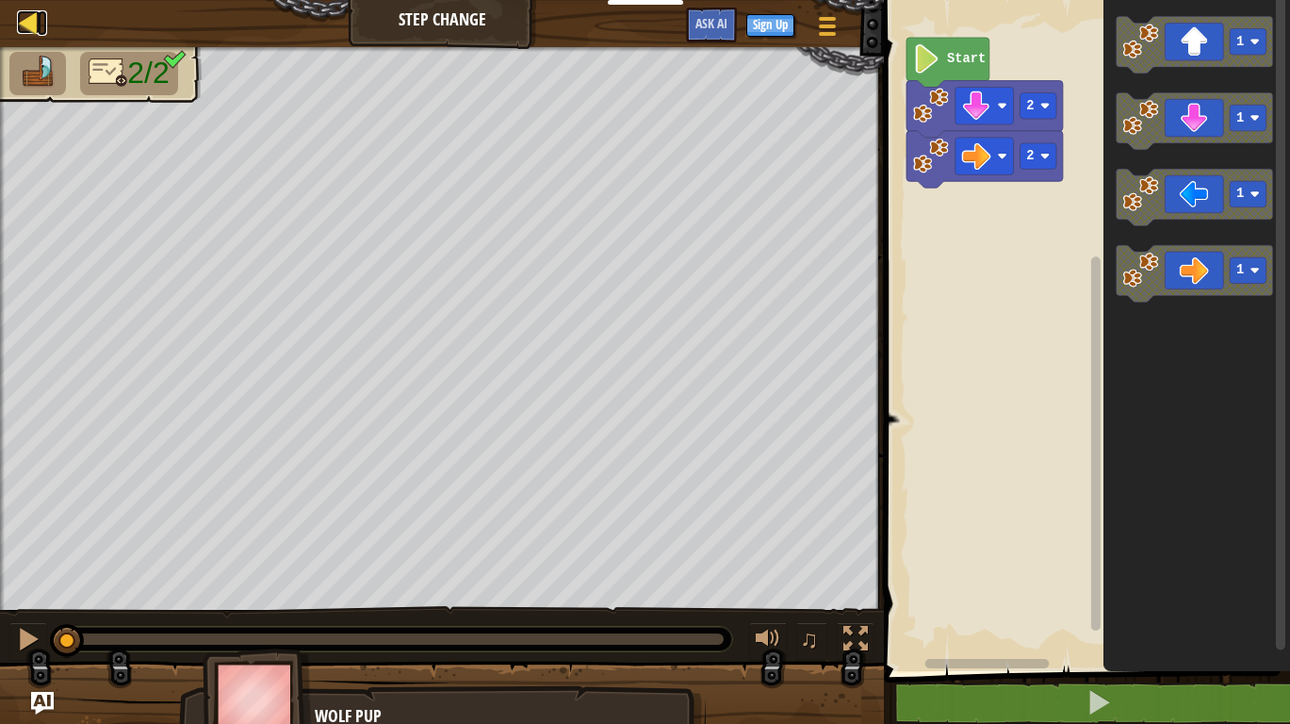
click at [26, 24] on div at bounding box center [29, 22] width 24 height 24
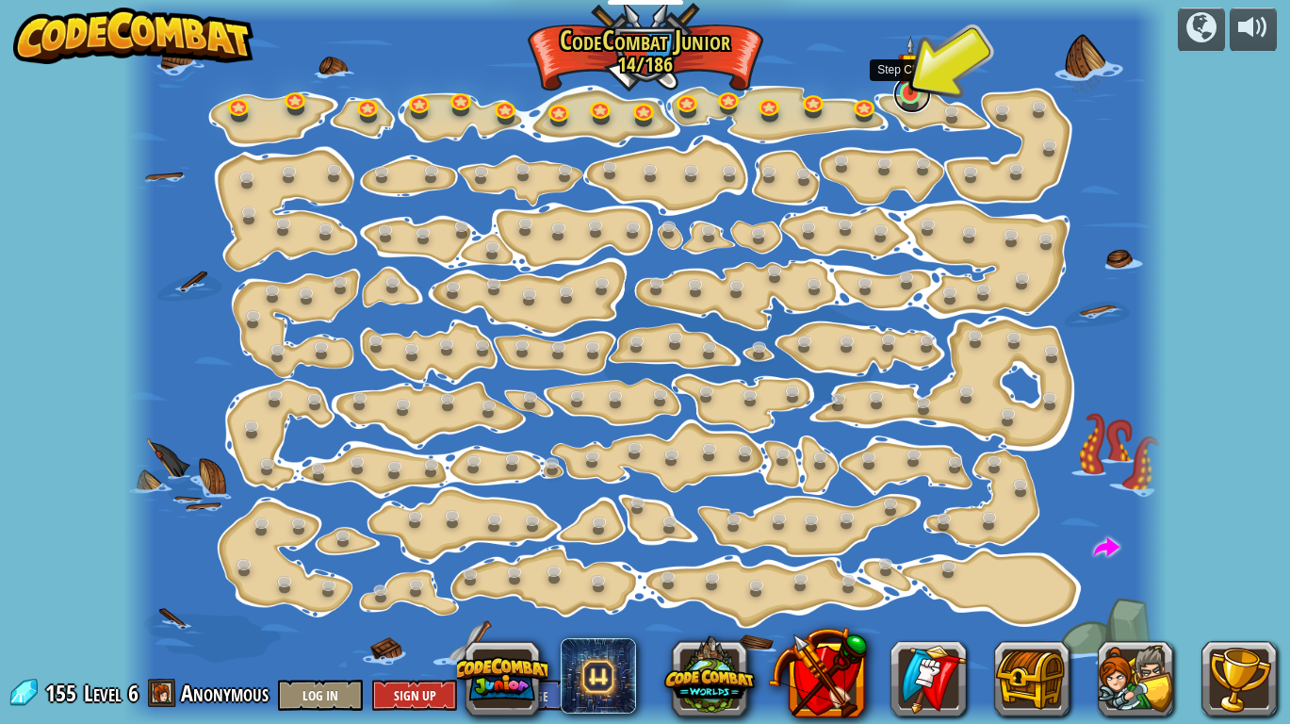
click at [913, 106] on link at bounding box center [912, 94] width 38 height 38
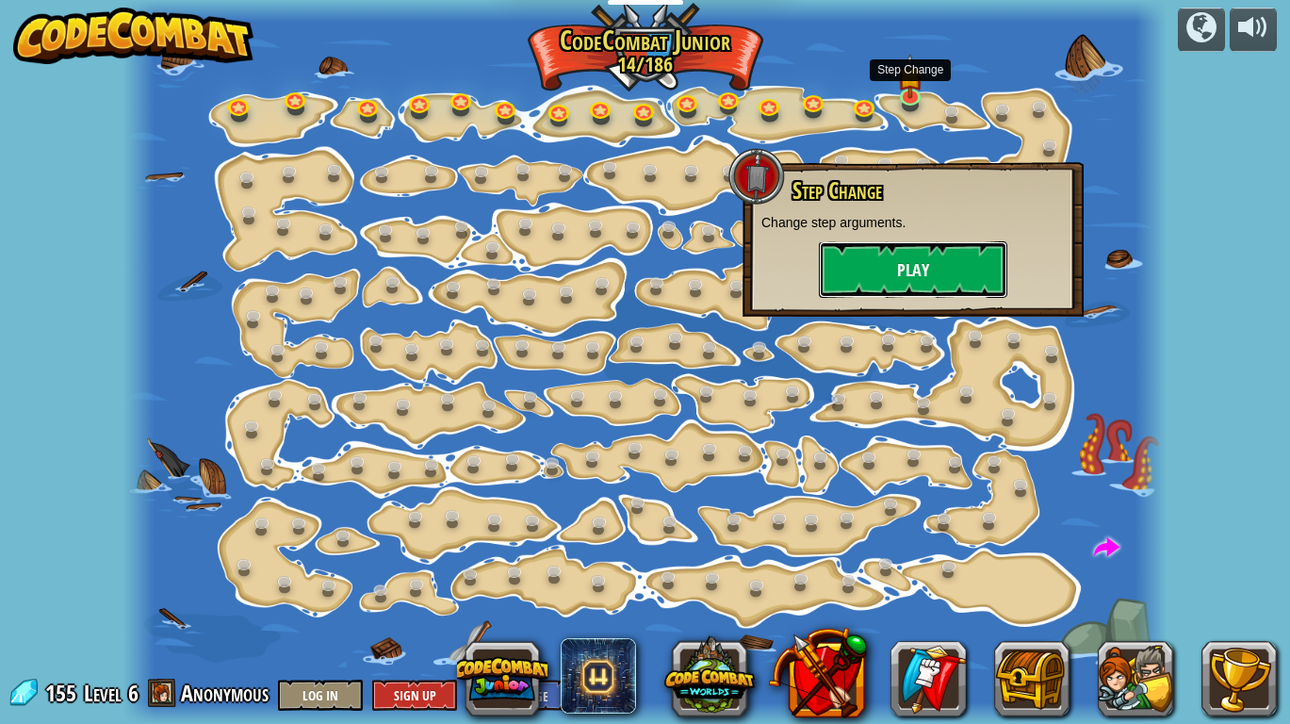
click at [921, 261] on button "Play" at bounding box center [913, 269] width 188 height 57
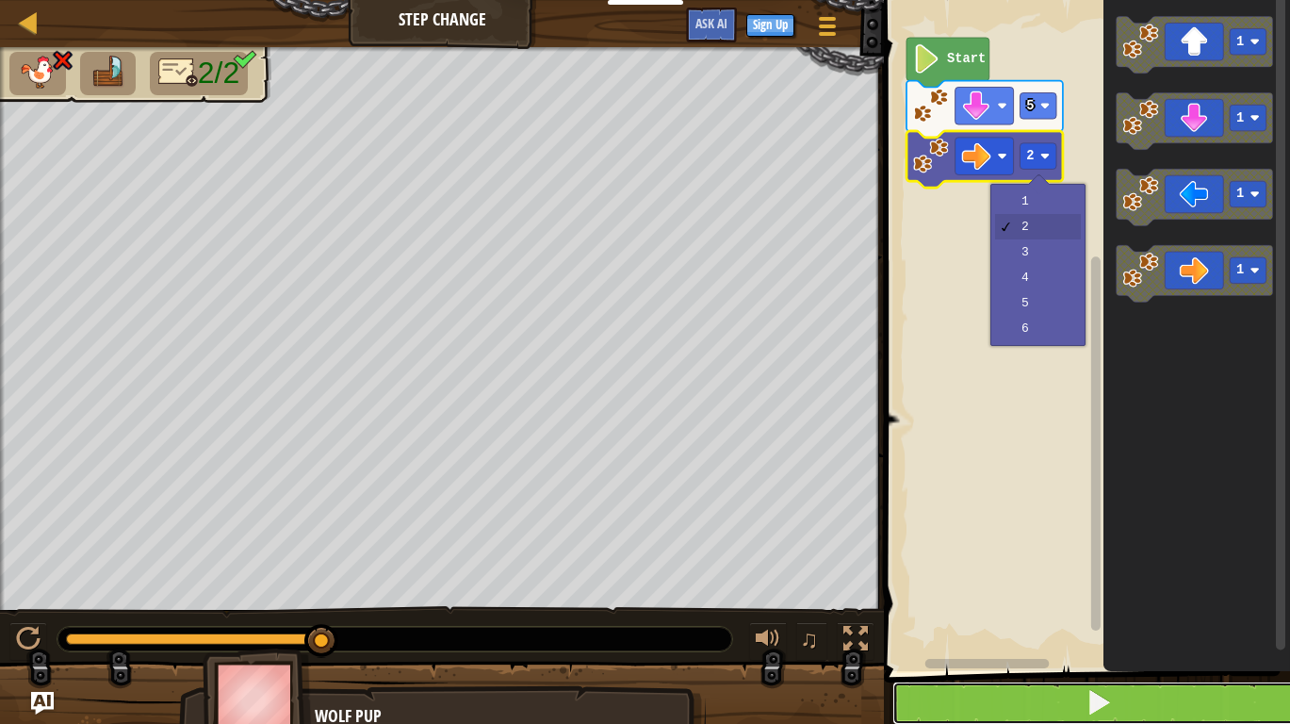
click at [953, 688] on button at bounding box center [1098, 702] width 412 height 43
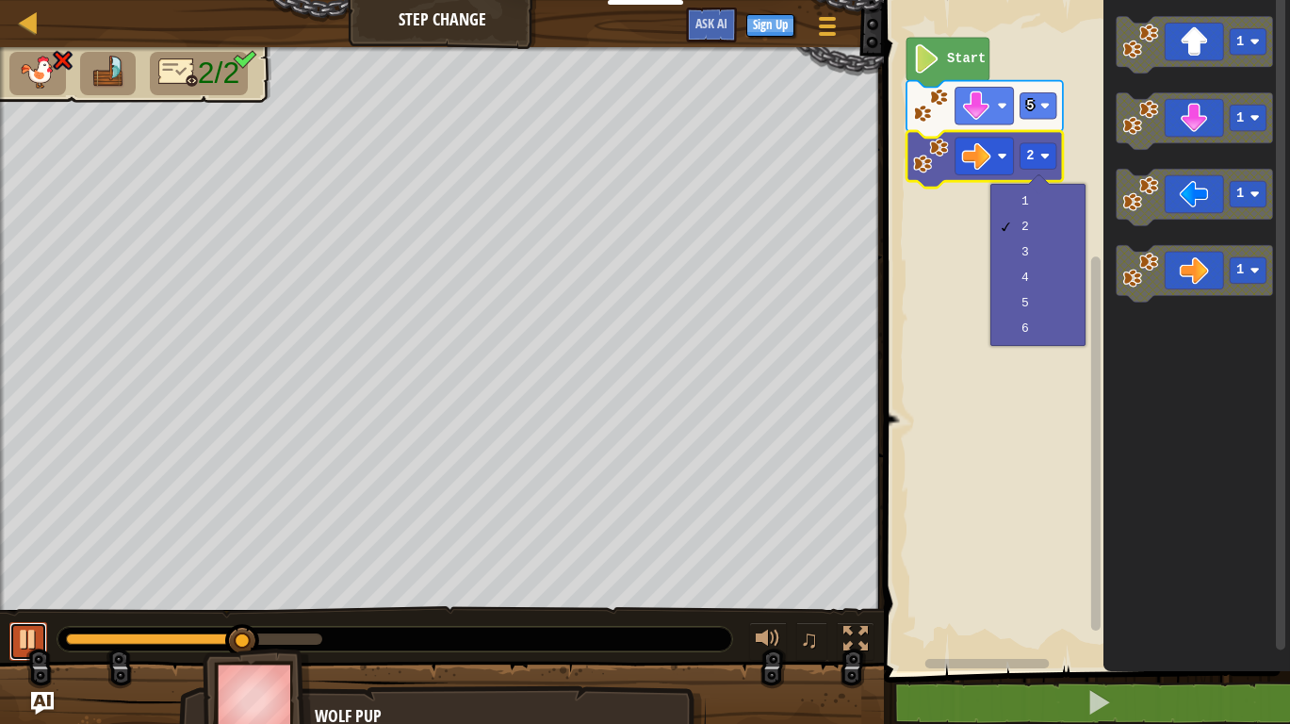
click at [17, 632] on div at bounding box center [28, 639] width 24 height 24
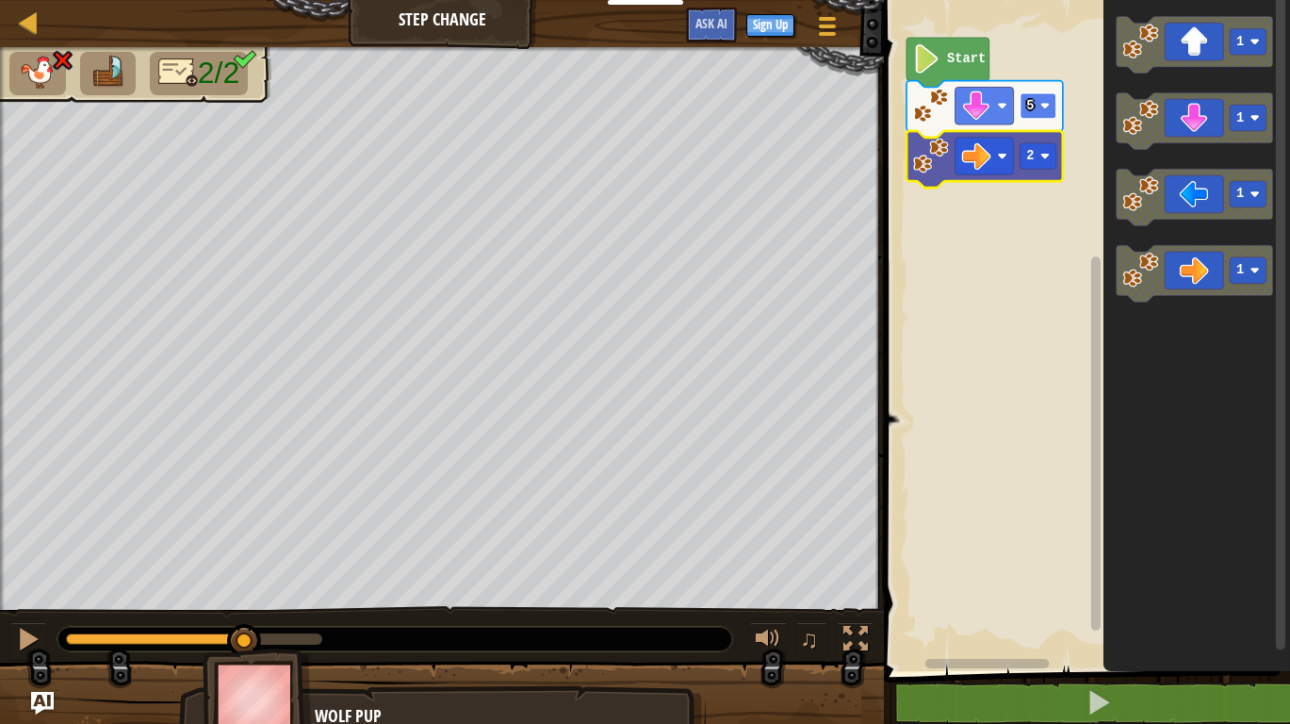
click at [1049, 98] on rect "Blockly Workspace" at bounding box center [1038, 106] width 37 height 26
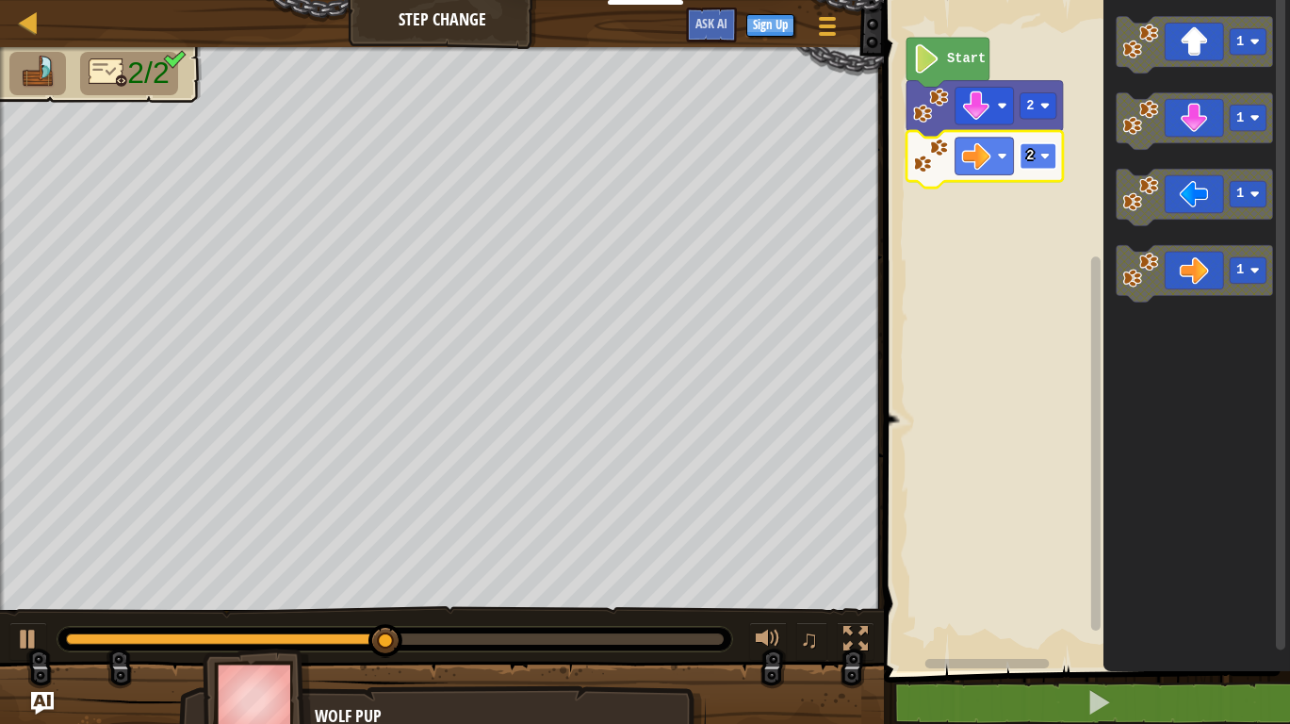
click at [1036, 158] on rect "Blockly Workspace" at bounding box center [1038, 156] width 37 height 26
click at [1039, 155] on rect "Blockly Workspace" at bounding box center [1038, 156] width 37 height 26
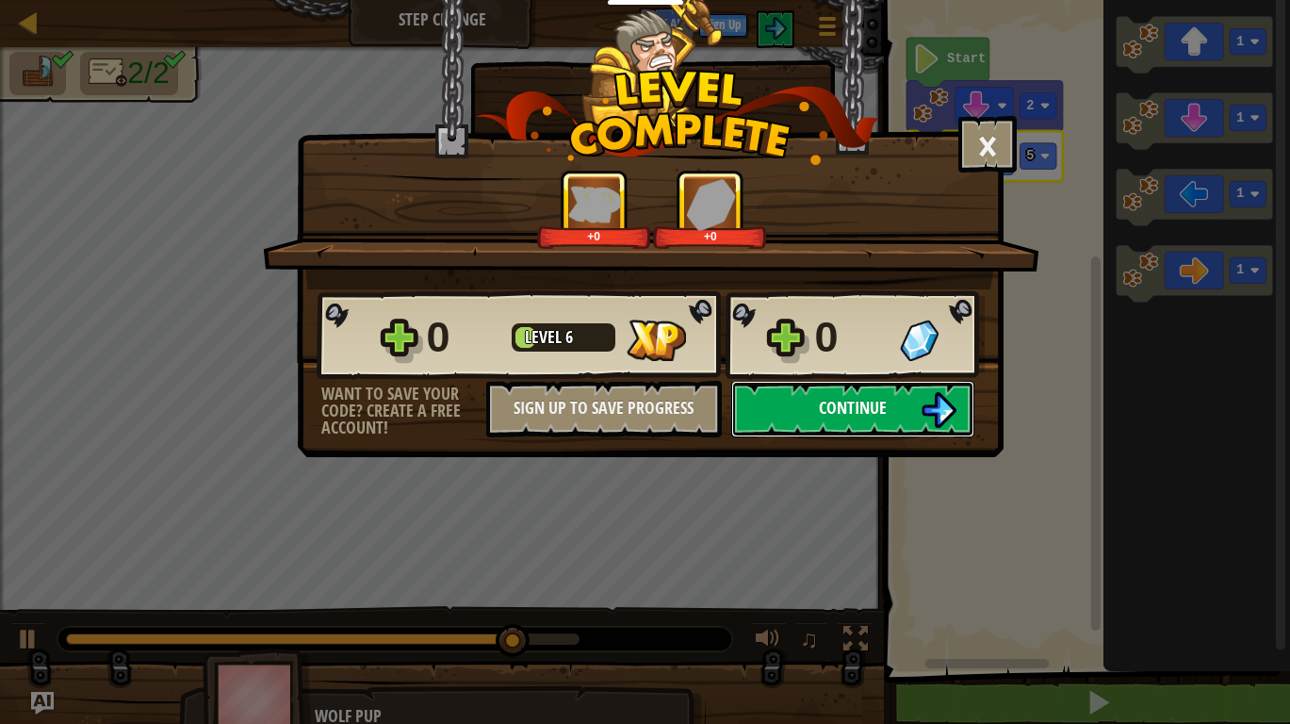
click at [931, 391] on button "Continue" at bounding box center [852, 409] width 243 height 57
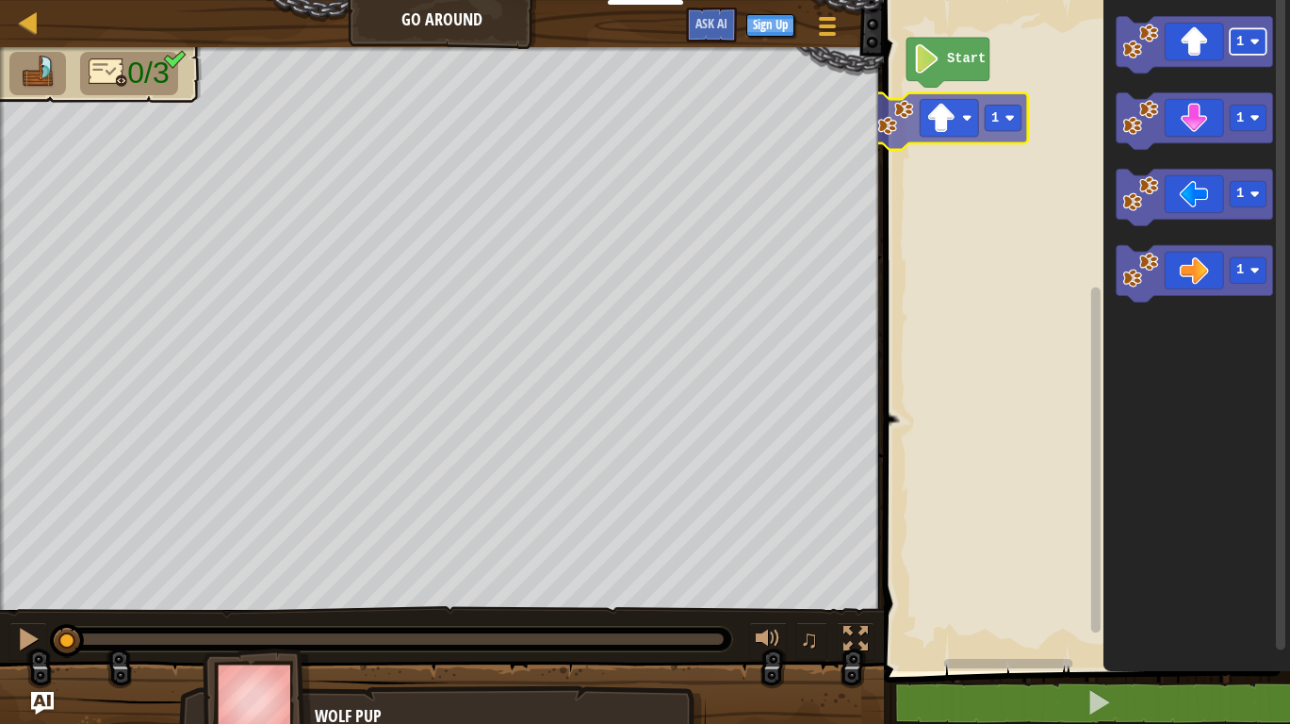
click at [976, 125] on div "Start 1 1 1 1 1 1" at bounding box center [1084, 331] width 412 height 680
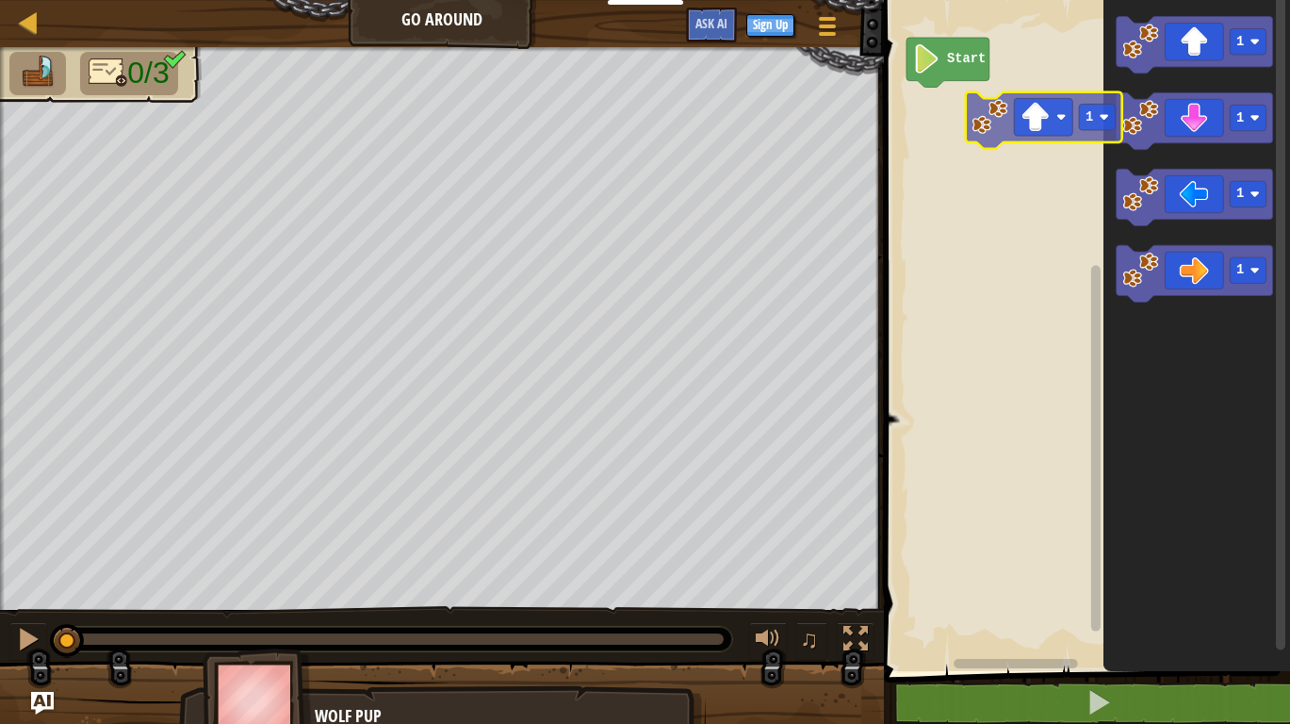
click at [1006, 119] on div "Start 1 1 1 1 1" at bounding box center [1084, 331] width 412 height 680
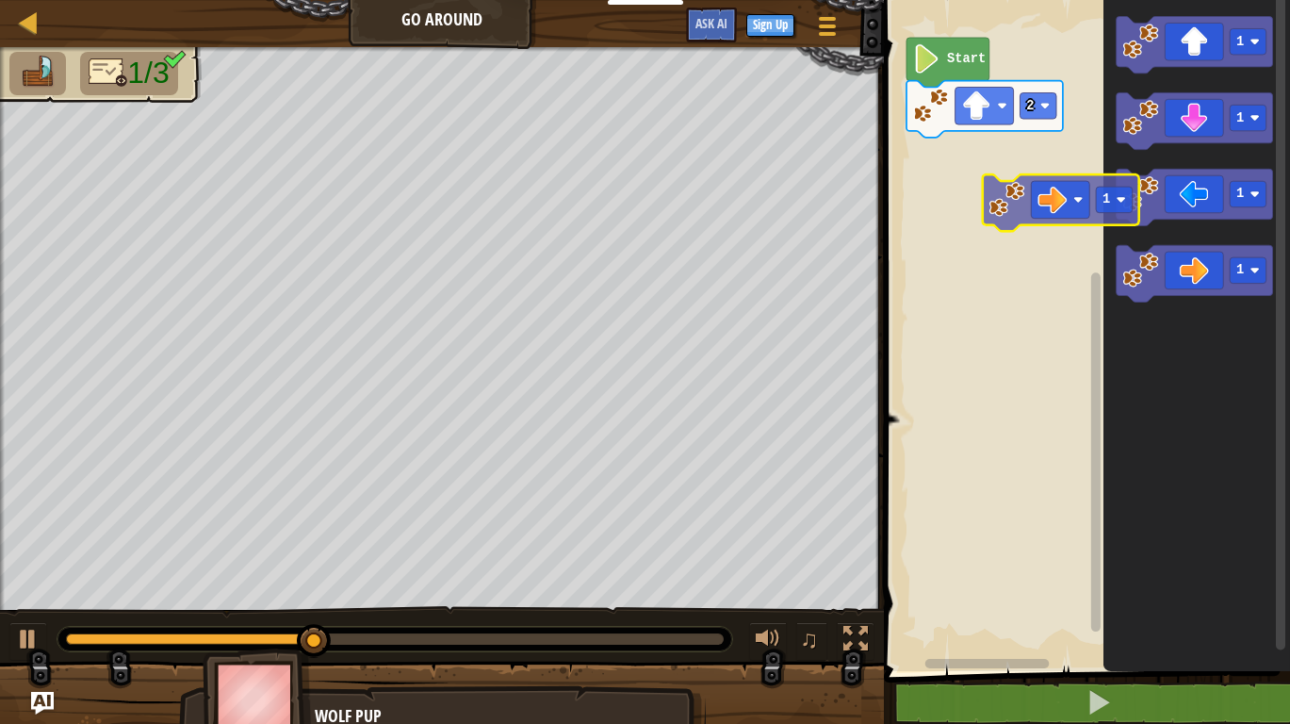
click at [1006, 180] on div "Start 2 1 1 1 1 1" at bounding box center [1084, 331] width 412 height 680
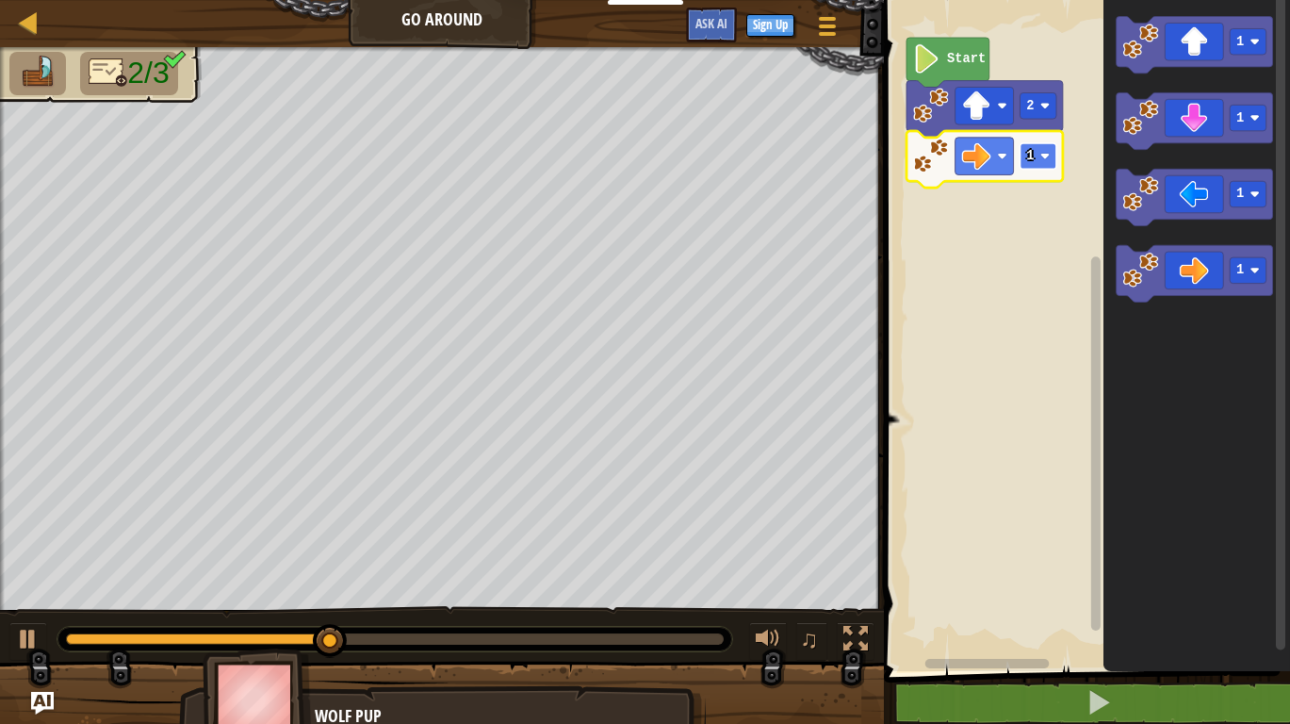
click at [1042, 164] on rect "Blockly Workspace" at bounding box center [1038, 156] width 37 height 26
click at [1041, 155] on g "2" at bounding box center [1038, 156] width 37 height 26
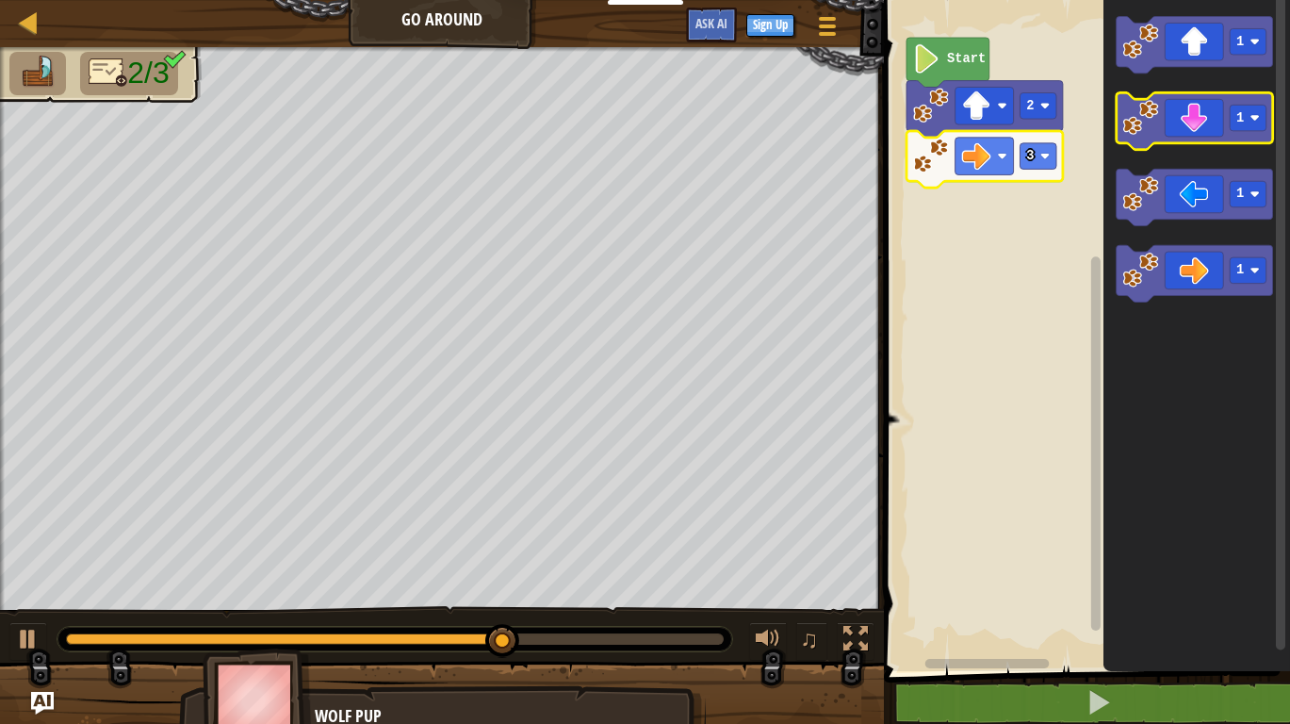
click at [1217, 130] on icon "Blockly Workspace" at bounding box center [1194, 120] width 156 height 57
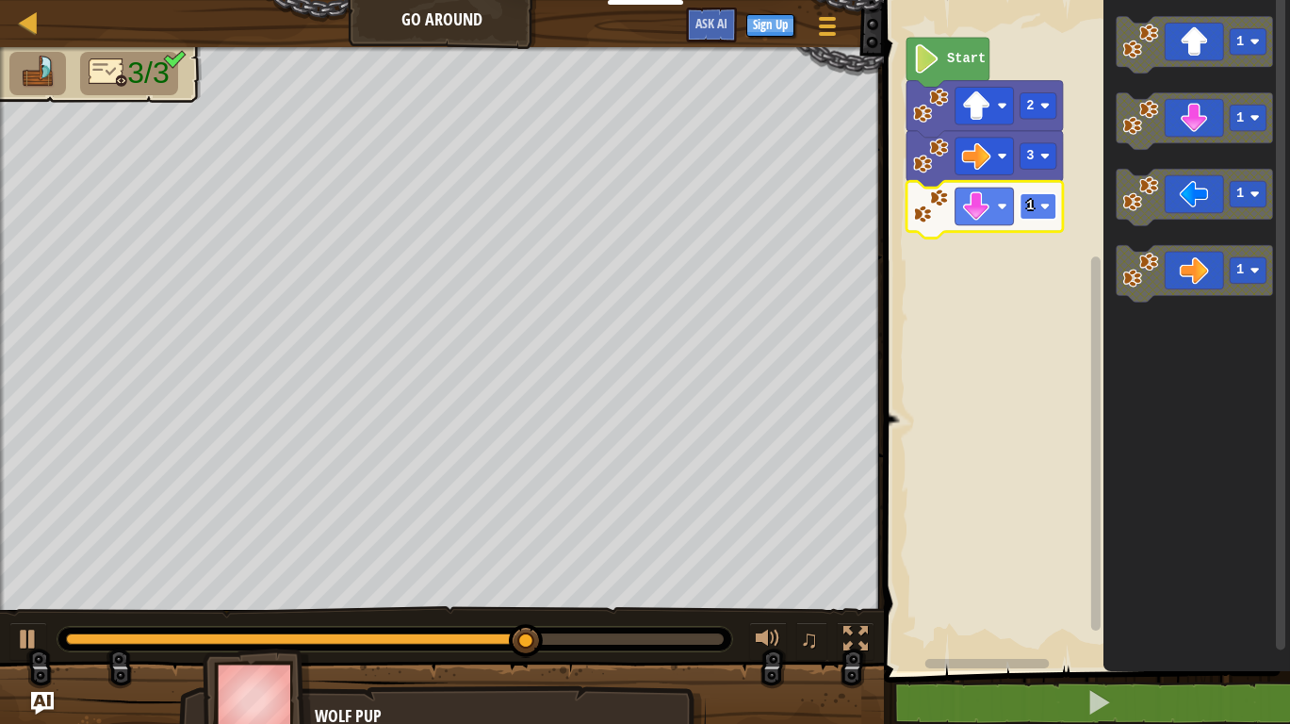
click at [1029, 200] on text "1" at bounding box center [1031, 206] width 8 height 14
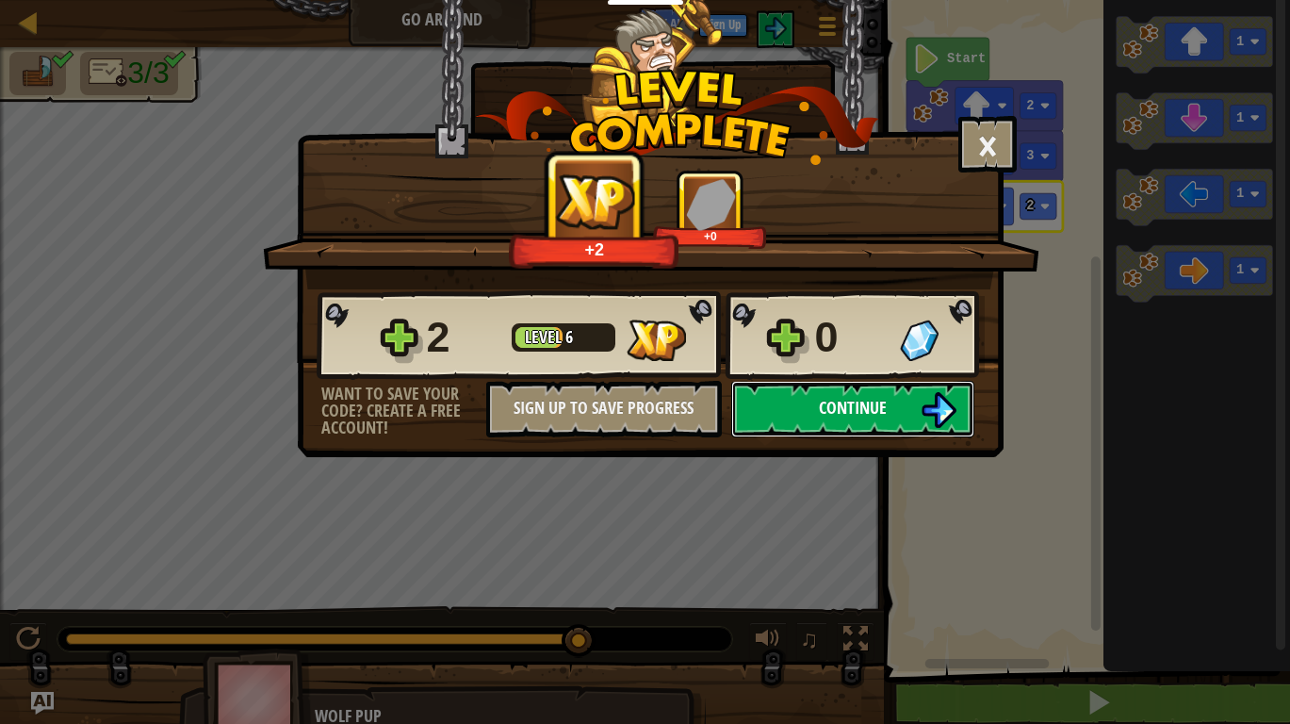
click at [857, 402] on span "Continue" at bounding box center [853, 408] width 68 height 24
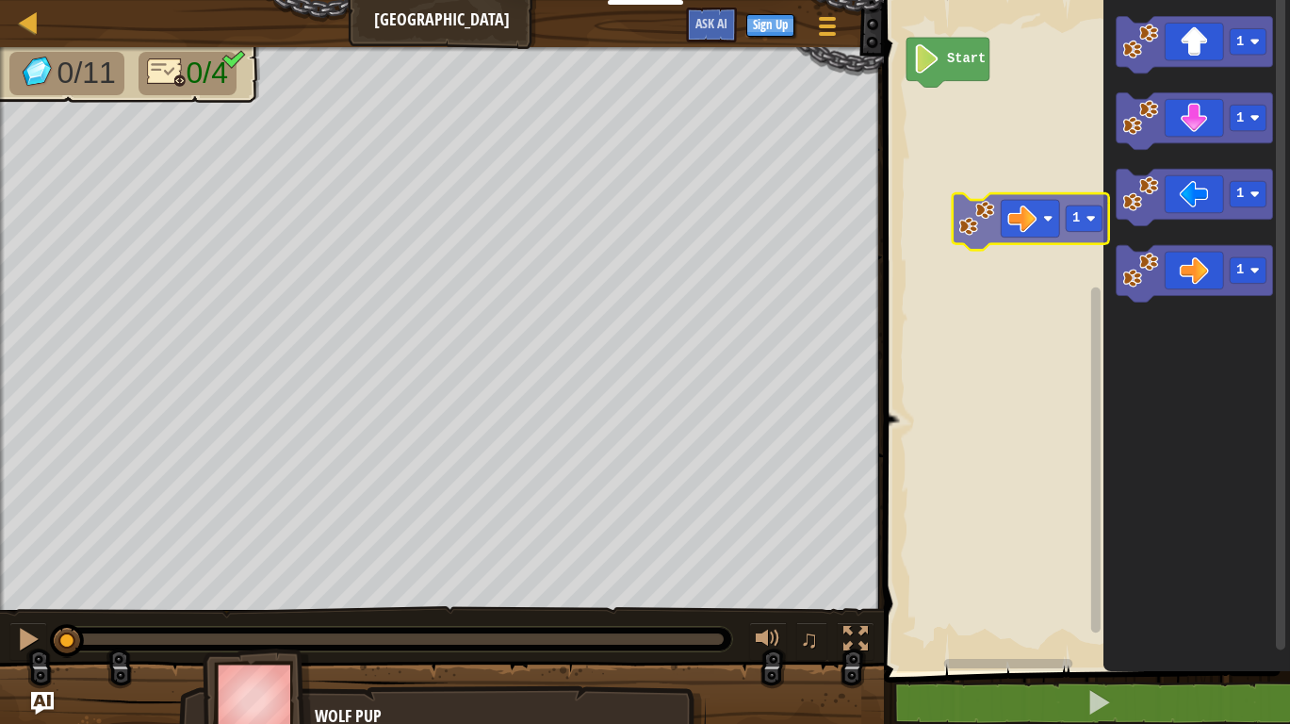
click at [1003, 221] on div "Start 1 1 1 1 1" at bounding box center [1084, 331] width 412 height 680
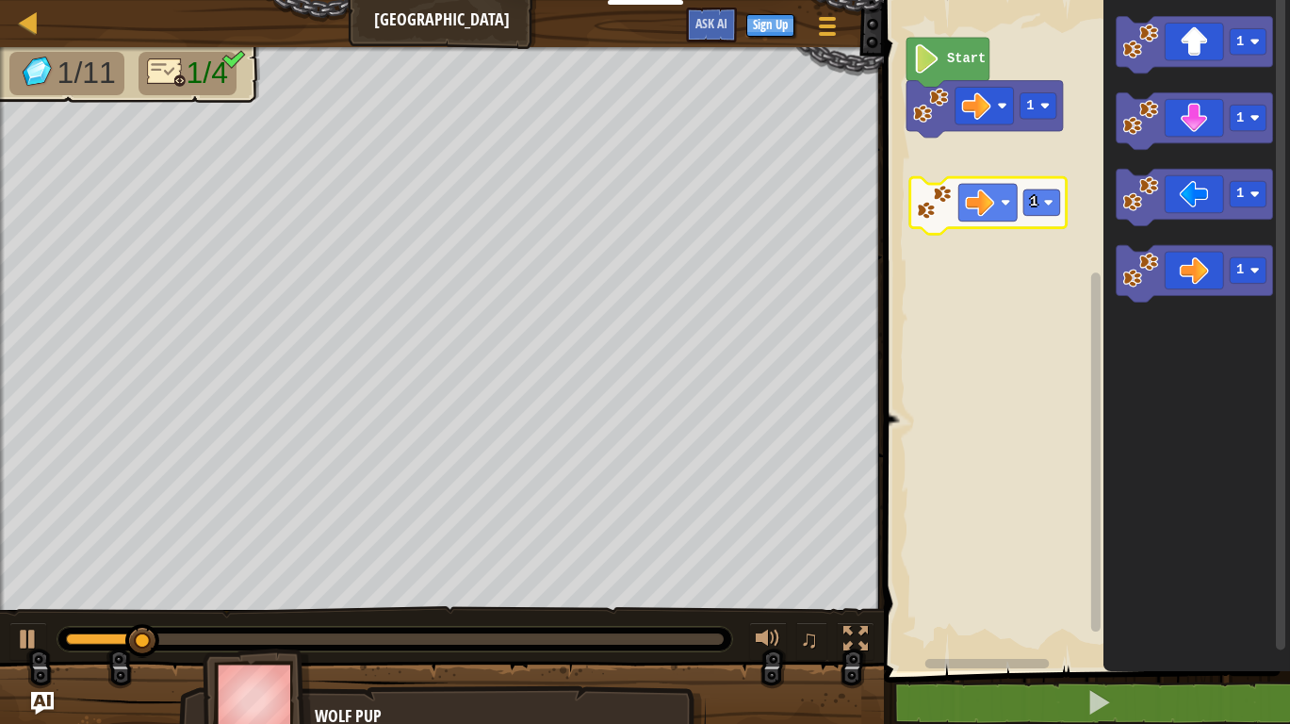
click at [971, 182] on div "1 Start 1 1 1 1 1" at bounding box center [1084, 331] width 412 height 680
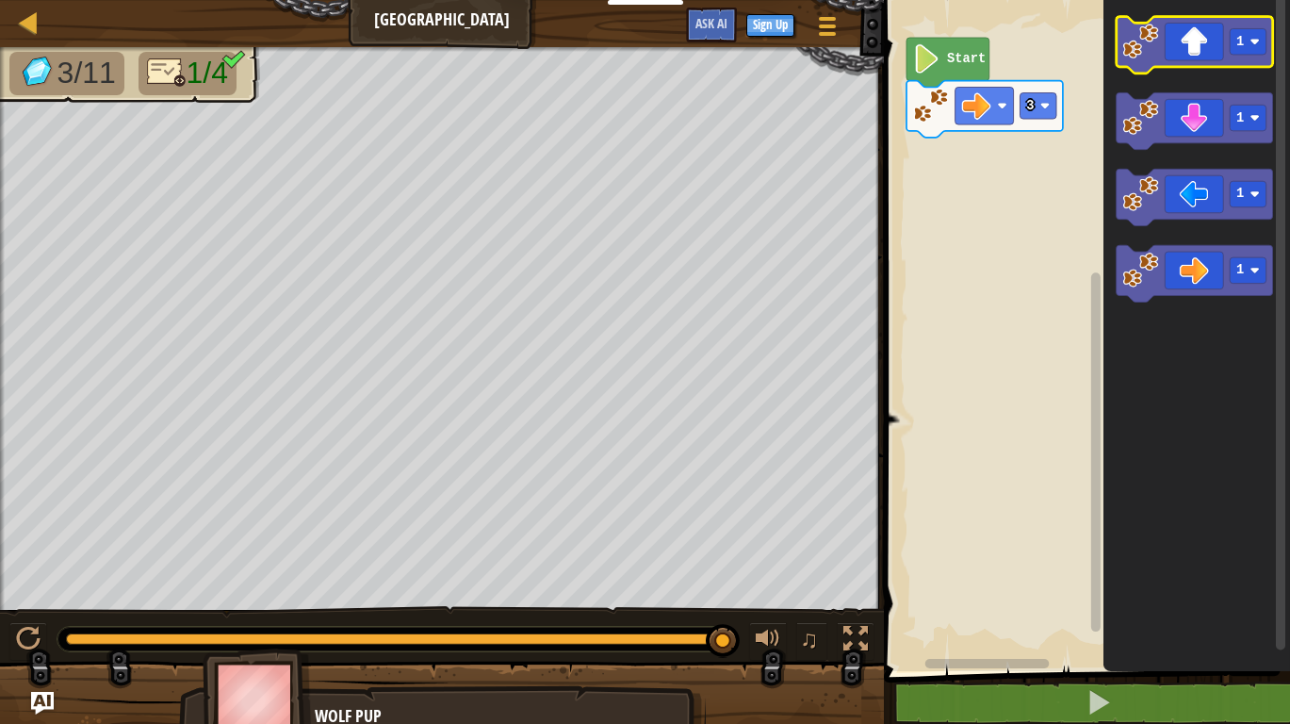
click at [1197, 57] on icon "Blockly Workspace" at bounding box center [1194, 45] width 156 height 57
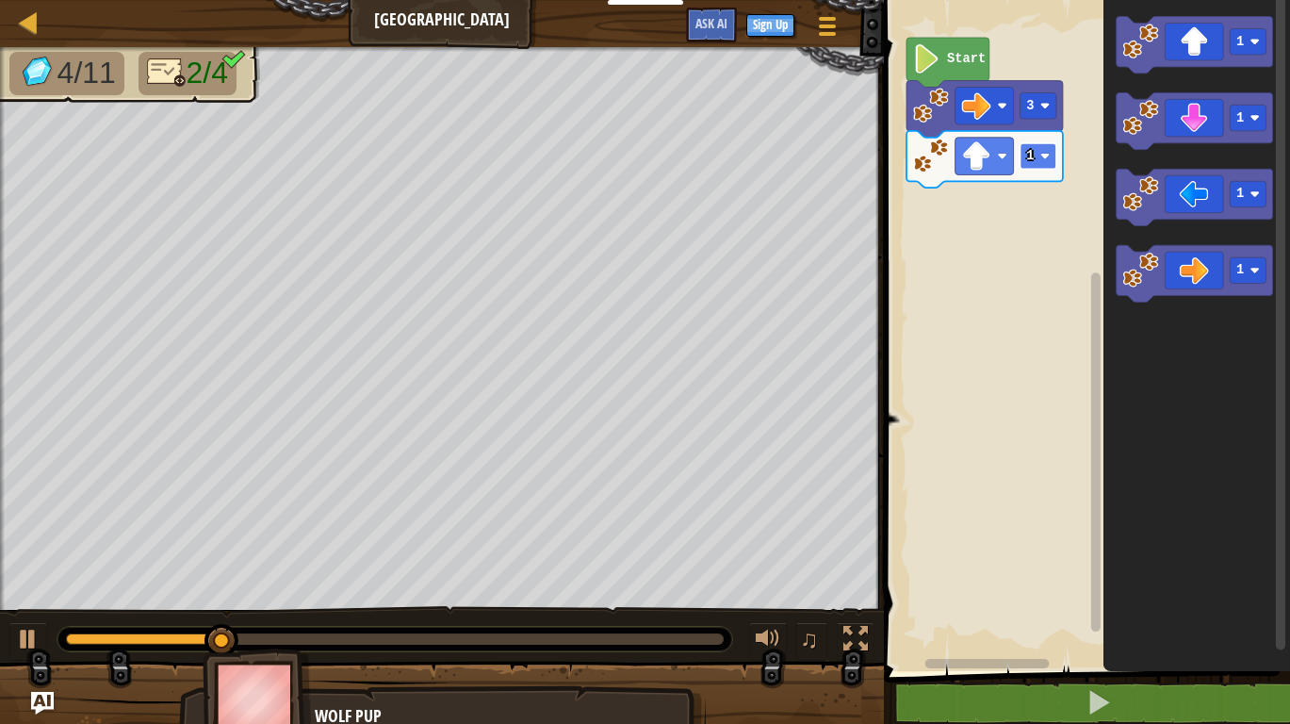
click at [1036, 157] on rect "Blockly Workspace" at bounding box center [1038, 156] width 37 height 26
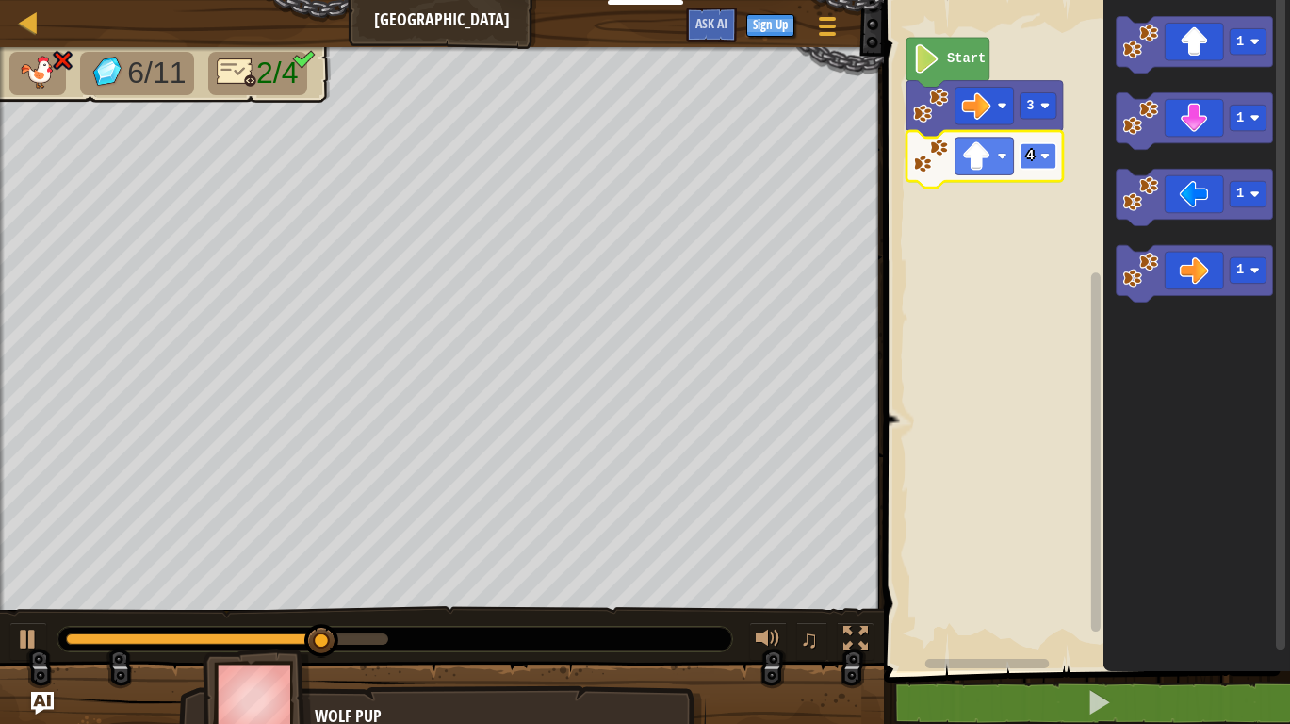
click at [1041, 166] on rect "Blockly Workspace" at bounding box center [1038, 156] width 37 height 26
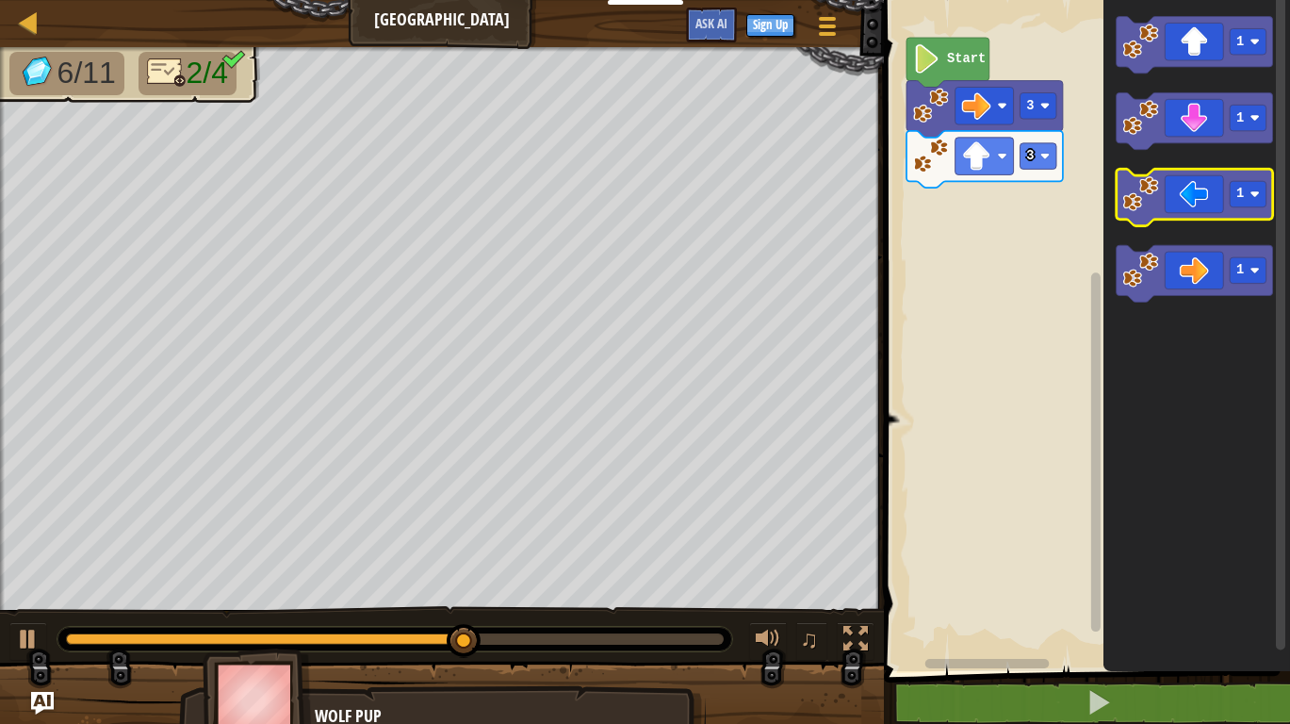
click at [1164, 189] on icon "Blockly Workspace" at bounding box center [1194, 197] width 156 height 57
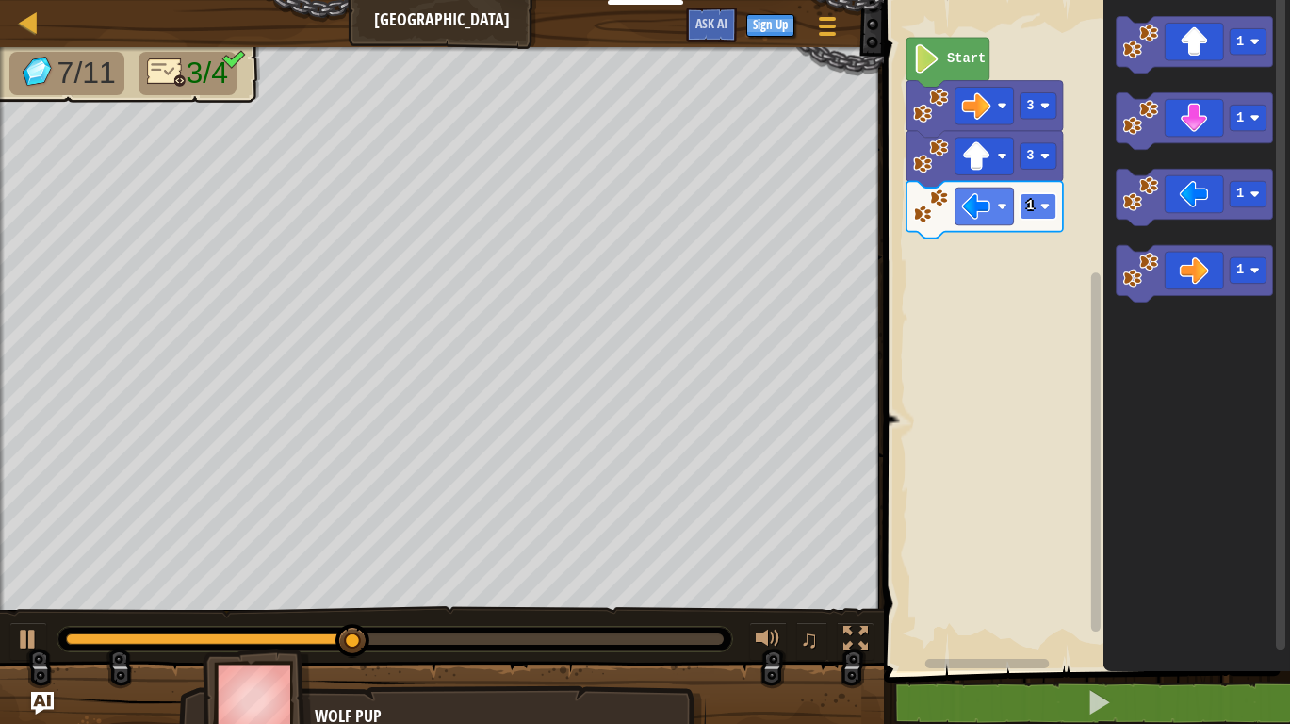
click at [1047, 209] on image "Blockly Workspace" at bounding box center [1044, 206] width 9 height 9
click at [1197, 120] on icon "Blockly Workspace" at bounding box center [1194, 120] width 156 height 57
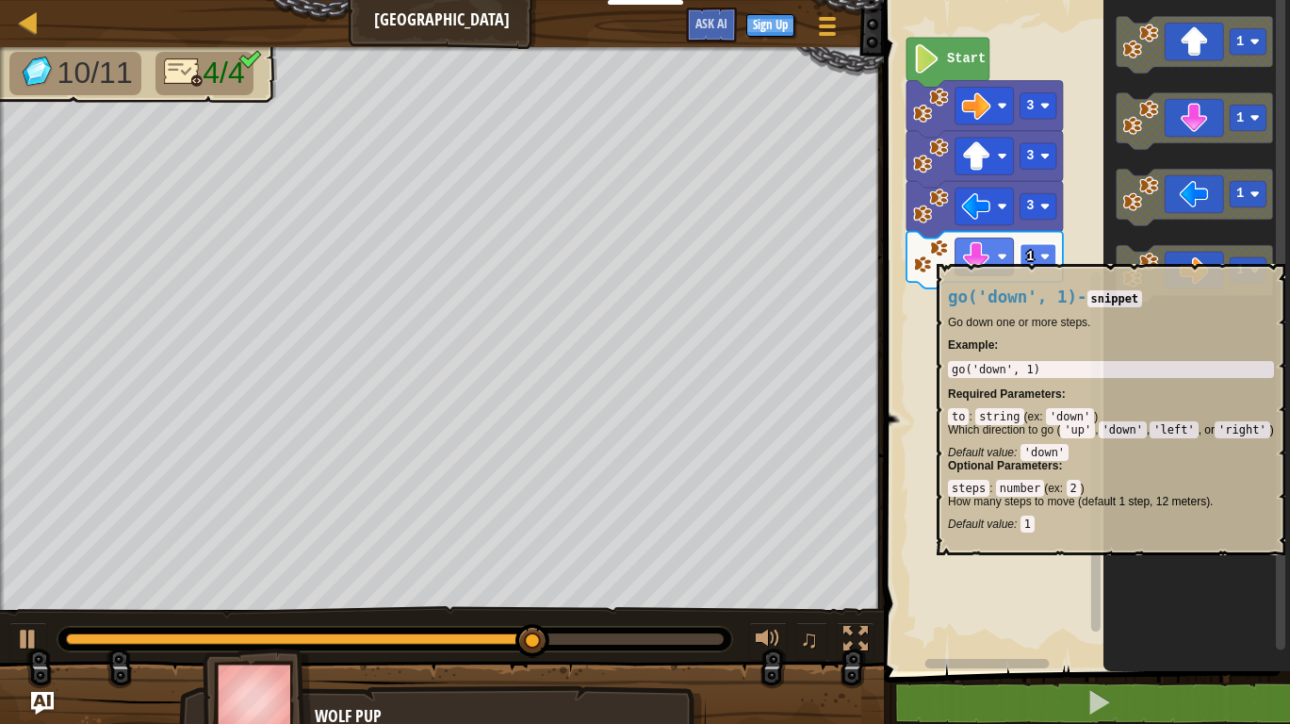
click at [1041, 254] on image "Blockly Workspace" at bounding box center [1044, 256] width 9 height 9
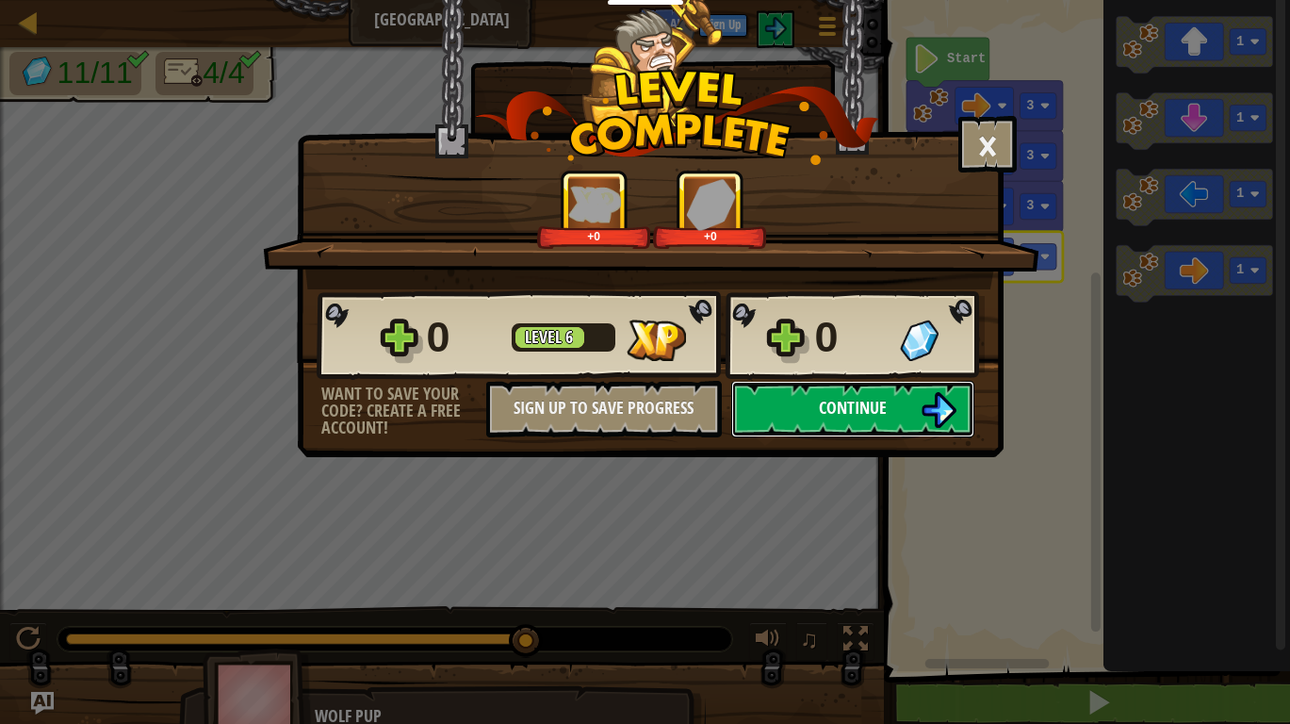
click at [878, 397] on span "Continue" at bounding box center [853, 408] width 68 height 24
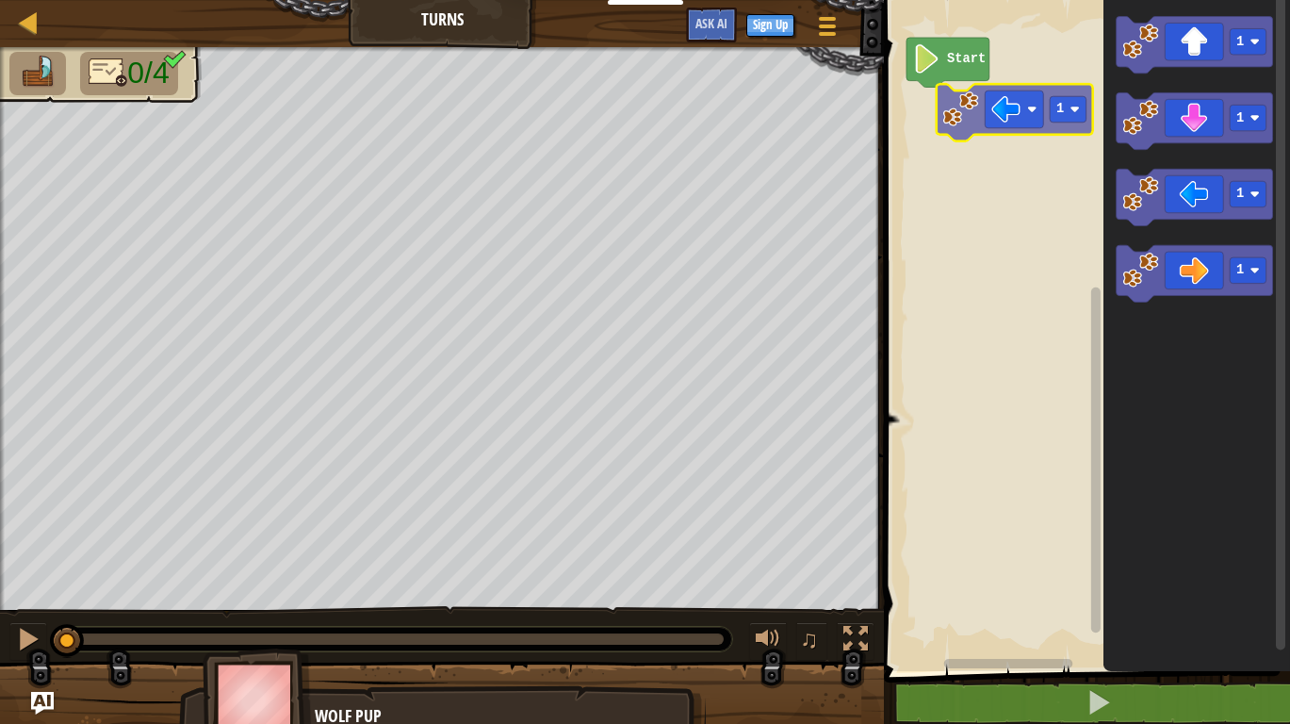
click at [1002, 115] on div "Start 1 1 1 1 1" at bounding box center [1084, 331] width 412 height 680
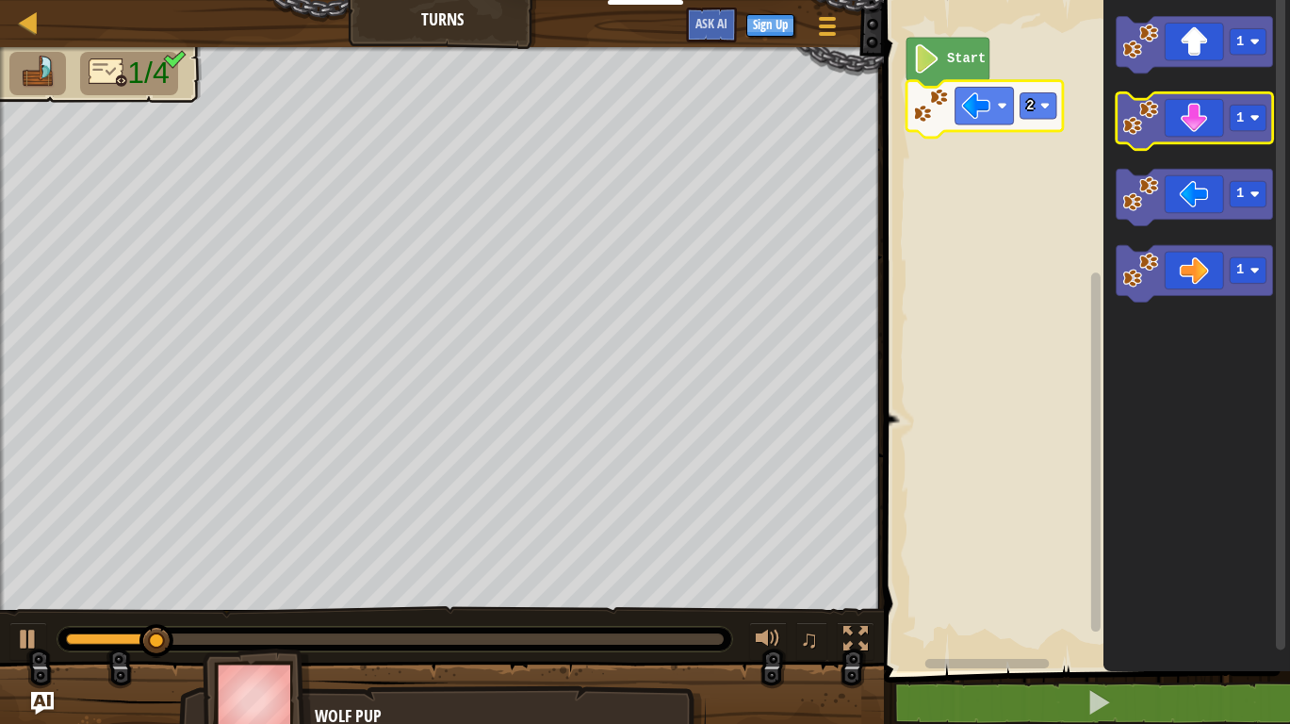
click at [1196, 117] on icon "Blockly Workspace" at bounding box center [1194, 120] width 156 height 57
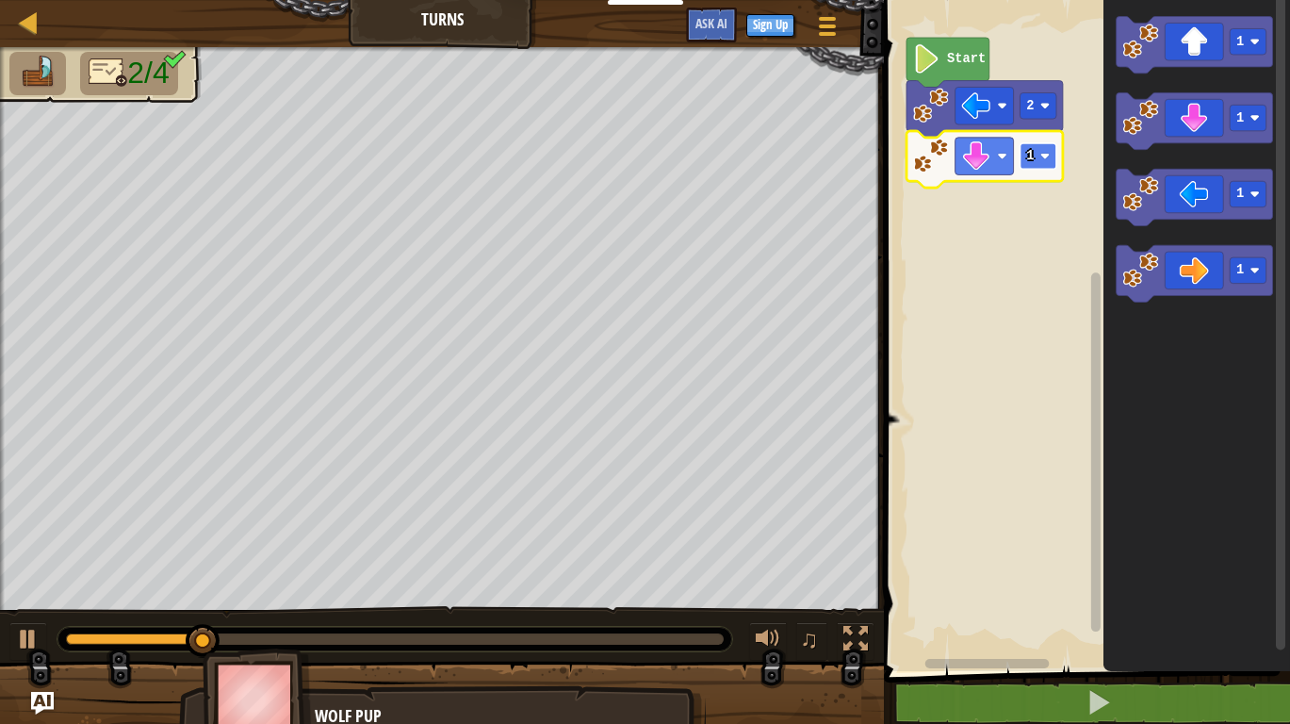
click at [1041, 156] on image "Blockly Workspace" at bounding box center [1044, 155] width 9 height 9
click at [1216, 262] on icon "Blockly Workspace" at bounding box center [1194, 273] width 156 height 57
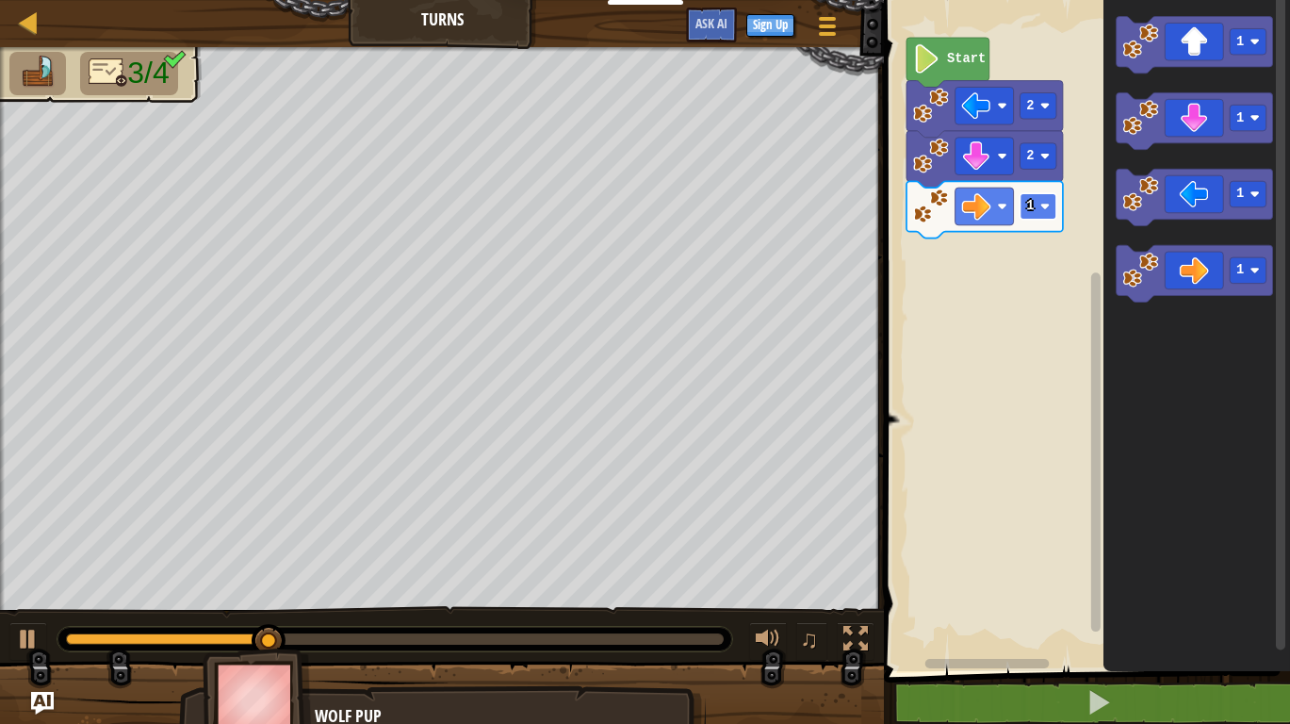
click at [1037, 203] on rect "Blockly Workspace" at bounding box center [1038, 206] width 37 height 26
click at [1039, 209] on rect "Blockly Workspace" at bounding box center [1038, 206] width 37 height 26
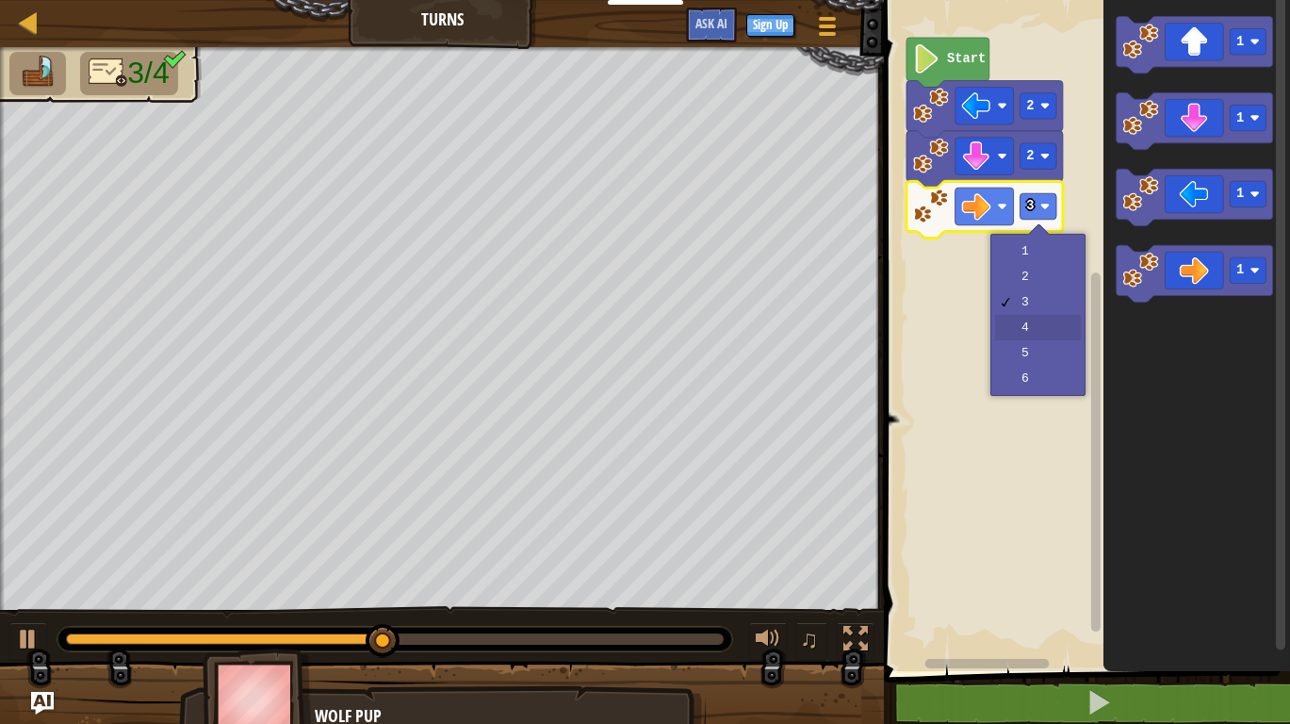
drag, startPoint x: 1028, startPoint y: 320, endPoint x: 1012, endPoint y: 316, distance: 16.7
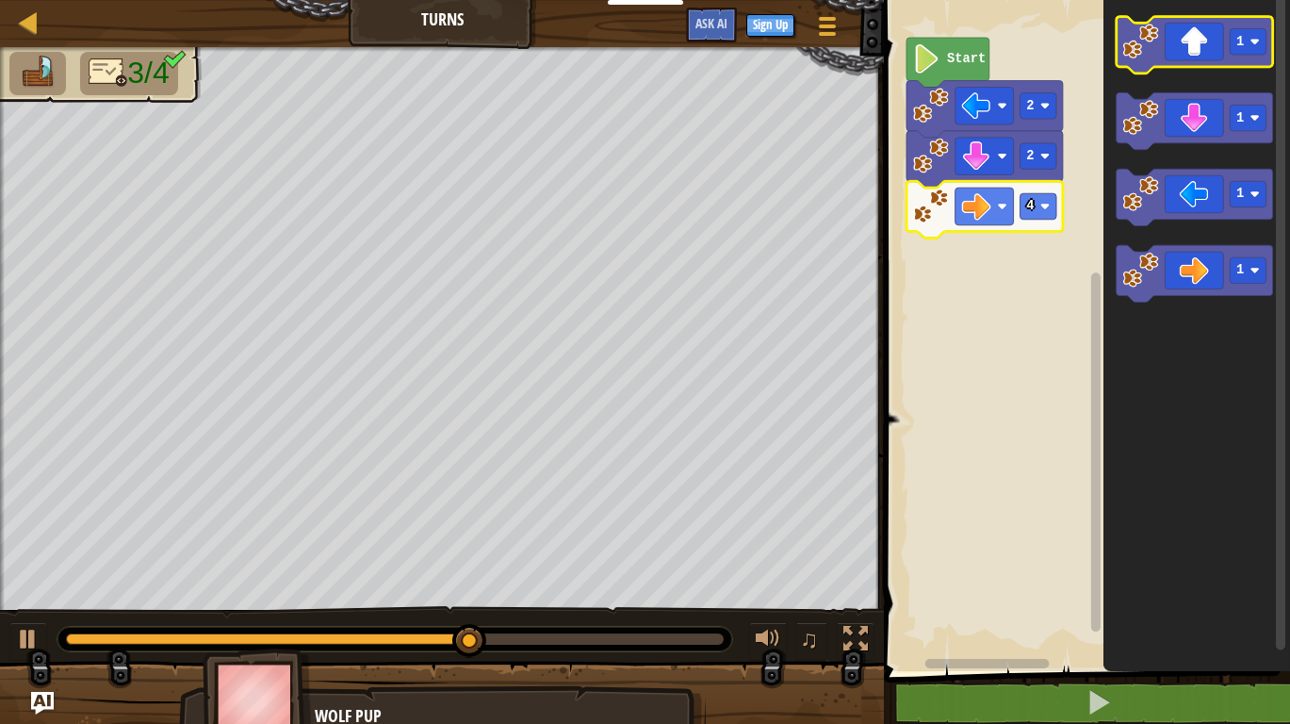
click at [1176, 38] on icon "Blockly Workspace" at bounding box center [1194, 45] width 156 height 57
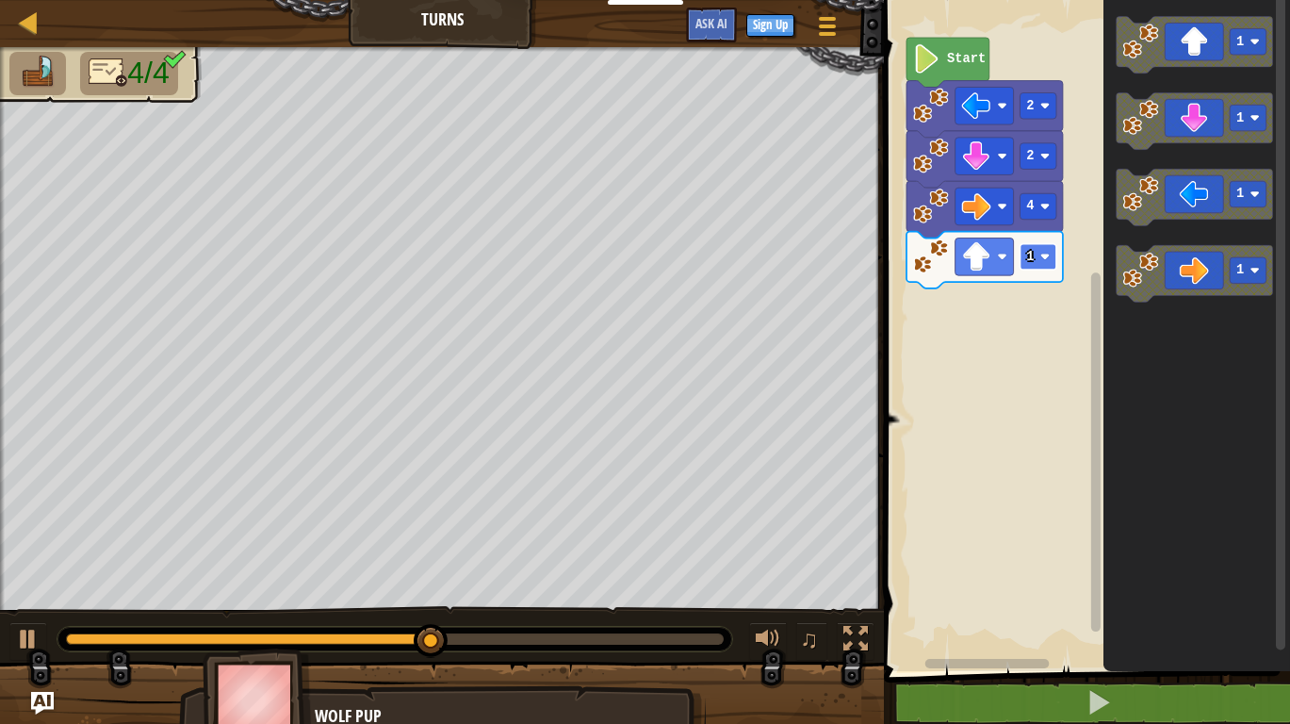
click at [1048, 258] on image "Blockly Workspace" at bounding box center [1044, 256] width 9 height 9
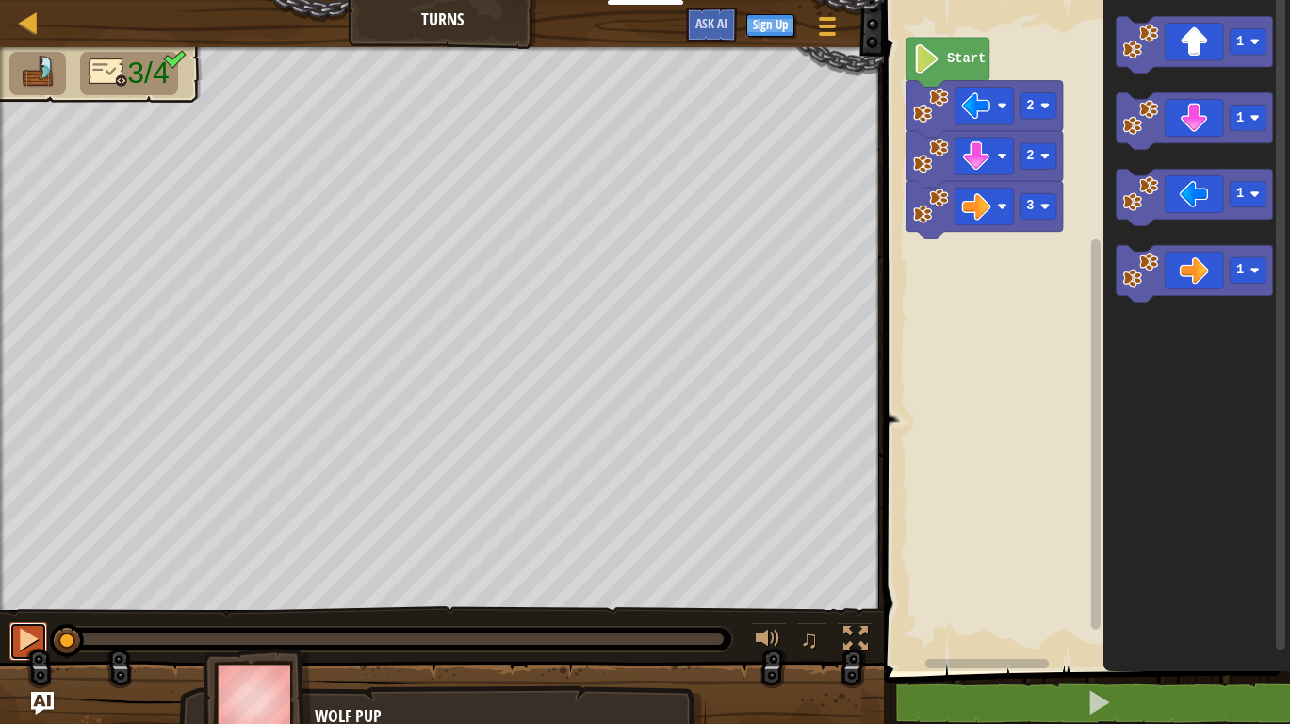
click at [12, 634] on button at bounding box center [28, 641] width 38 height 39
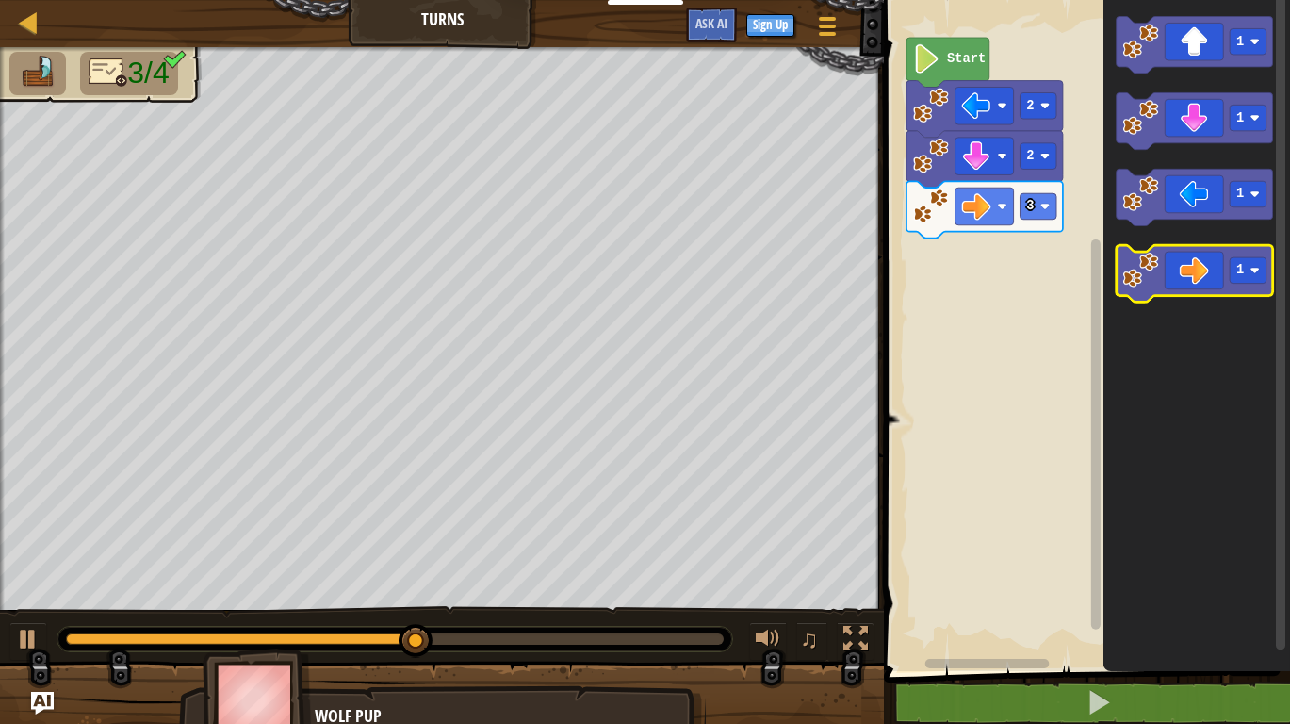
click at [1217, 266] on icon "Blockly Workspace" at bounding box center [1194, 273] width 156 height 57
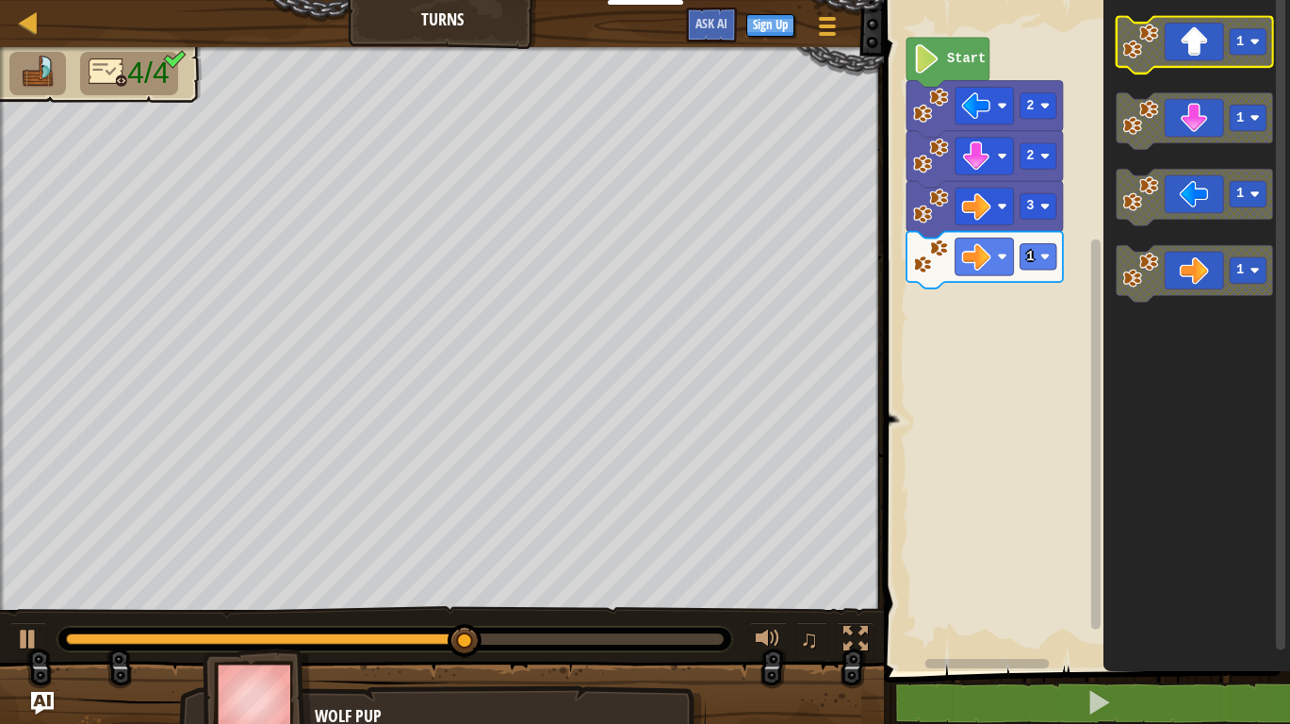
click at [1212, 38] on icon "Blockly Workspace" at bounding box center [1194, 45] width 156 height 57
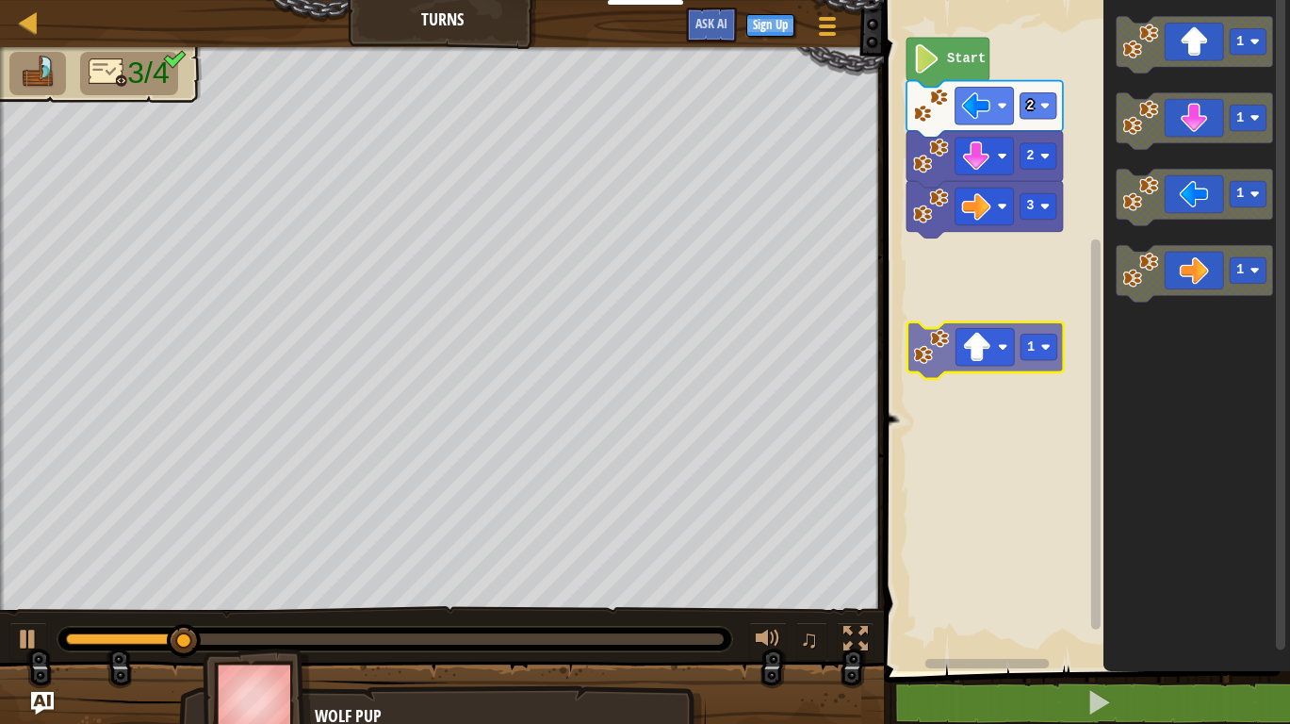
click at [972, 355] on div "Start 2 2 3 1 1 1 1 1" at bounding box center [1084, 331] width 412 height 680
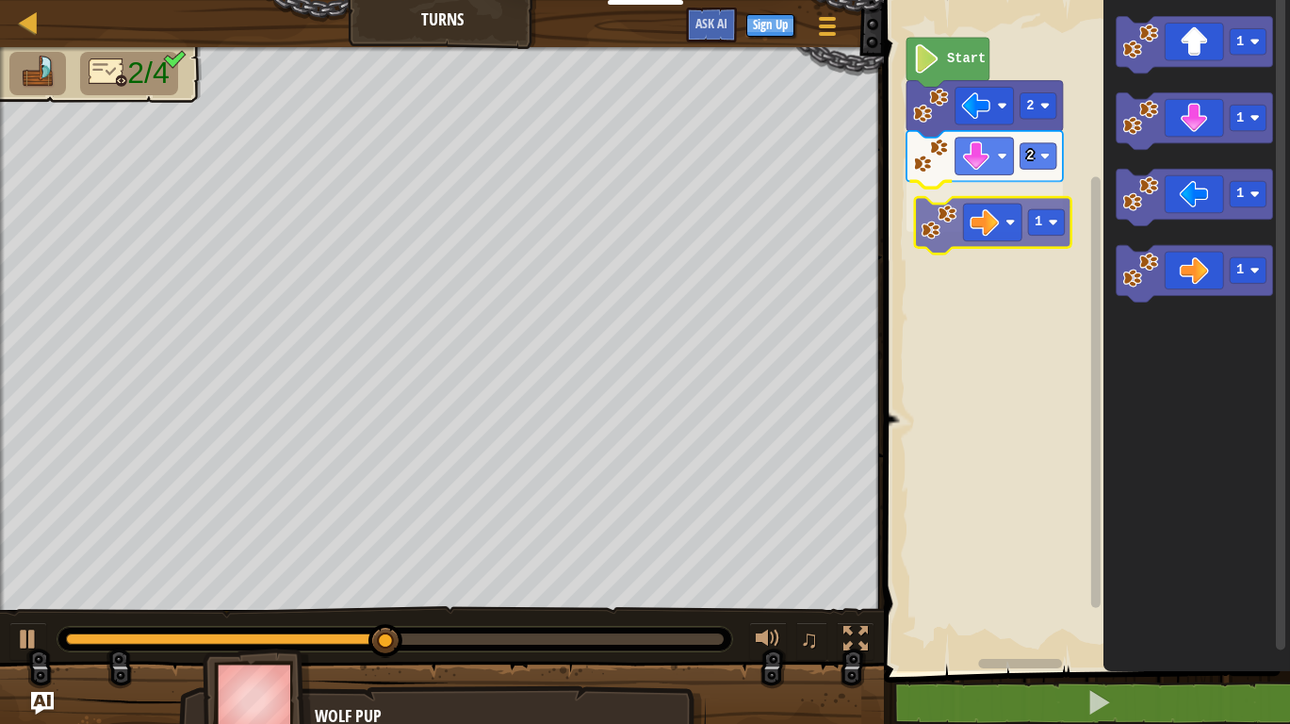
click at [978, 224] on div "Start 2 2 1 1 1 1 1 1" at bounding box center [1084, 331] width 412 height 680
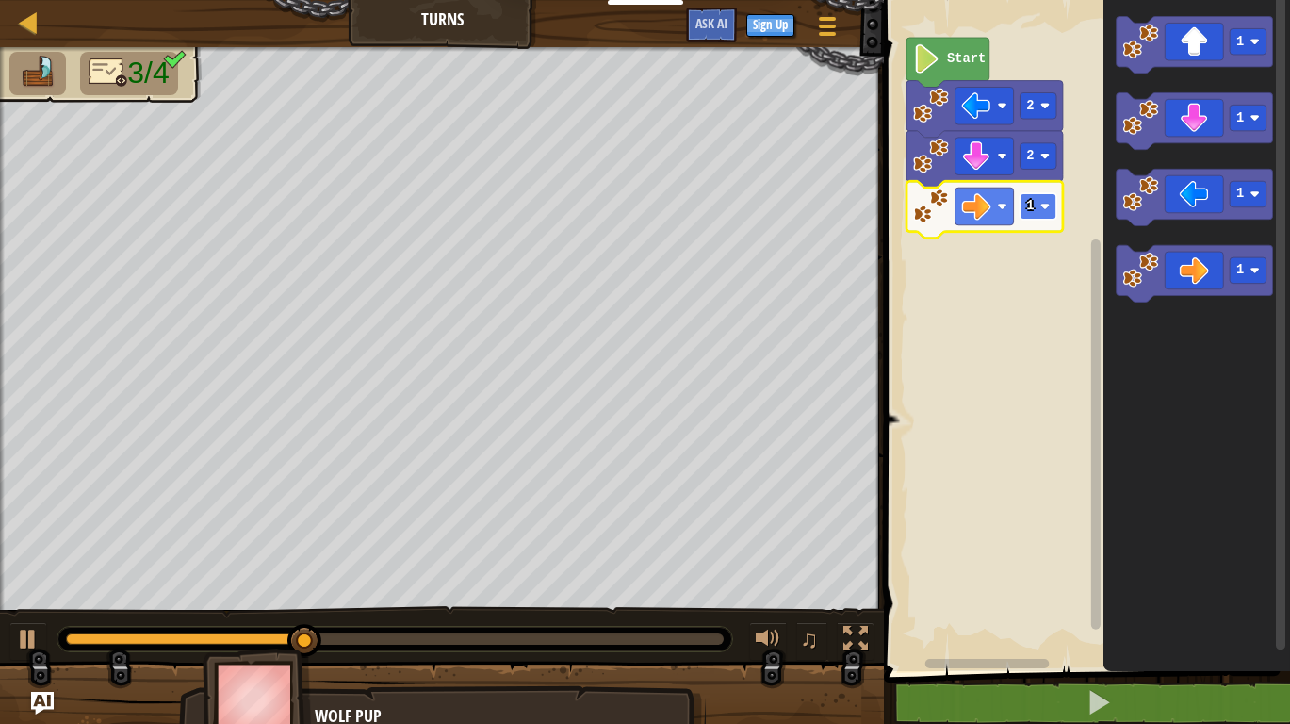
click at [1037, 206] on rect "Blockly Workspace" at bounding box center [1038, 206] width 37 height 26
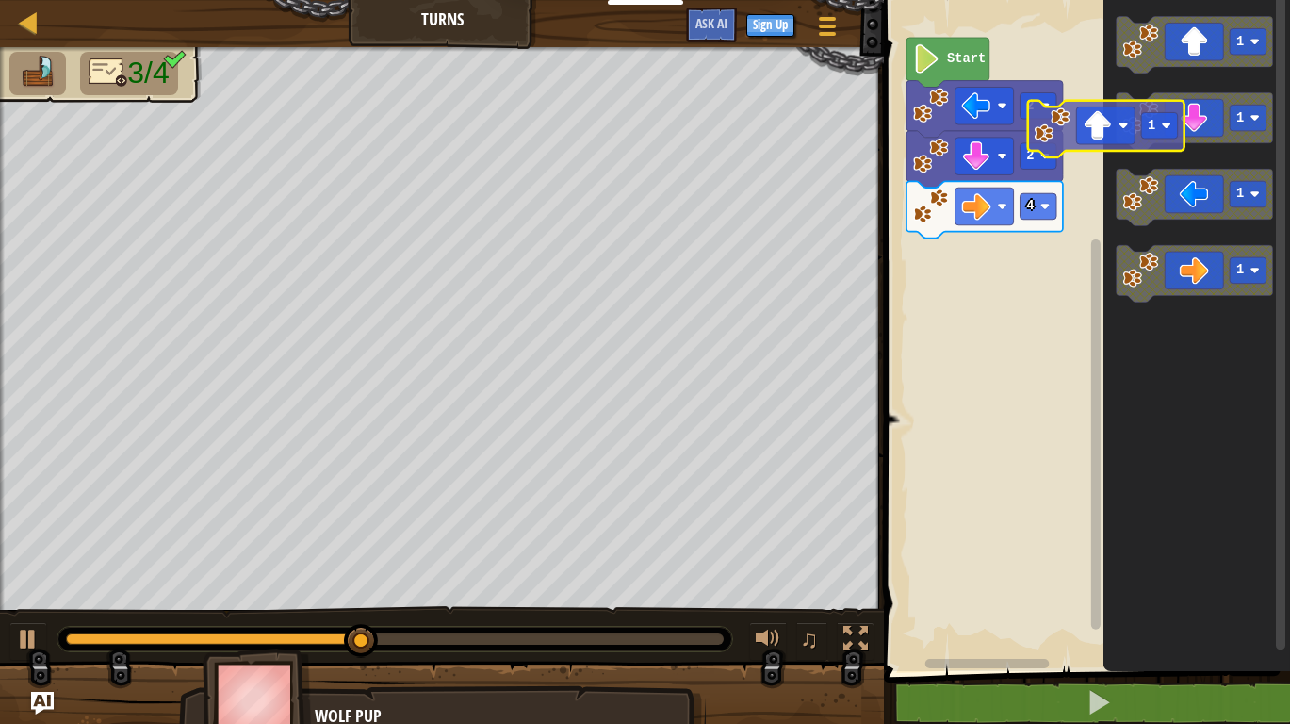
click at [972, 311] on div "Start 2 2 4 1 1 1 1 1" at bounding box center [1084, 331] width 412 height 680
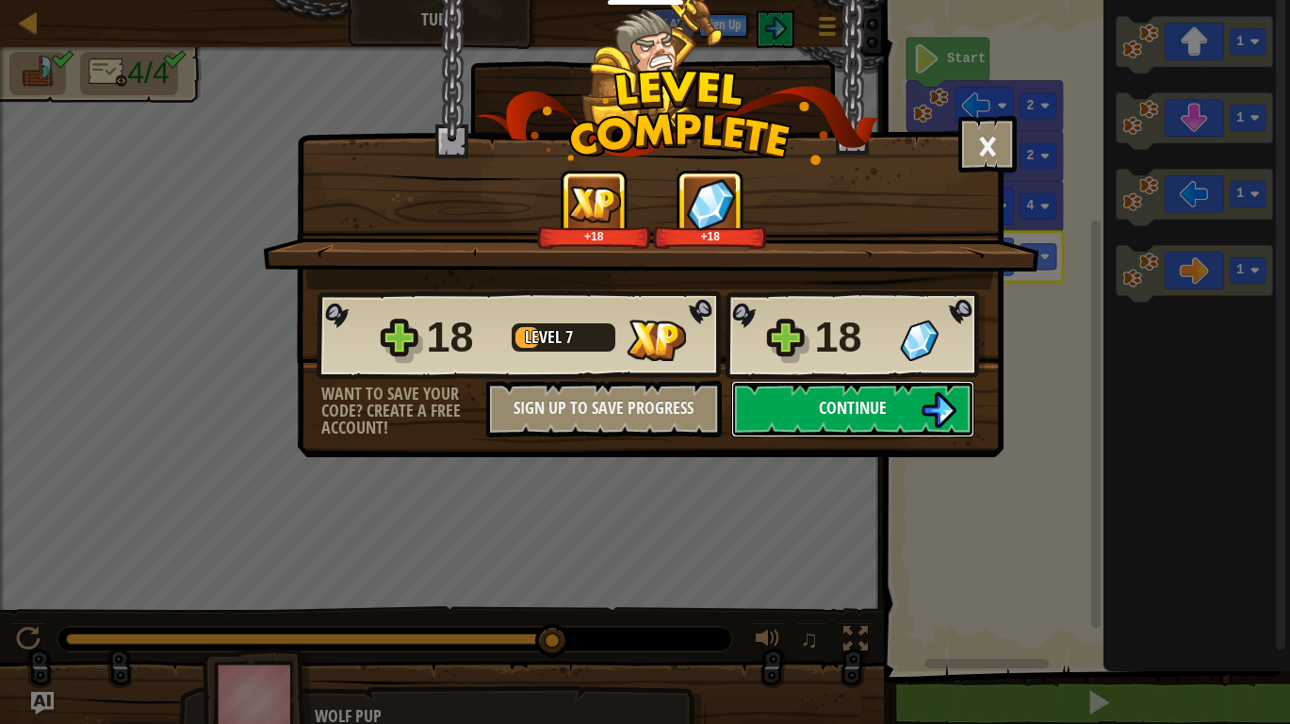
click at [819, 399] on span "Continue" at bounding box center [853, 408] width 68 height 24
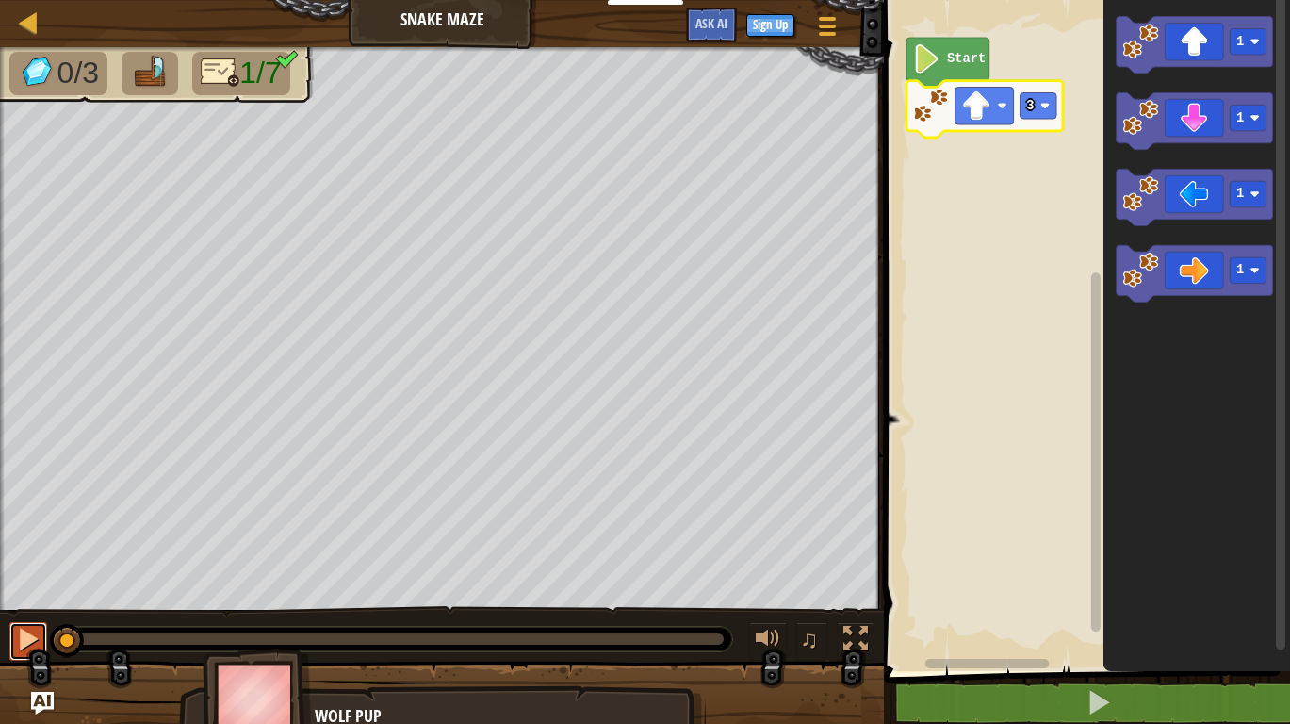
click at [33, 635] on div at bounding box center [28, 639] width 24 height 24
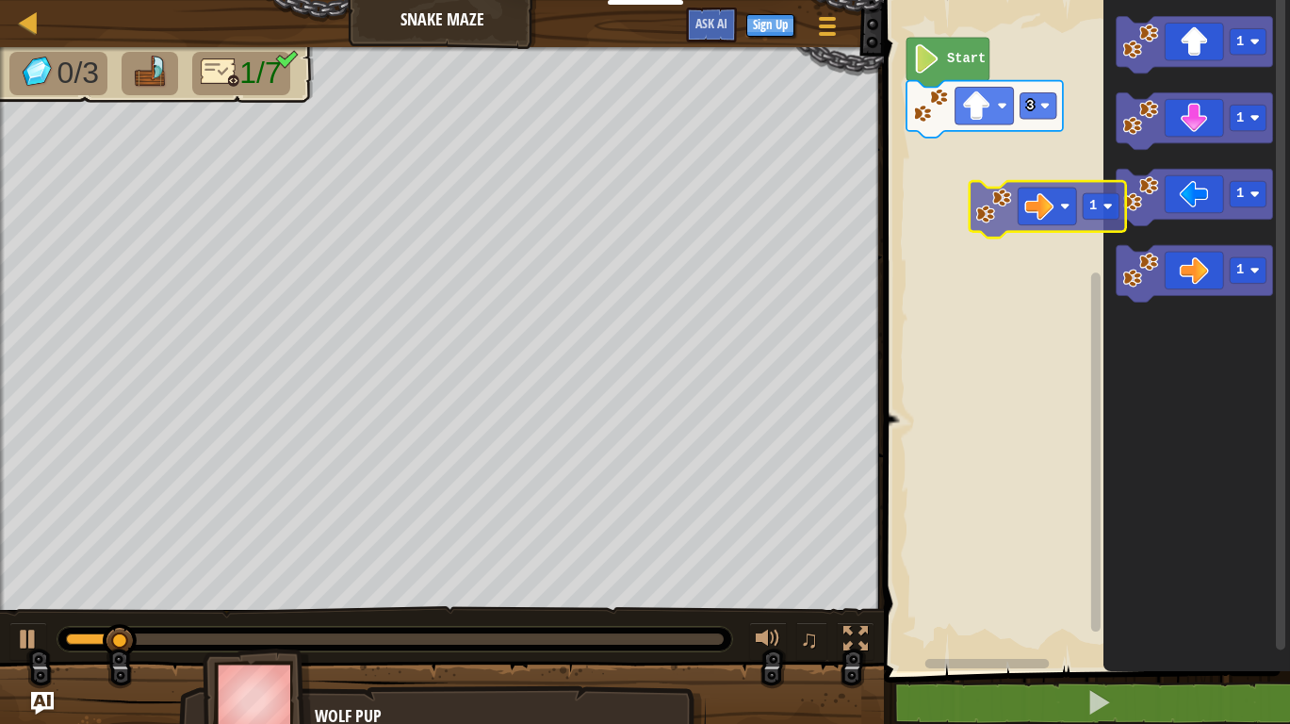
click at [1024, 179] on div "Start 3 1 1 1 1 1" at bounding box center [1084, 331] width 412 height 680
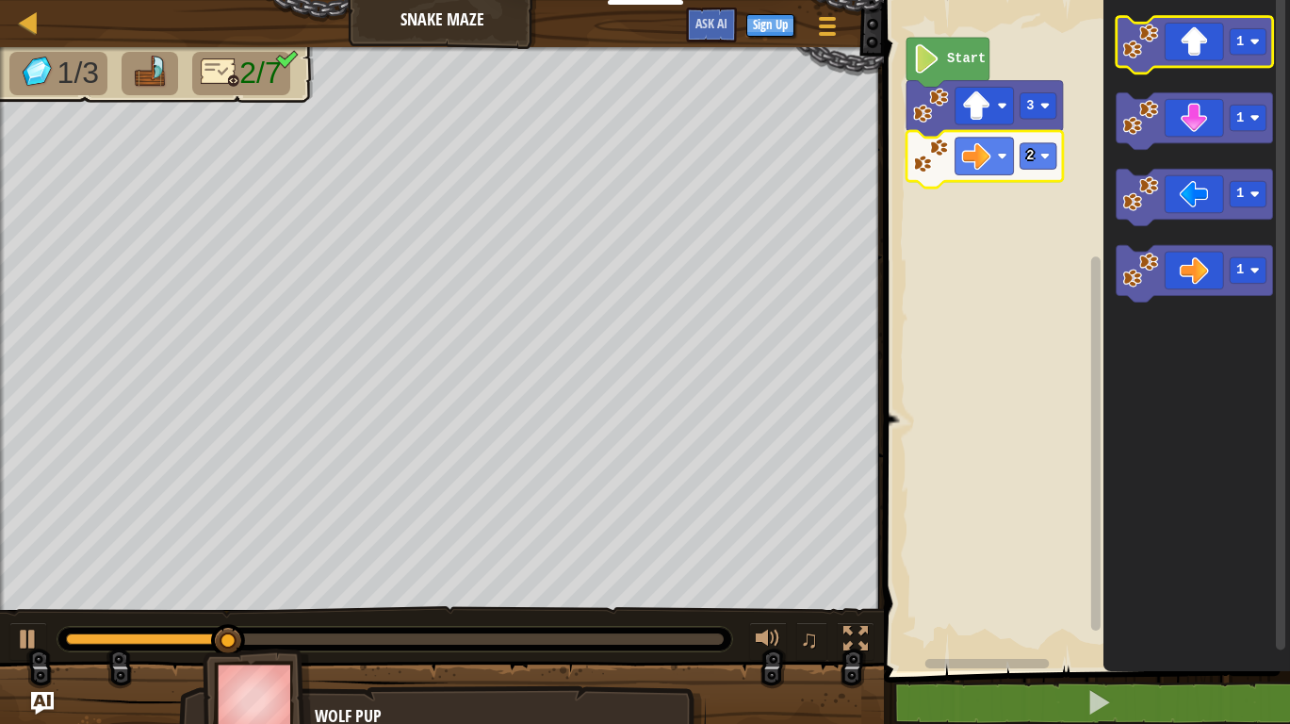
click at [1198, 47] on icon "Blockly Workspace" at bounding box center [1194, 45] width 156 height 57
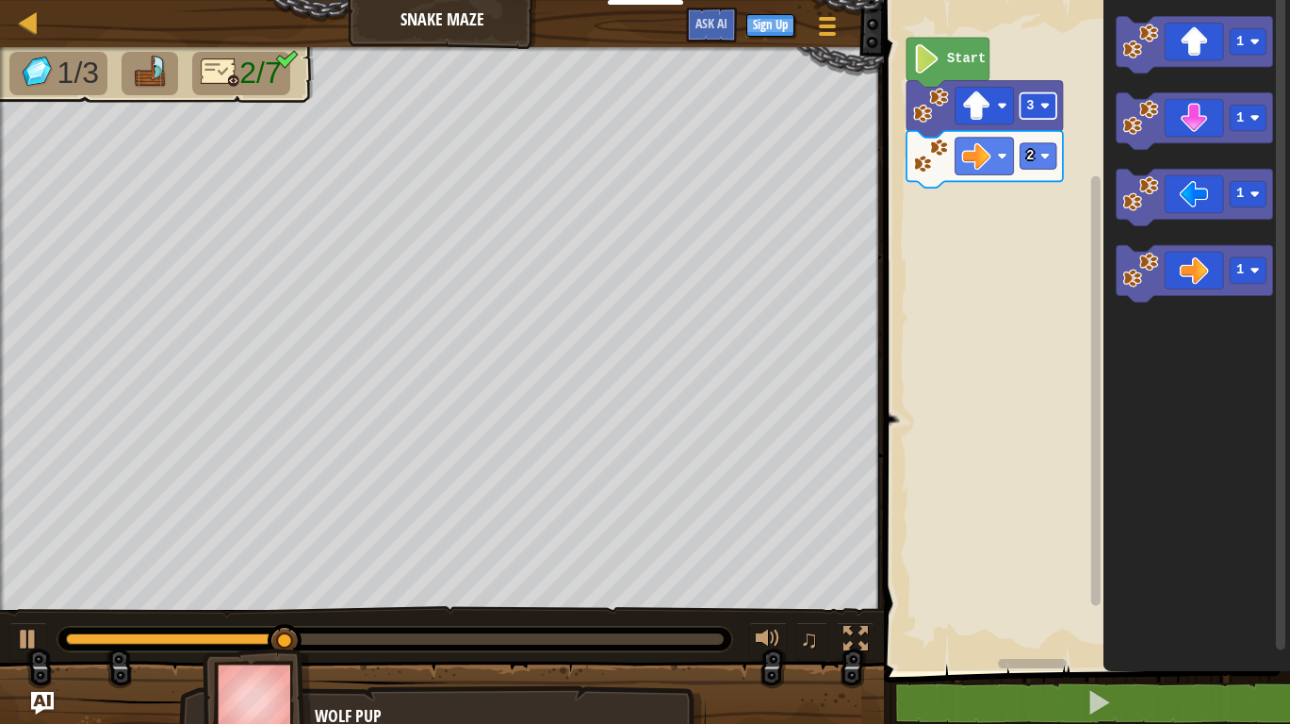
click at [1039, 107] on rect "Blockly Workspace" at bounding box center [1038, 106] width 37 height 26
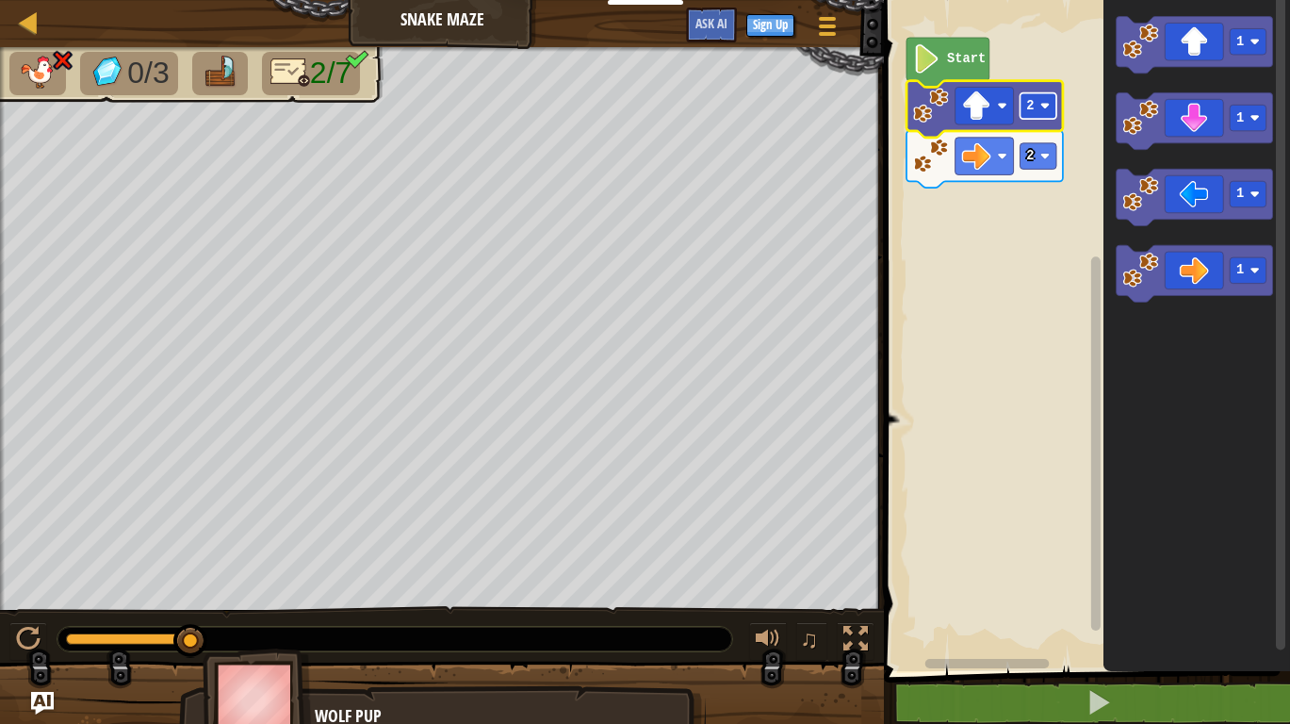
click at [1039, 119] on rect "Blockly Workspace" at bounding box center [1038, 106] width 37 height 26
click at [1040, 109] on rect "Blockly Workspace" at bounding box center [1038, 106] width 37 height 26
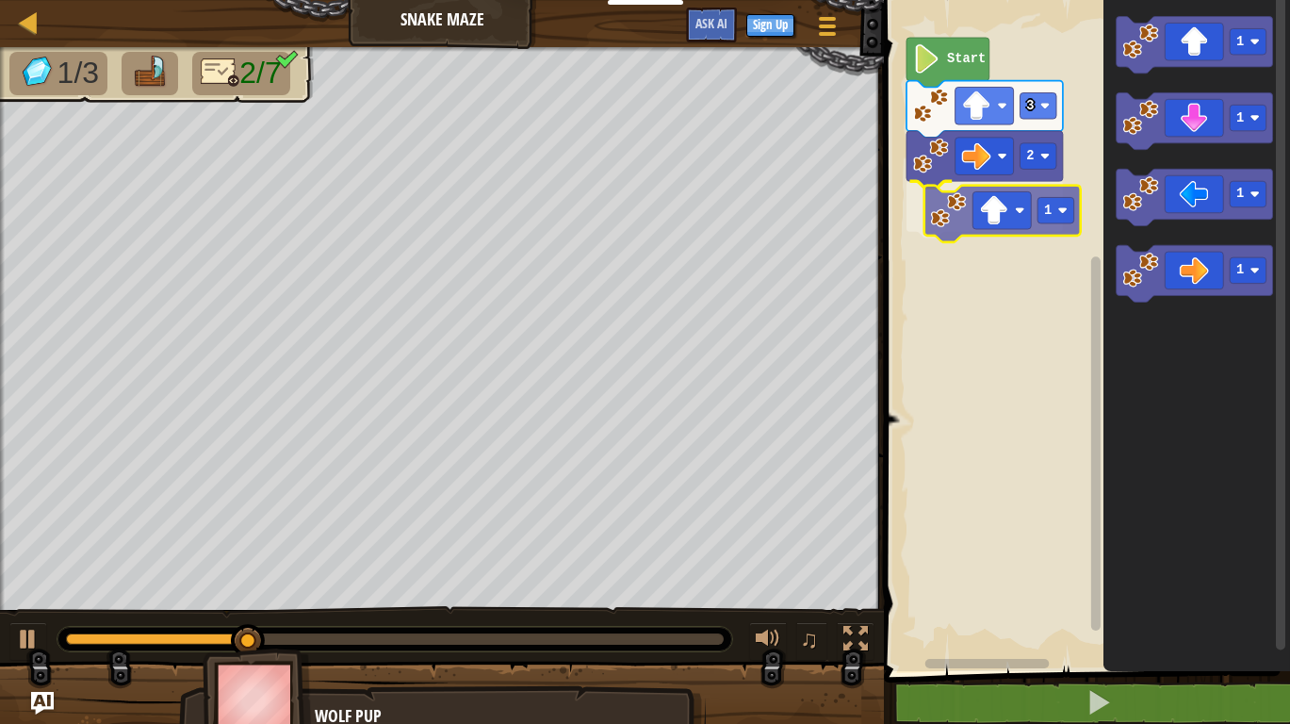
click at [991, 217] on div "Start 3 2 1 1 1 1 1 1" at bounding box center [1084, 331] width 412 height 680
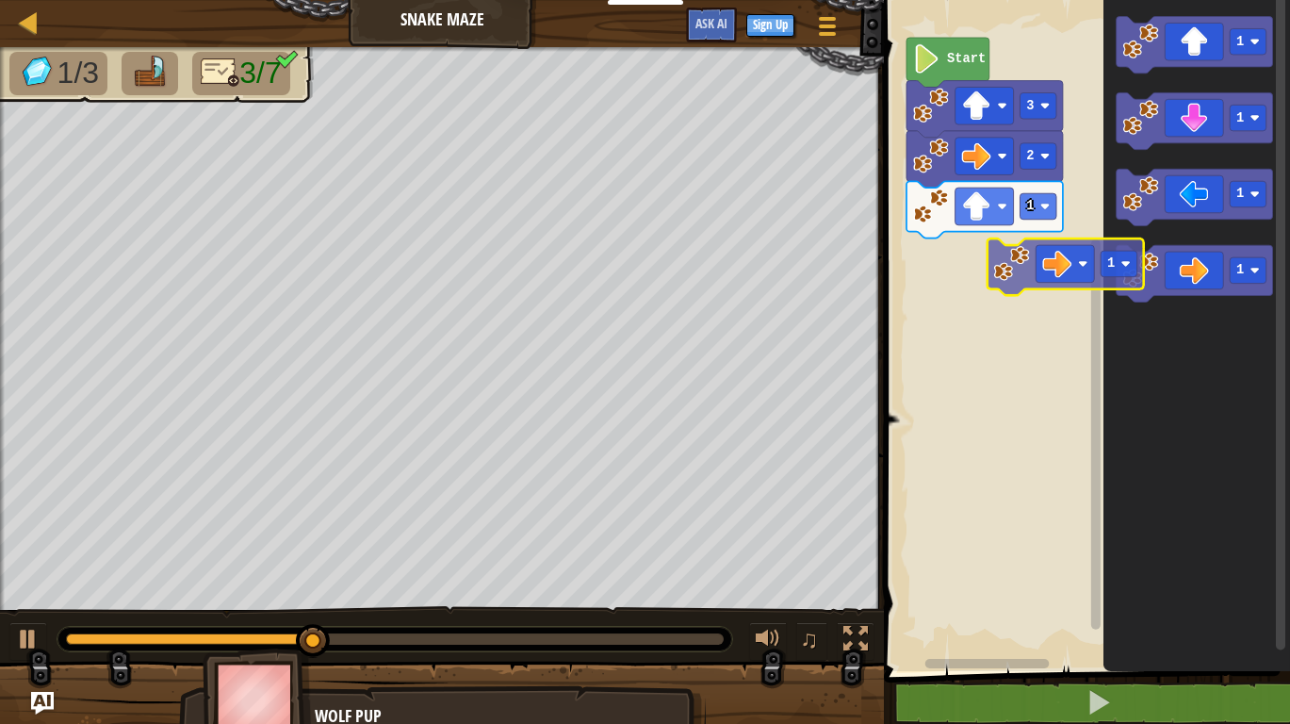
click at [1016, 273] on div "Start 3 2 1 1 1 1 1 1" at bounding box center [1084, 331] width 412 height 680
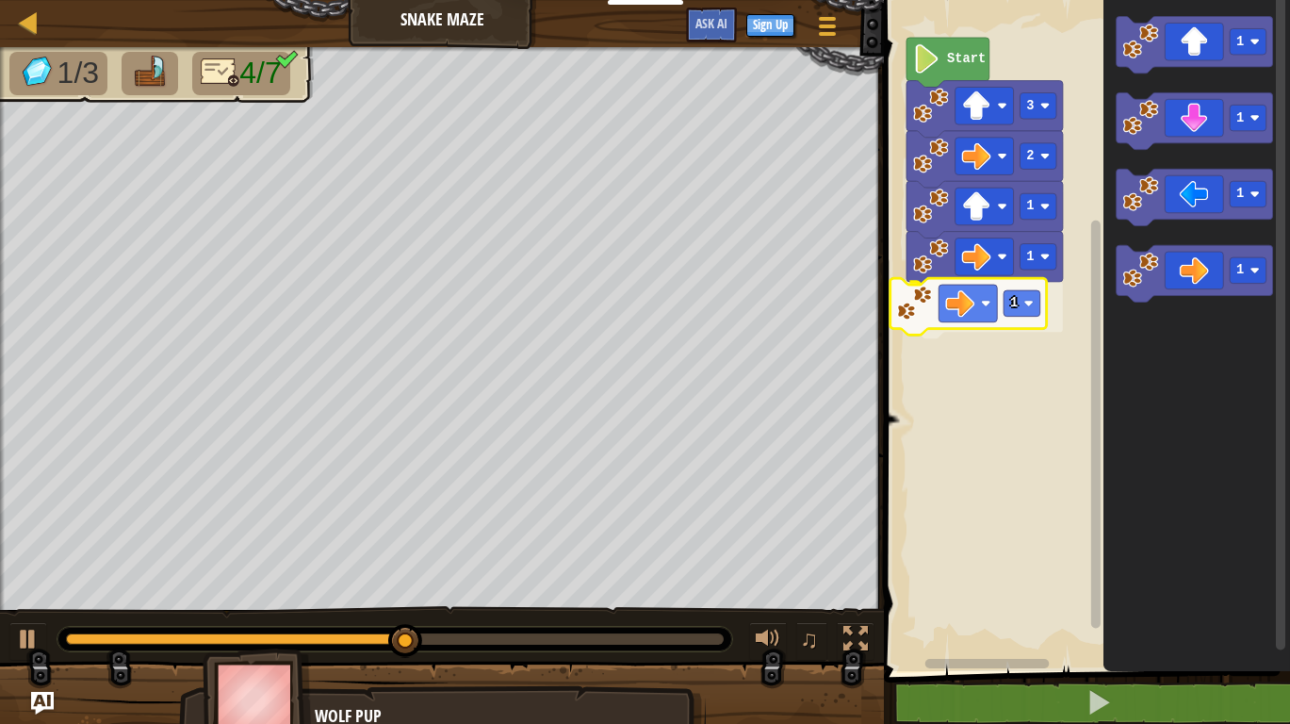
click at [955, 296] on div "1 1 1 2 3 Start 1 1 1 1 1" at bounding box center [1084, 331] width 412 height 680
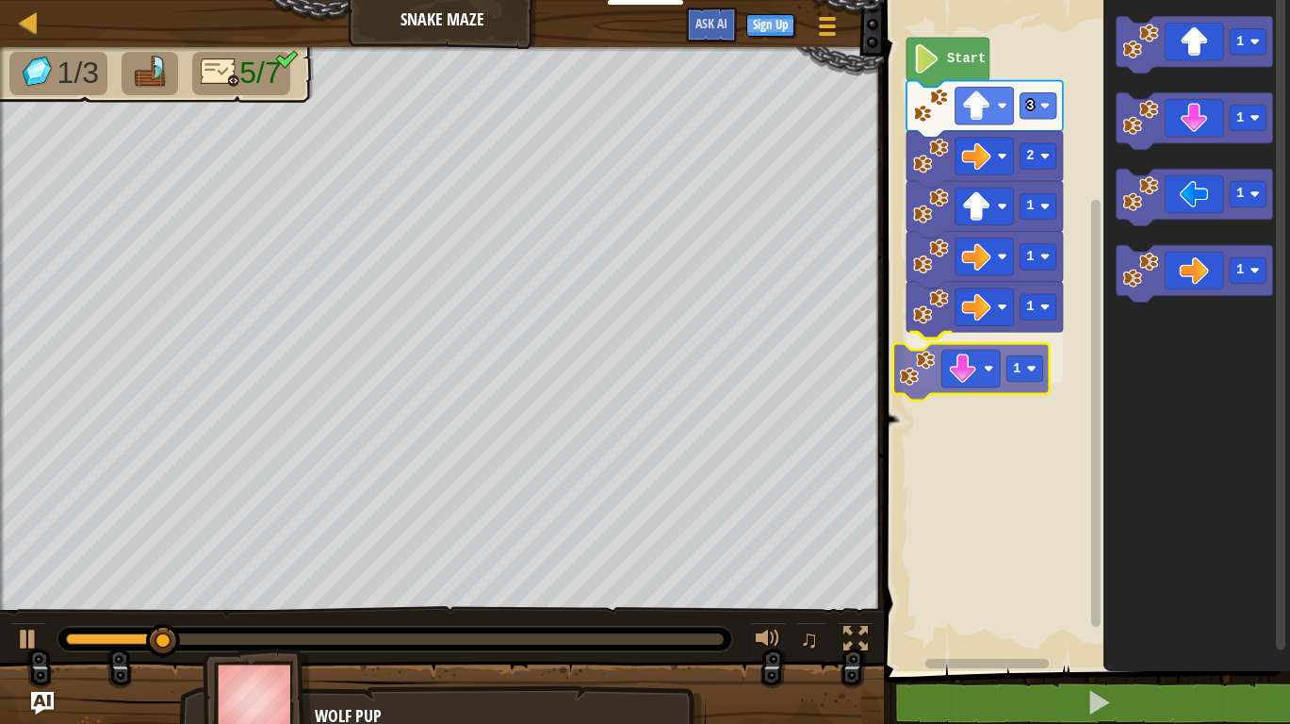
click at [950, 381] on div "1 1 1 1 2 3 Start 1 1 1 1 1" at bounding box center [1084, 331] width 412 height 680
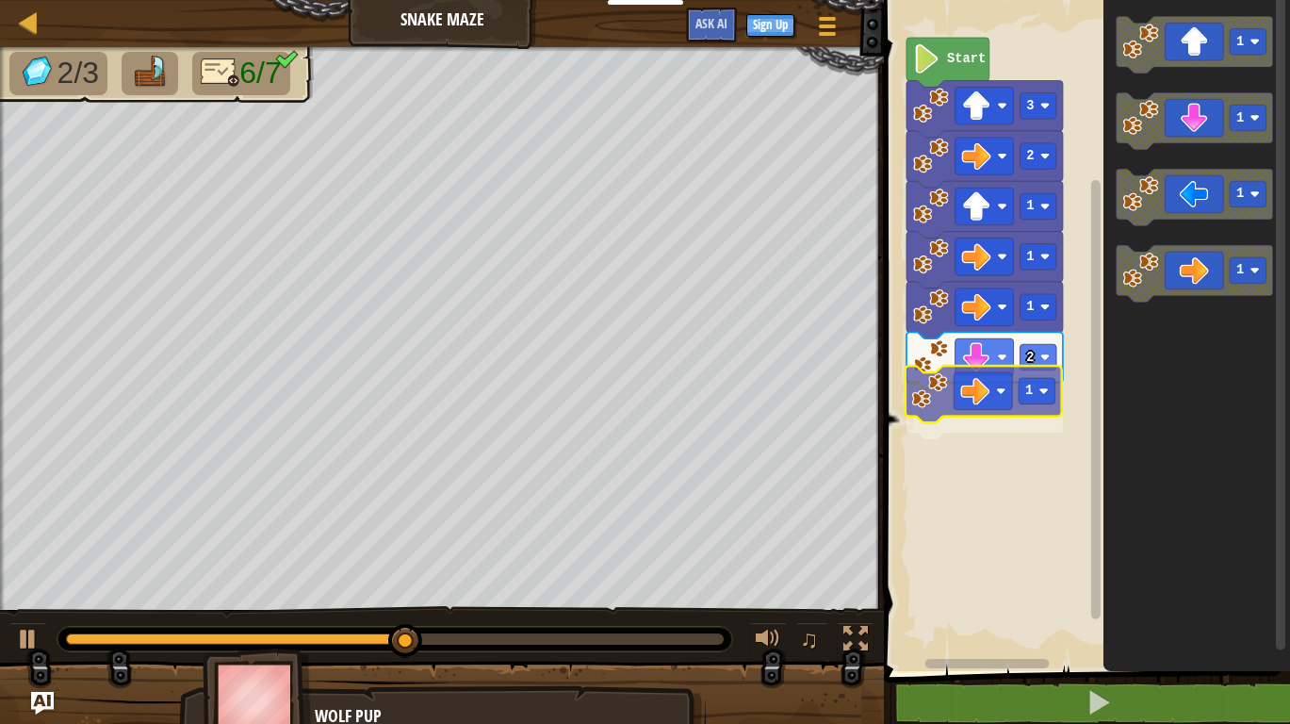
click at [975, 399] on div "Start 3 2 1 1 1 2 1 1 1 1 1 1" at bounding box center [1084, 331] width 412 height 680
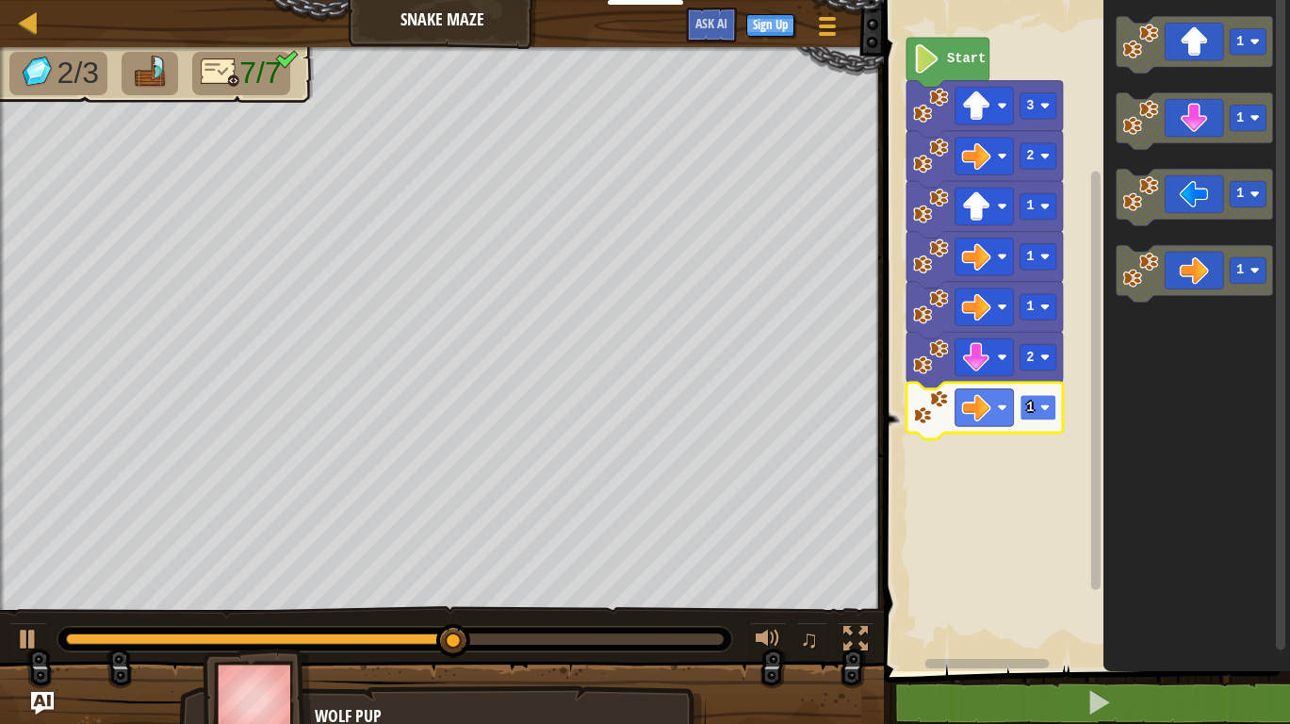
click at [1035, 406] on rect "Blockly Workspace" at bounding box center [1038, 408] width 37 height 26
click at [939, 410] on div "Start 3 2 1 1 1 2 2 1 1 1 1" at bounding box center [1084, 331] width 412 height 680
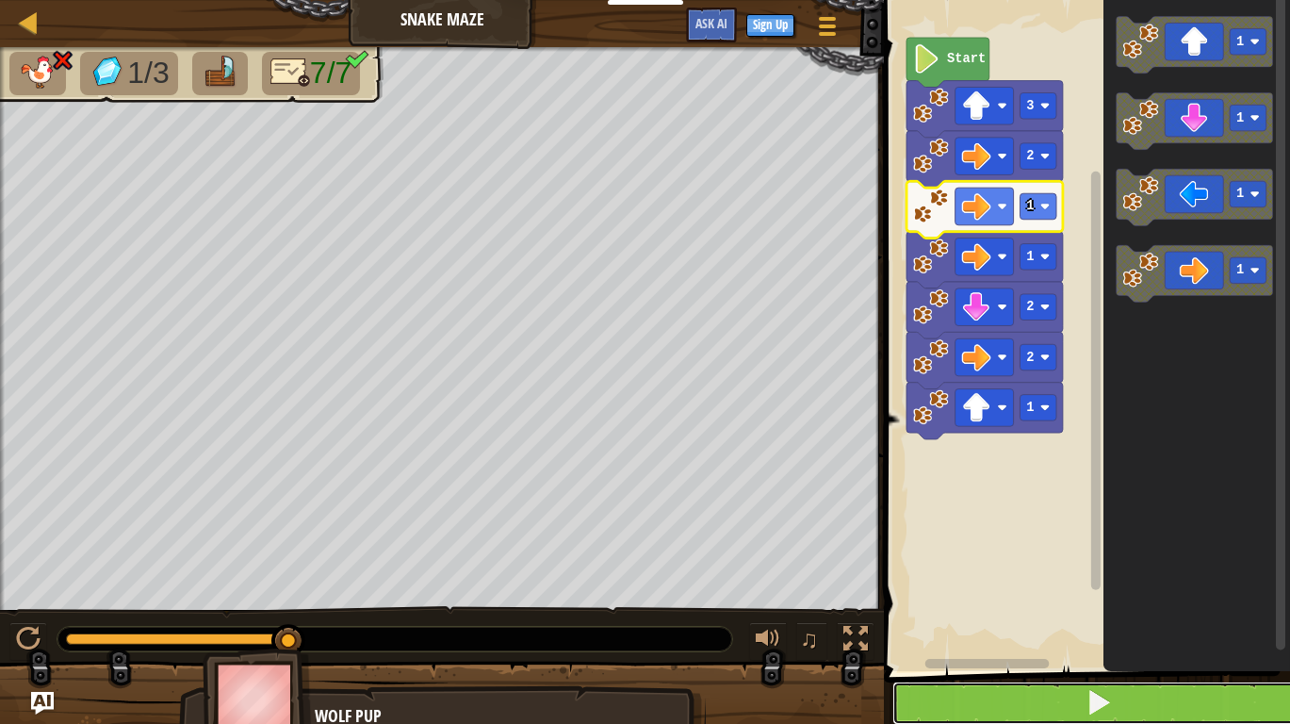
click at [1149, 699] on button at bounding box center [1098, 702] width 412 height 43
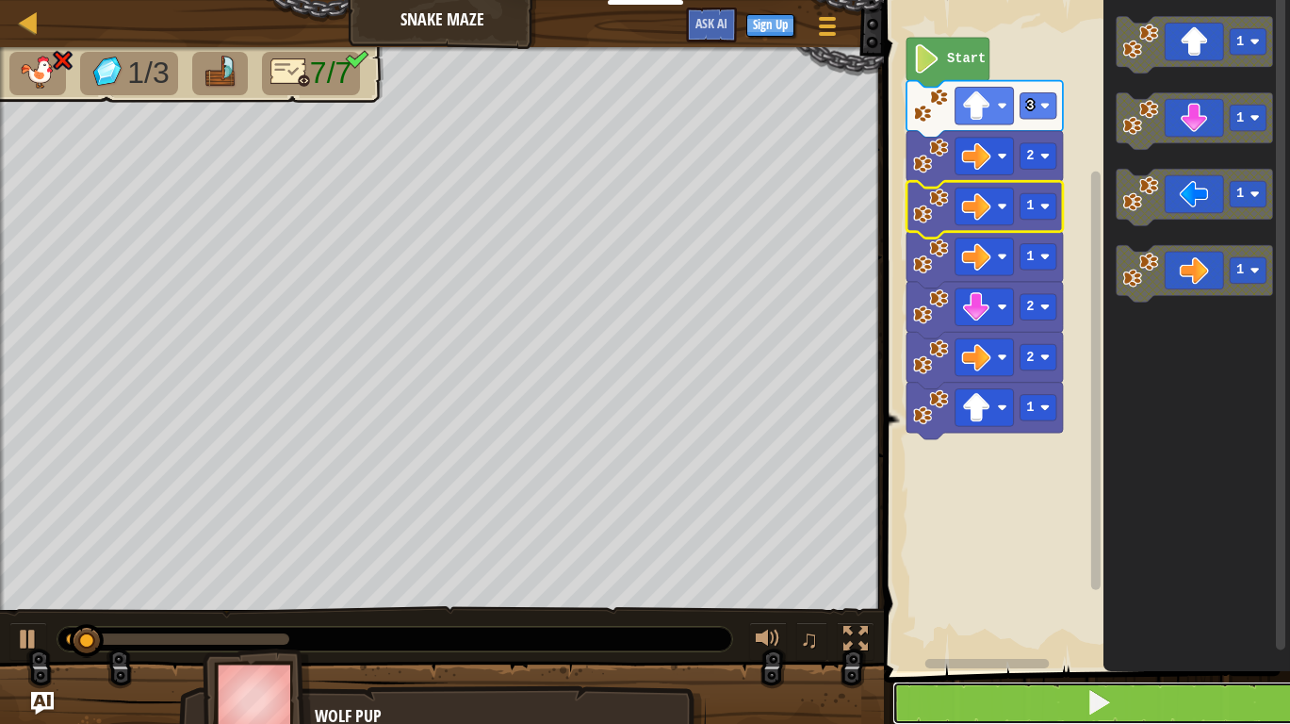
click at [1129, 709] on button at bounding box center [1098, 702] width 412 height 43
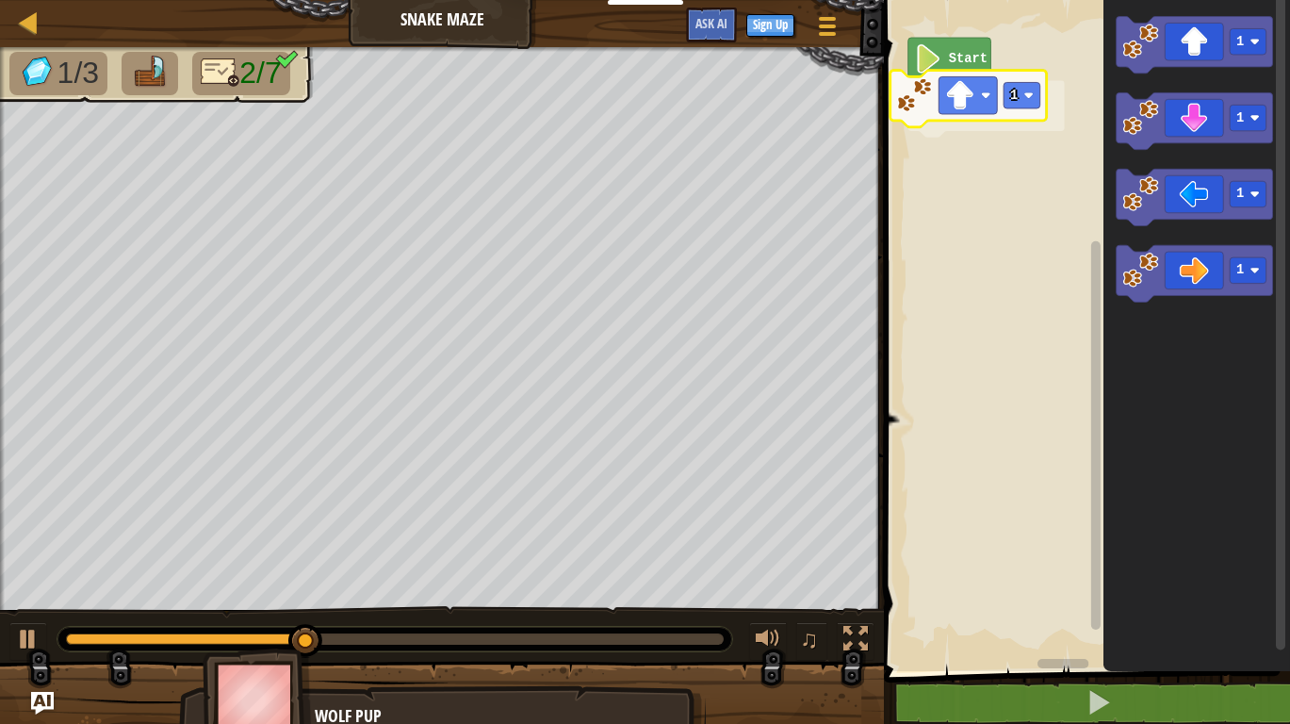
click at [971, 91] on div "Start 1 1 1 1 1 1" at bounding box center [1084, 331] width 412 height 680
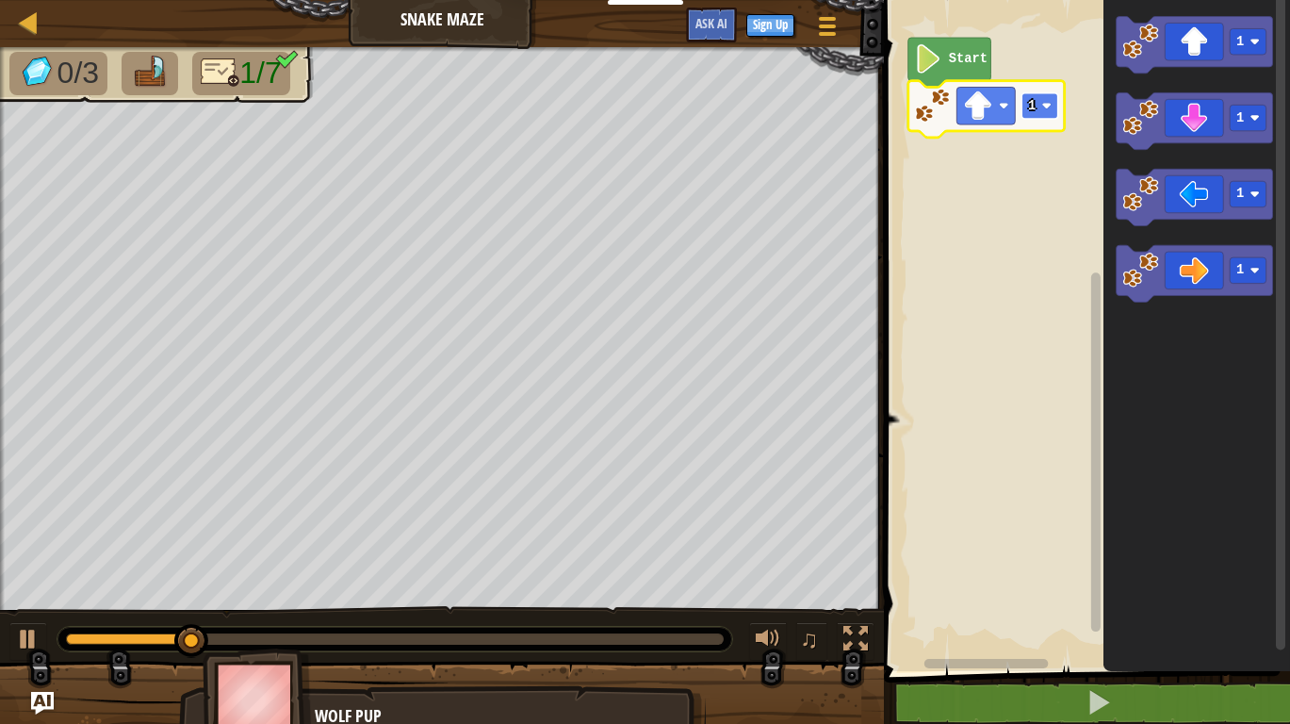
click at [1045, 106] on image "Blockly Workspace" at bounding box center [1046, 105] width 9 height 9
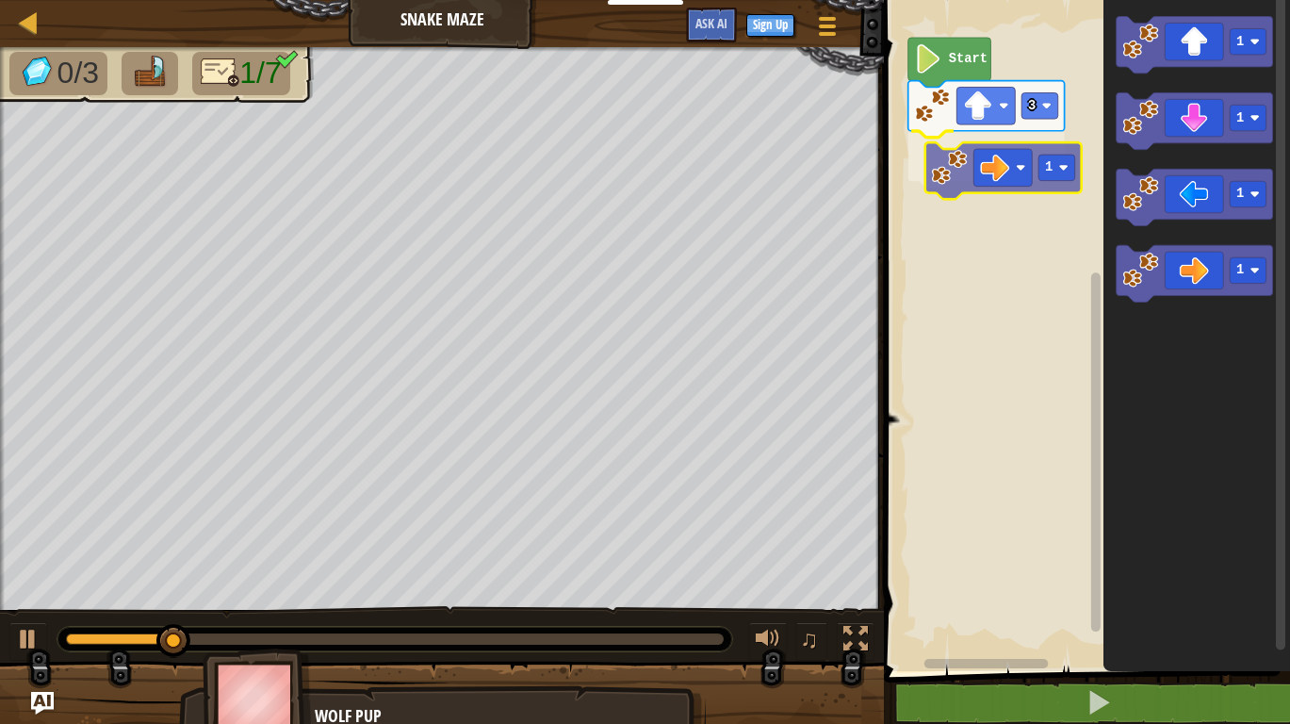
click at [996, 143] on div "Start 3 1 1 1 1 1 1" at bounding box center [1084, 331] width 412 height 680
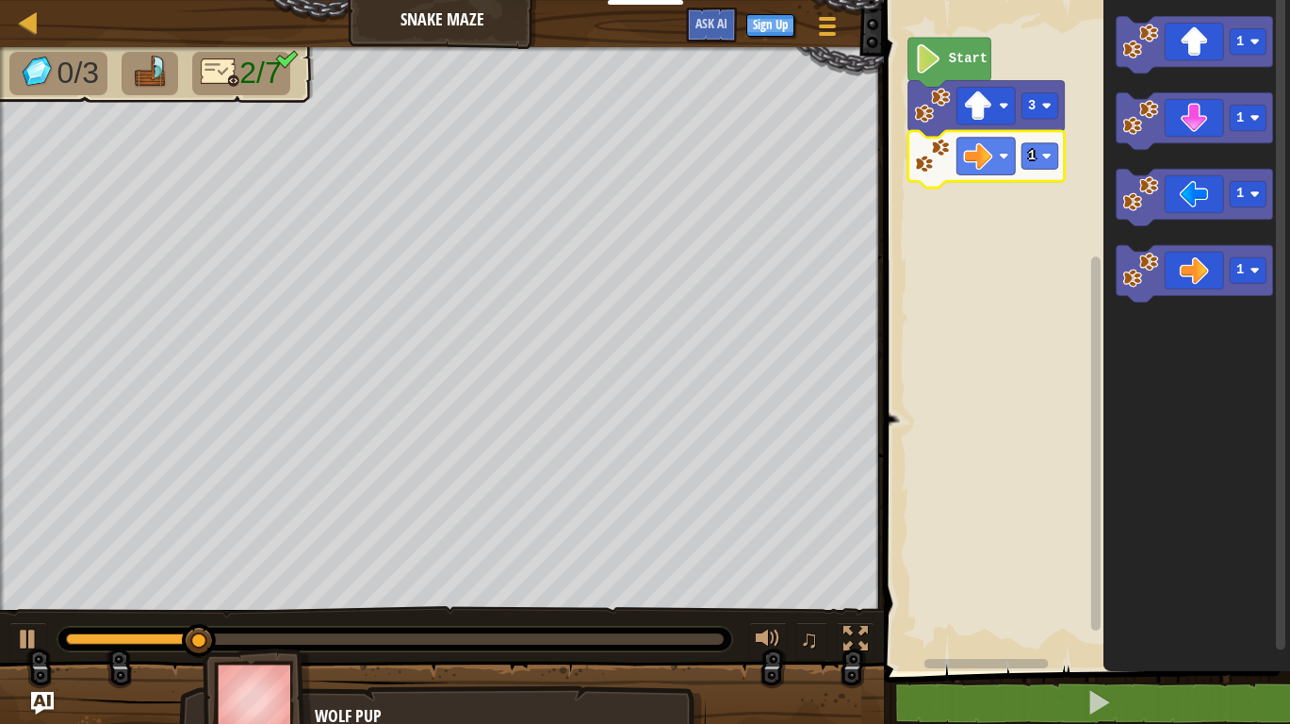
click at [1047, 171] on icon "Blockly Workspace" at bounding box center [986, 159] width 156 height 57
click at [1039, 161] on rect "Blockly Workspace" at bounding box center [1040, 156] width 37 height 26
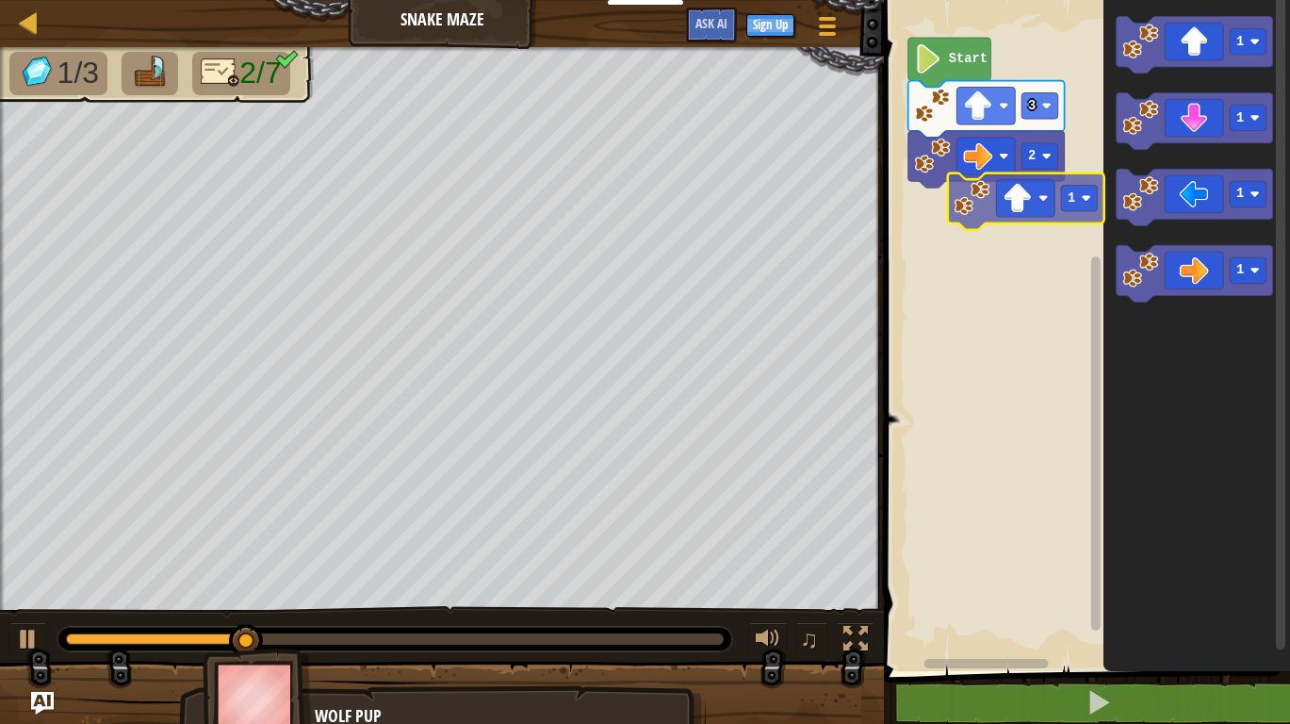
click at [976, 208] on div "Start 3 2 1 1 1 1 1" at bounding box center [1084, 331] width 412 height 680
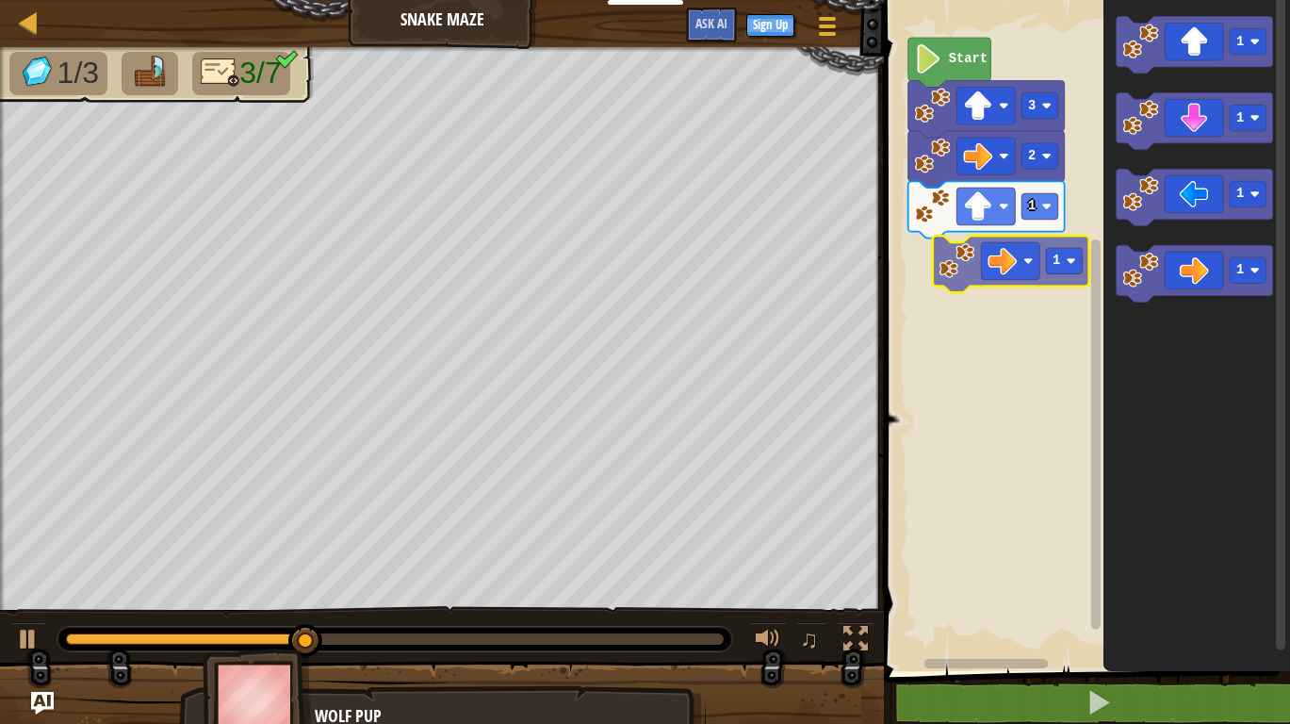
click at [1004, 258] on div "1 2 3 Start 1 1 1 1 1" at bounding box center [1084, 331] width 412 height 680
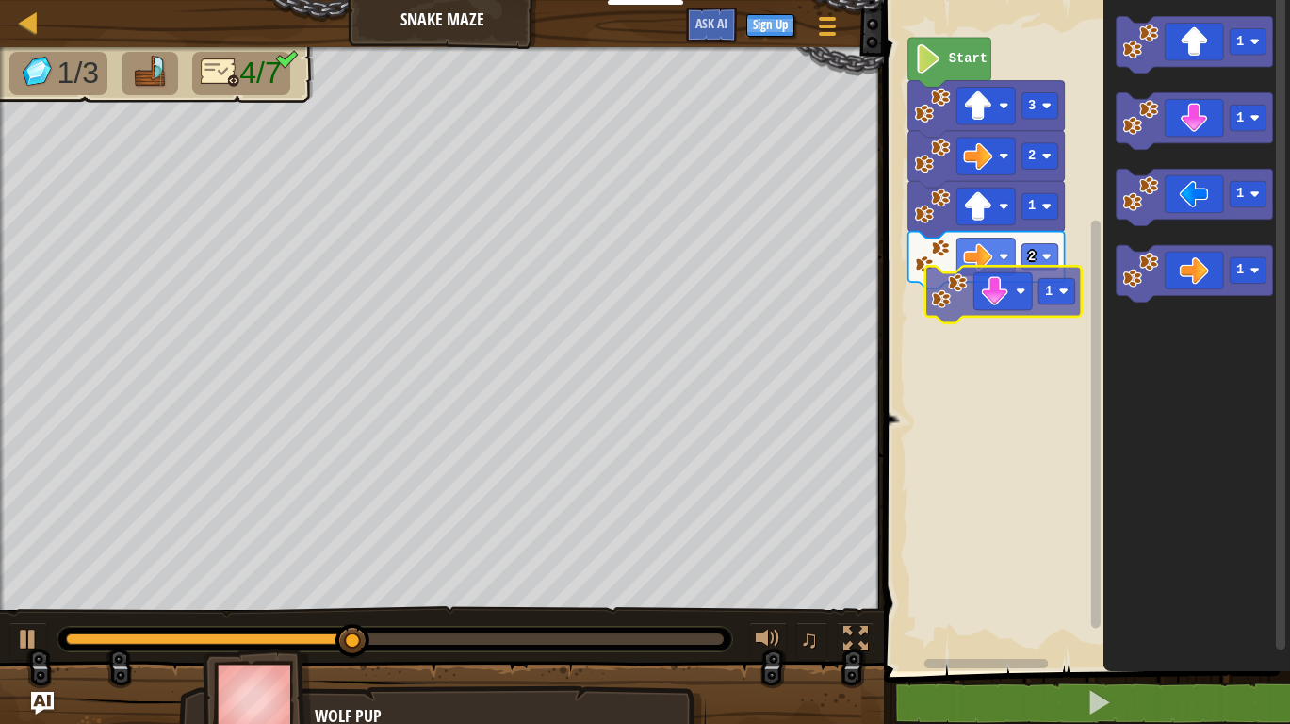
click at [1003, 294] on div "Start 3 2 1 2 1 1 1 1 1" at bounding box center [1084, 331] width 412 height 680
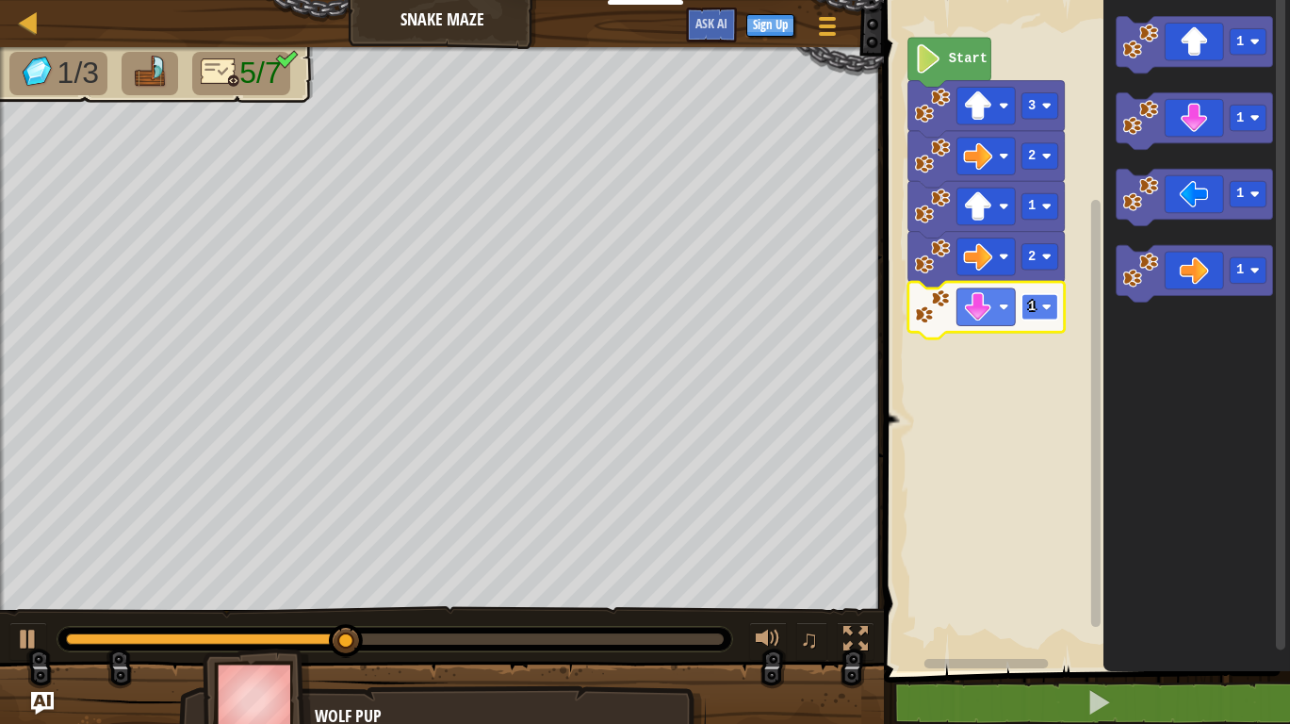
click at [1045, 313] on rect "Blockly Workspace" at bounding box center [1040, 307] width 37 height 26
click at [1042, 312] on rect "Blockly Workspace" at bounding box center [1040, 307] width 37 height 26
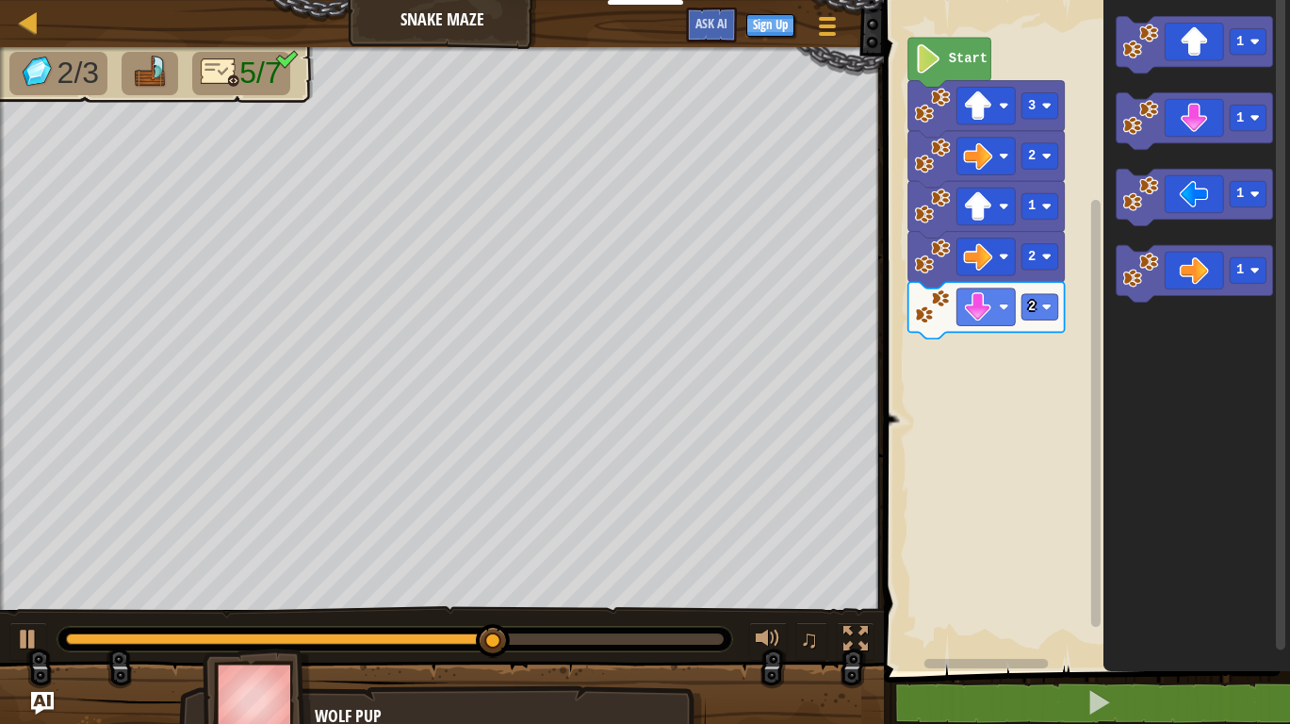
click at [1011, 359] on div "Start 3 2 1 2 2 1 1 1 1" at bounding box center [1084, 331] width 412 height 680
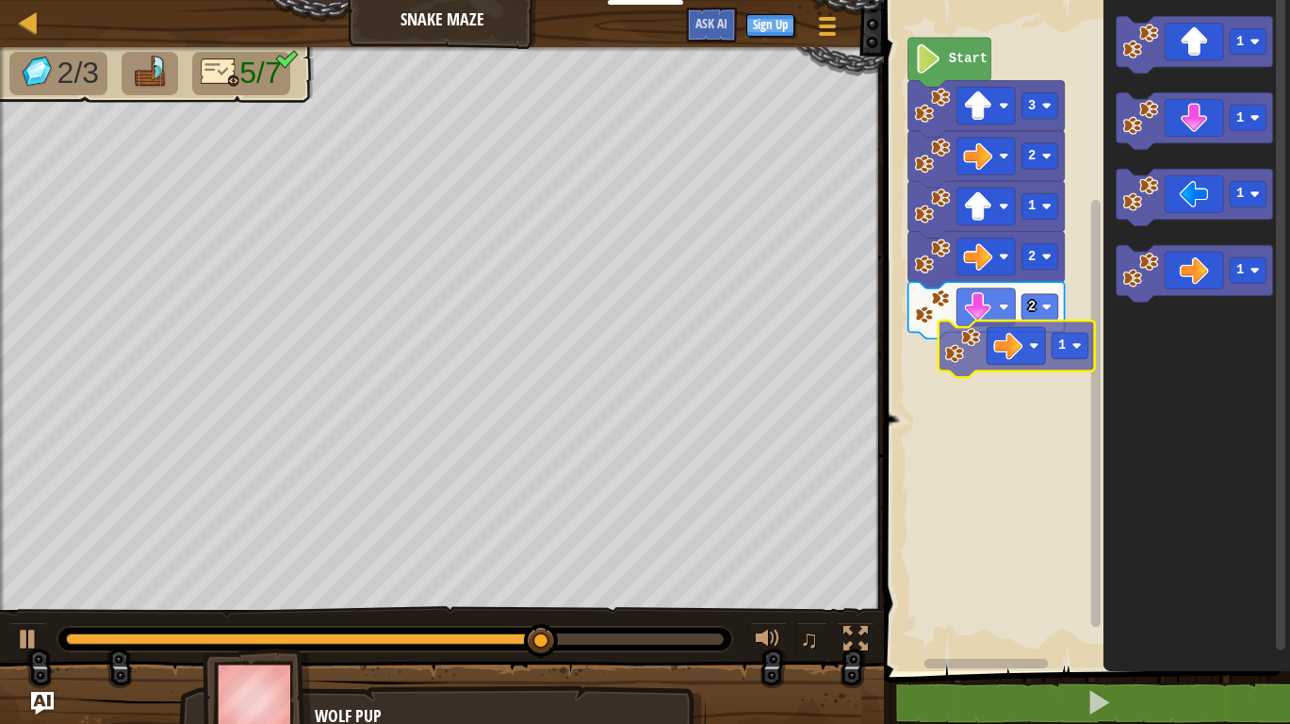
click at [1024, 347] on div "Start 3 2 1 2 2 1 1 1 1 1" at bounding box center [1084, 331] width 412 height 680
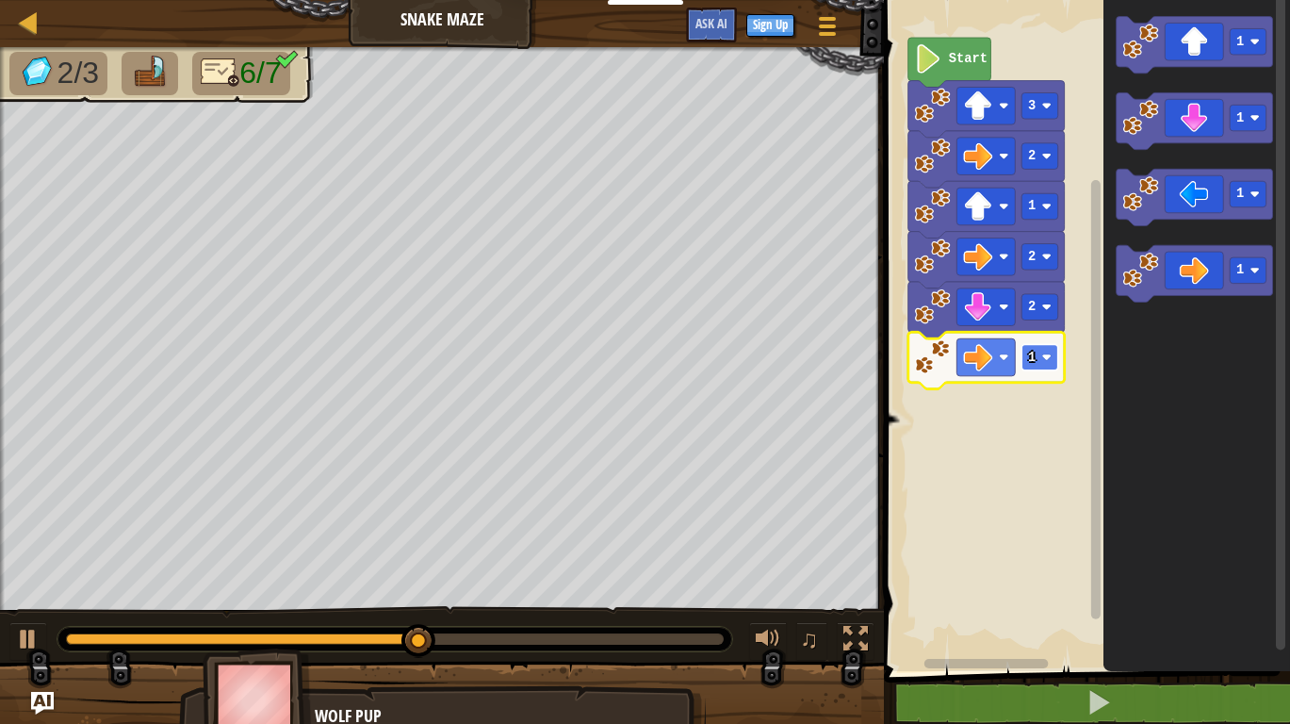
click at [1042, 351] on rect "Blockly Workspace" at bounding box center [1040, 357] width 37 height 26
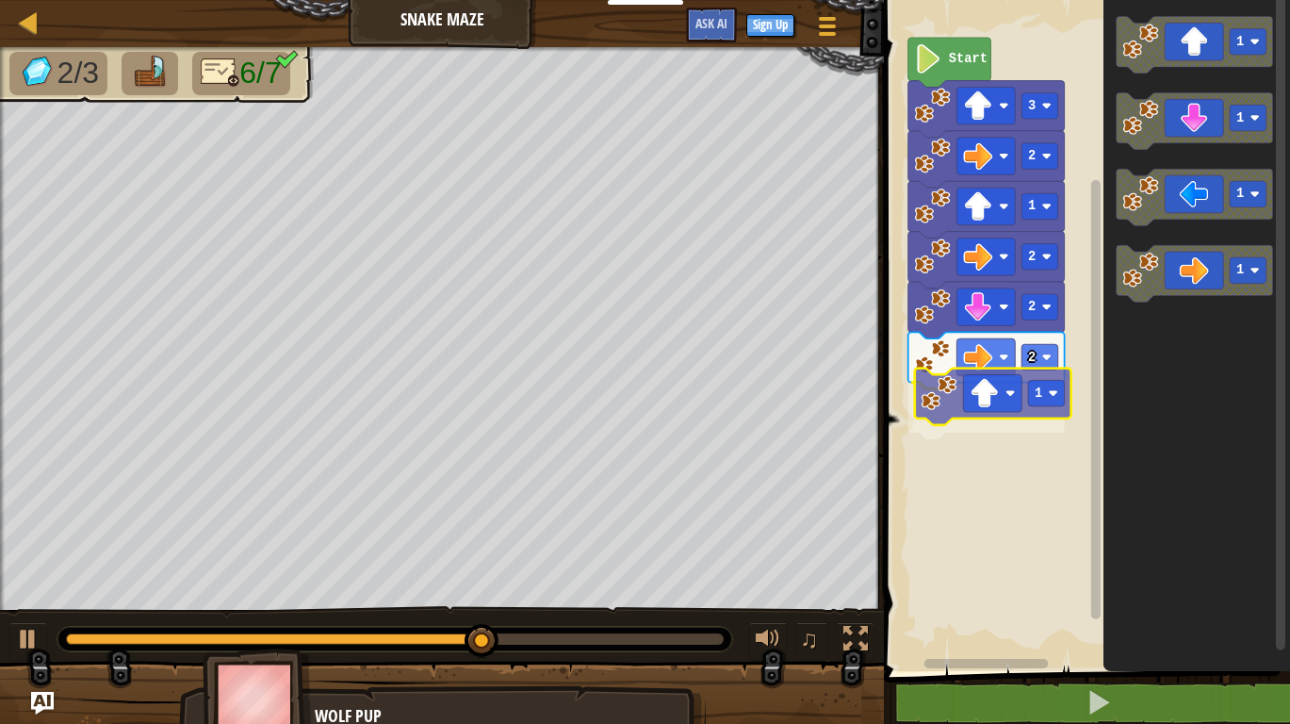
click at [1049, 404] on div "Start 3 2 1 2 2 2 1 1 1 1 1 1" at bounding box center [1084, 331] width 412 height 680
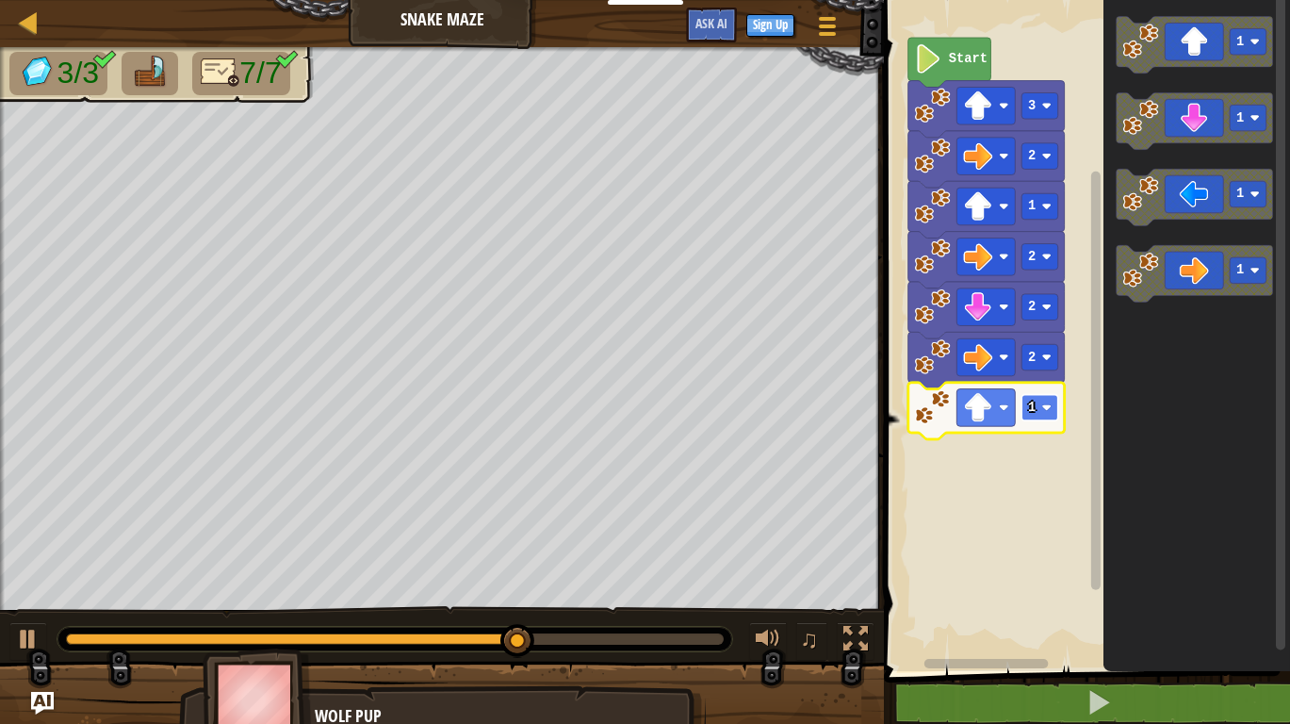
click at [1040, 403] on rect "Blockly Workspace" at bounding box center [1040, 408] width 37 height 26
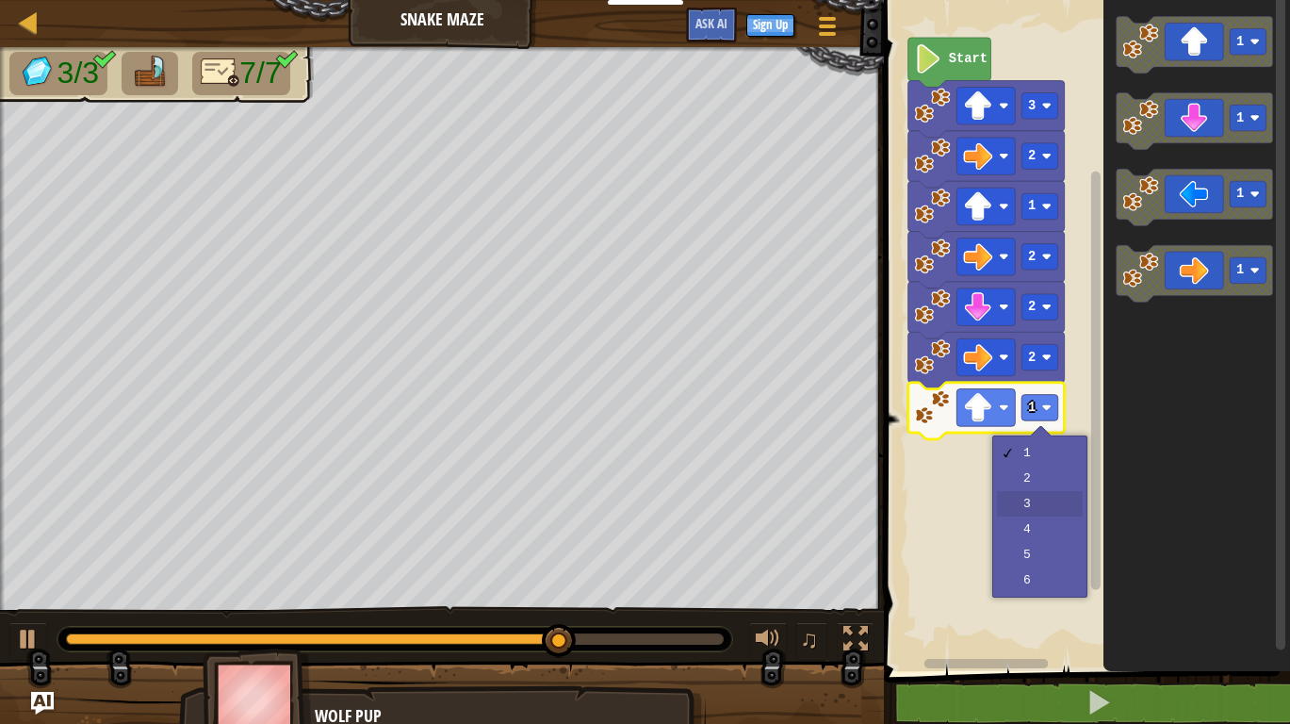
drag, startPoint x: 1026, startPoint y: 497, endPoint x: 1018, endPoint y: 509, distance: 13.6
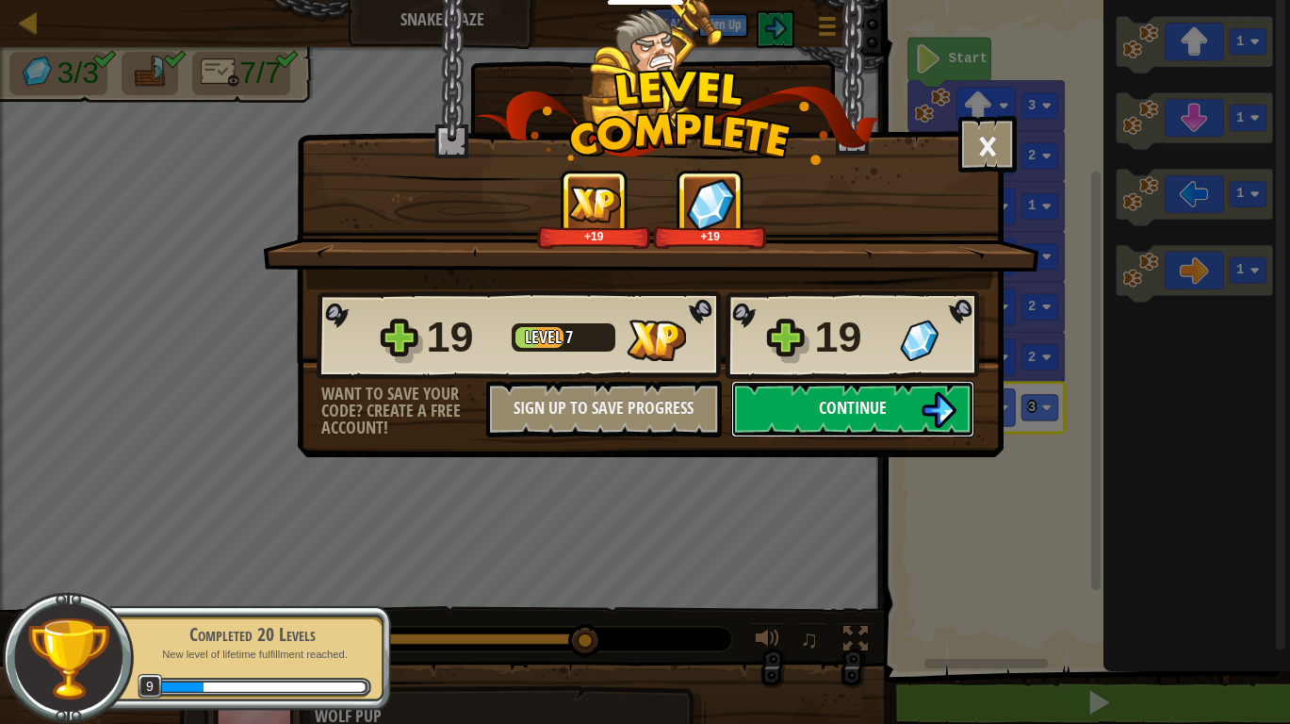
click at [901, 399] on button "Continue" at bounding box center [852, 409] width 243 height 57
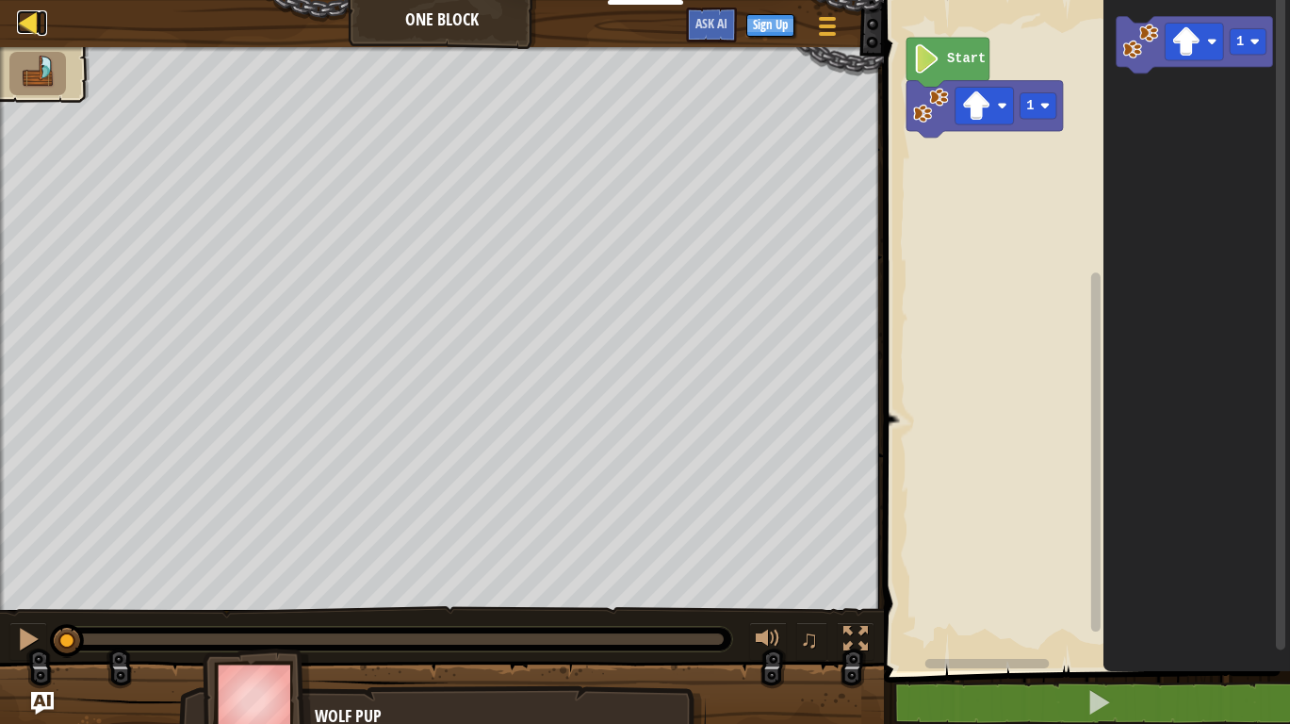
click at [30, 21] on div at bounding box center [29, 22] width 24 height 24
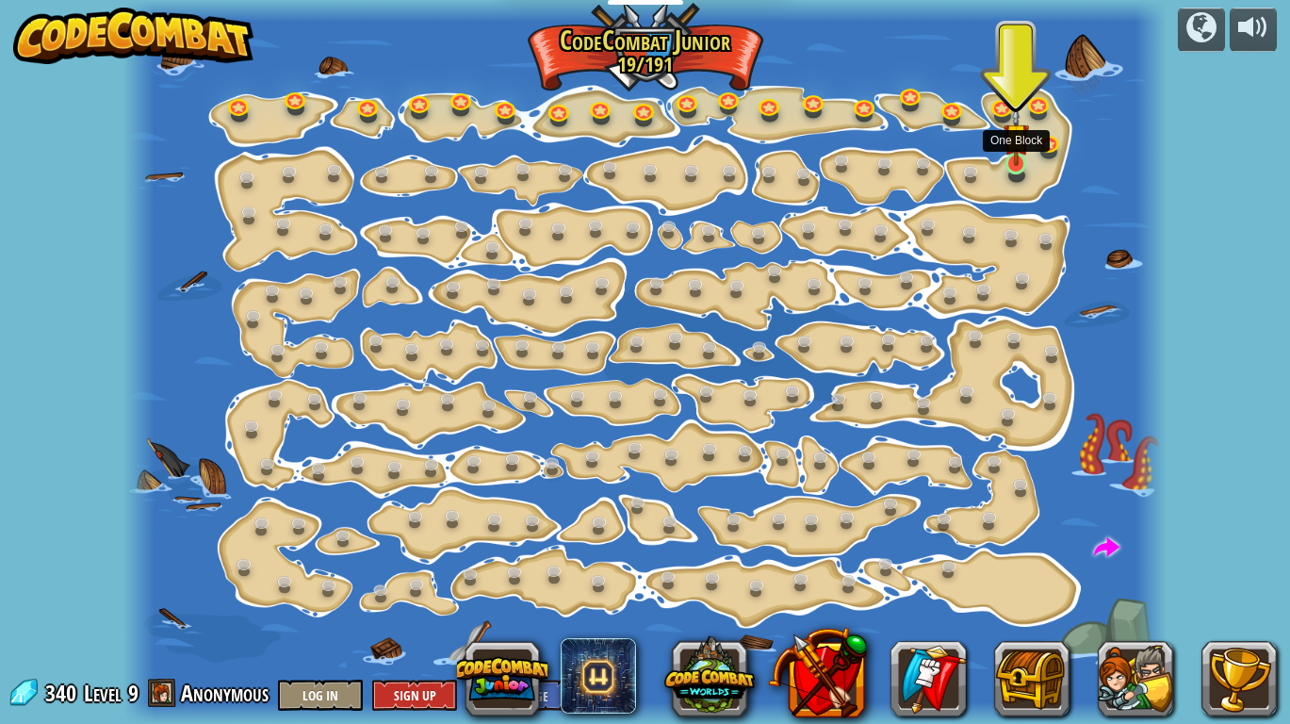
click at [1013, 163] on img at bounding box center [1015, 135] width 25 height 59
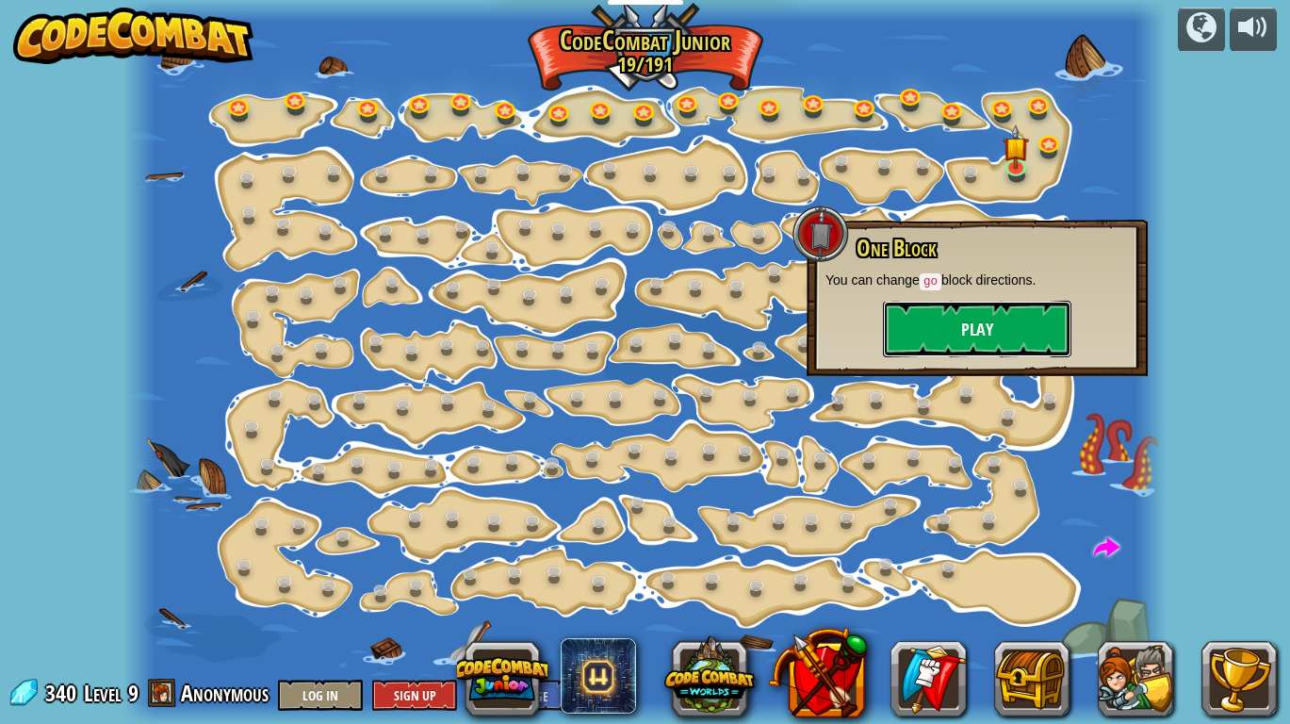
click at [1002, 327] on button "Play" at bounding box center [977, 329] width 188 height 57
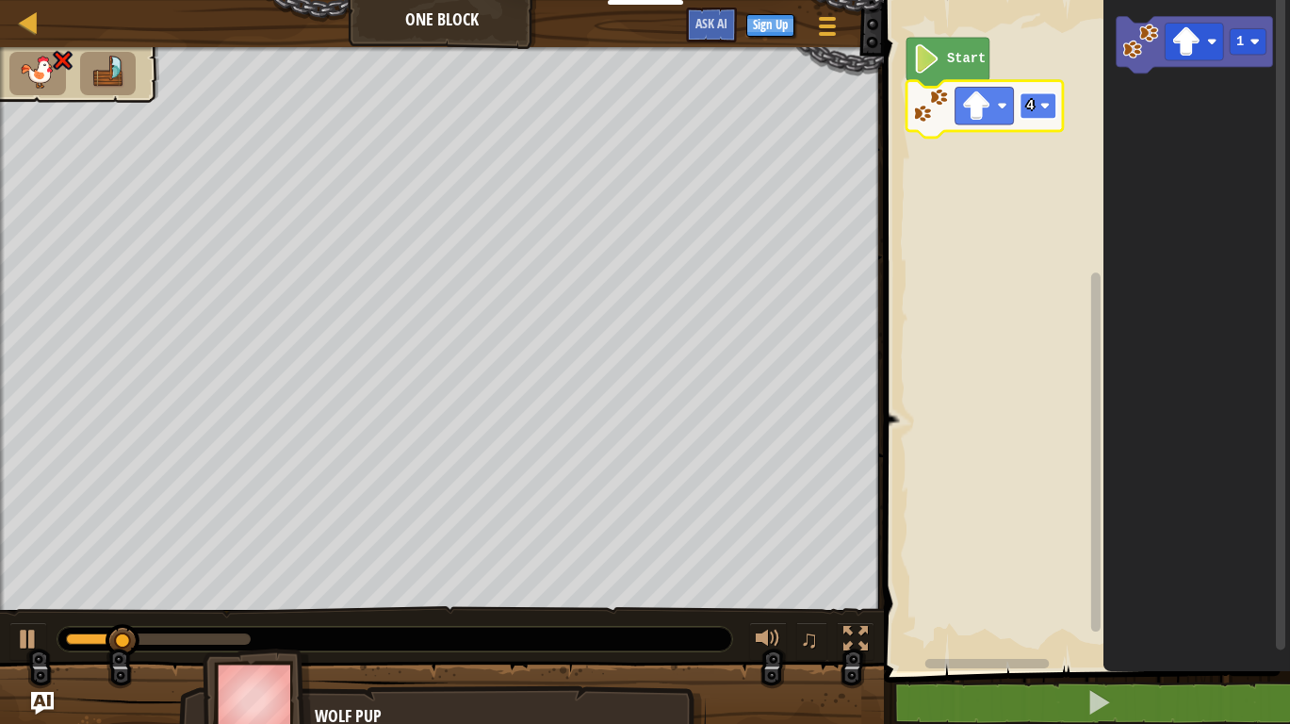
click at [1039, 106] on rect "Blockly Workspace" at bounding box center [1038, 106] width 37 height 26
click at [1035, 109] on rect "Blockly Workspace" at bounding box center [1038, 106] width 37 height 26
click at [1033, 106] on text "3" at bounding box center [1031, 106] width 8 height 14
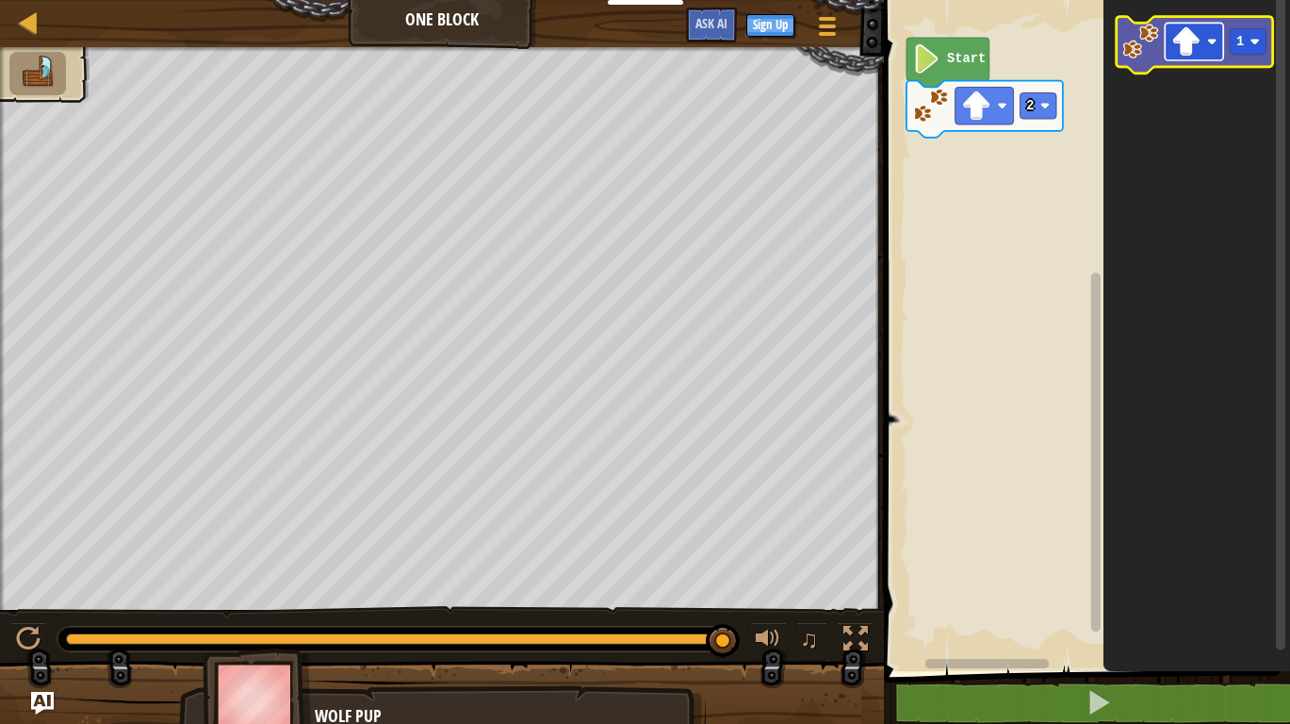
click at [1197, 30] on image "Blockly Workspace" at bounding box center [1186, 41] width 29 height 29
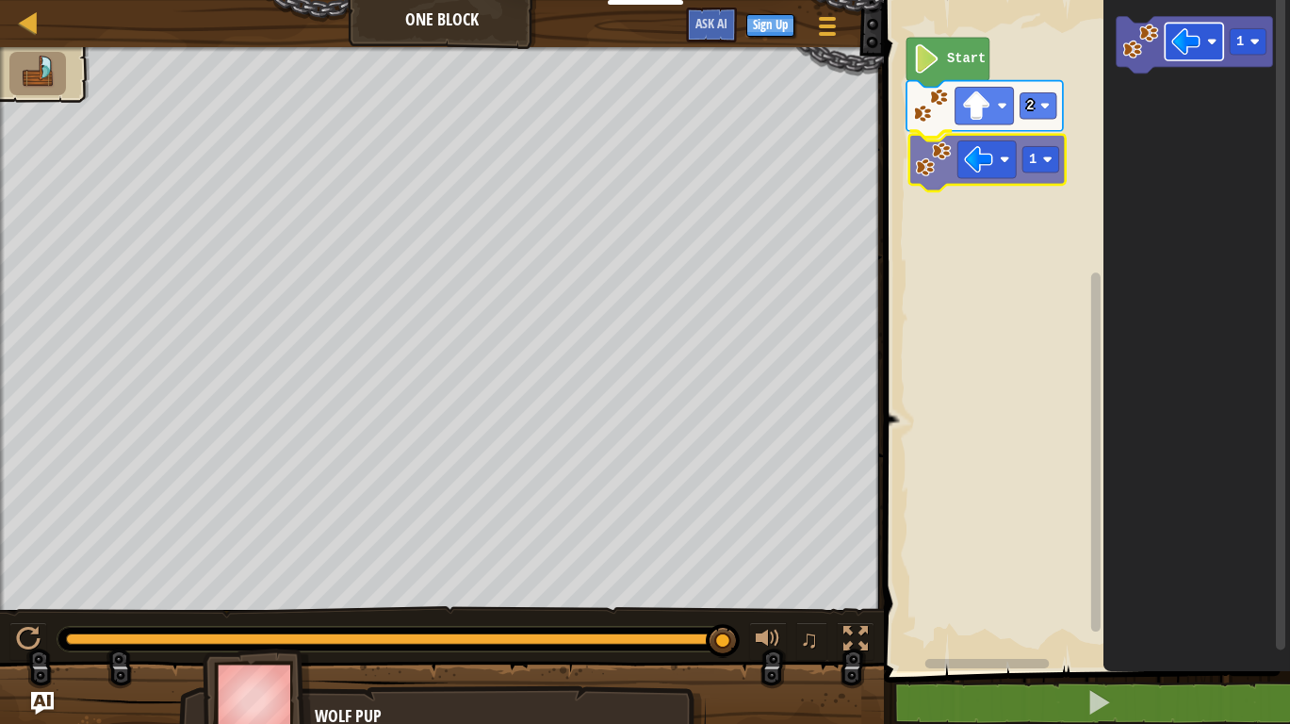
click at [1008, 166] on div "Start 2 1 1 1" at bounding box center [1084, 331] width 412 height 680
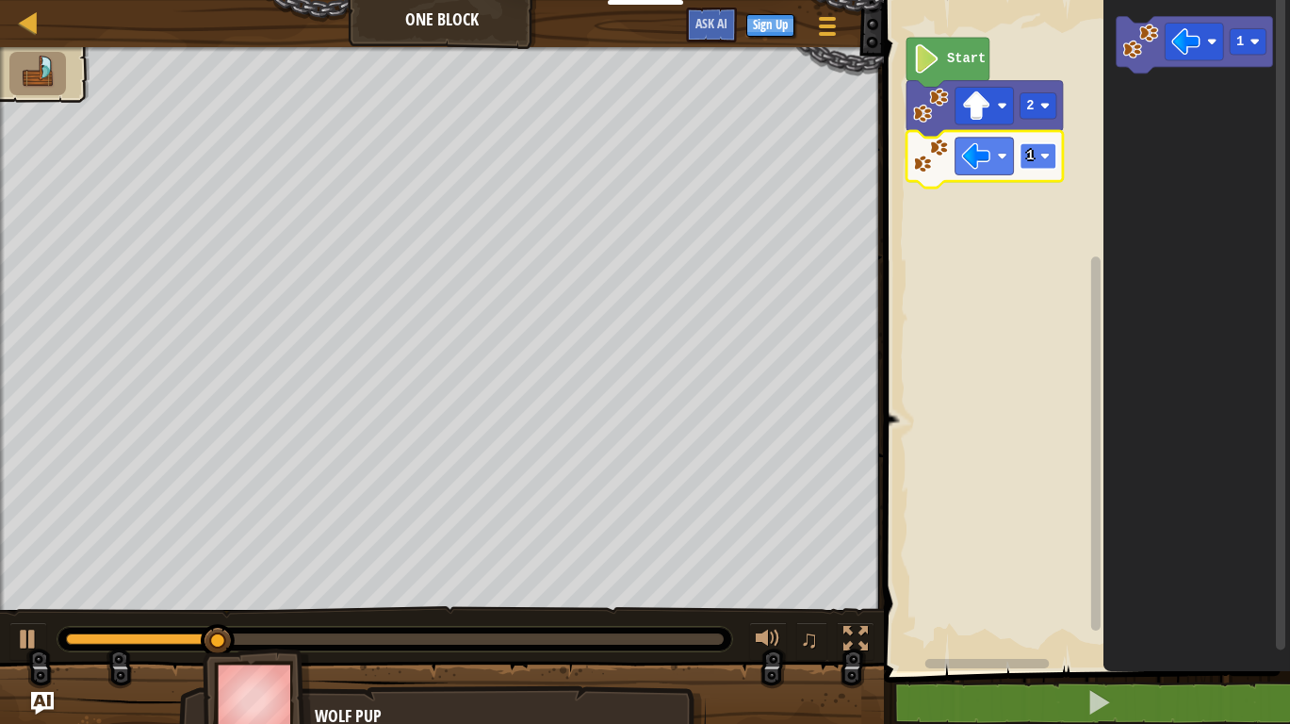
click at [1042, 160] on image "Blockly Workspace" at bounding box center [1044, 155] width 9 height 9
click at [1041, 157] on image "Blockly Workspace" at bounding box center [1044, 155] width 9 height 9
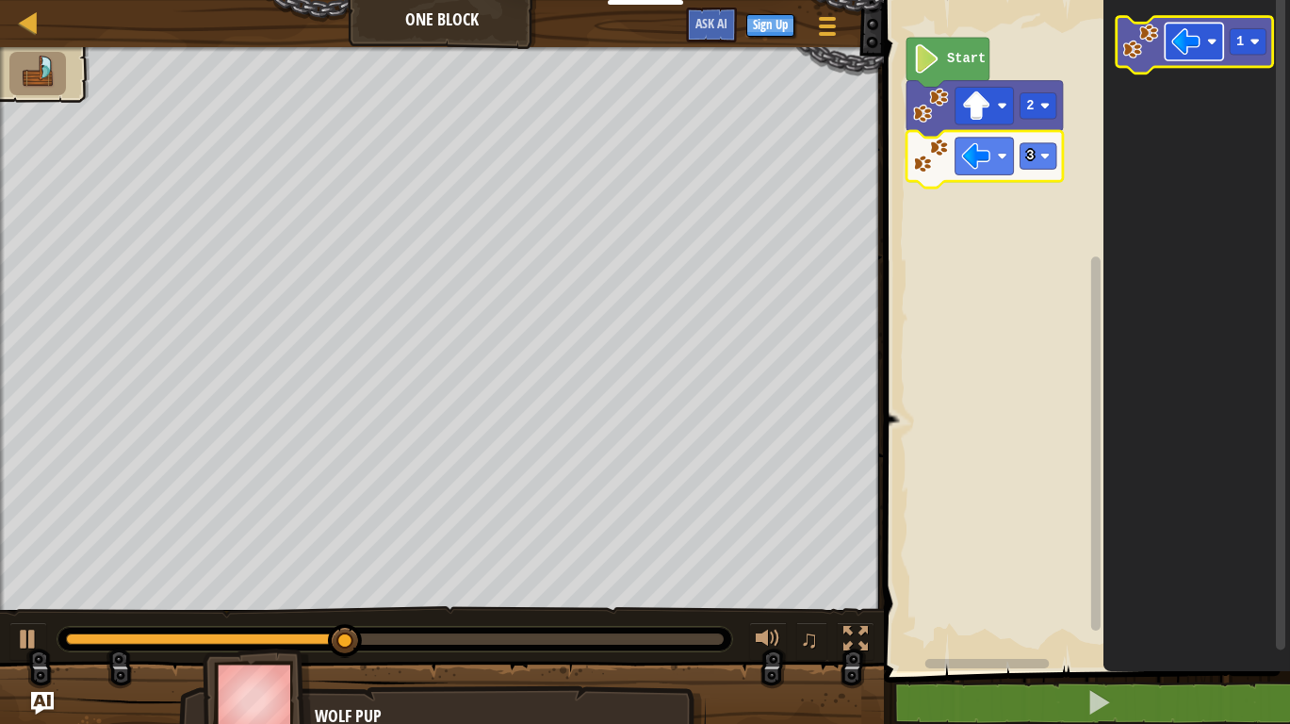
click at [1180, 41] on image "Blockly Workspace" at bounding box center [1186, 41] width 29 height 29
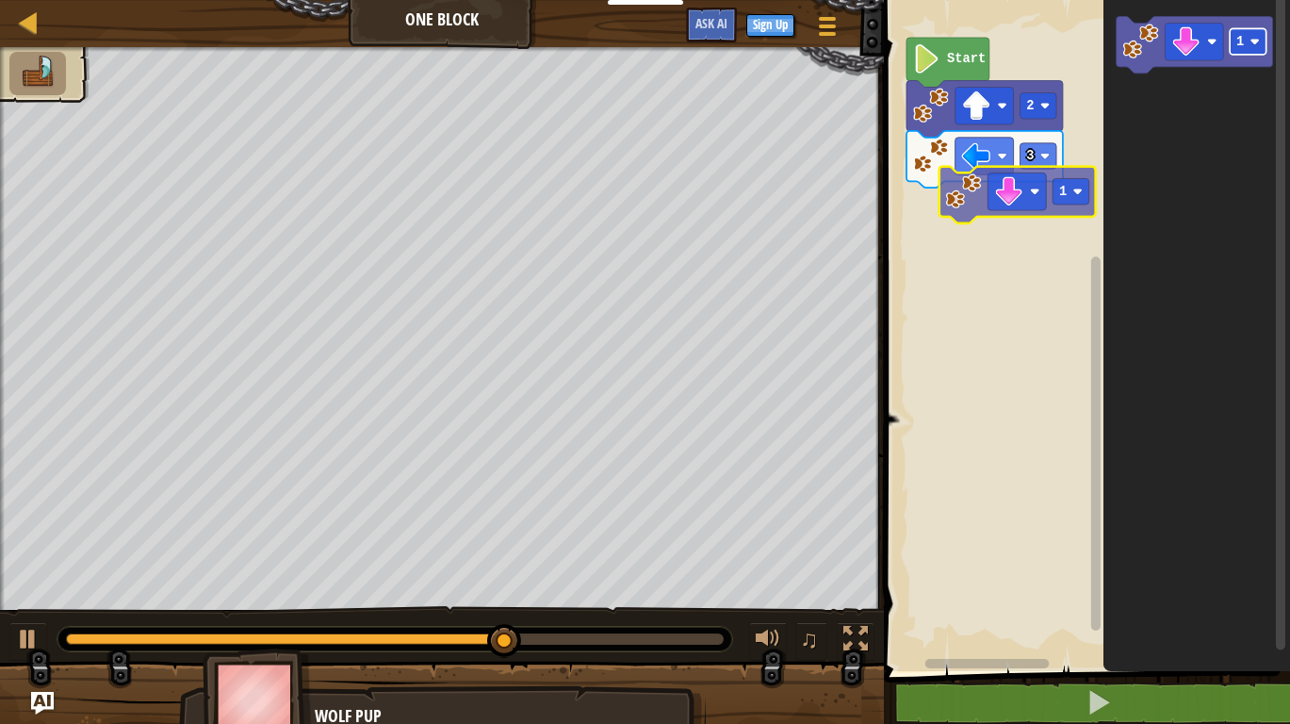
click at [1042, 204] on div "Start 2 3 1 1" at bounding box center [1084, 331] width 412 height 680
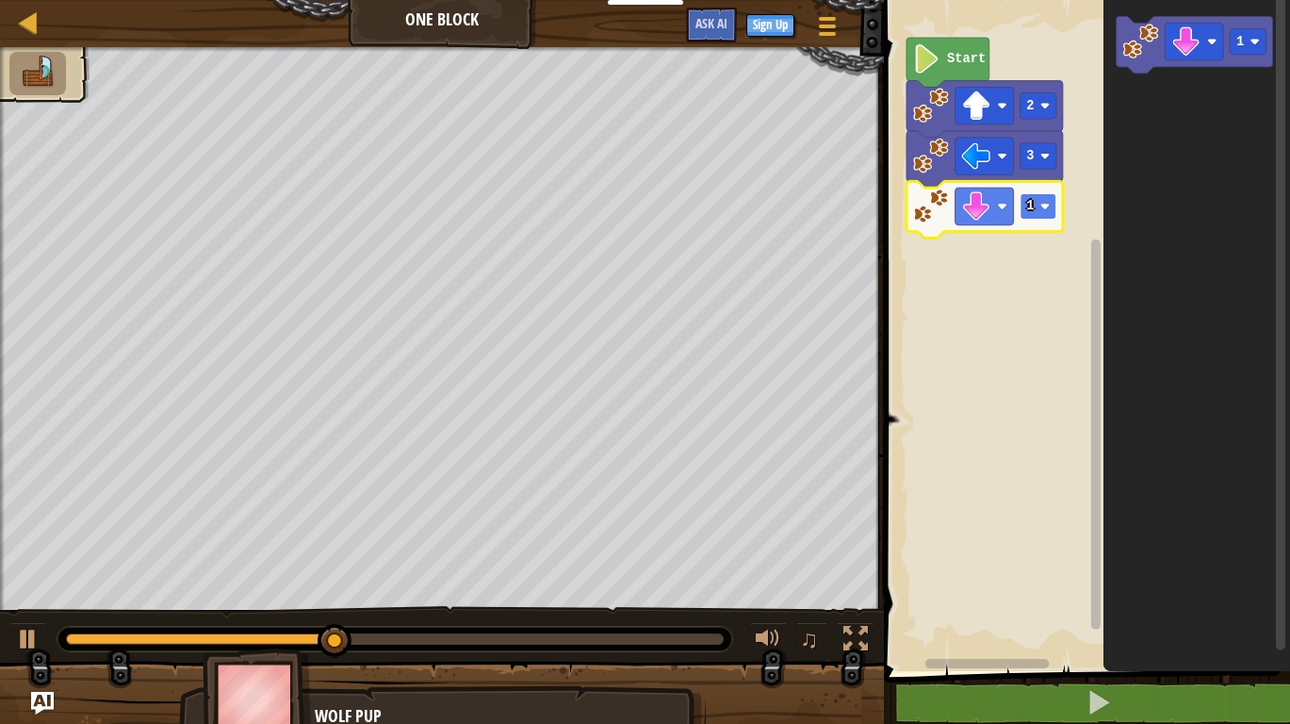
click at [1045, 205] on image "Blockly Workspace" at bounding box center [1044, 206] width 9 height 9
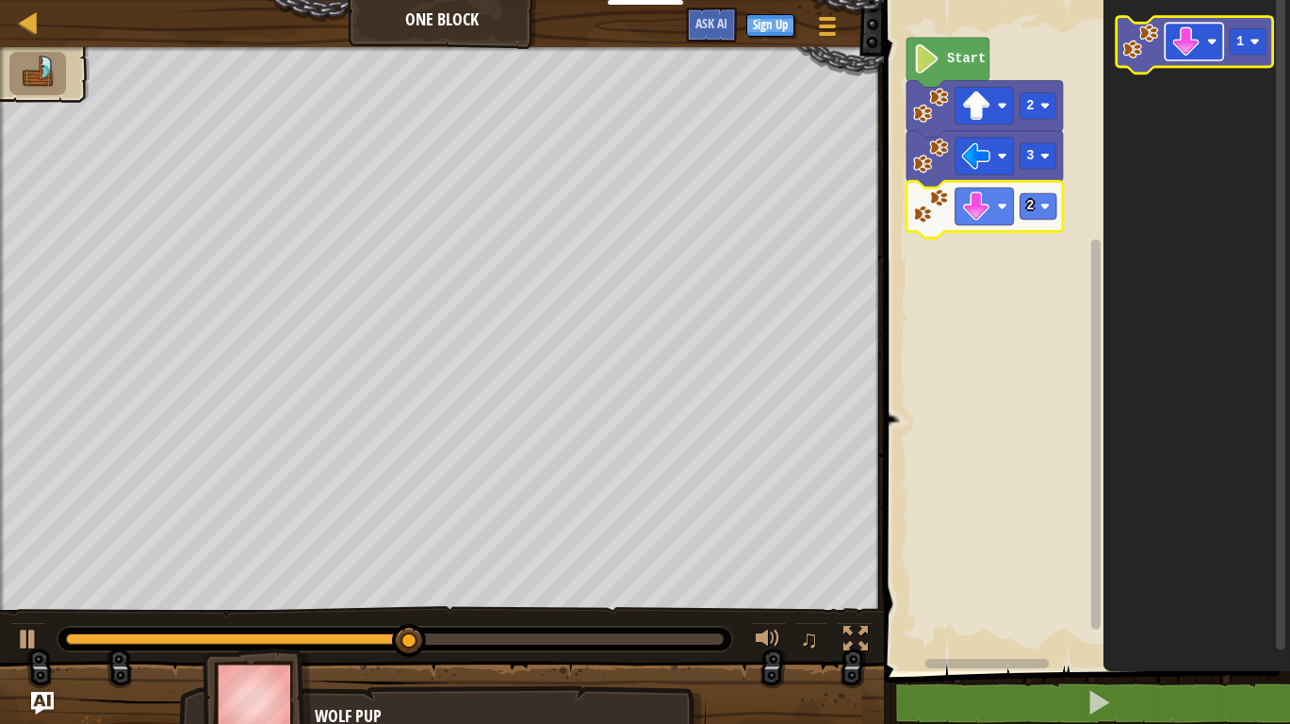
click at [1202, 34] on rect "Blockly Workspace" at bounding box center [1194, 42] width 58 height 38
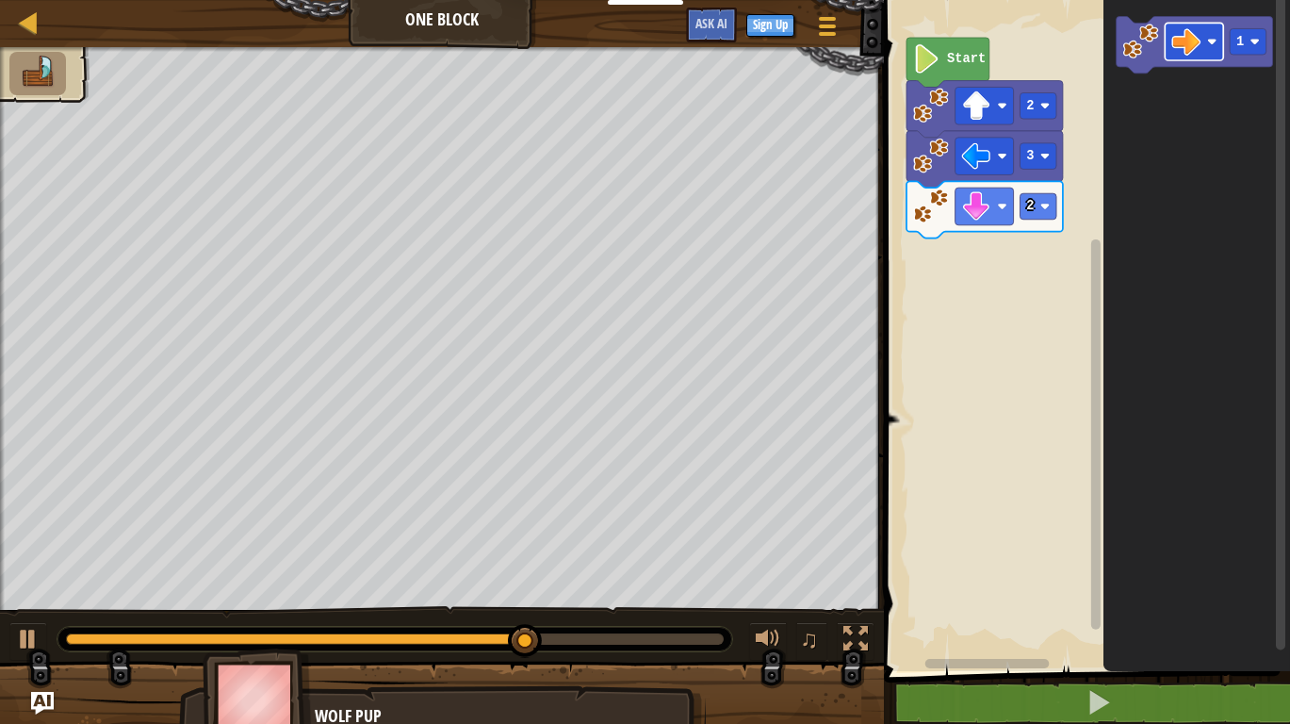
click at [1165, 74] on icon "1" at bounding box center [1196, 331] width 187 height 680
click at [1132, 120] on icon "1" at bounding box center [1196, 331] width 187 height 680
click at [1157, 90] on icon "1" at bounding box center [1196, 331] width 187 height 680
click at [1082, 203] on div "Start 2 3 2 1" at bounding box center [1084, 331] width 412 height 680
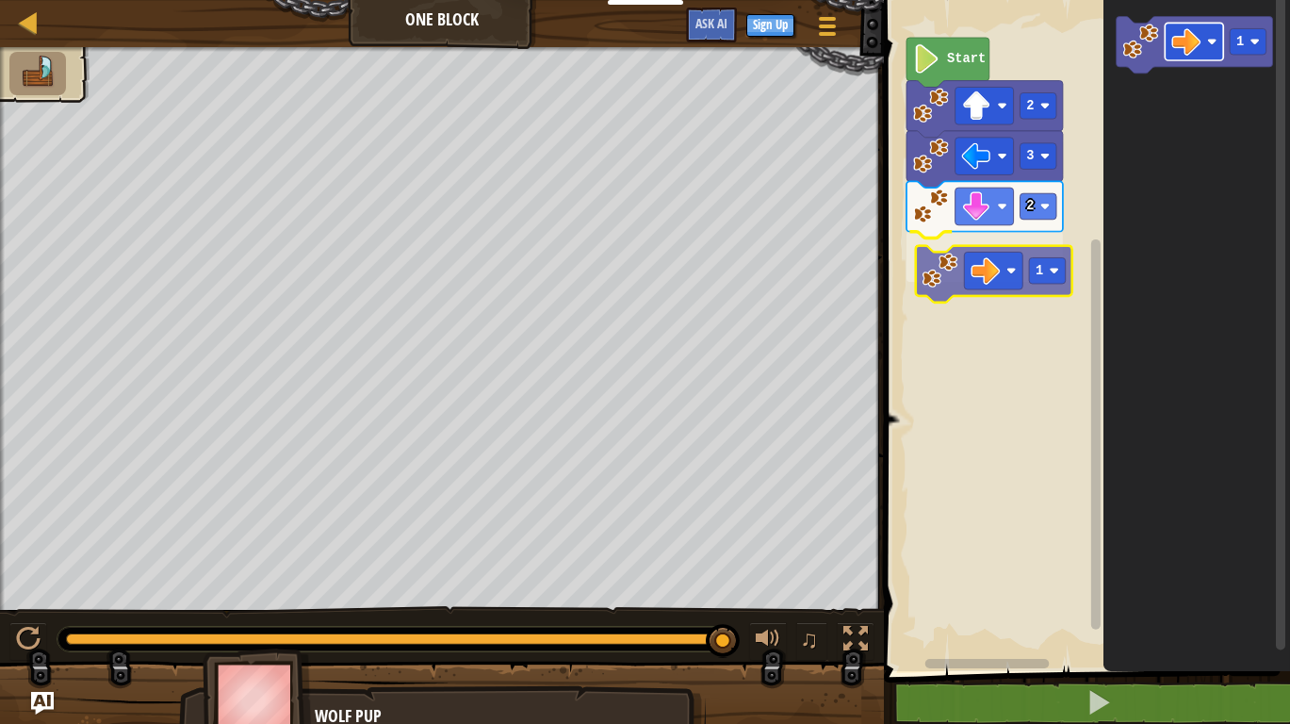
click at [1017, 279] on div "Start 2 3 2 1 1 1" at bounding box center [1084, 331] width 412 height 680
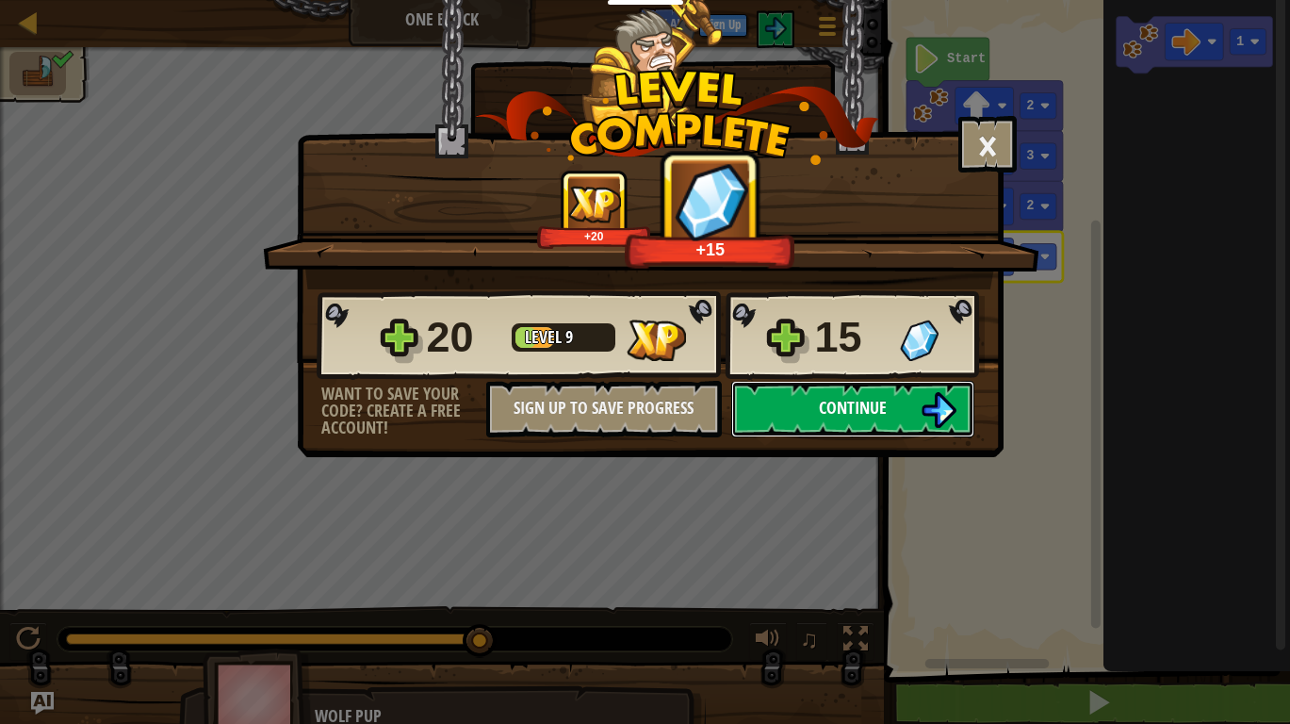
click at [813, 405] on button "Continue" at bounding box center [852, 409] width 243 height 57
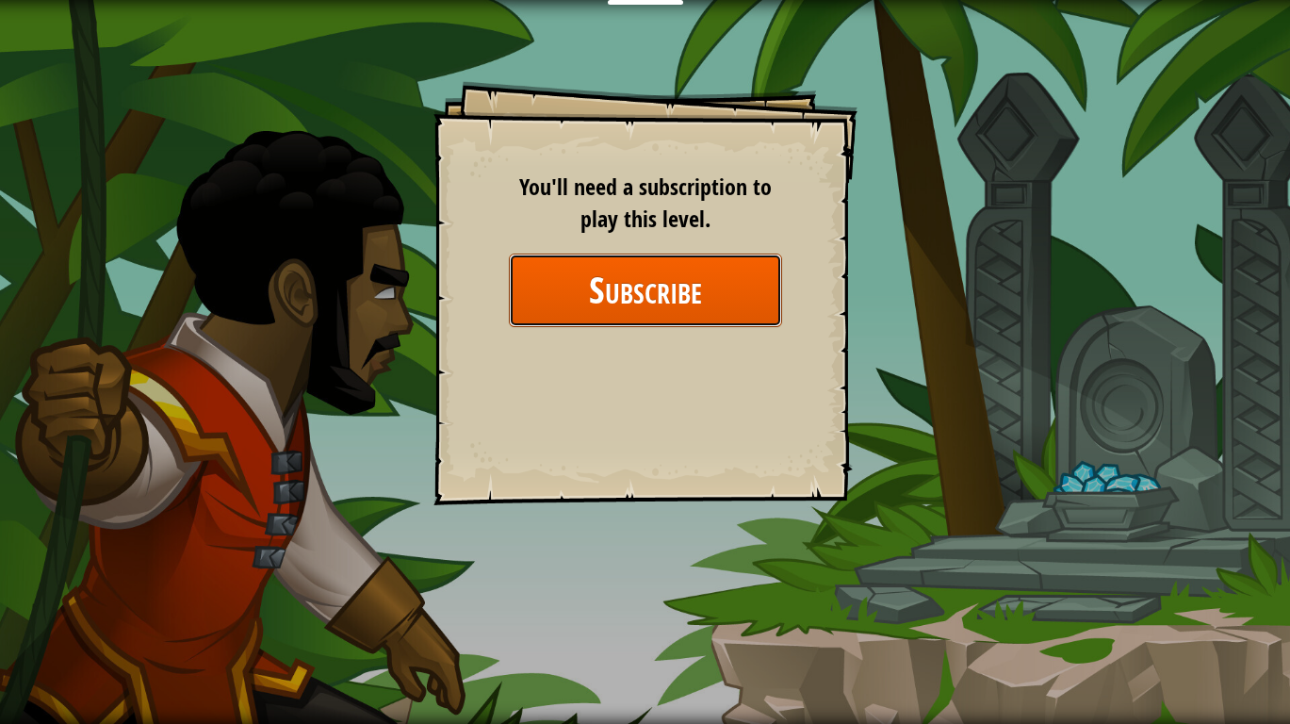
click at [603, 279] on button "Subscribe" at bounding box center [645, 289] width 273 height 73
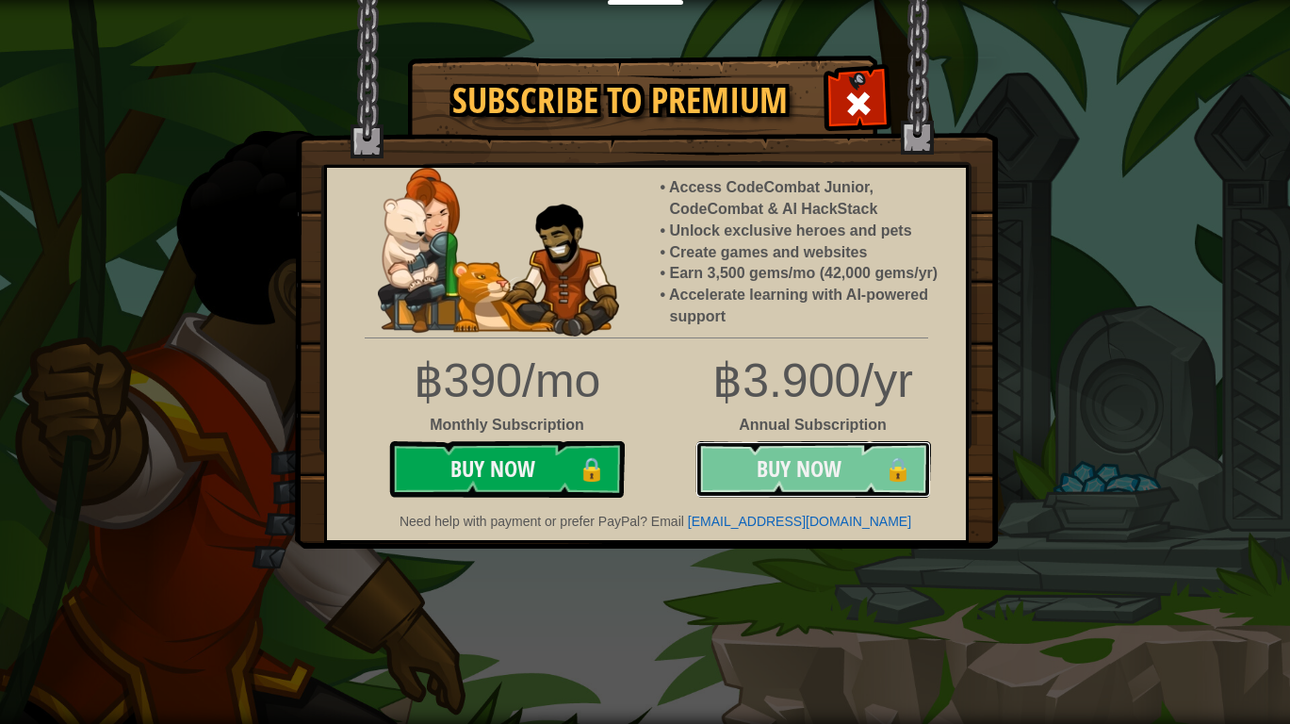
click at [827, 458] on button "Buy Now 🔒" at bounding box center [813, 469] width 236 height 57
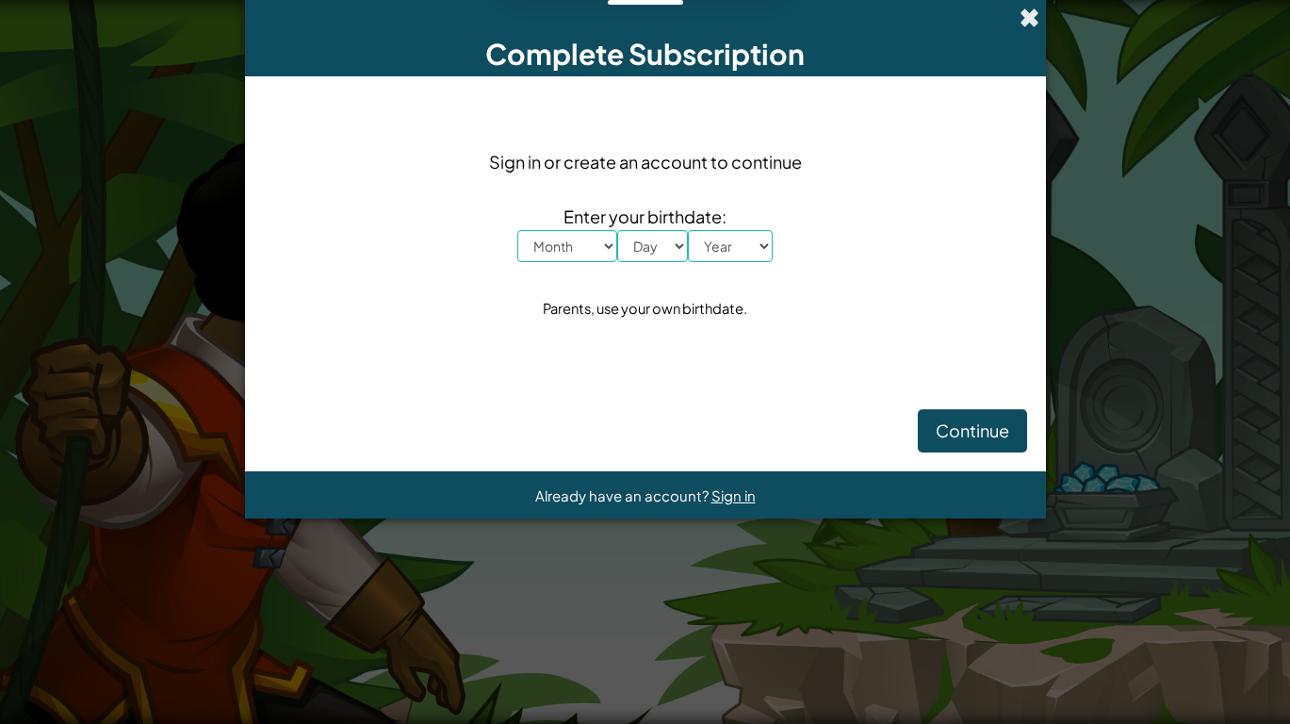
click at [1036, 16] on span at bounding box center [1029, 18] width 20 height 20
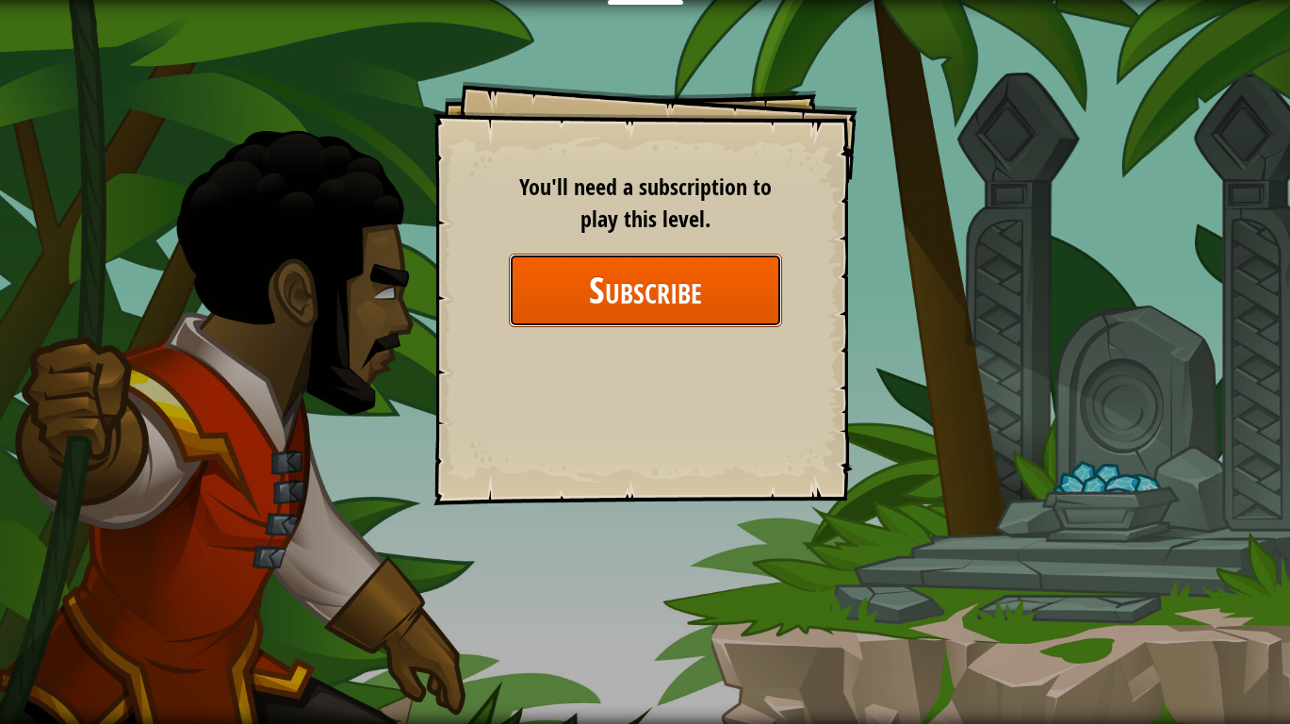
click at [704, 279] on button "Subscribe" at bounding box center [645, 289] width 273 height 73
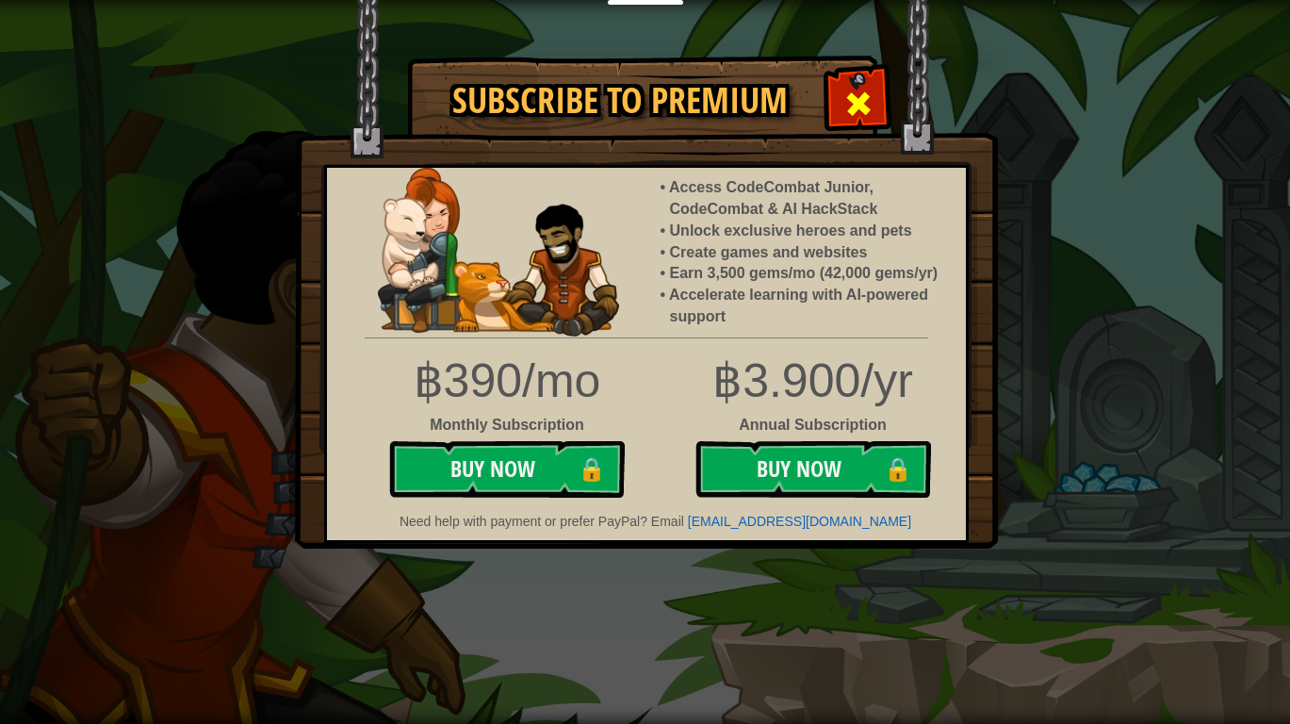
click at [865, 89] on span at bounding box center [858, 104] width 30 height 30
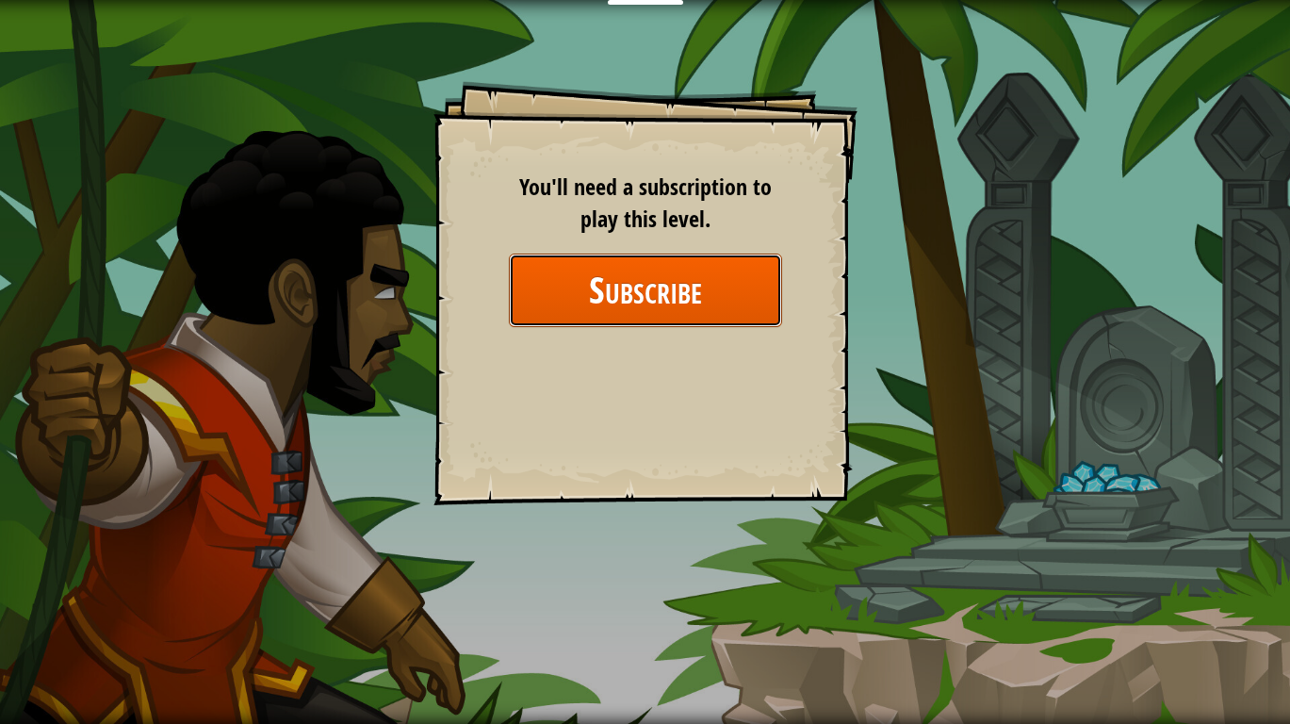
click at [687, 277] on button "Subscribe" at bounding box center [645, 289] width 273 height 73
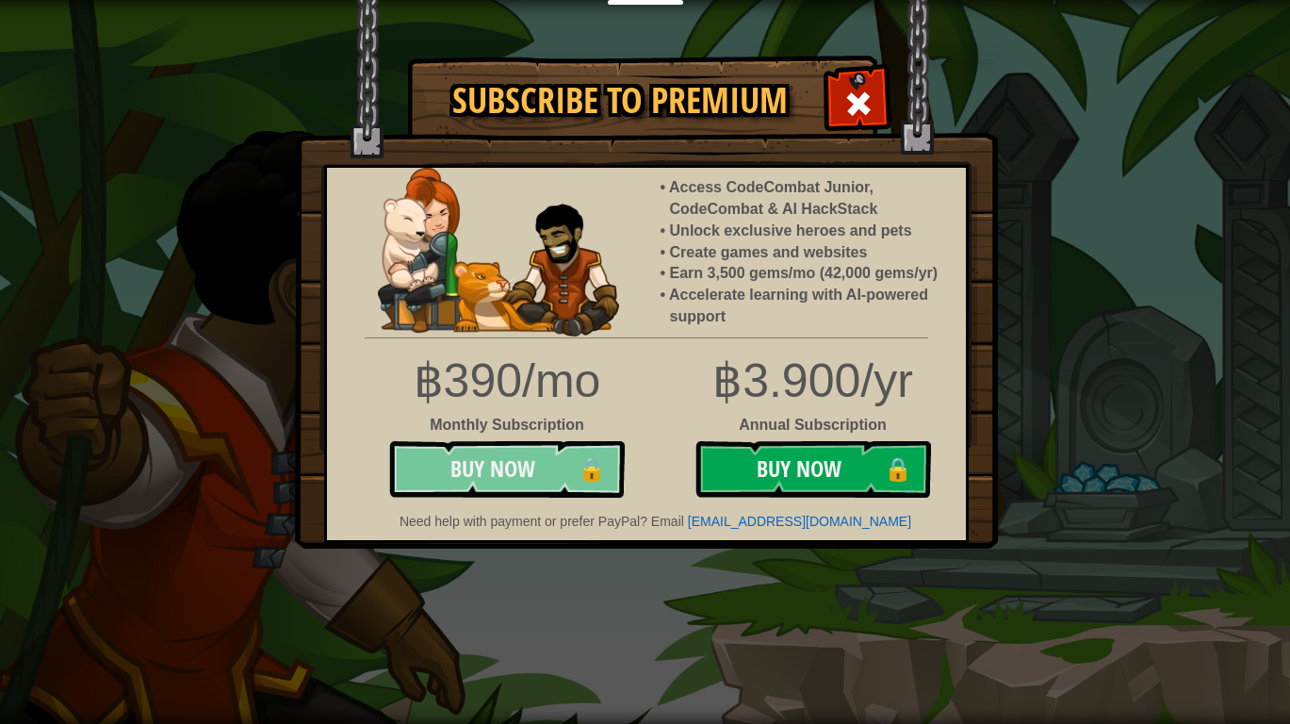
click at [513, 475] on button "Buy Now 🔒" at bounding box center [507, 469] width 236 height 57
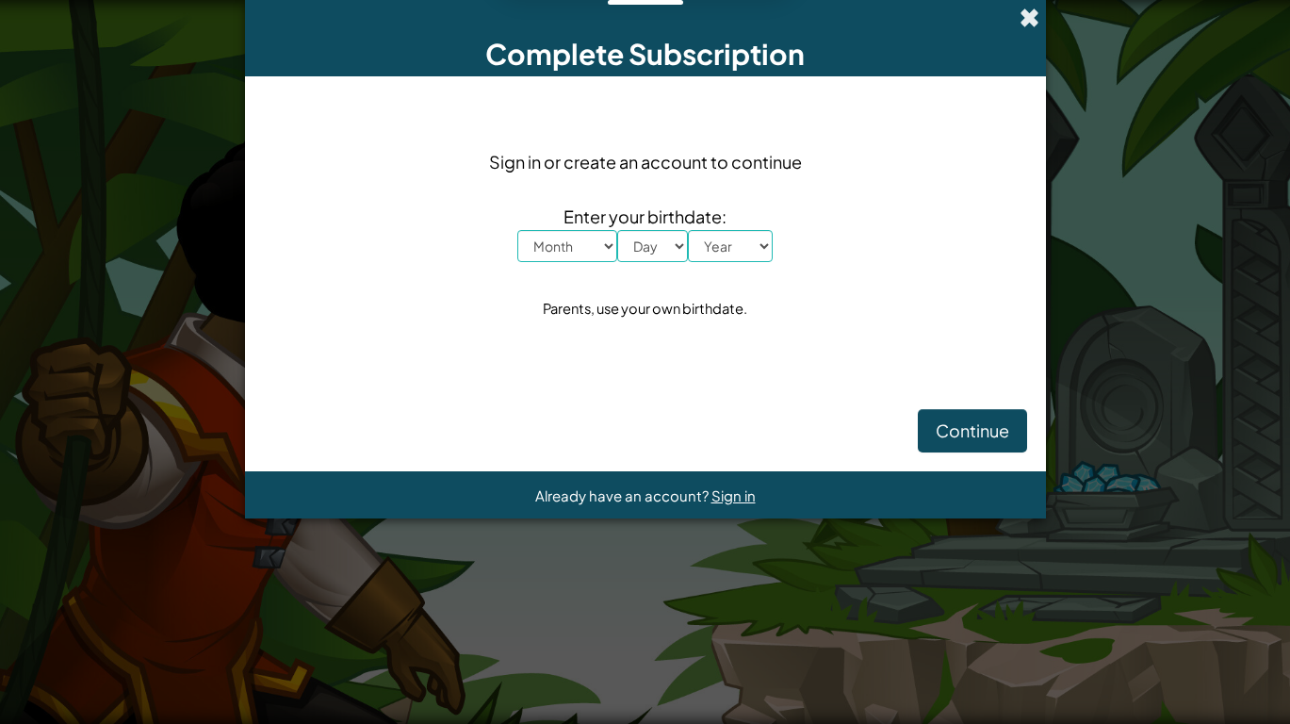
click at [1033, 9] on span at bounding box center [1029, 18] width 20 height 20
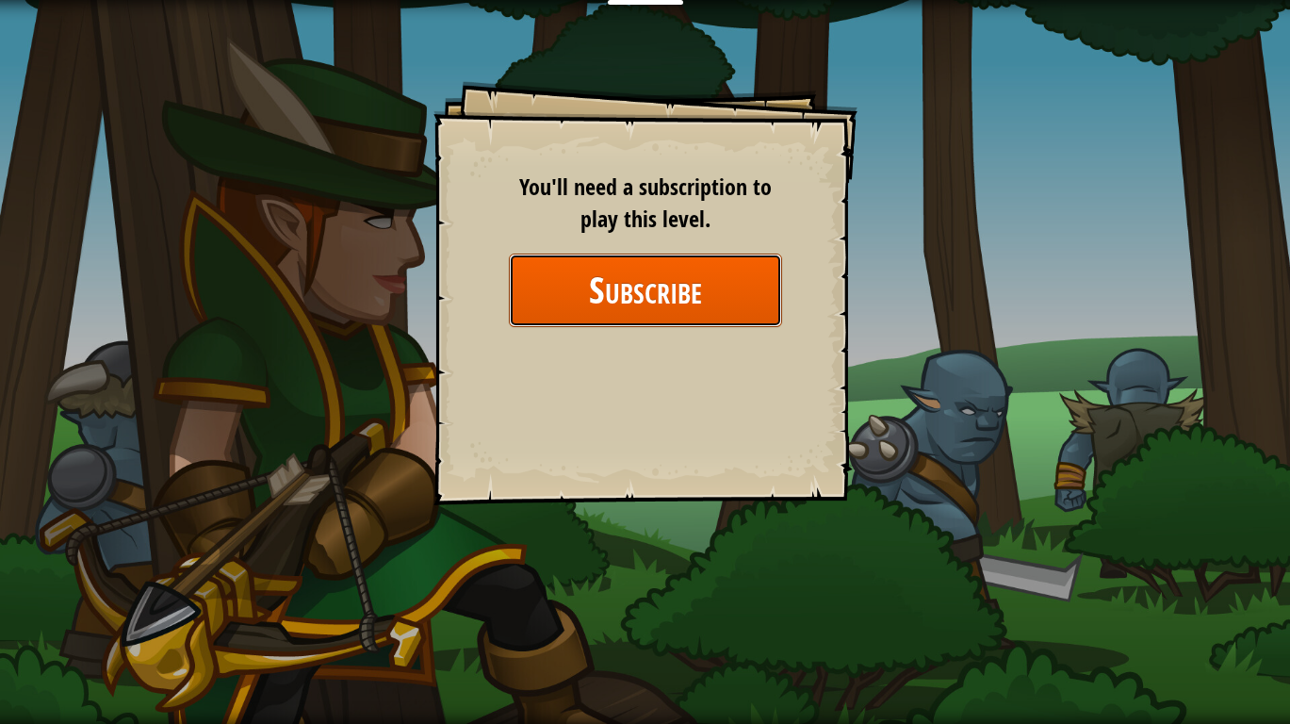
click at [633, 269] on button "Subscribe" at bounding box center [645, 289] width 273 height 73
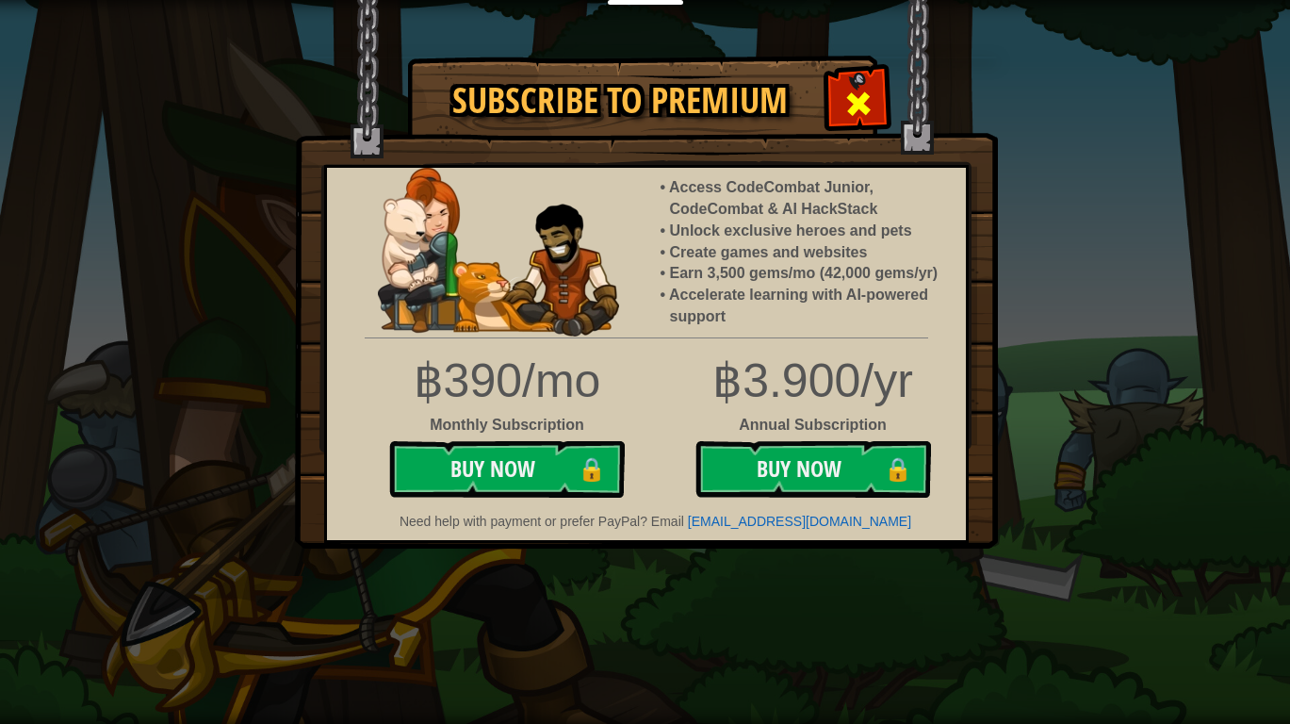
click at [866, 106] on span at bounding box center [858, 104] width 30 height 30
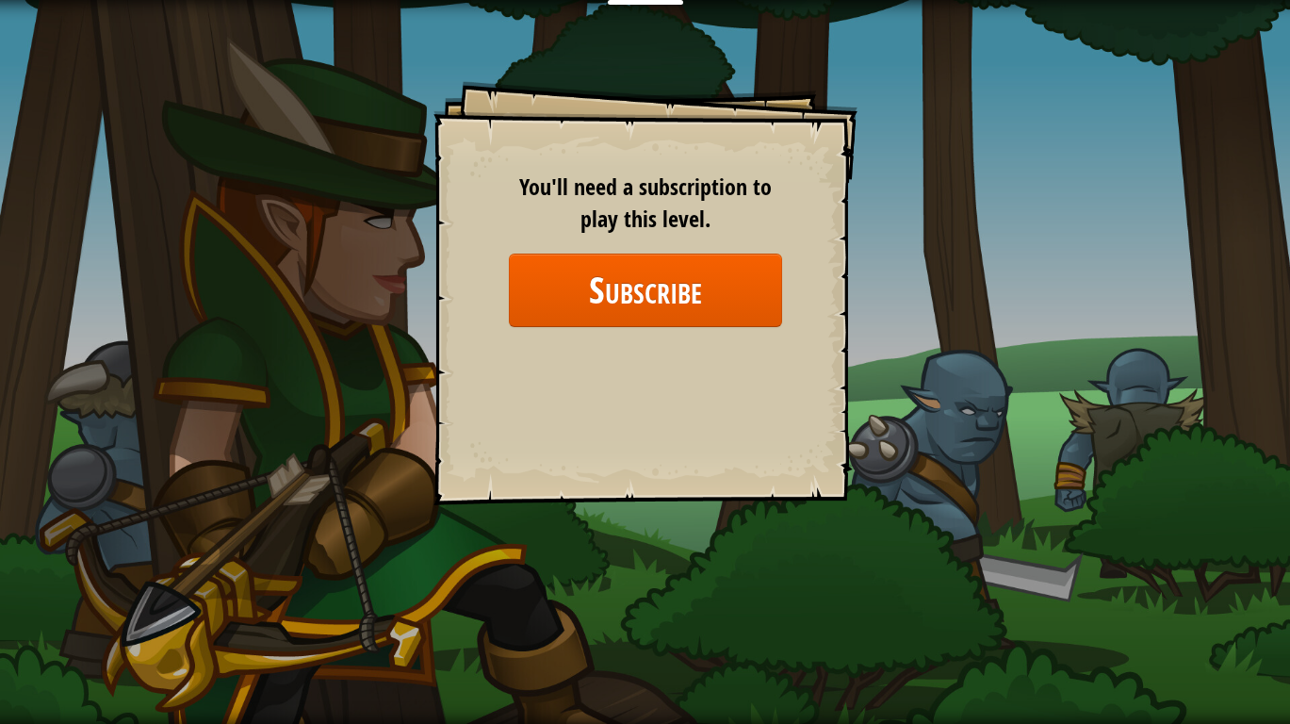
click at [225, 82] on div "Goals Start Level Error loading from server. Try refreshing the page. You'll ne…" at bounding box center [645, 362] width 1290 height 724
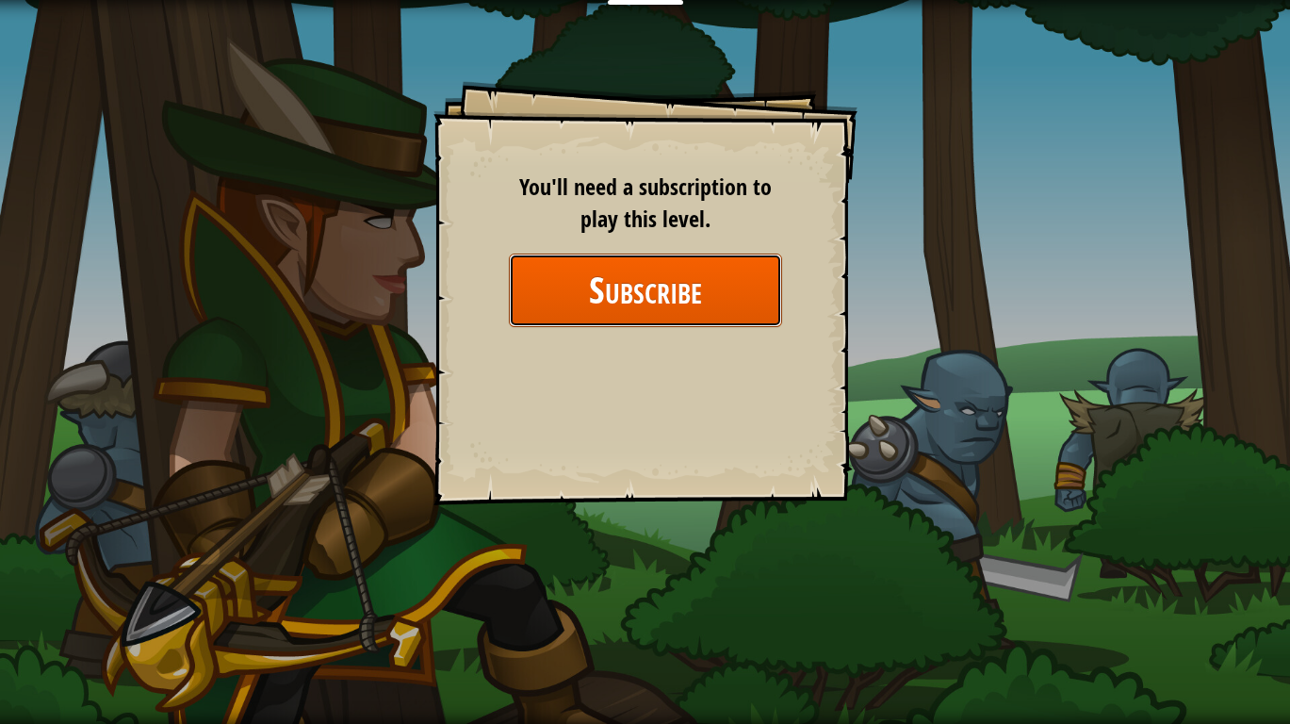
click at [675, 292] on button "Subscribe" at bounding box center [645, 289] width 273 height 73
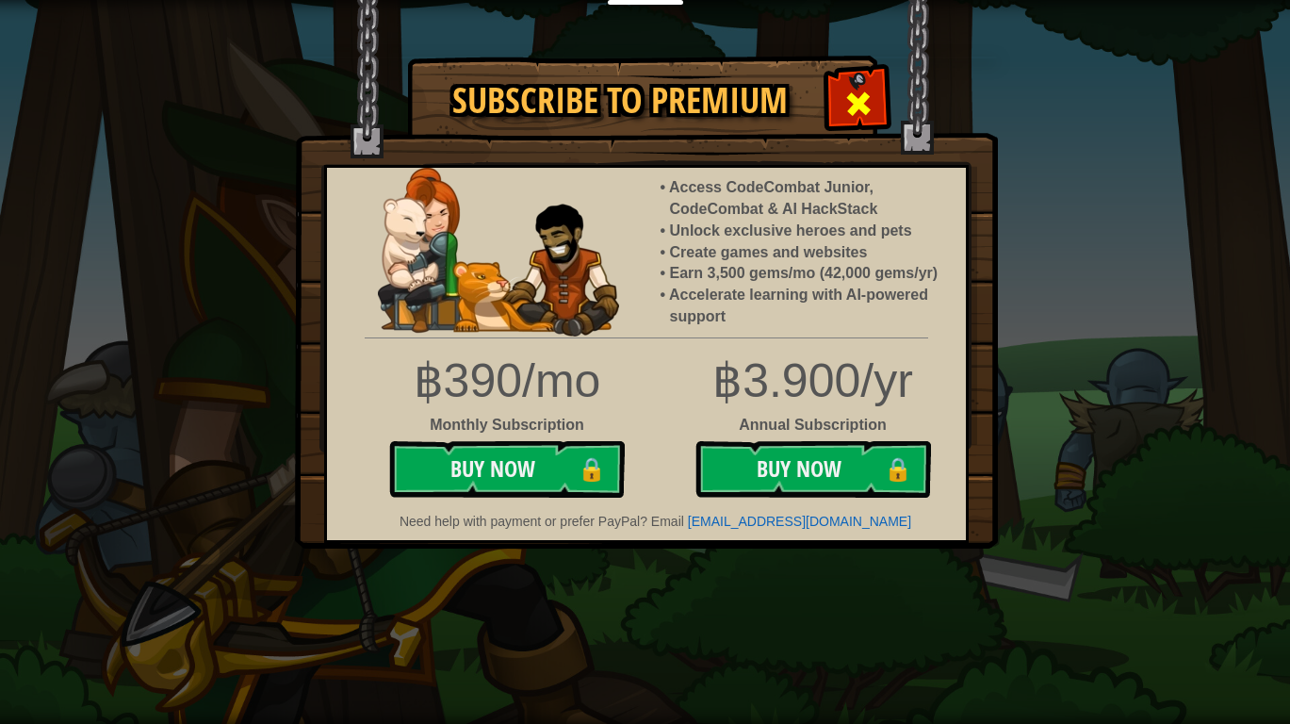
click at [851, 98] on span at bounding box center [858, 104] width 30 height 30
